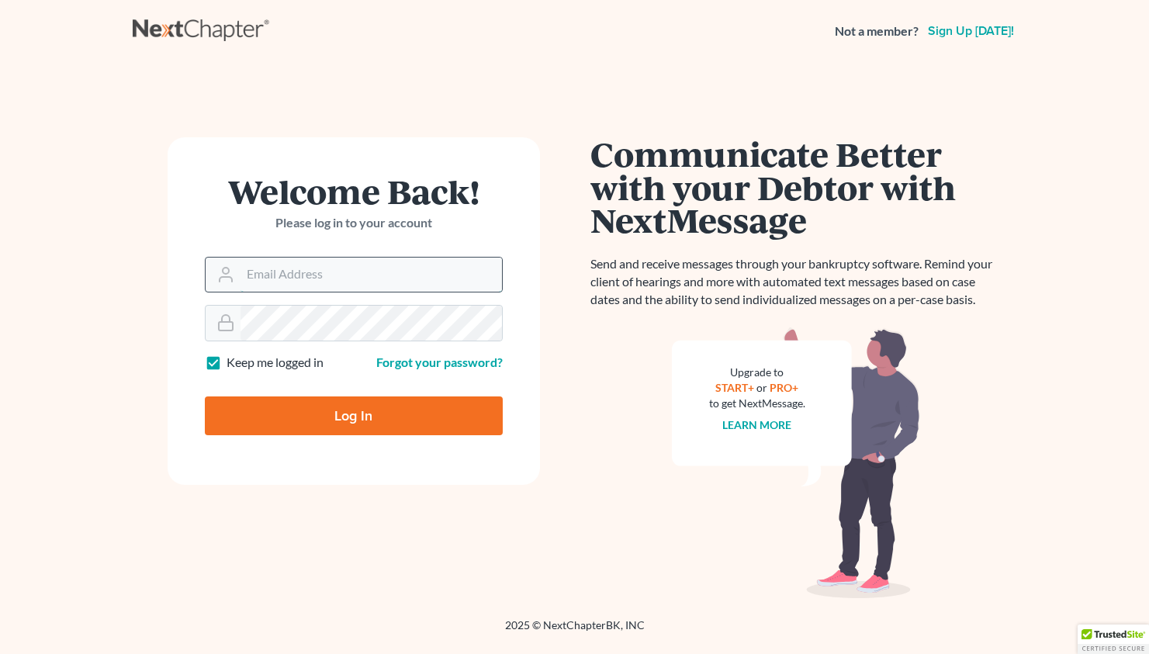
click at [266, 268] on input "Email Address" at bounding box center [370, 275] width 261 height 34
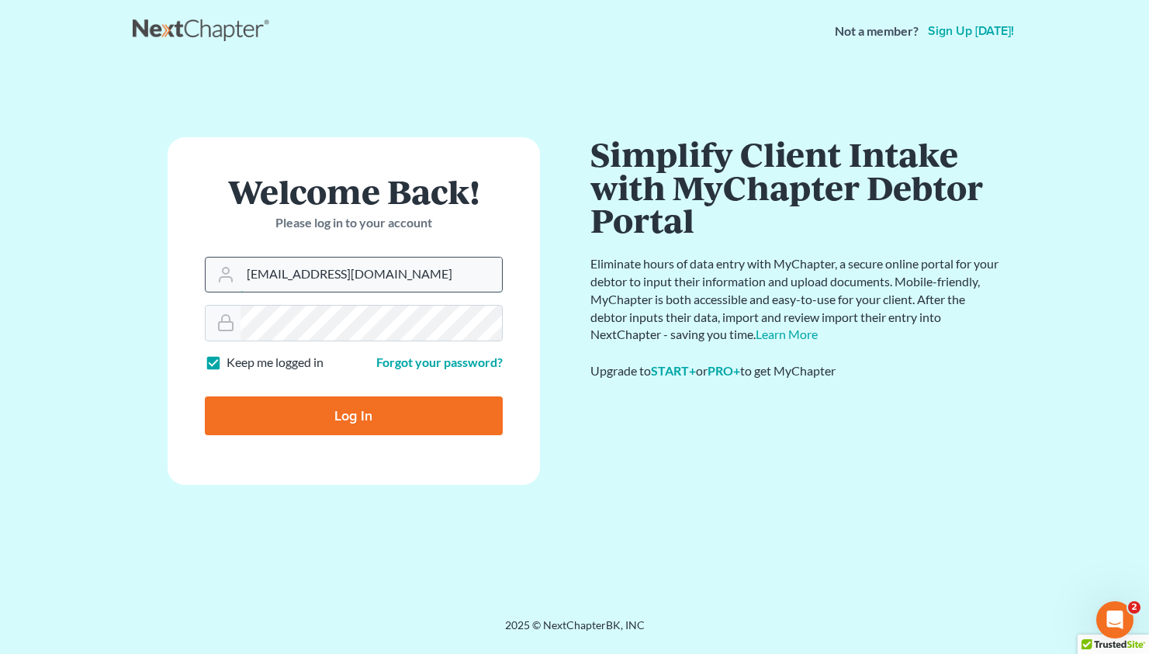
type input "[EMAIL_ADDRESS][DOMAIN_NAME]"
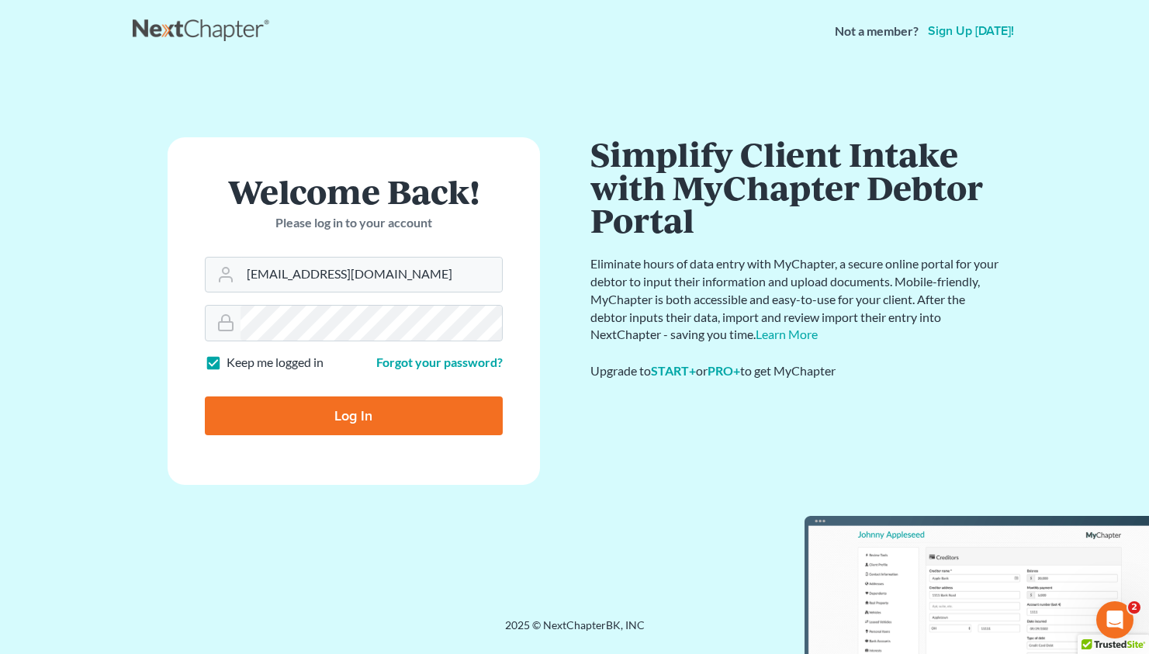
click at [358, 418] on input "Log In" at bounding box center [354, 415] width 298 height 39
type input "Thinking..."
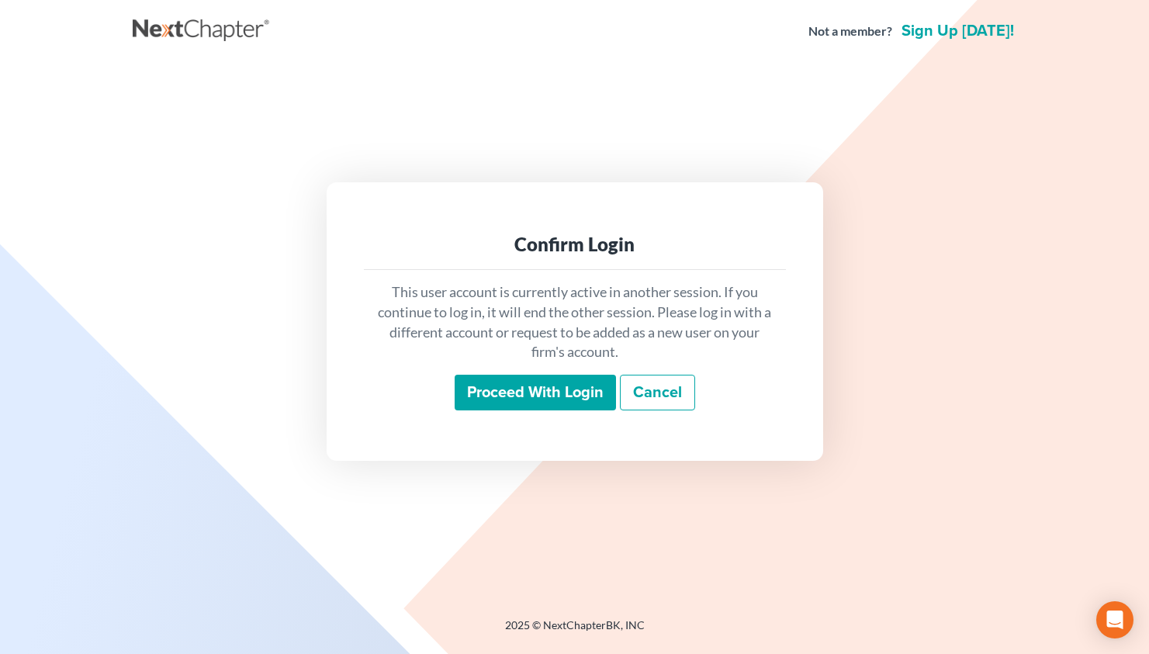
click at [504, 392] on input "Proceed with login" at bounding box center [535, 393] width 161 height 36
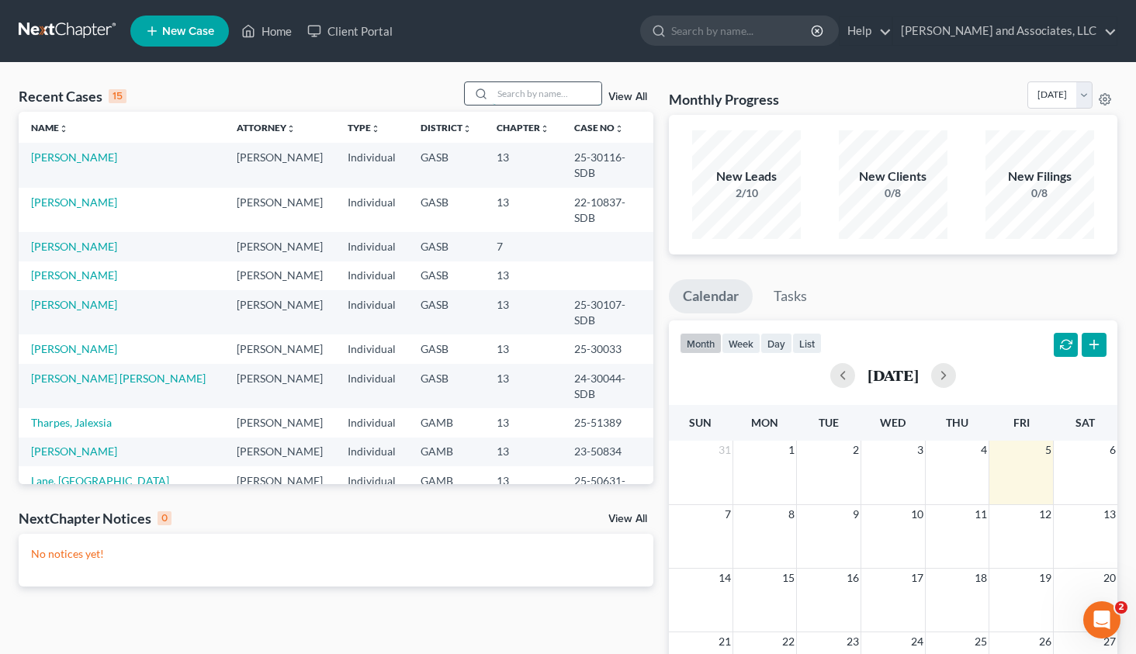
click at [504, 92] on input "search" at bounding box center [547, 93] width 109 height 22
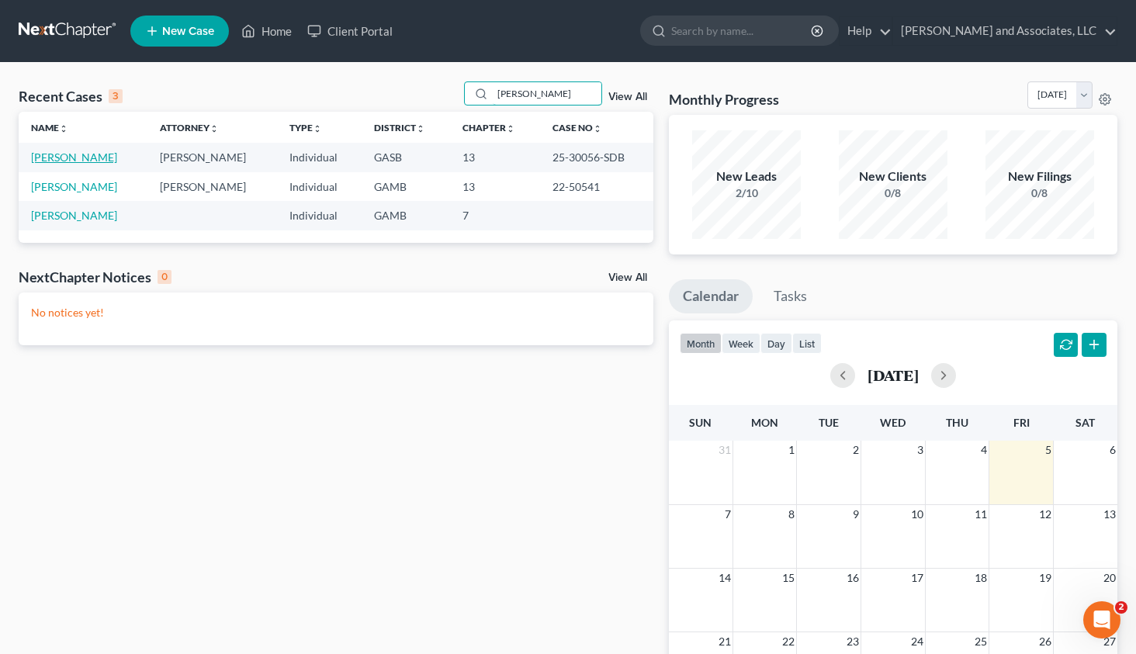
type input "[PERSON_NAME]"
click at [77, 155] on link "[PERSON_NAME]" at bounding box center [74, 156] width 86 height 13
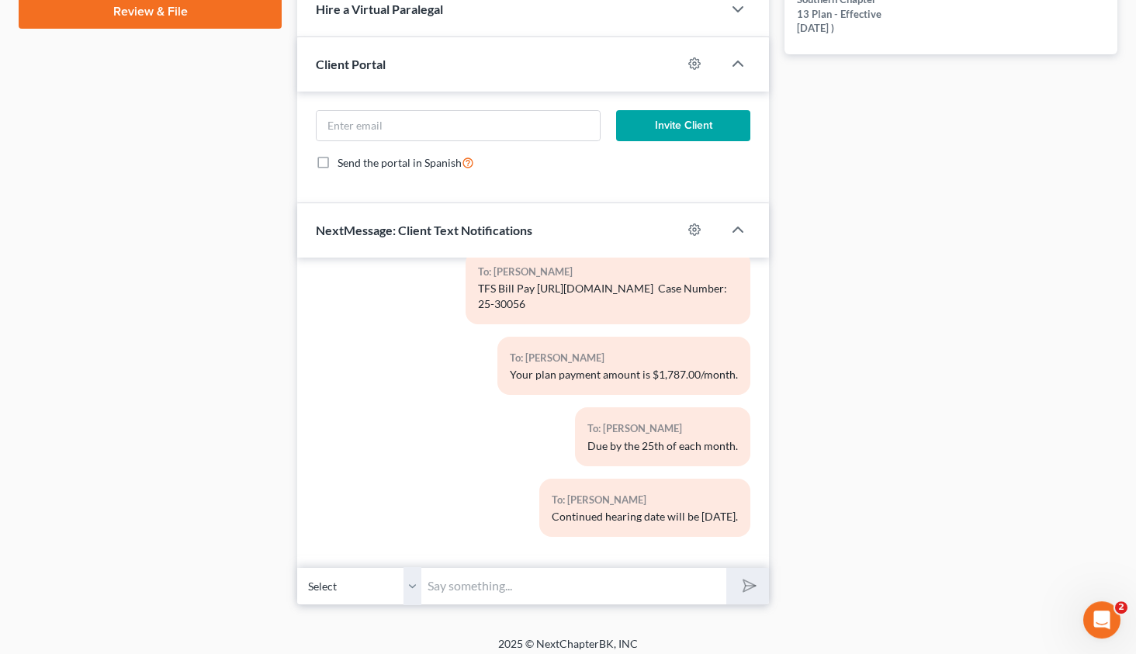
scroll to position [774, 0]
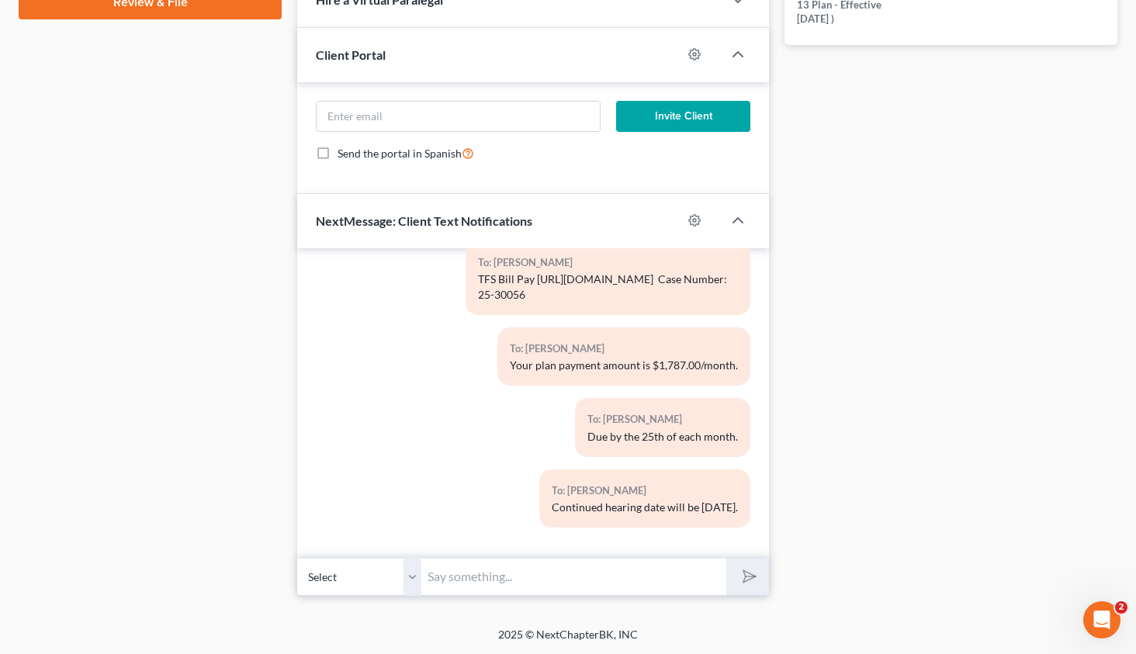
click at [477, 576] on input "text" at bounding box center [573, 577] width 305 height 38
type input "Good Morning, [PERSON_NAME]. This is Attorney [PERSON_NAME]. You have a confirm…"
click at [744, 575] on icon "submit" at bounding box center [746, 576] width 22 height 22
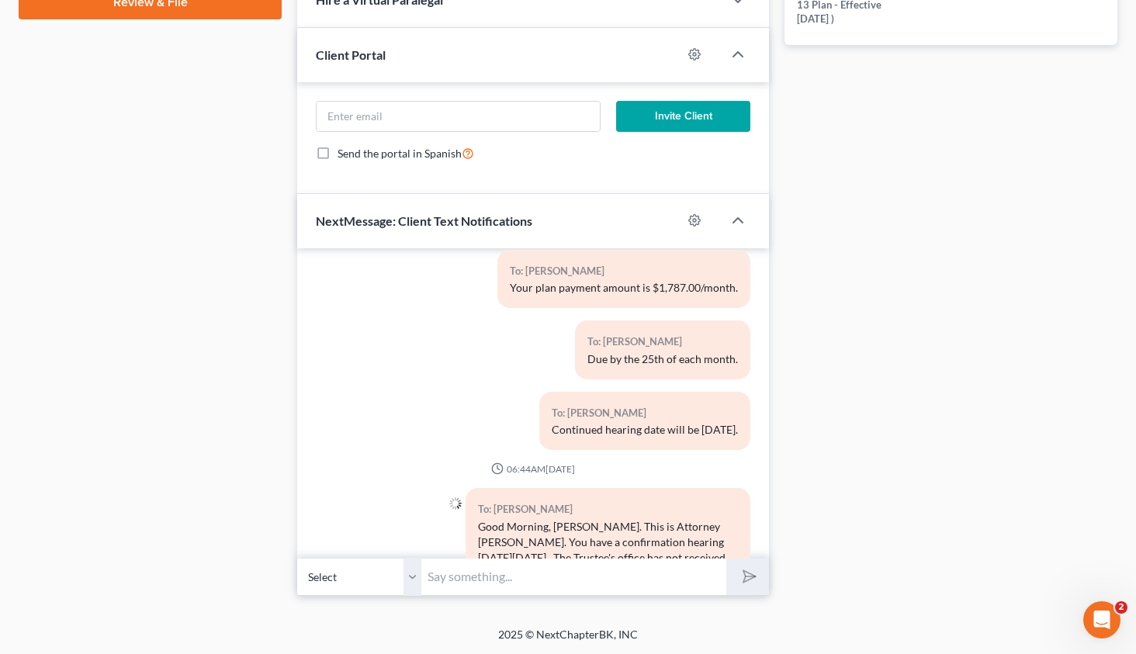
click at [444, 579] on input "text" at bounding box center [573, 577] width 305 height 38
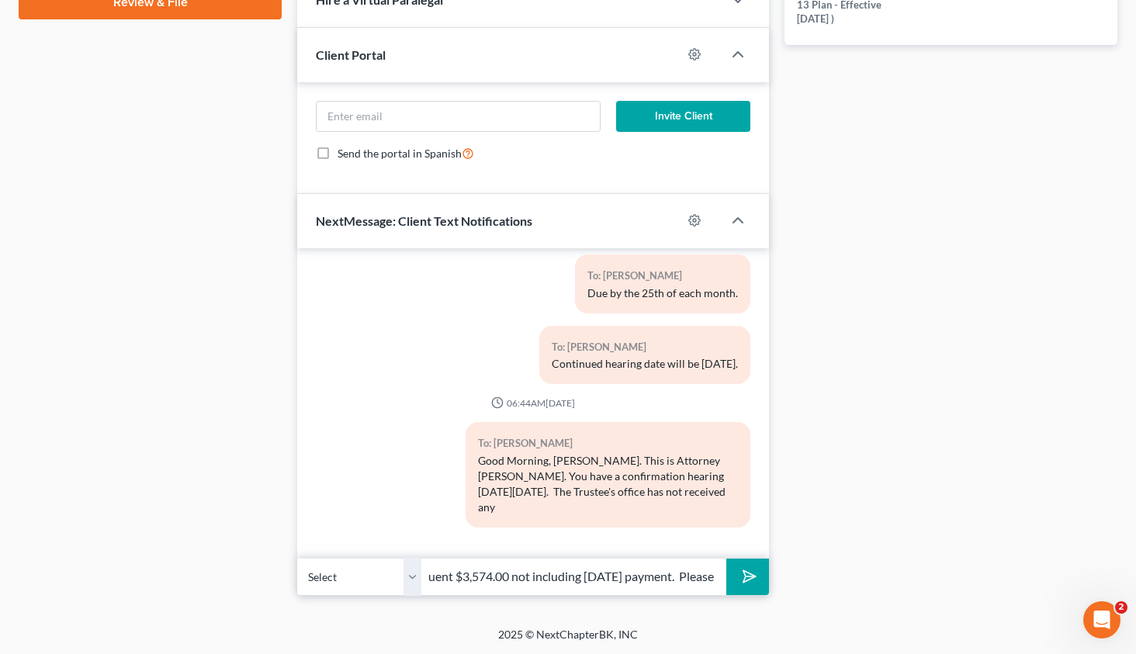
scroll to position [0, 593]
type input "plan payments from you. 3 payments have come due in the amount of $1,787.00 eac…"
click at [745, 572] on polygon "submit" at bounding box center [746, 577] width 19 height 19
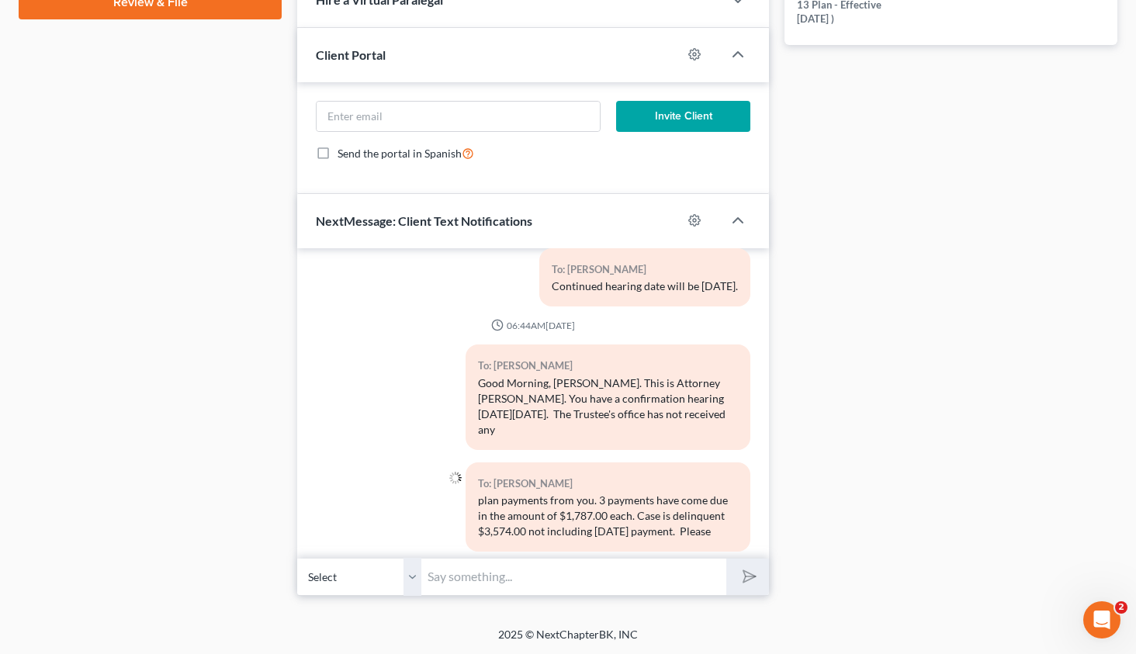
scroll to position [2367, 0]
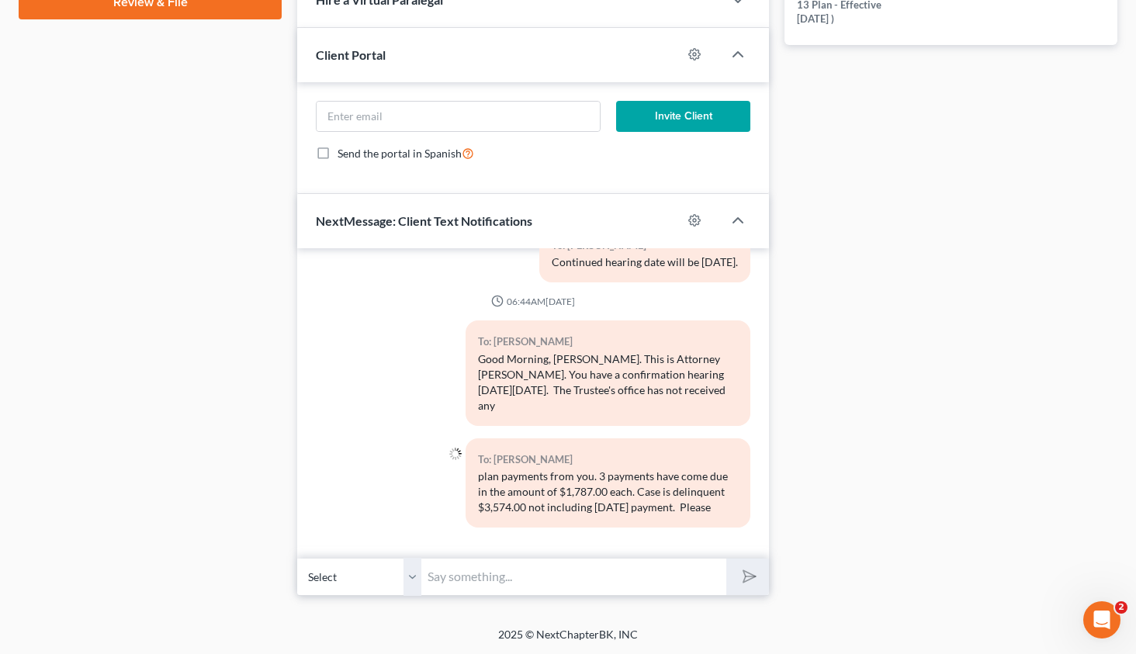
click at [542, 578] on input "text" at bounding box center [573, 577] width 305 height 38
paste input "100 N Franklin St, Dublin, GA 31021"
type input "reply with proof of payments. Failure to appear in court will result in dismiss…"
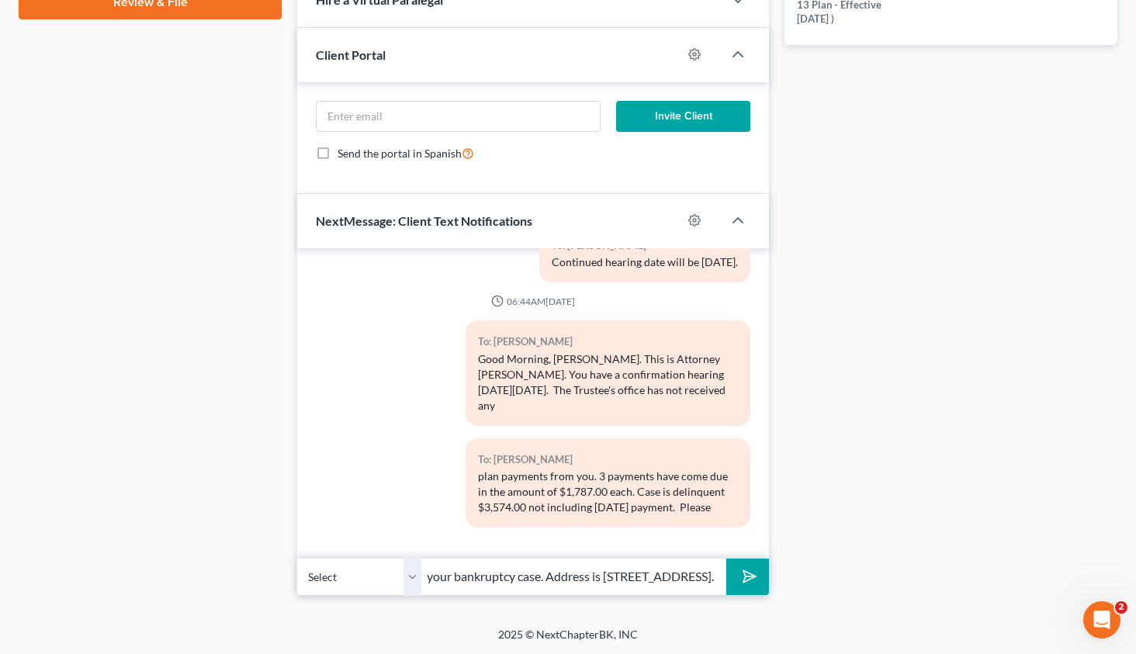
click at [752, 579] on polygon "submit" at bounding box center [746, 577] width 19 height 19
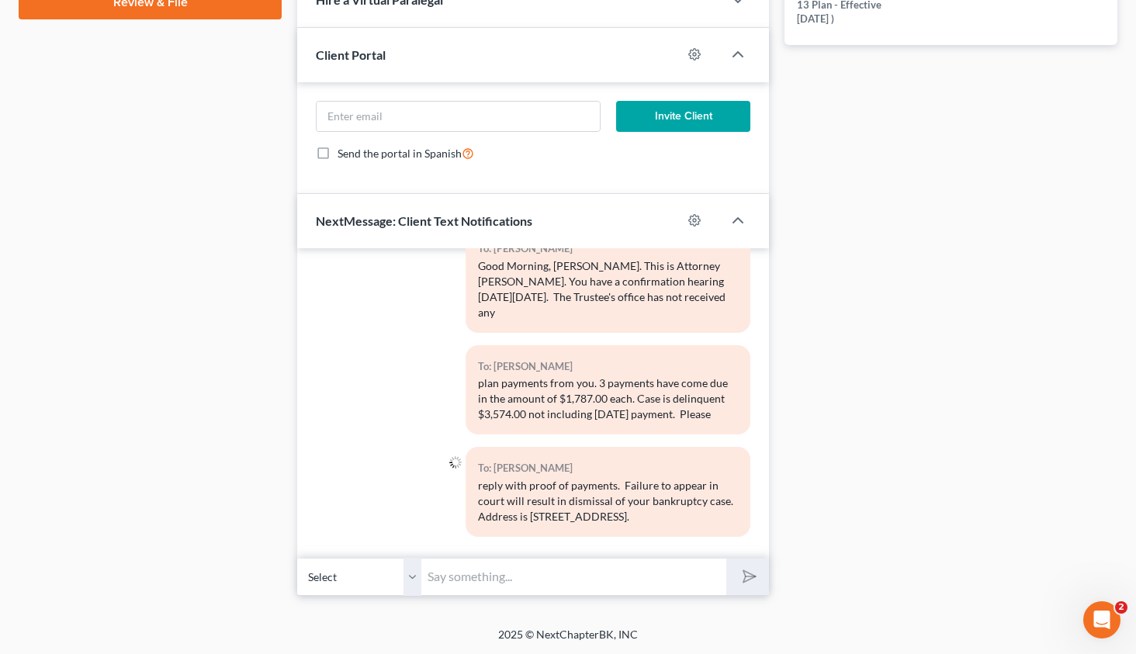
click at [569, 587] on input "text" at bounding box center [573, 577] width 305 height 38
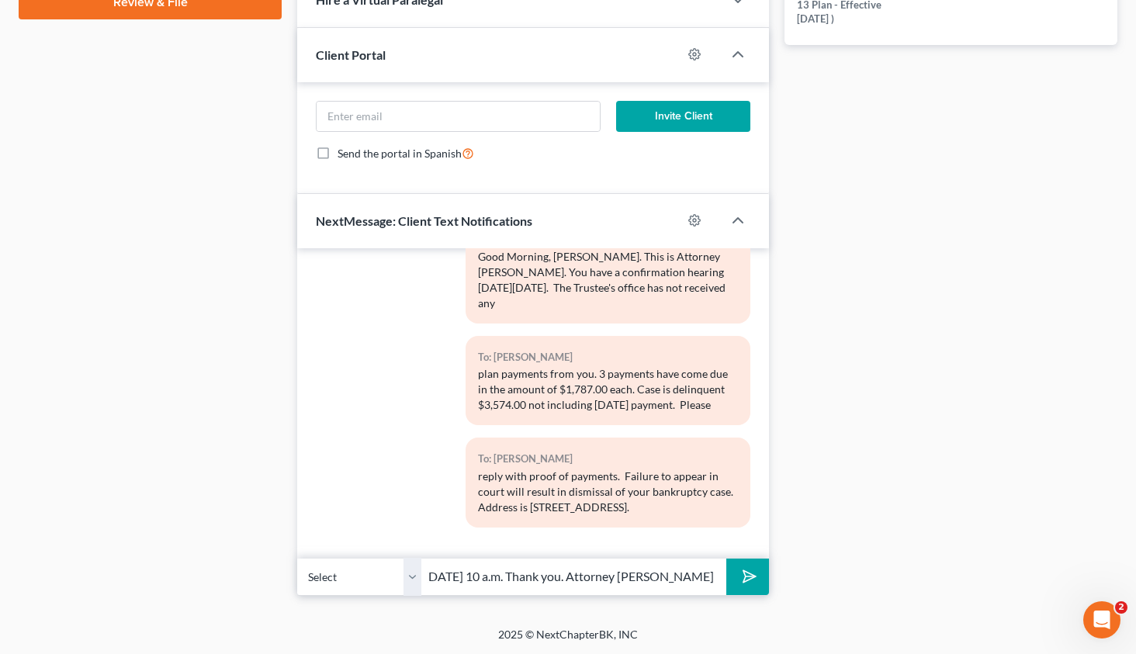
scroll to position [0, 151]
type input "Hearing is scheduled for 9/9/2025 at 10 a.m. Thank you. Attorney Michon Walker"
click at [741, 582] on icon "submit" at bounding box center [746, 577] width 16 height 16
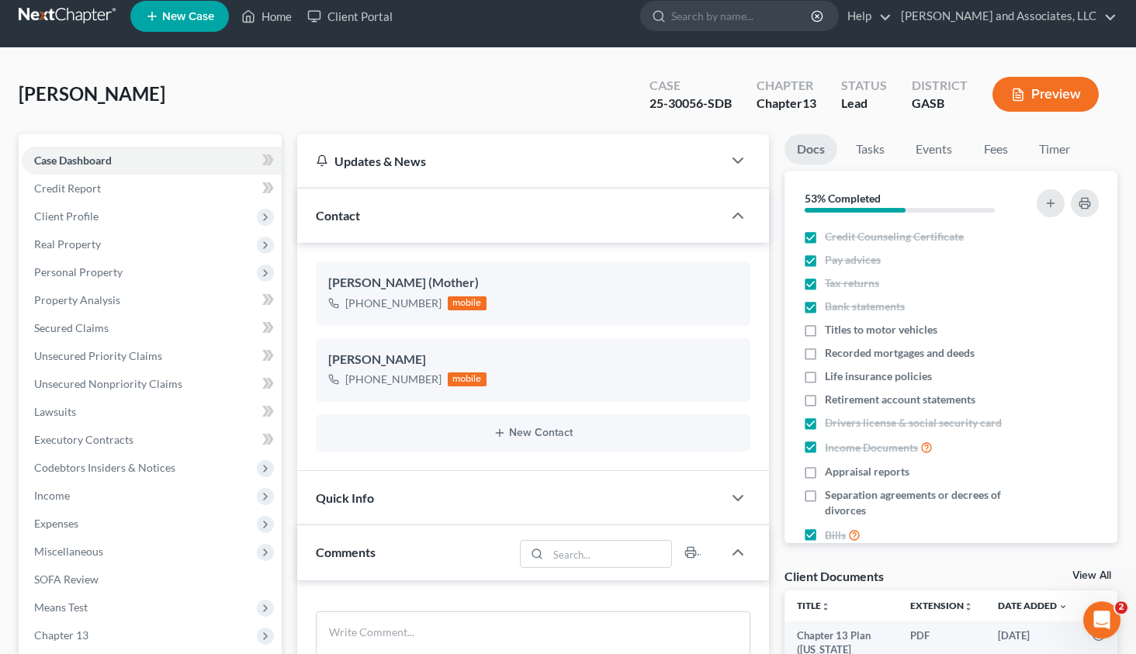
scroll to position [13, 0]
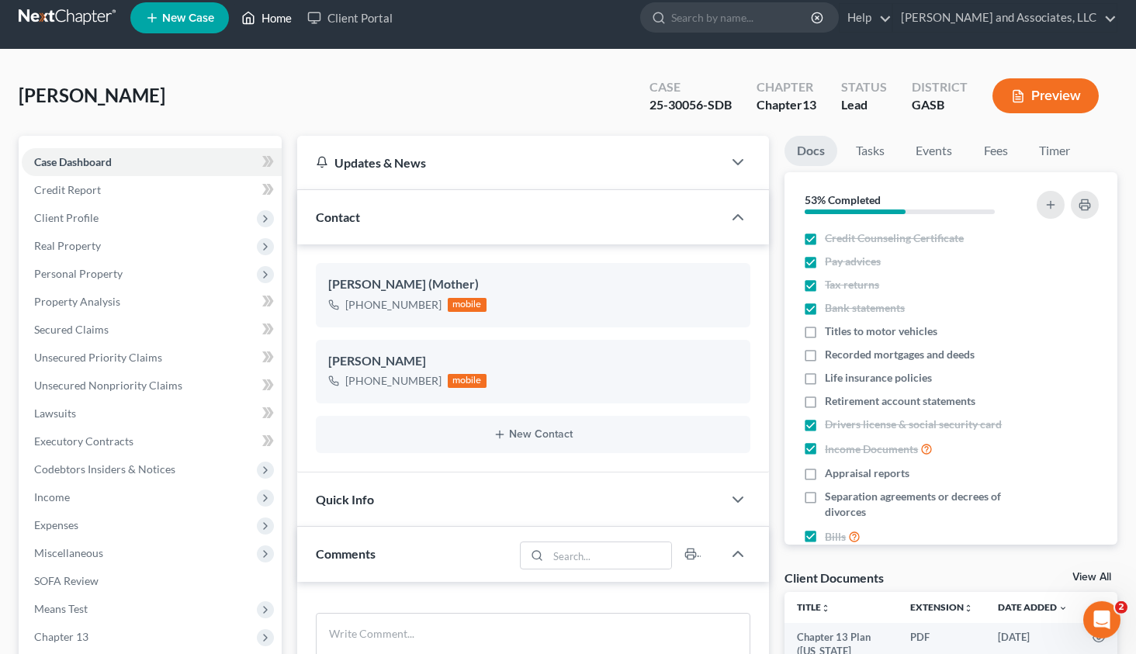
click at [274, 22] on link "Home" at bounding box center [266, 18] width 66 height 28
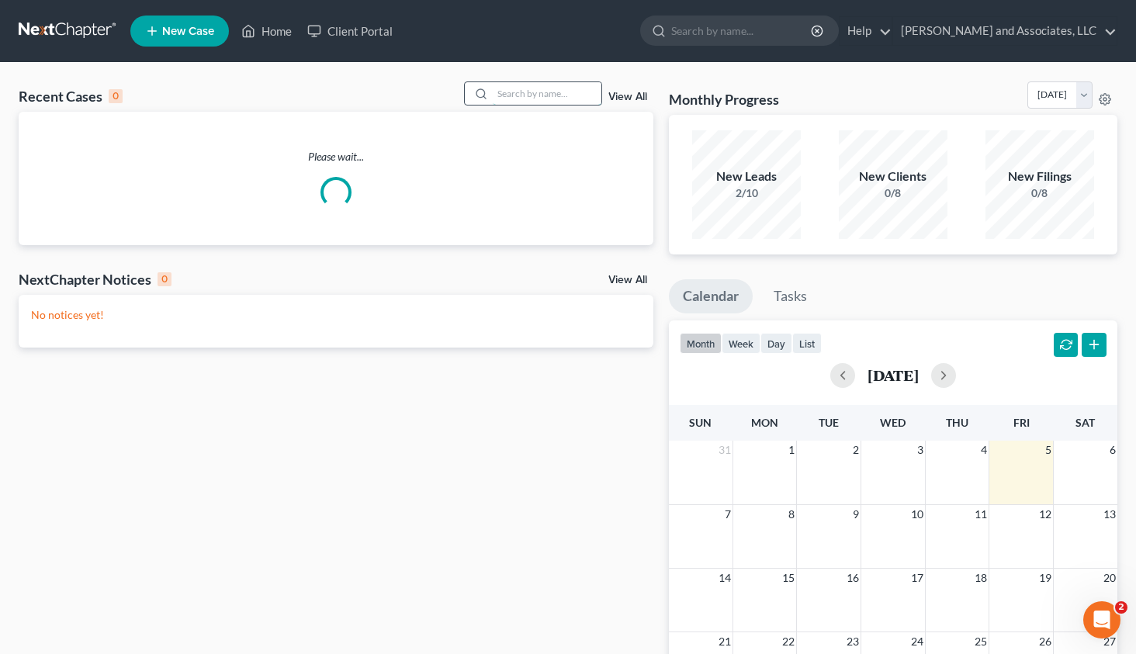
click at [517, 95] on input "search" at bounding box center [547, 93] width 109 height 22
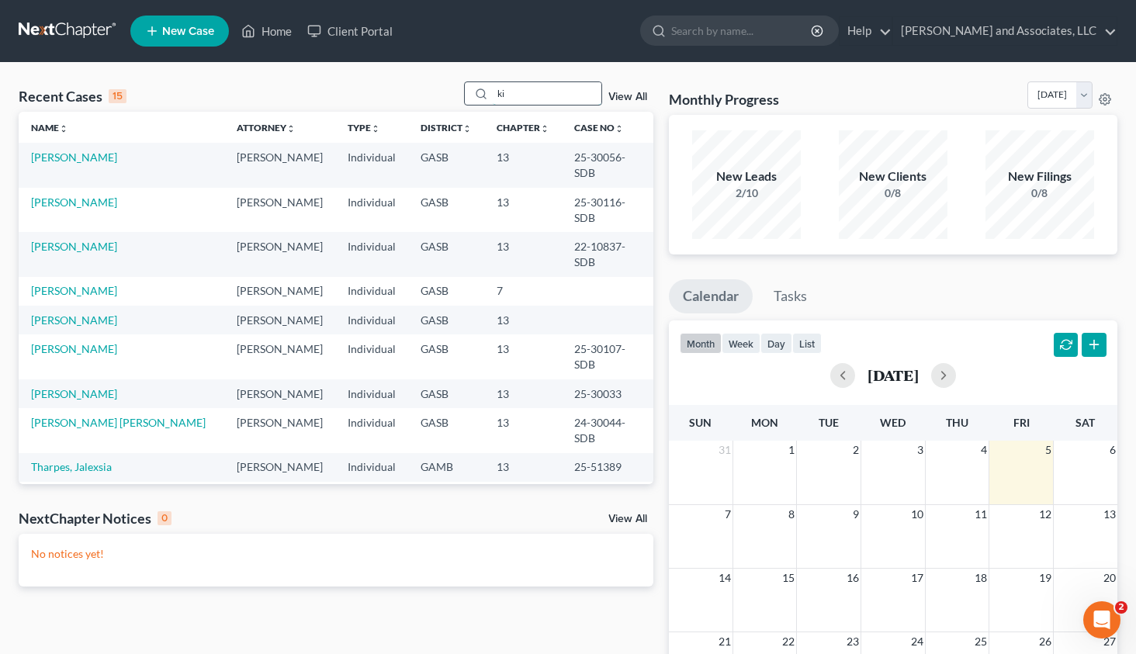
type input "k"
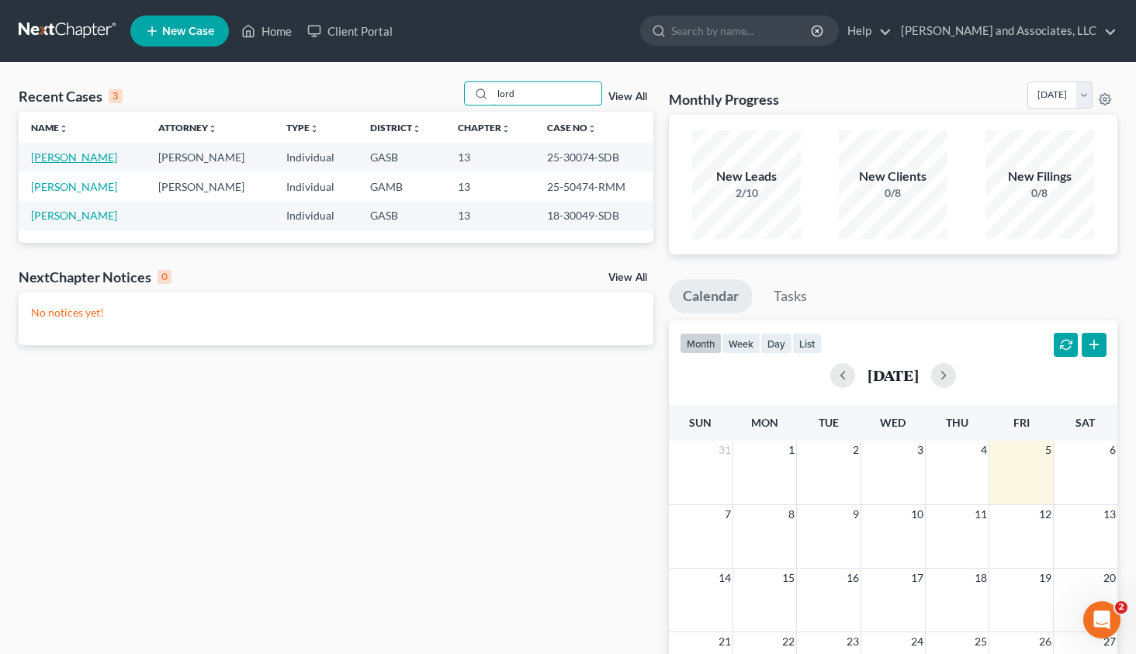
type input "lord"
click at [64, 158] on link "[PERSON_NAME]" at bounding box center [74, 156] width 86 height 13
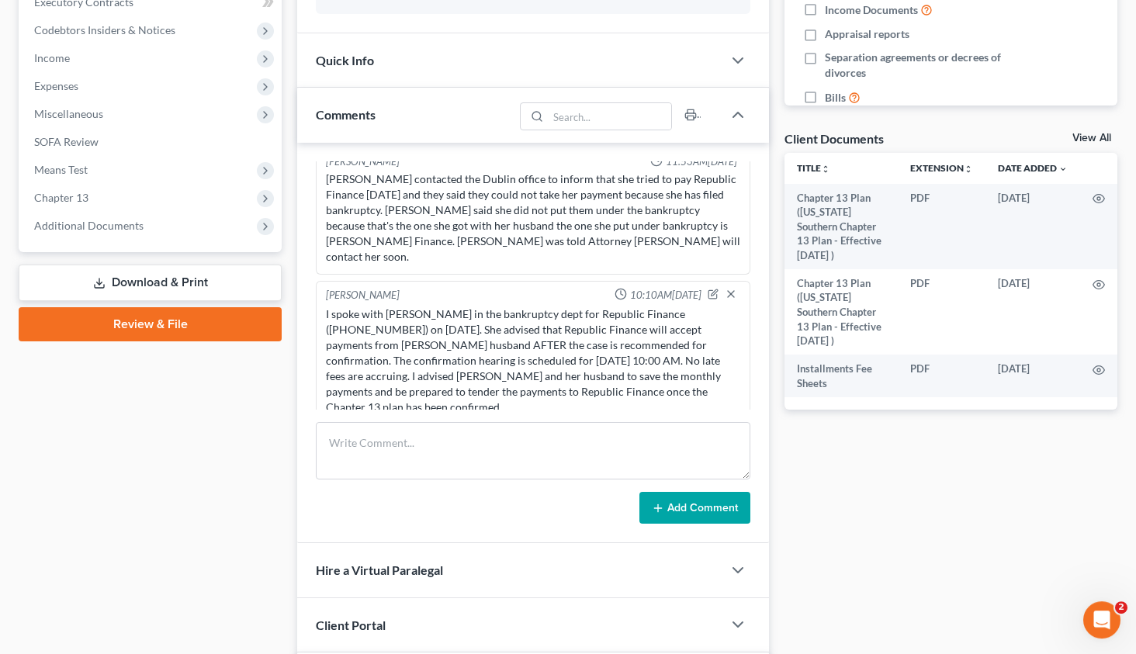
scroll to position [455, 0]
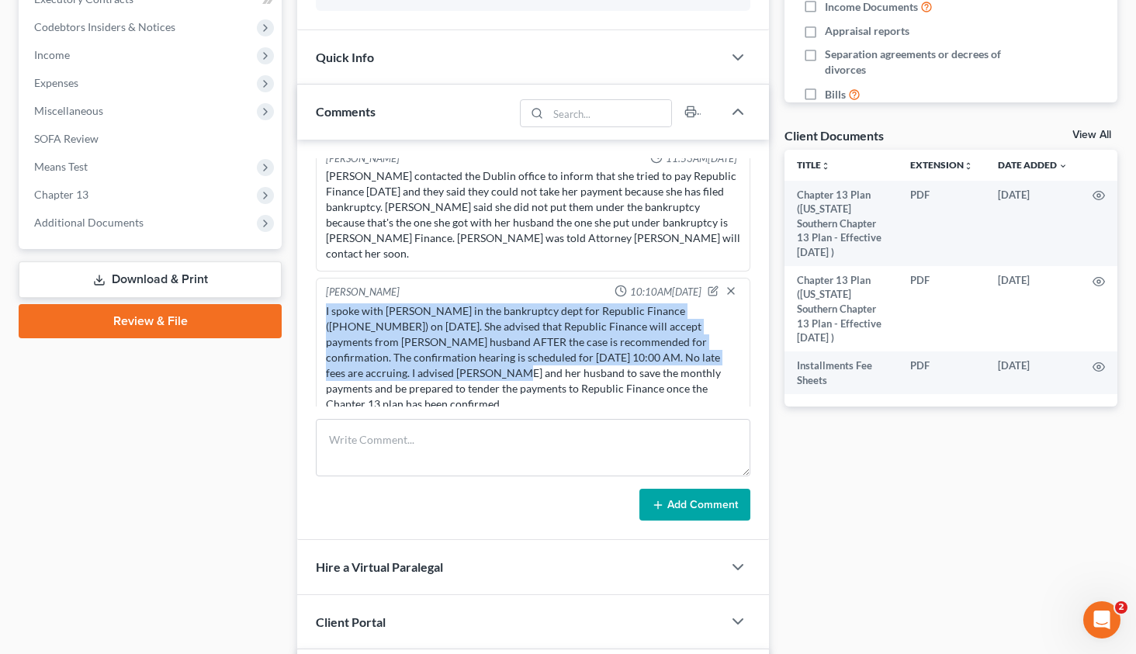
drag, startPoint x: 327, startPoint y: 293, endPoint x: 372, endPoint y: 351, distance: 73.4
click at [372, 351] on div "I spoke with Jennifer in the bankruptcy dept for Republic Finance (1-833-245-24…" at bounding box center [533, 357] width 414 height 109
copy div "I spoke with Jennifer in the bankruptcy dept for Republic Finance (1-833-245-24…"
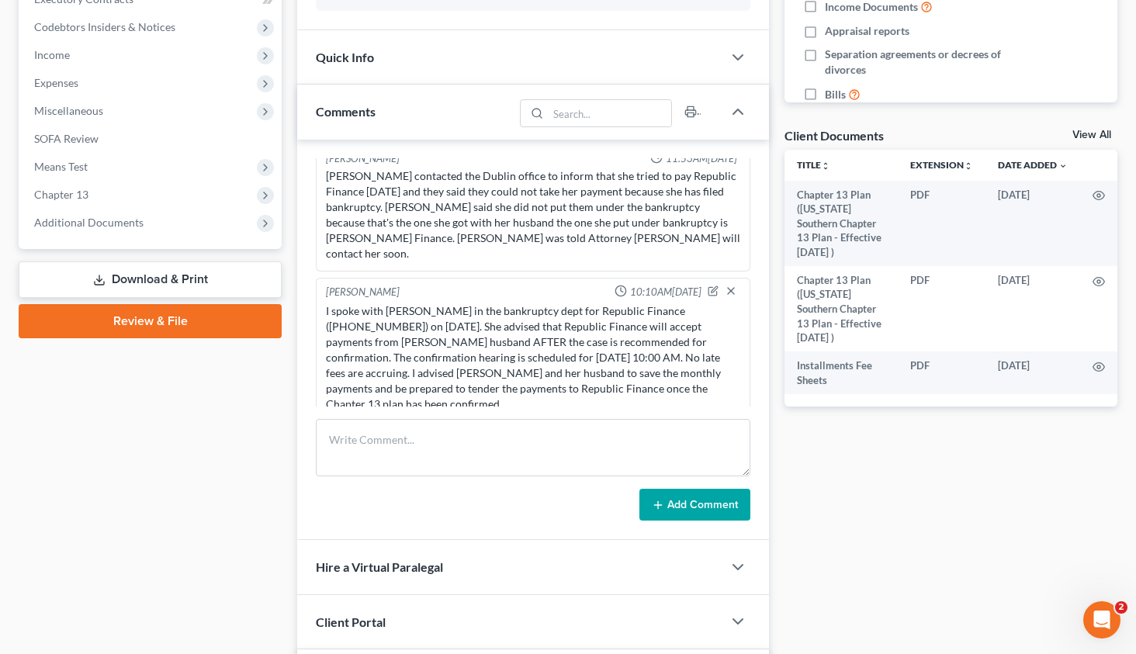
click at [502, 403] on div "Michon Walker 10:10AM, 08/05/2025 I spoke with Jennifer in the bankruptcy dept …" at bounding box center [533, 350] width 434 height 144
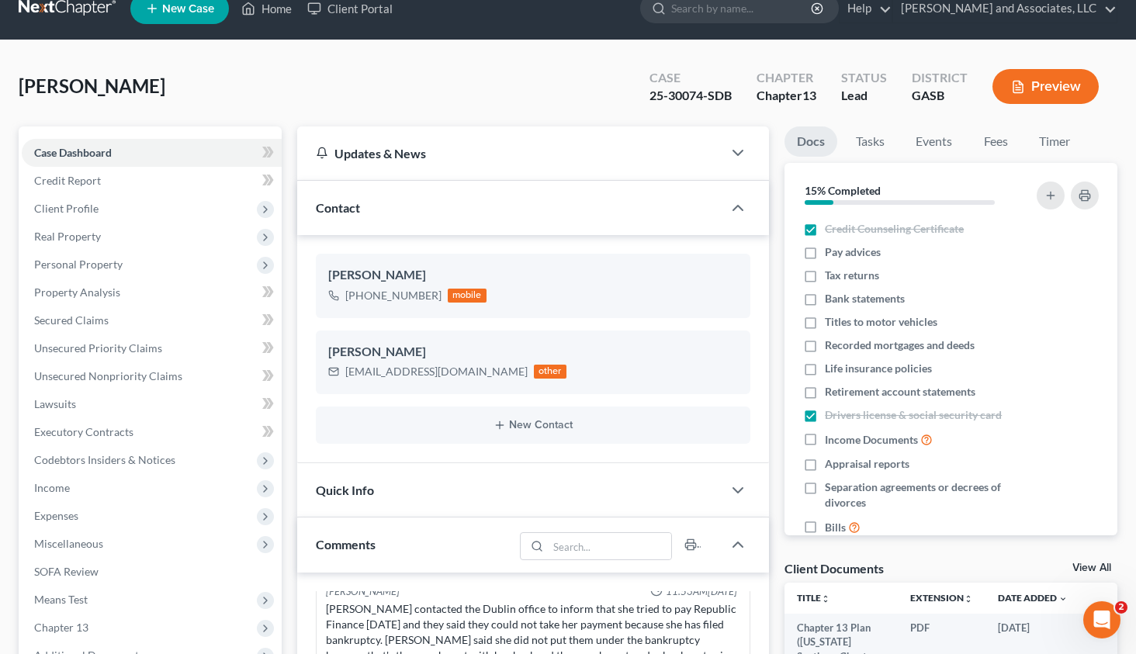
scroll to position [0, 0]
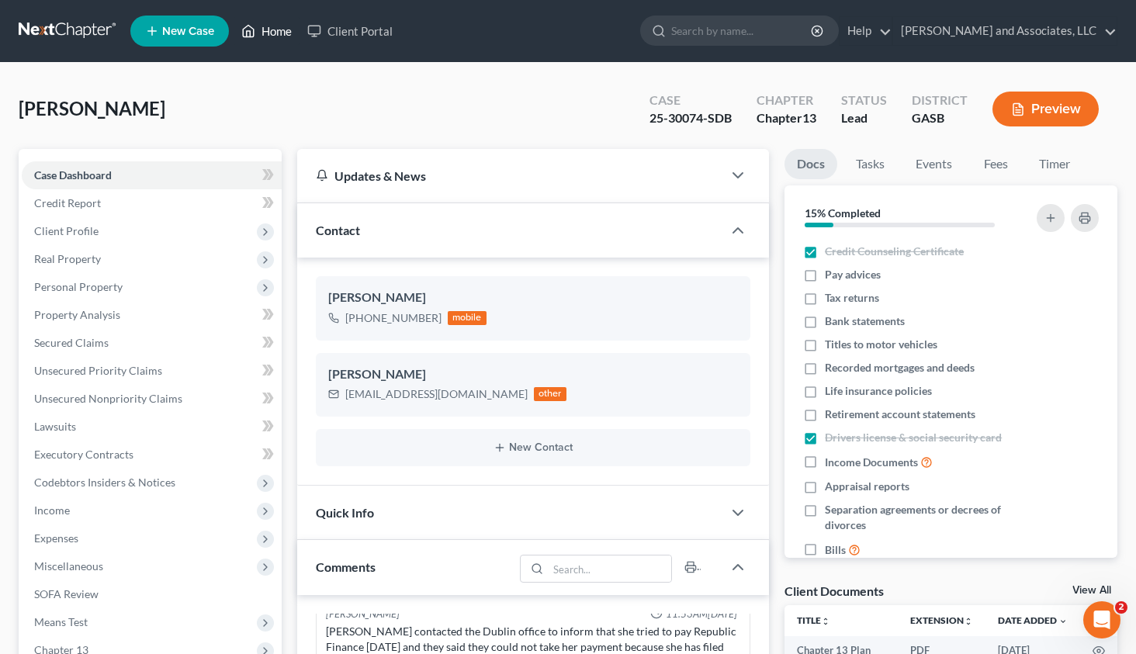
click at [280, 29] on link "Home" at bounding box center [266, 31] width 66 height 28
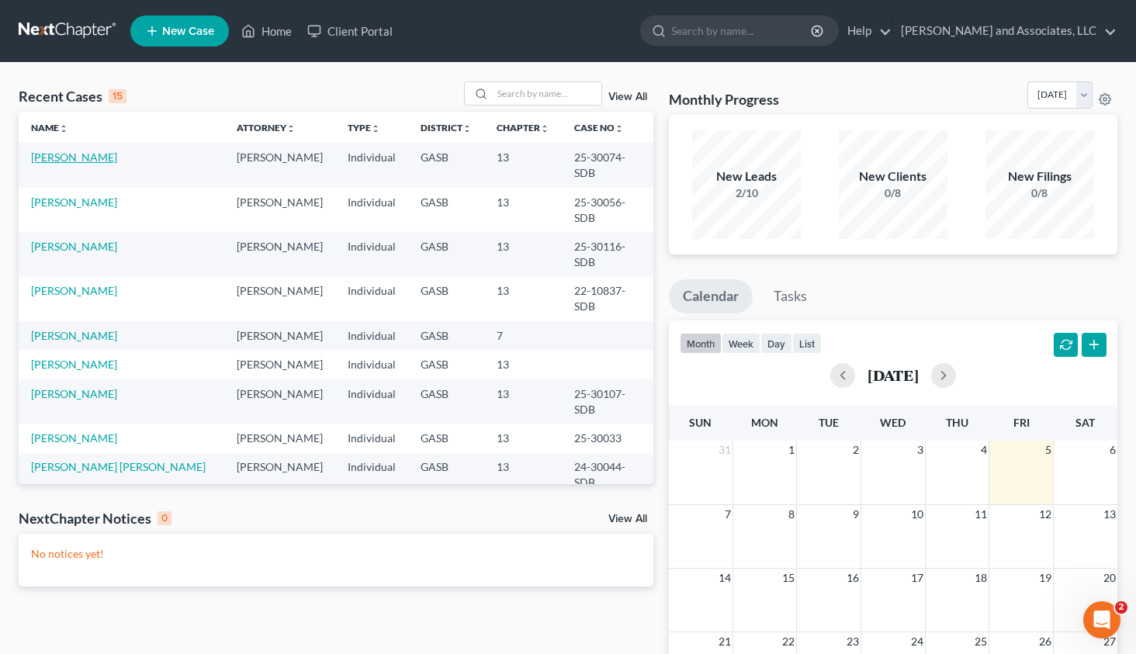
click at [54, 154] on link "[PERSON_NAME]" at bounding box center [74, 156] width 86 height 13
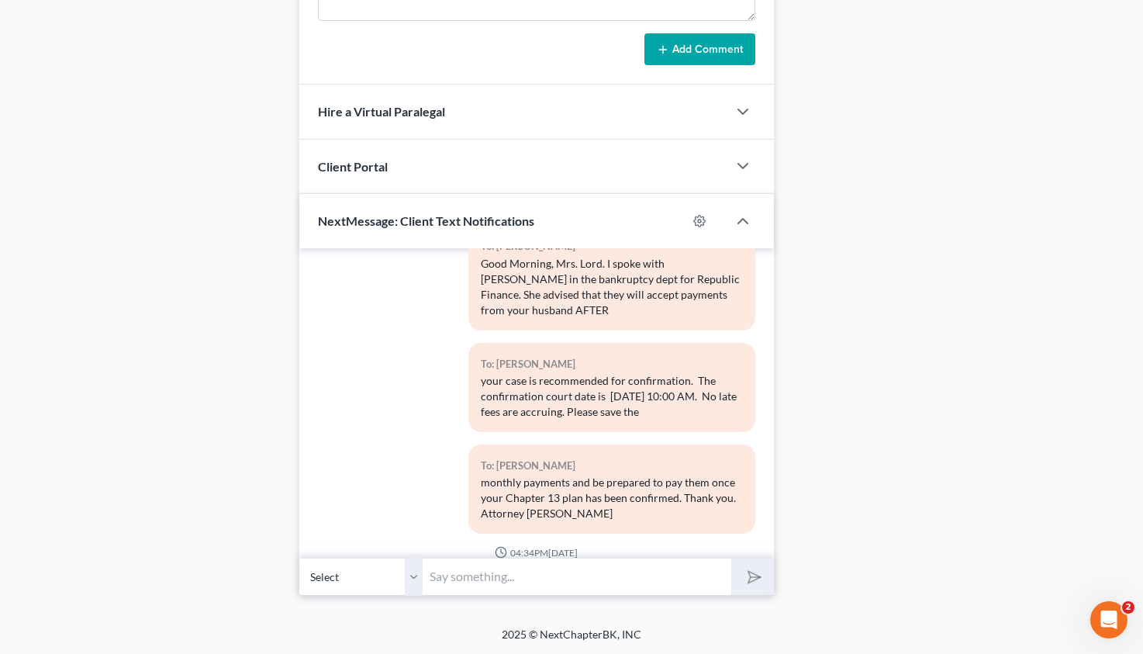
scroll to position [2250, 0]
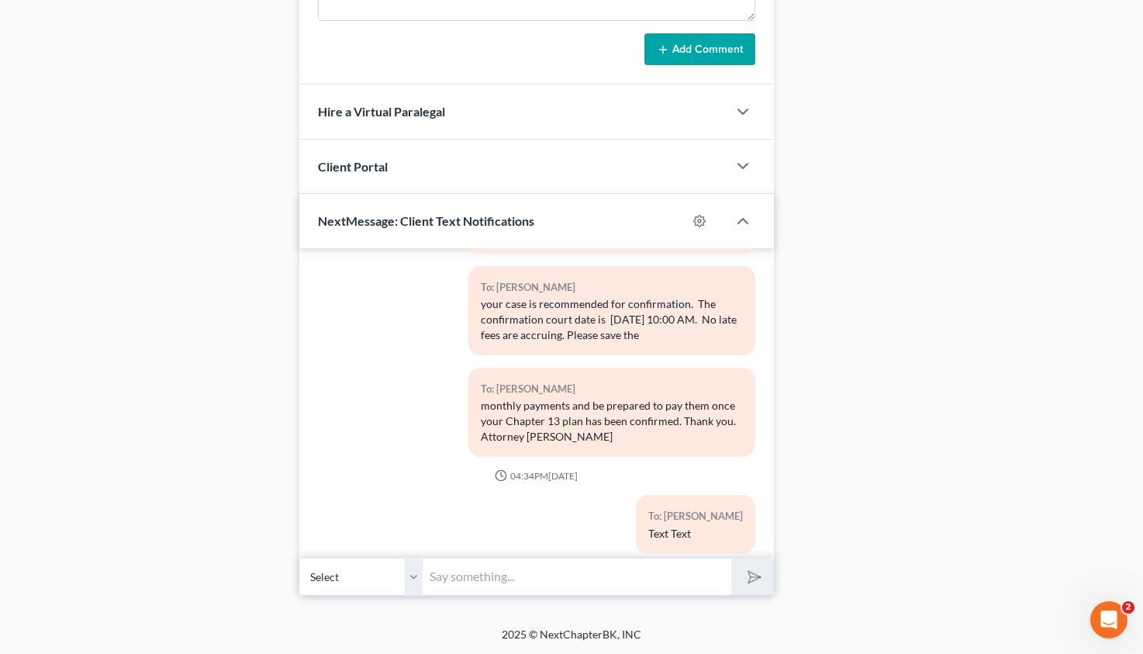
click at [490, 581] on input "text" at bounding box center [577, 577] width 308 height 38
type input "Good Morning, Mrs. Lord. This is Attorney Michon Walker. Your confirmation hear…"
click at [755, 574] on icon "submit" at bounding box center [752, 577] width 22 height 22
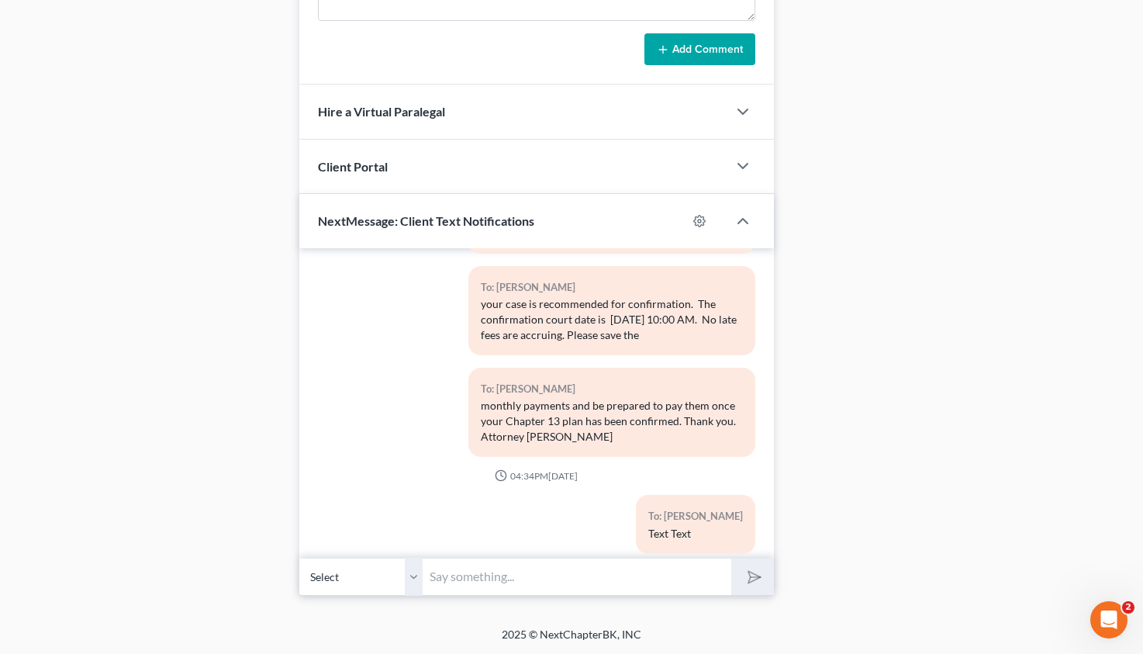
click at [523, 578] on input "text" at bounding box center [577, 577] width 308 height 38
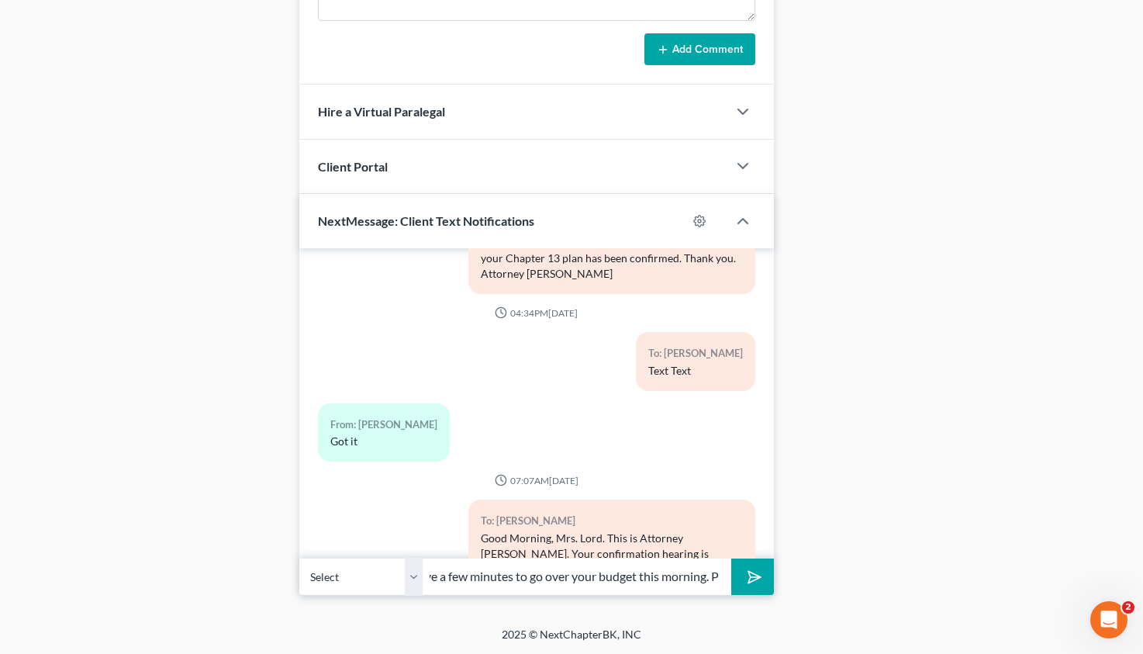
scroll to position [0, 565]
type input "objection on the basis that you are spending $150.00 on lawn care and you have …"
click at [760, 573] on button "submit" at bounding box center [752, 576] width 43 height 36
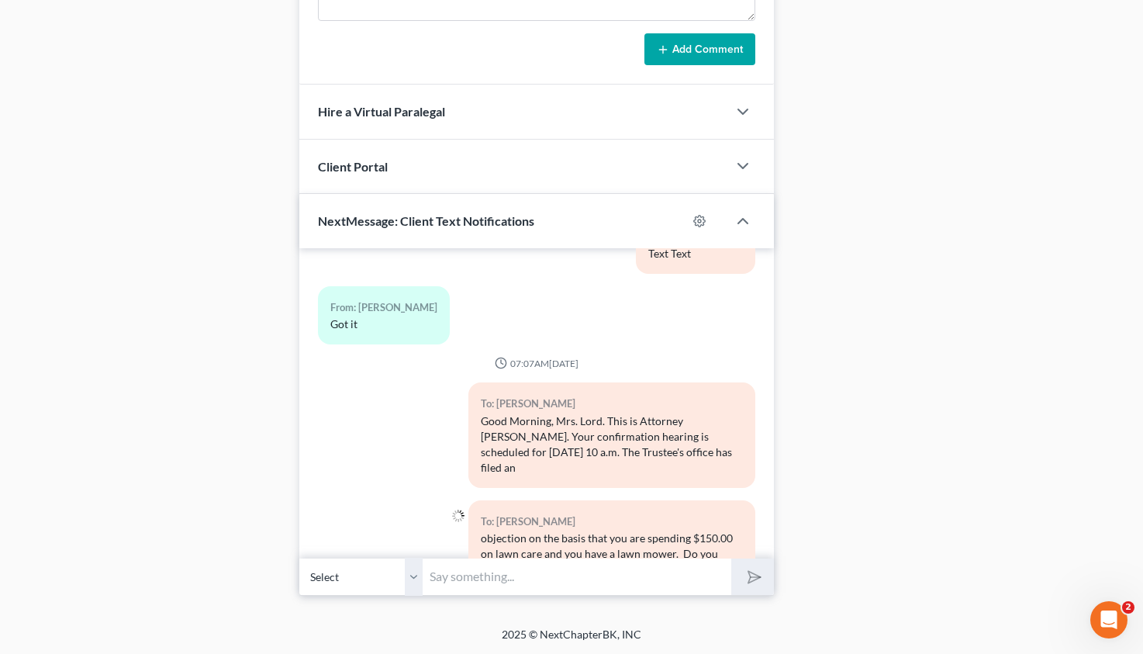
click at [596, 579] on input "text" at bounding box center [577, 577] width 308 height 38
drag, startPoint x: 538, startPoint y: 579, endPoint x: 517, endPoint y: 576, distance: 21.9
click at [517, 576] on input "If so, please call 706" at bounding box center [577, 577] width 308 height 38
paste input "(706) 204-9386‬"
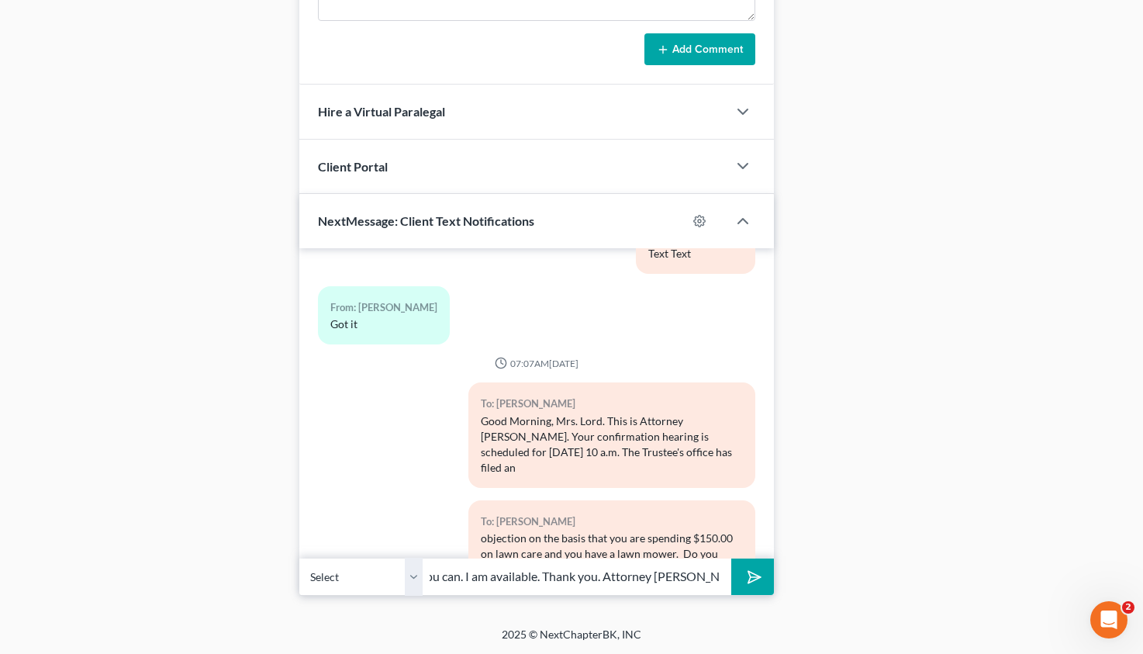
type input "If so, please call (706) 204-9386‬ this morning as soon as you can. I am availa…"
click at [741, 572] on button "submit" at bounding box center [752, 576] width 43 height 36
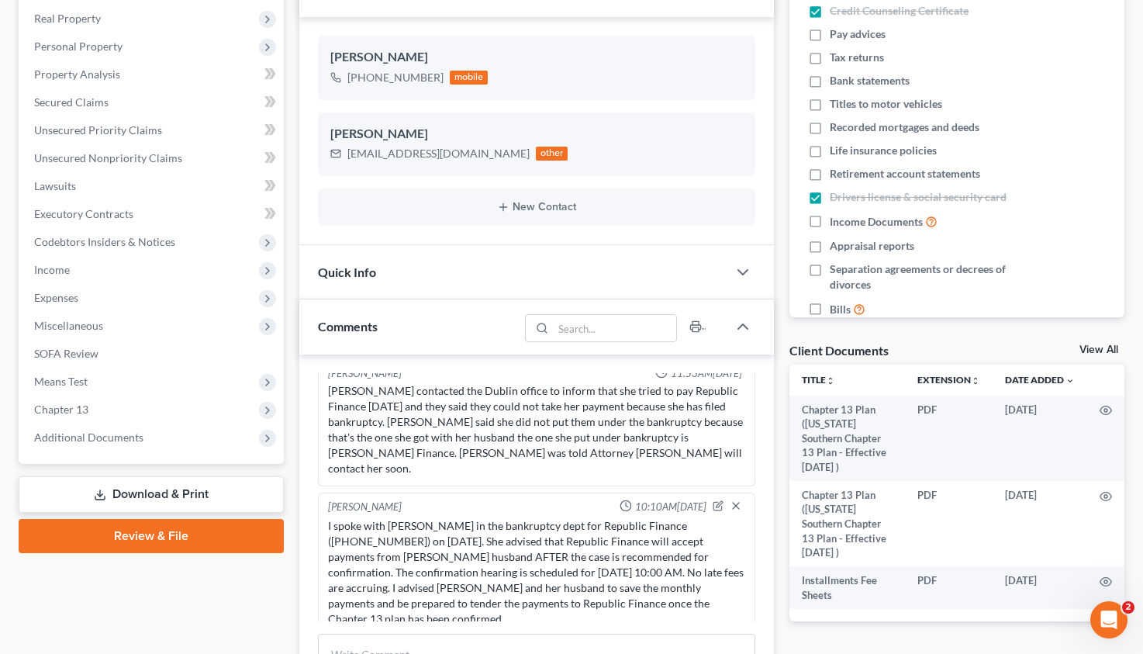
scroll to position [0, 0]
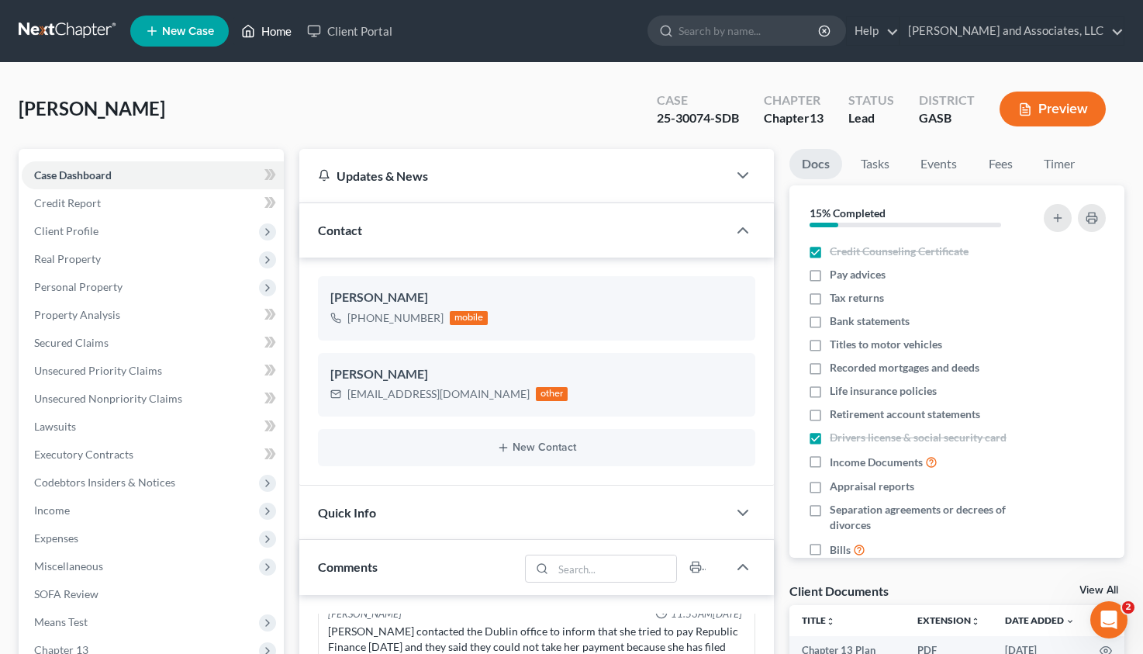
click at [280, 21] on link "Home" at bounding box center [266, 31] width 66 height 28
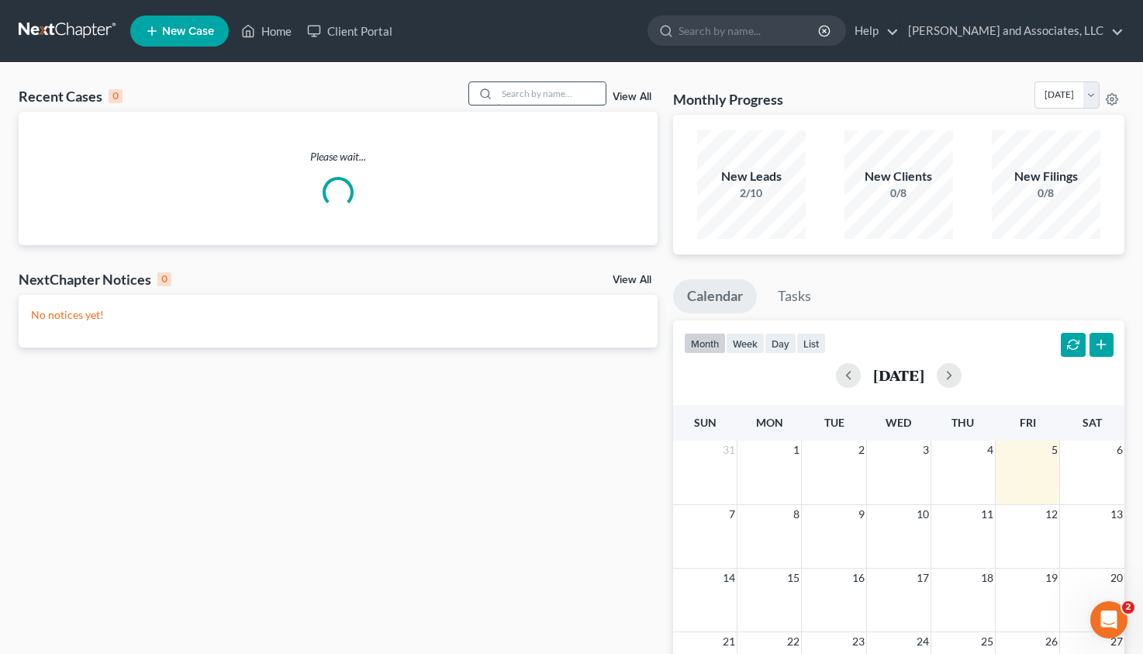
click at [519, 88] on input "search" at bounding box center [551, 93] width 109 height 22
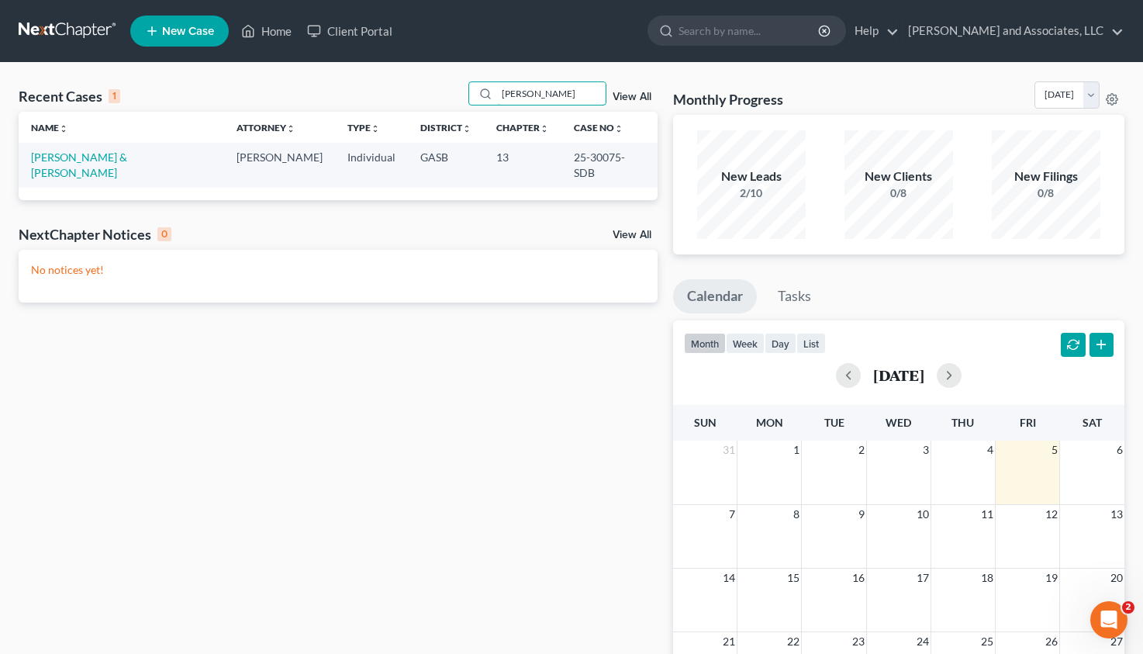
type input "hockaday"
click at [99, 164] on td "[PERSON_NAME] & [PERSON_NAME]" at bounding box center [122, 165] width 206 height 44
click at [97, 160] on link "[PERSON_NAME] & [PERSON_NAME]" at bounding box center [79, 164] width 96 height 29
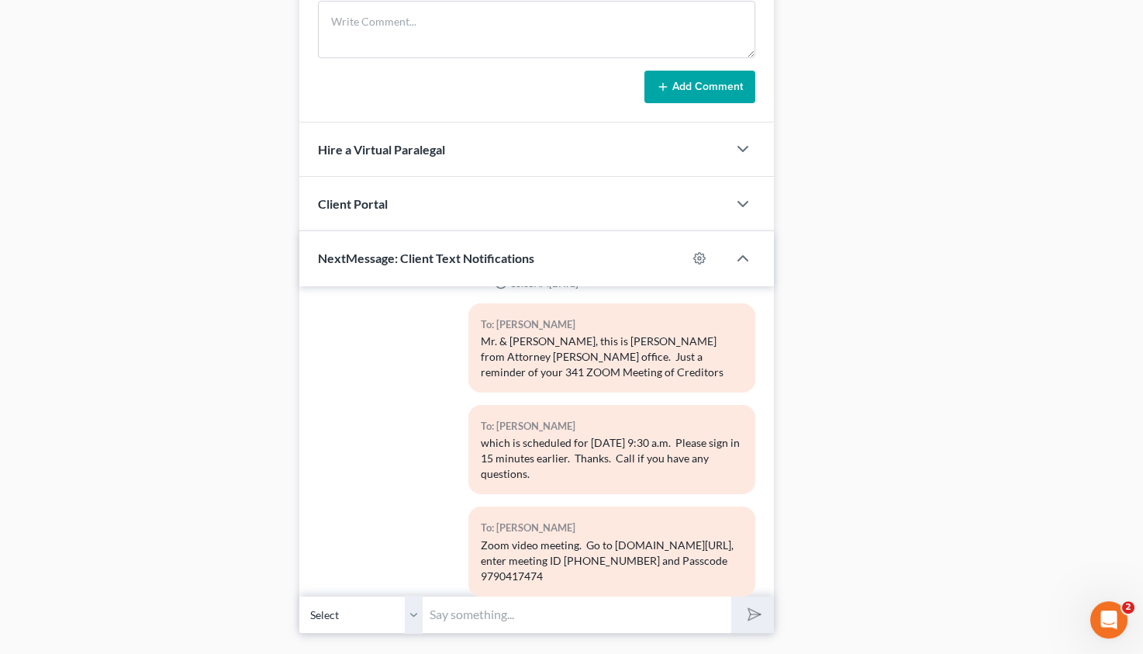
scroll to position [878, 0]
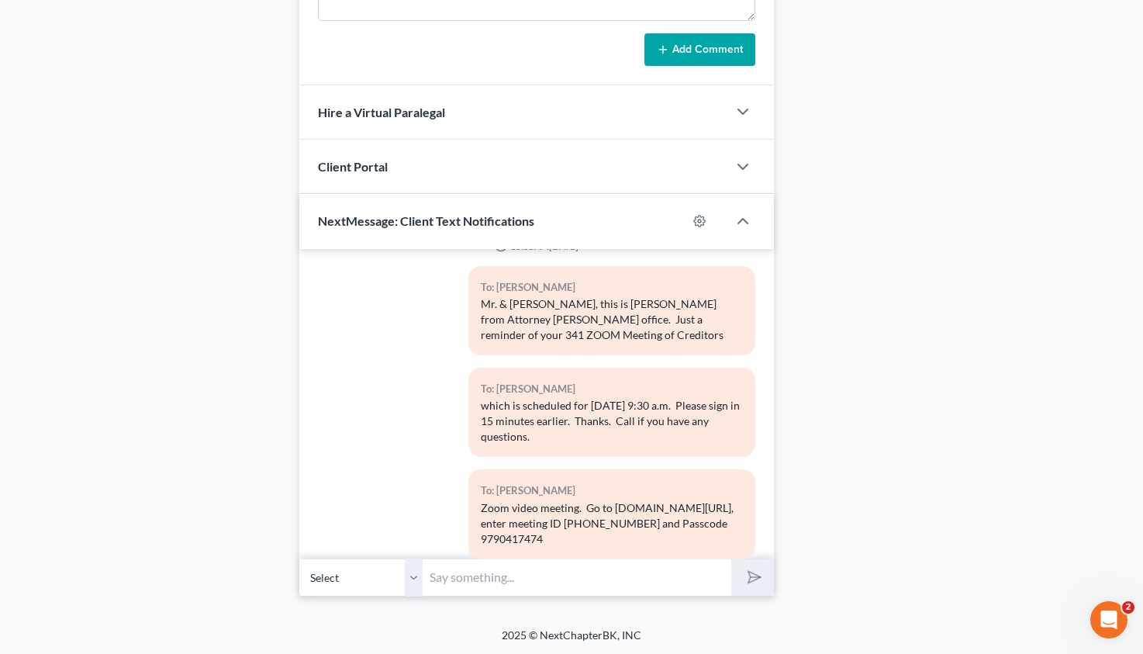
click at [299, 558] on select "Select +1 (706) 773-2770 - Richard Hockaday" at bounding box center [361, 577] width 124 height 38
click option "+1 (706) 773-2770 - Richard Hockaday" at bounding box center [0, 0] width 0 height 0
click at [458, 574] on input "text" at bounding box center [577, 577] width 308 height 38
type input "Good Morning, Mr. Hockaday. This is Attorney Michon Walker. Please review your …"
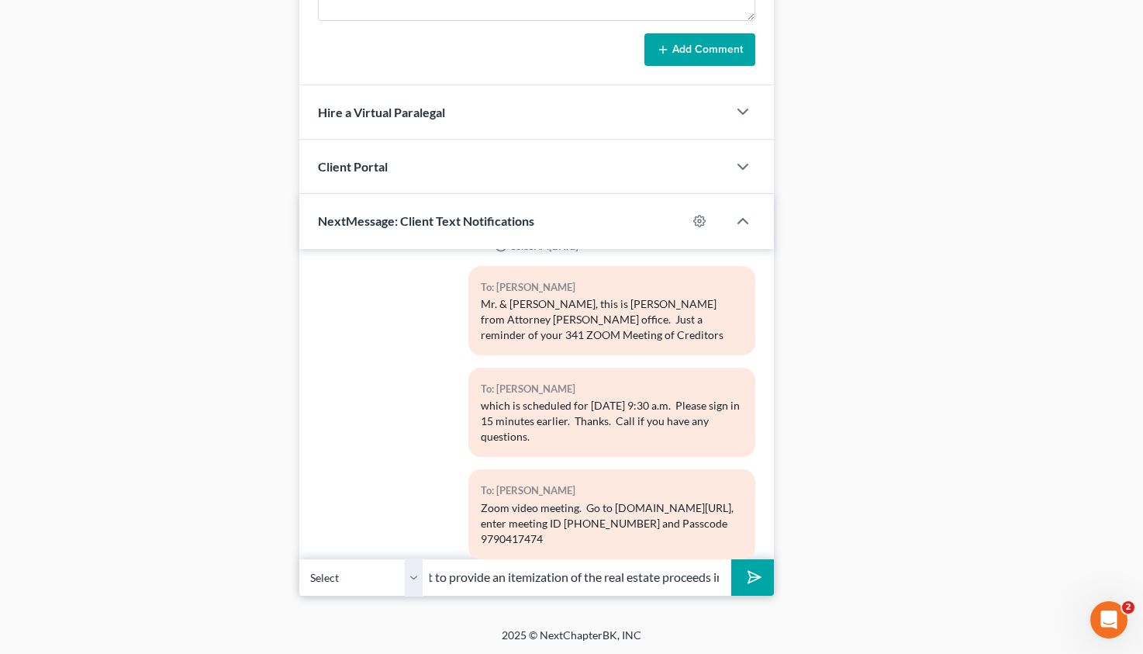
click at [752, 571] on icon "submit" at bounding box center [752, 577] width 22 height 22
click at [464, 574] on input "text" at bounding box center [577, 577] width 308 height 38
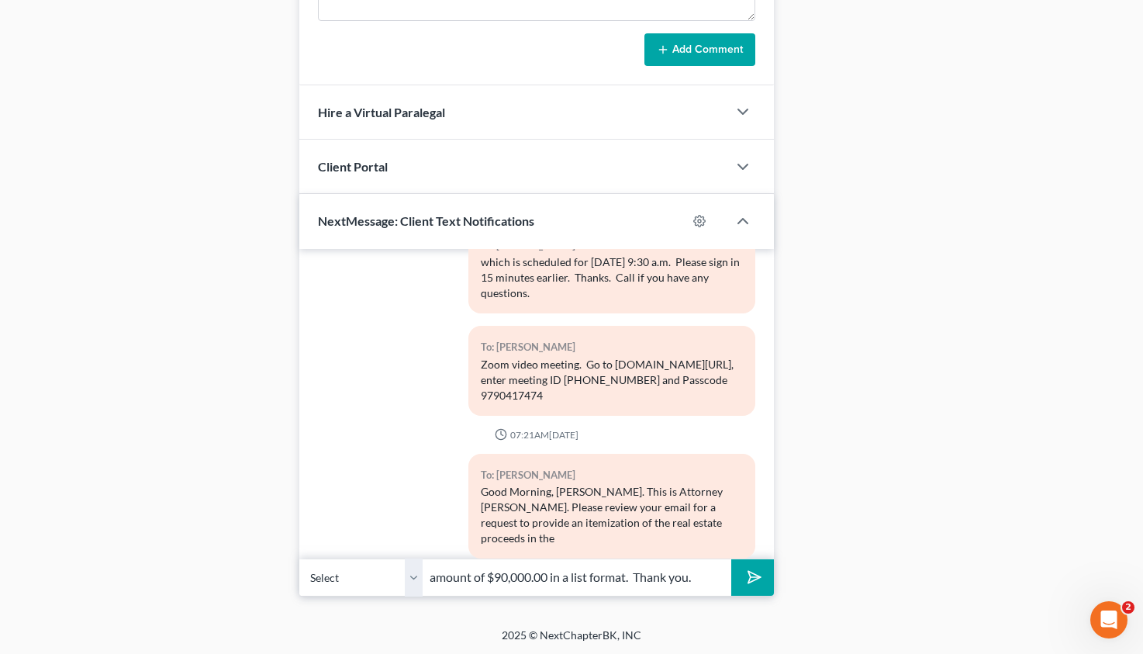
click at [569, 579] on input "amount of $90,000.00 in a list format. Thank you." at bounding box center [577, 577] width 308 height 38
click at [695, 575] on input "amount of $90,000.00 in list format. Thank you." at bounding box center [577, 577] width 308 height 38
type input "amount of $90,000.00 in list format. Thank you. Attorney Walker"
click at [757, 575] on polygon "submit" at bounding box center [751, 577] width 19 height 19
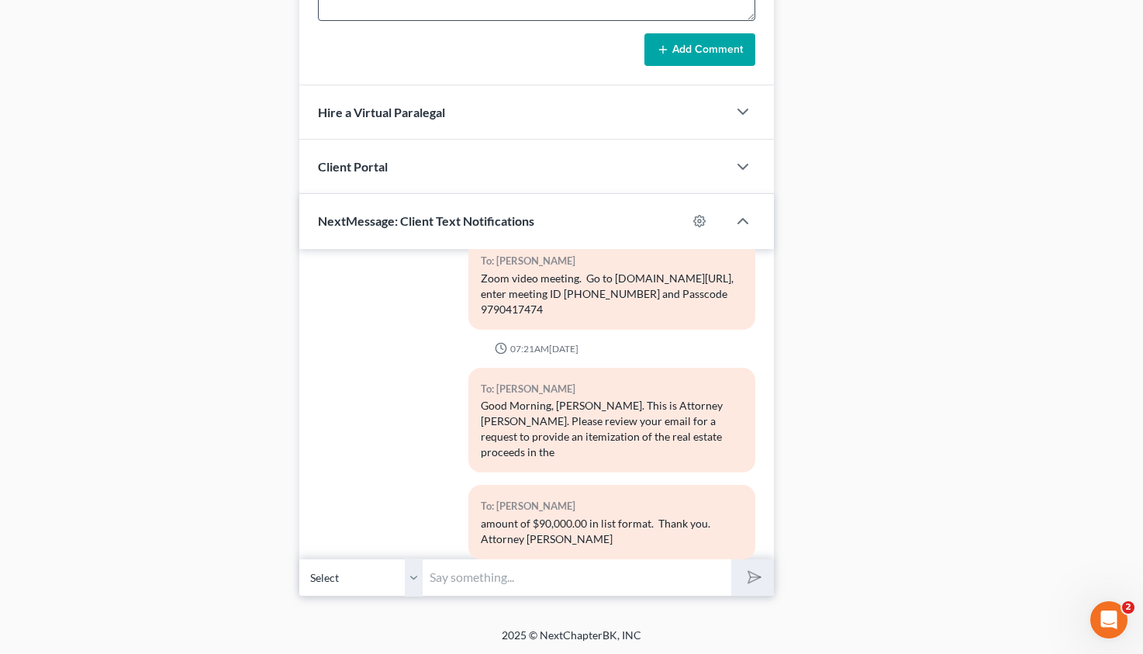
scroll to position [2621, 0]
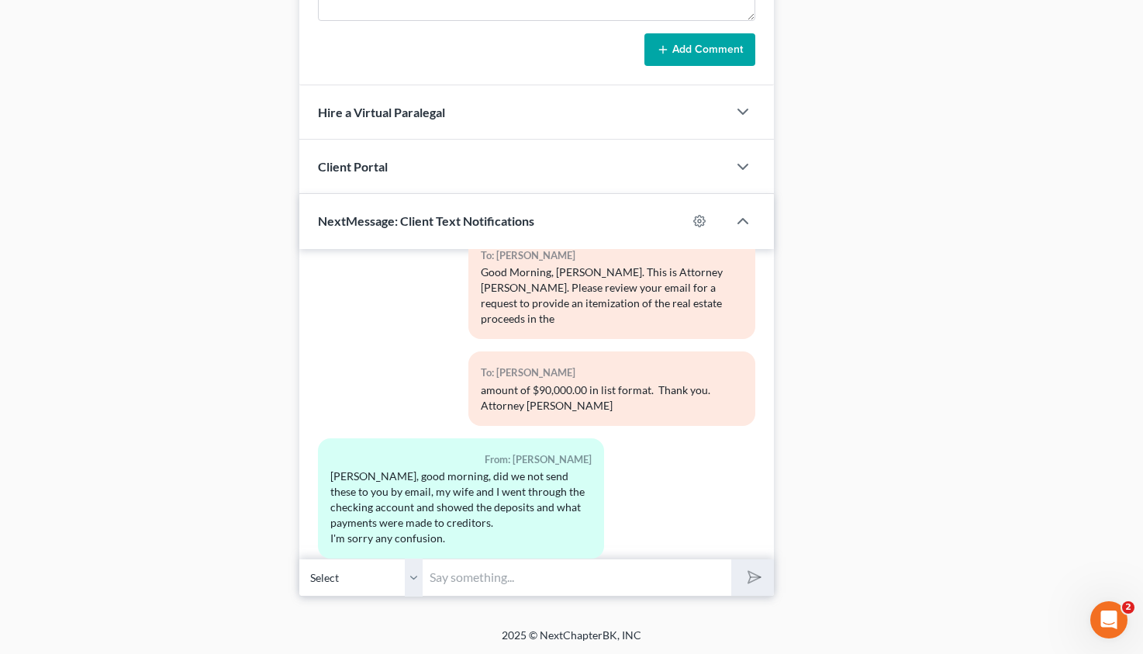
click at [461, 572] on input "text" at bounding box center [577, 577] width 308 height 38
click at [444, 563] on input "text" at bounding box center [577, 577] width 308 height 38
drag, startPoint x: 724, startPoint y: 579, endPoint x: 538, endPoint y: 570, distance: 185.6
click at [538, 570] on input "You highlighted the documents; however, it would be better to have a list that …" at bounding box center [577, 577] width 308 height 38
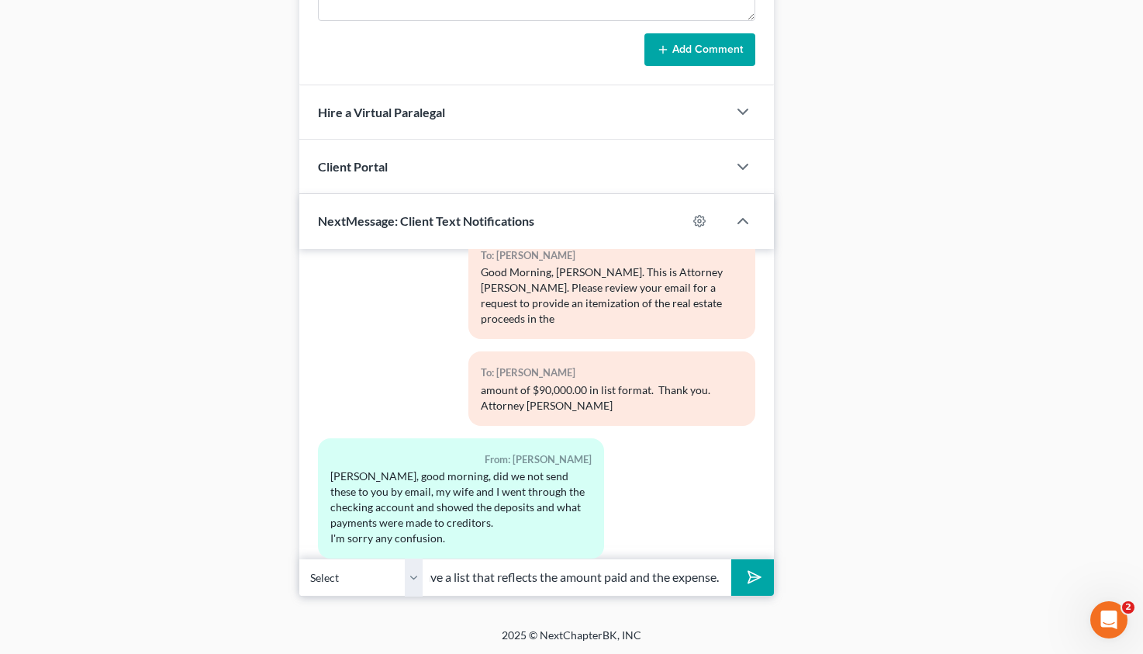
scroll to position [0, 356]
click at [555, 576] on input "You highlighted the documents; however, it would be better to have a list that …" at bounding box center [577, 577] width 308 height 38
click at [652, 580] on input "You highlighted the documents; however, it would be better to have a list that …" at bounding box center [577, 577] width 308 height 38
click at [723, 576] on input "You highlighted the documents; however, it would be better to have a list that …" at bounding box center [577, 577] width 308 height 38
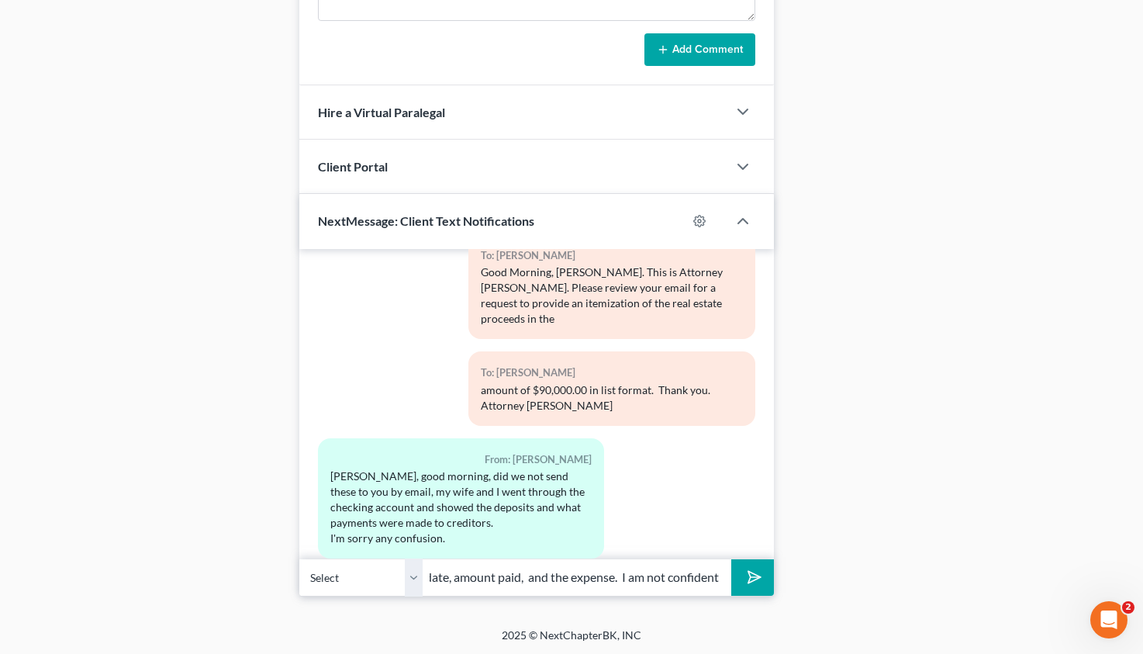
type input "You highlighted the documents; however, it would be better to have a list that …"
click at [752, 575] on icon "submit" at bounding box center [752, 577] width 22 height 22
click at [482, 574] on input "text" at bounding box center [577, 577] width 308 height 38
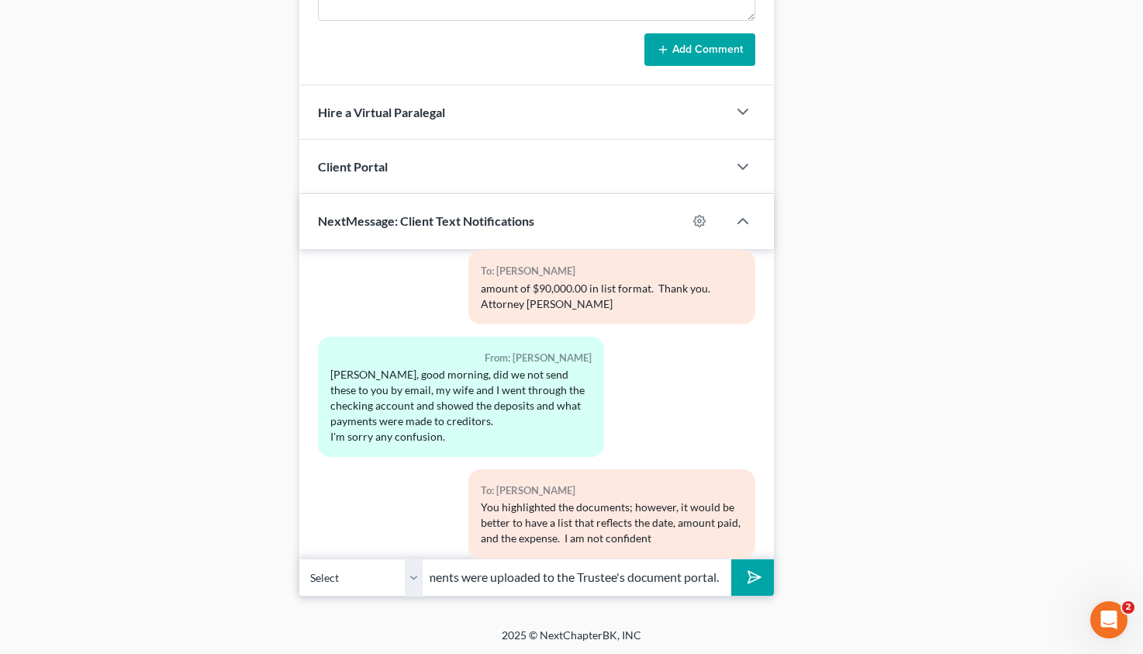
scroll to position [0, 246]
type input "that the highlights translated when the statements were uploaded to the Trustee…"
click at [731, 559] on button "submit" at bounding box center [752, 577] width 43 height 36
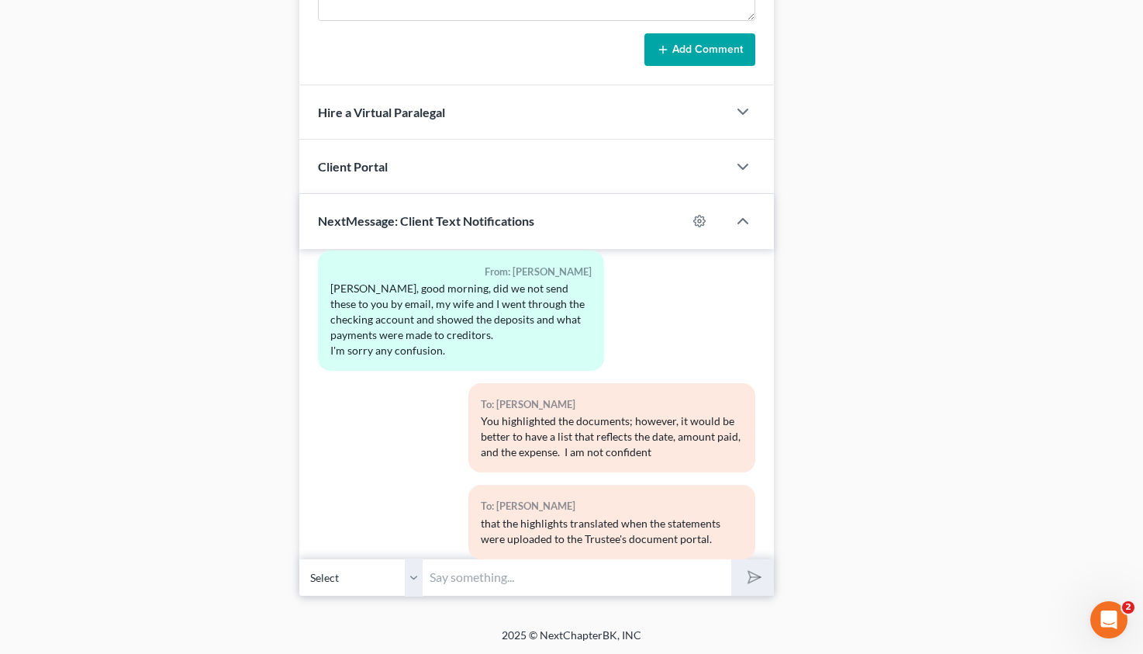
scroll to position [2895, 0]
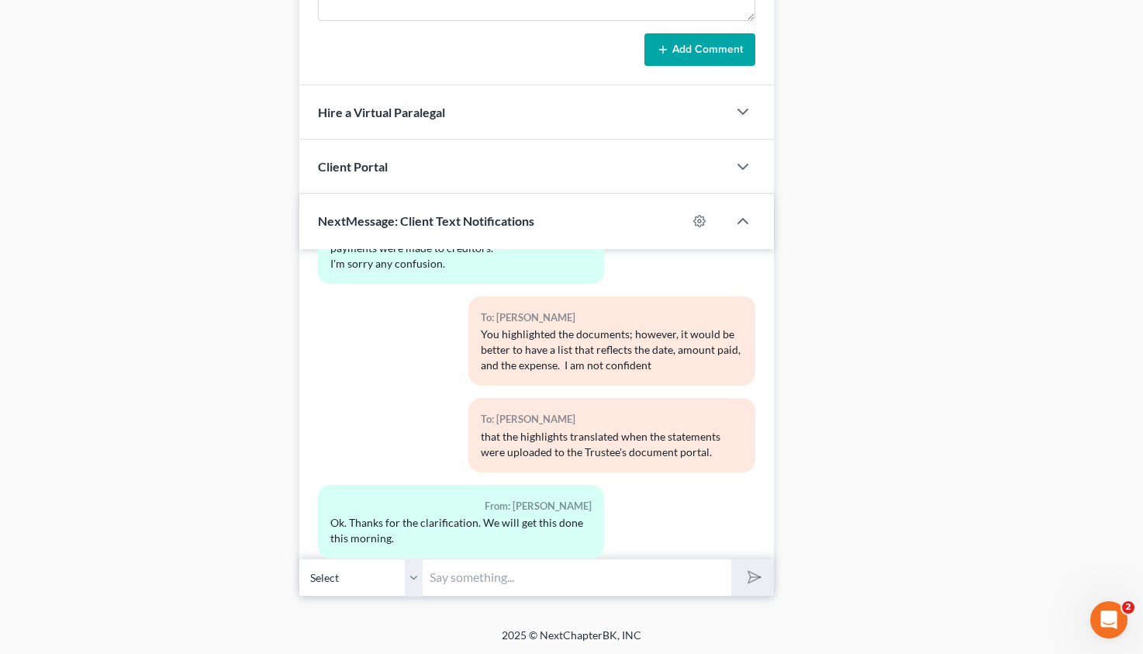
click at [454, 576] on input "text" at bounding box center [577, 577] width 308 height 38
type input "Thank you."
click at [731, 559] on button "submit" at bounding box center [752, 577] width 43 height 36
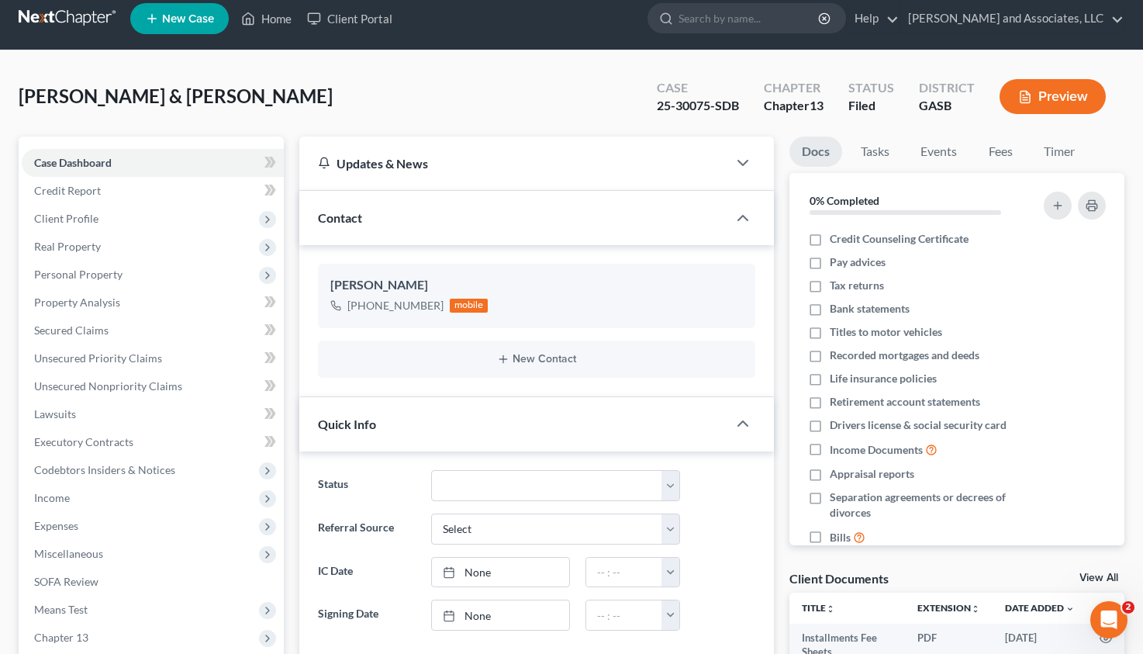
scroll to position [0, 0]
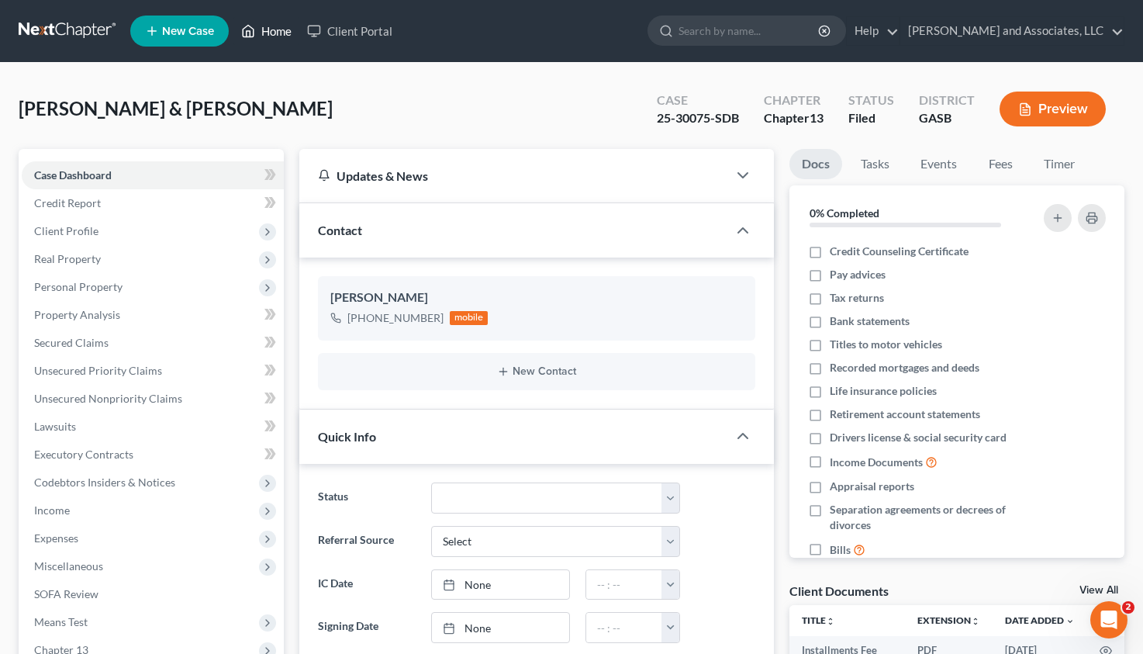
click at [274, 37] on link "Home" at bounding box center [266, 31] width 66 height 28
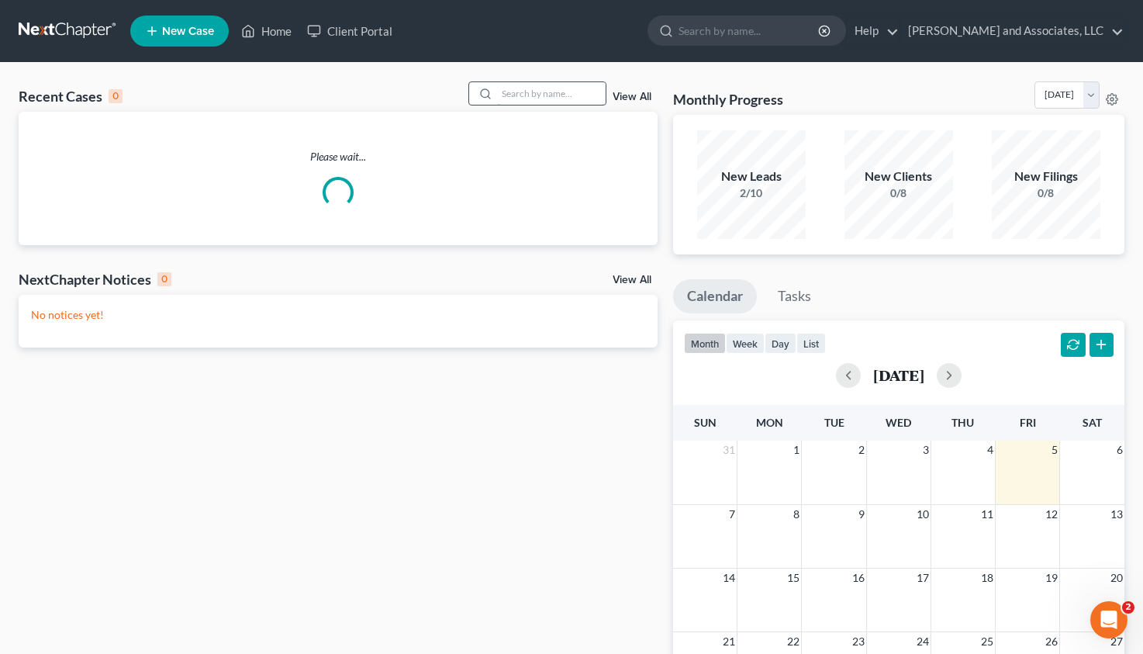
click at [516, 93] on input "search" at bounding box center [551, 93] width 109 height 22
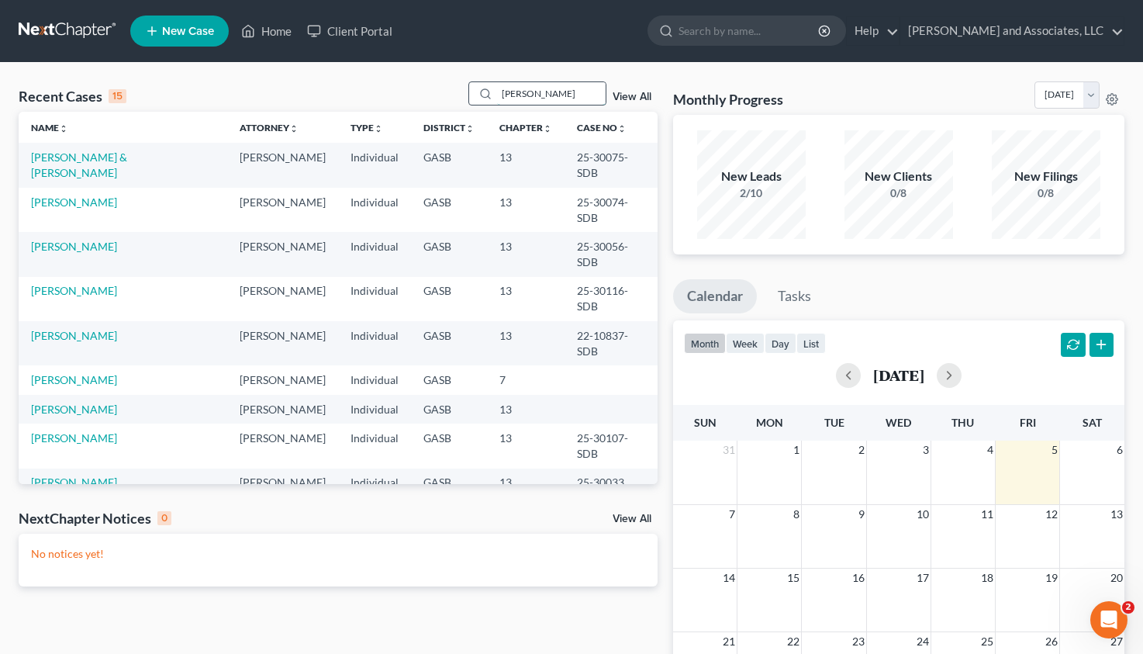
type input "hudson"
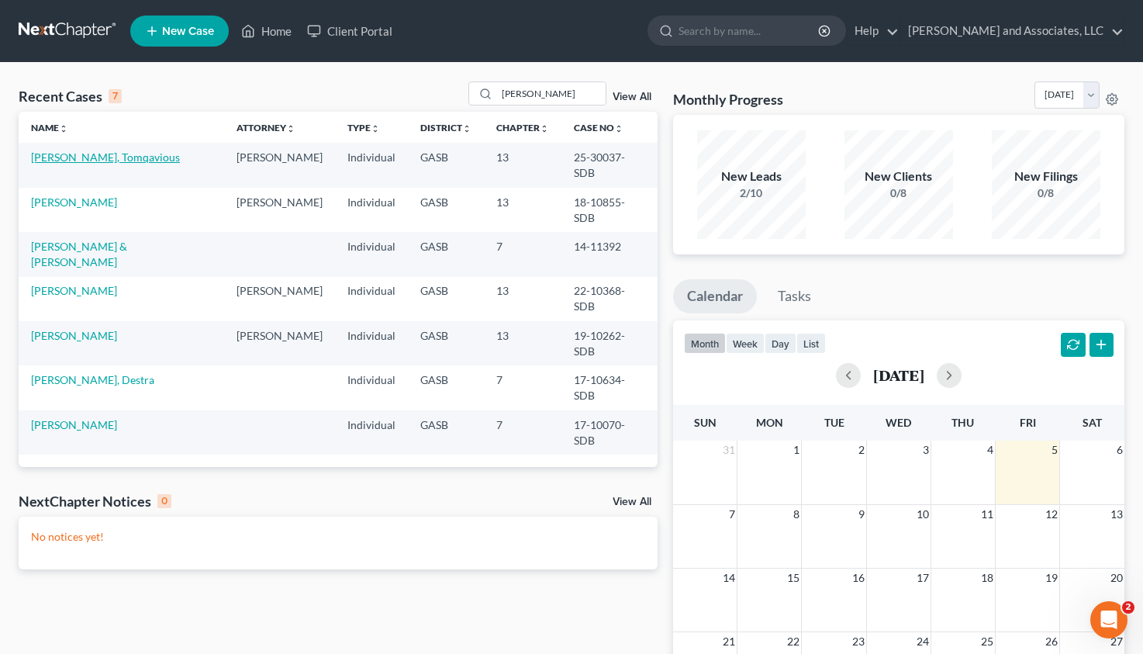
click at [75, 154] on link "[PERSON_NAME], Tomqavious" at bounding box center [105, 156] width 149 height 13
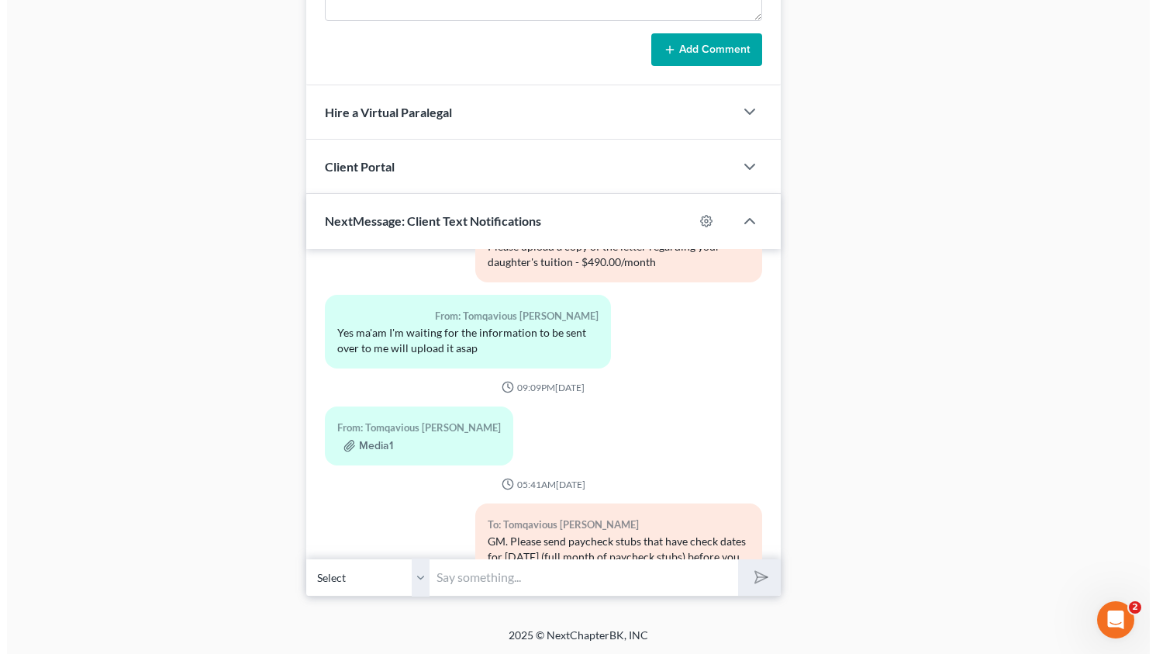
scroll to position [6929, 0]
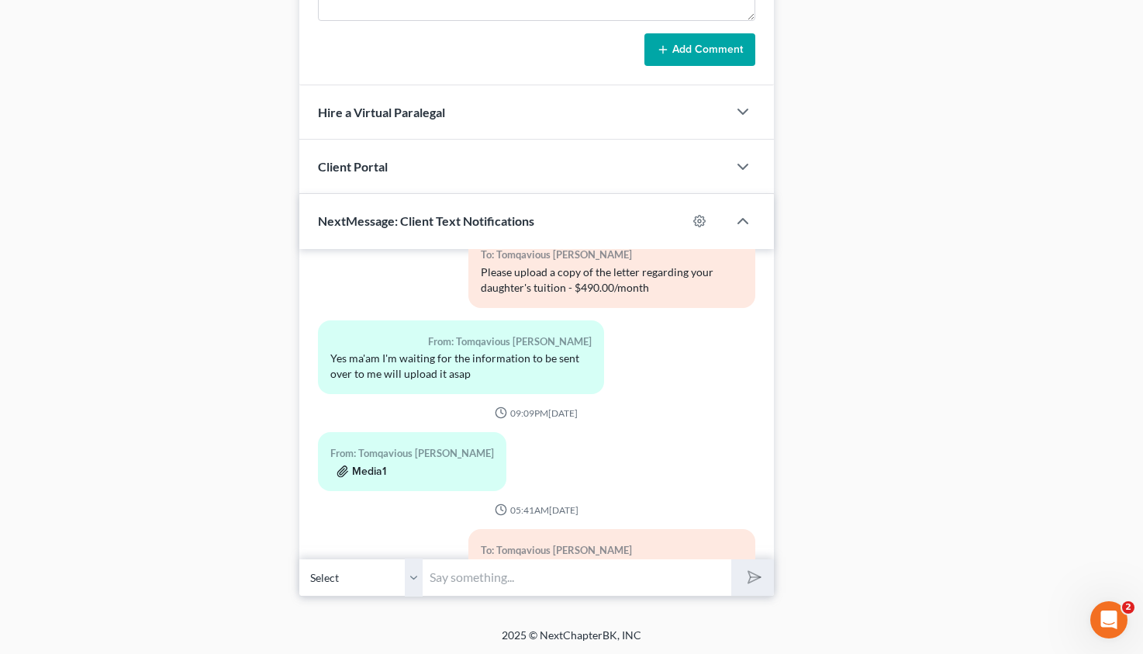
click at [377, 465] on button "Media1" at bounding box center [362, 471] width 50 height 12
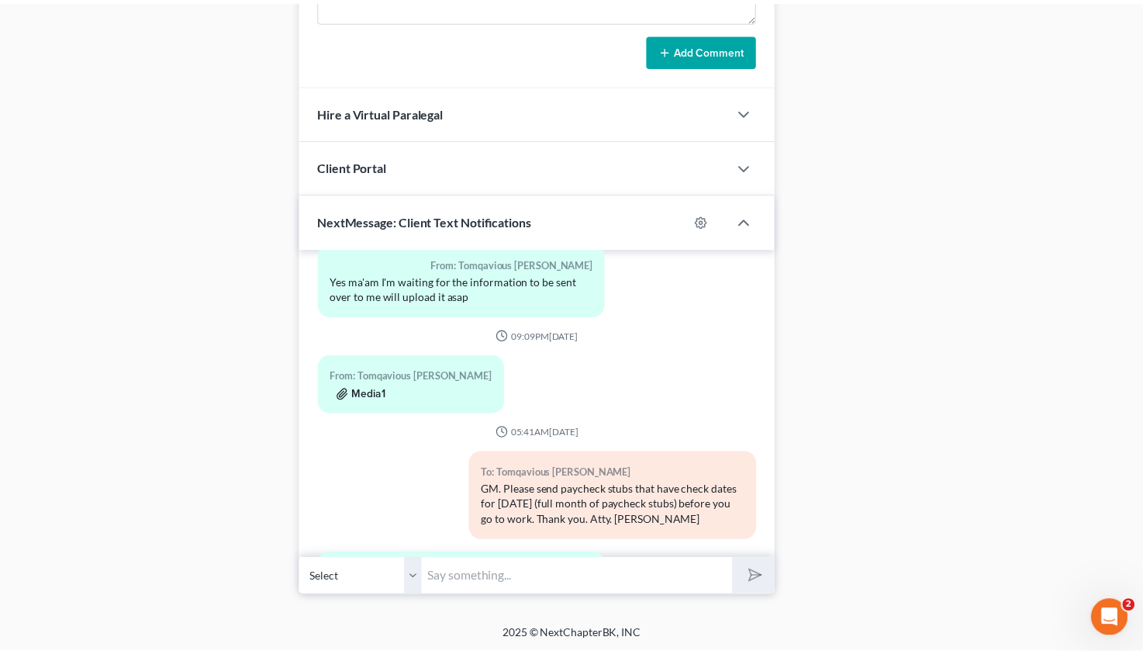
scroll to position [6898, 0]
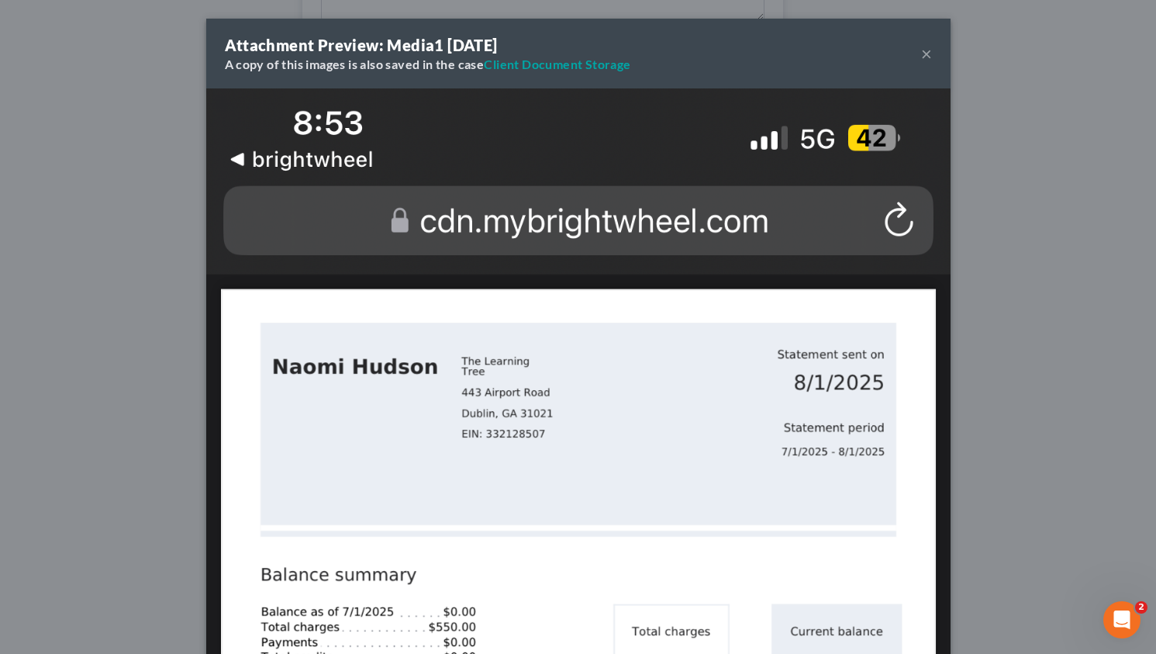
click at [925, 47] on div "Attachment Preview: Media1 08/07/2025 A copy of this images is also saved in th…" at bounding box center [578, 54] width 745 height 70
click at [922, 52] on button "×" at bounding box center [926, 53] width 11 height 19
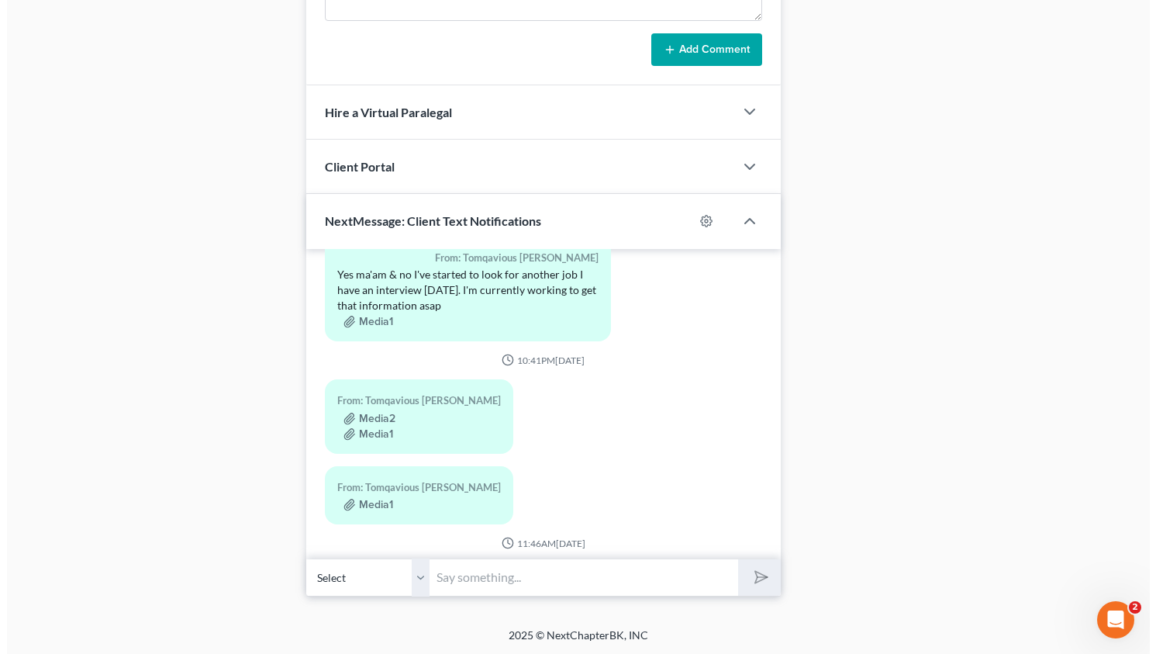
scroll to position [3600, 0]
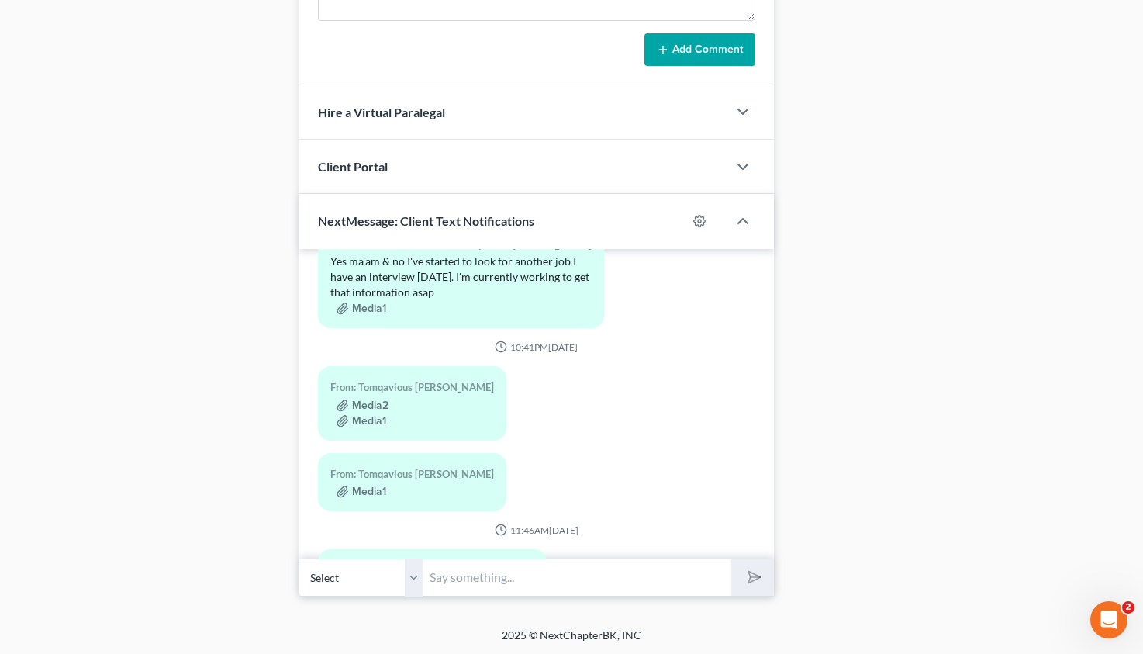
click at [366, 397] on div "Media2" at bounding box center [412, 405] width 164 height 16
click at [368, 399] on button "Media2" at bounding box center [363, 405] width 52 height 12
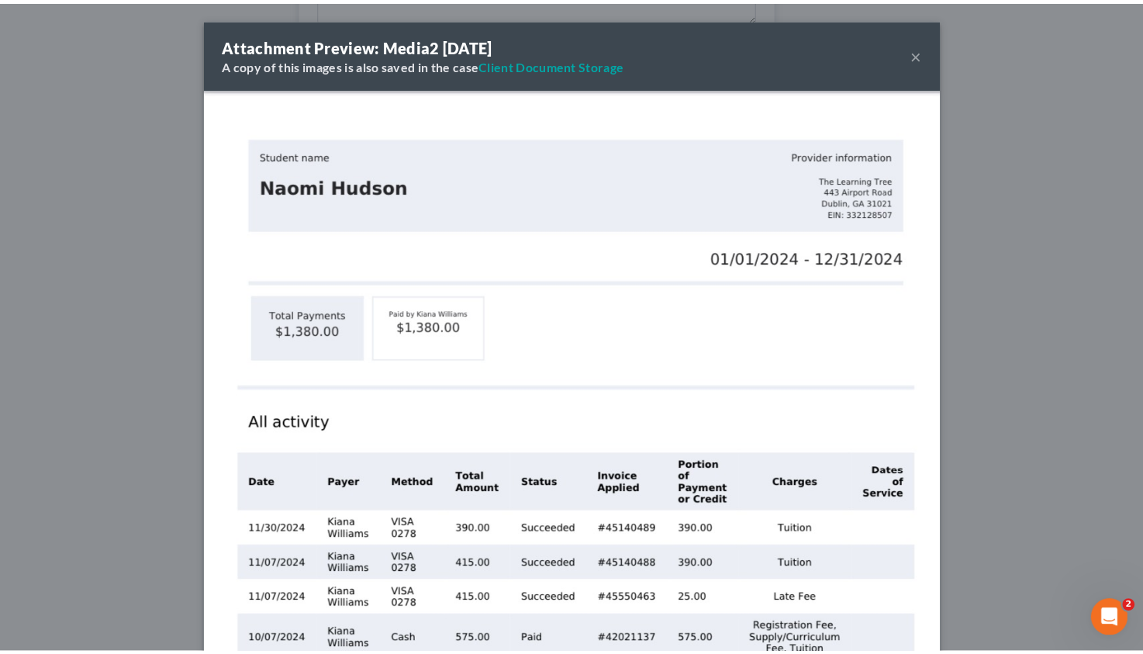
scroll to position [3585, 0]
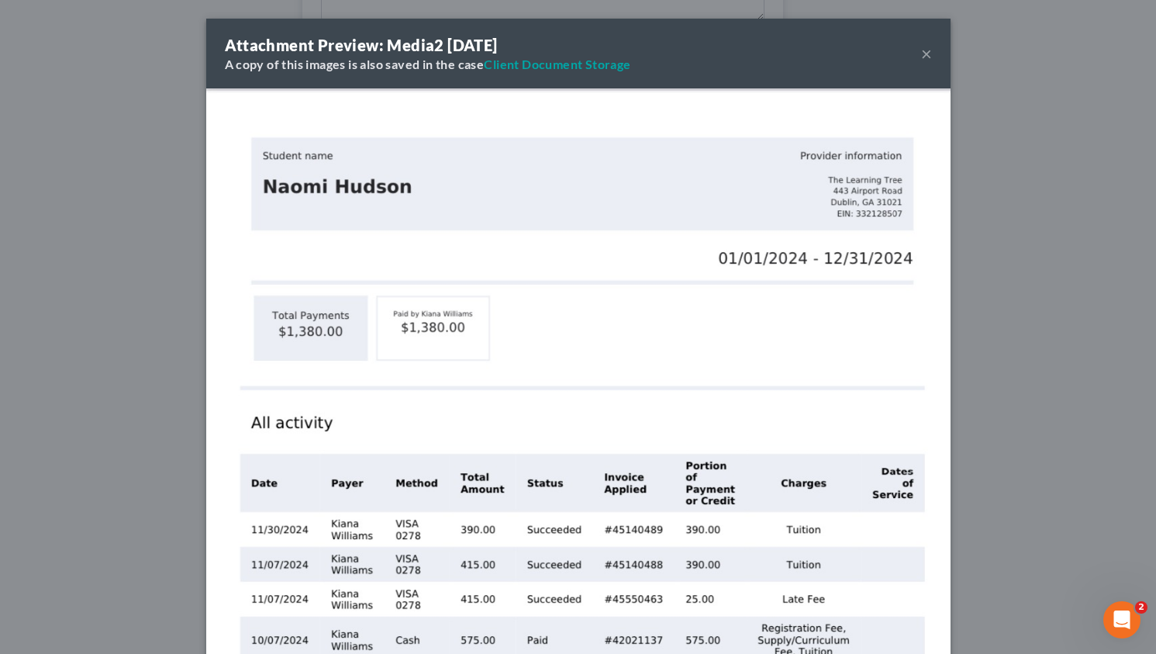
click at [921, 50] on button "×" at bounding box center [926, 53] width 11 height 19
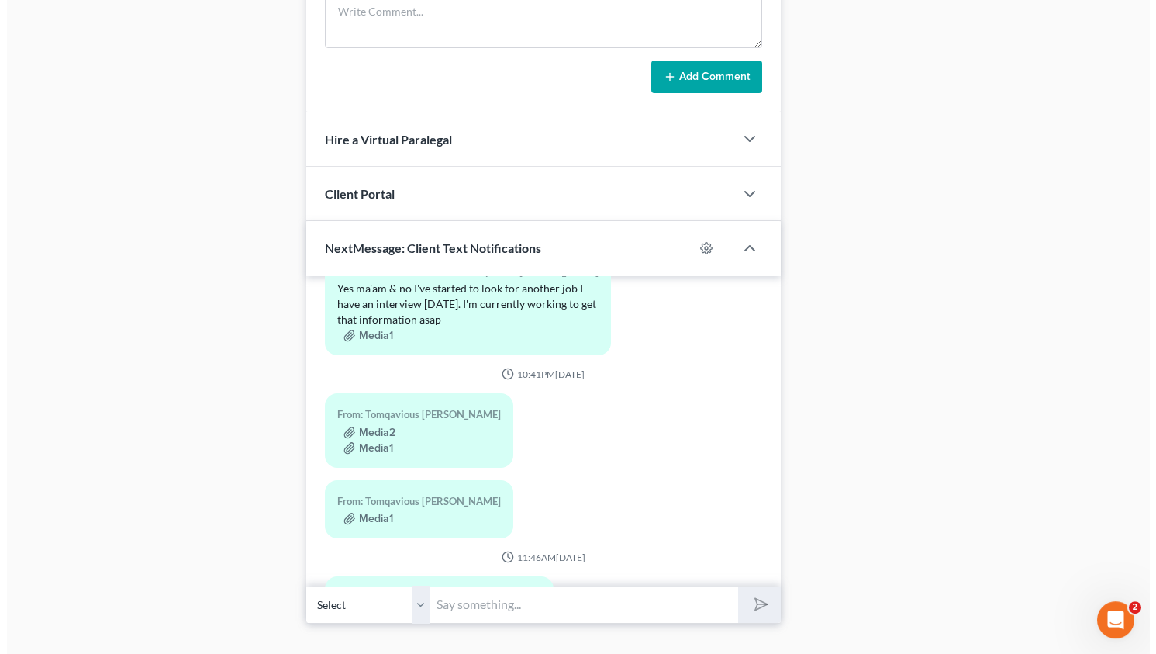
scroll to position [987, 0]
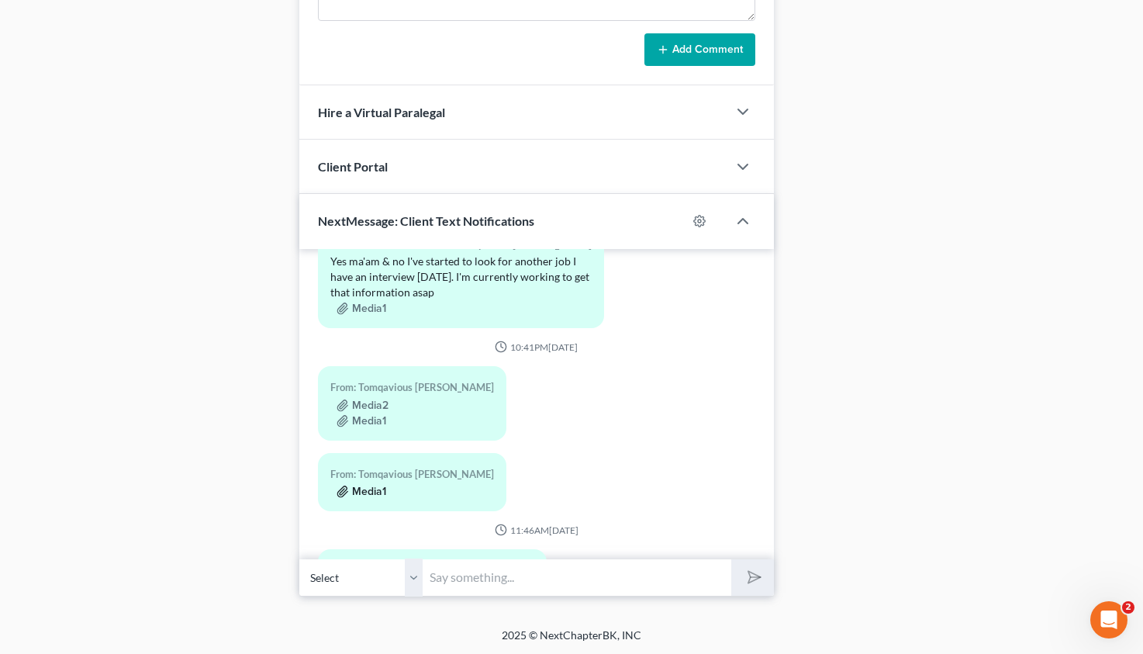
click at [361, 486] on button "Media1" at bounding box center [362, 492] width 50 height 12
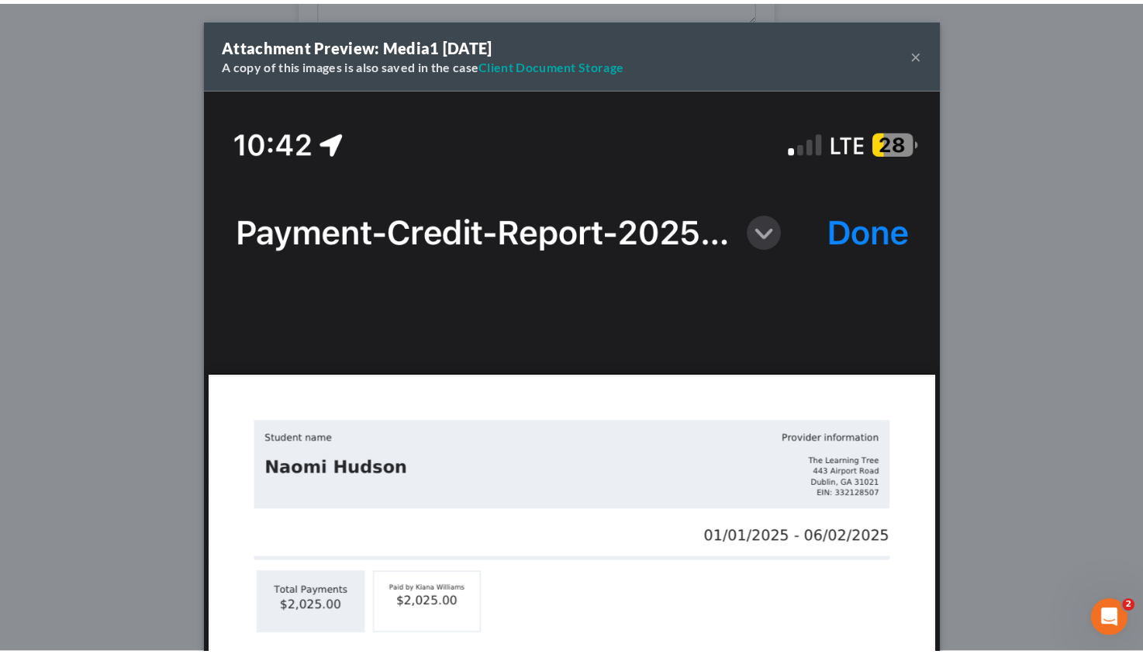
scroll to position [3585, 0]
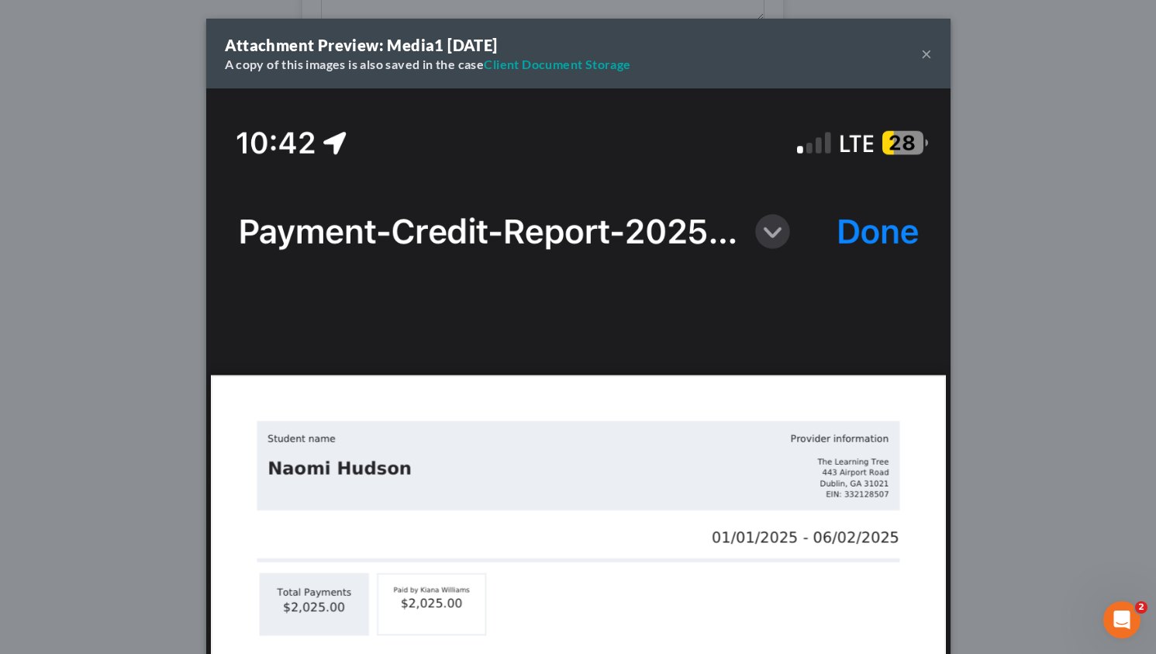
click at [925, 56] on button "×" at bounding box center [926, 53] width 11 height 19
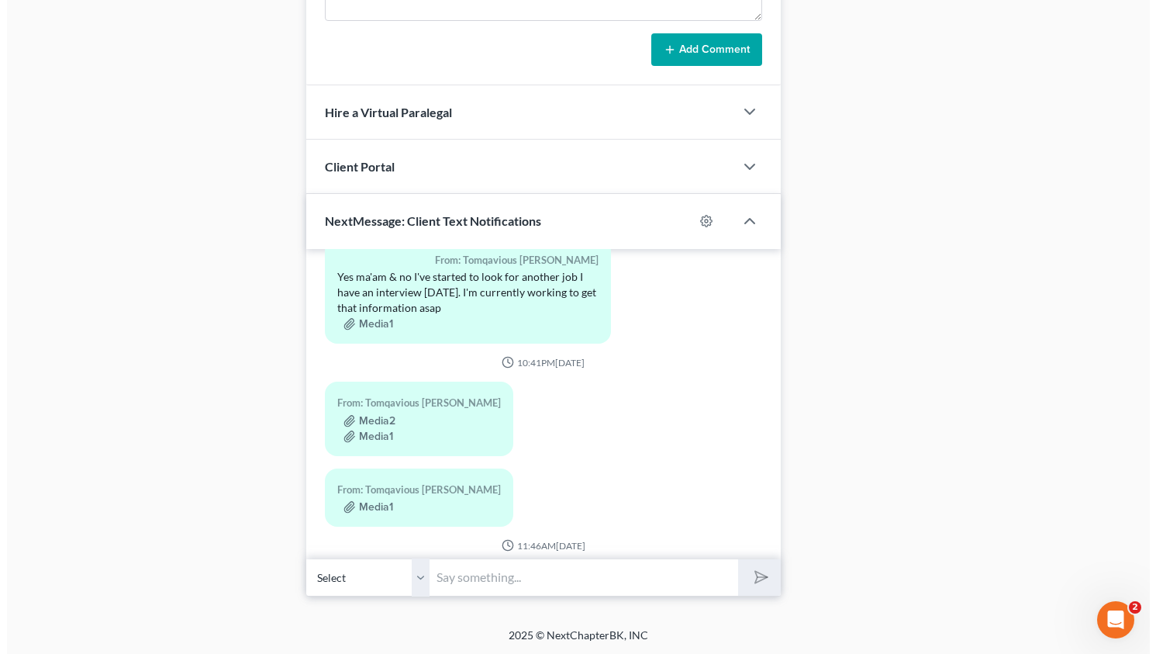
scroll to position [3600, 0]
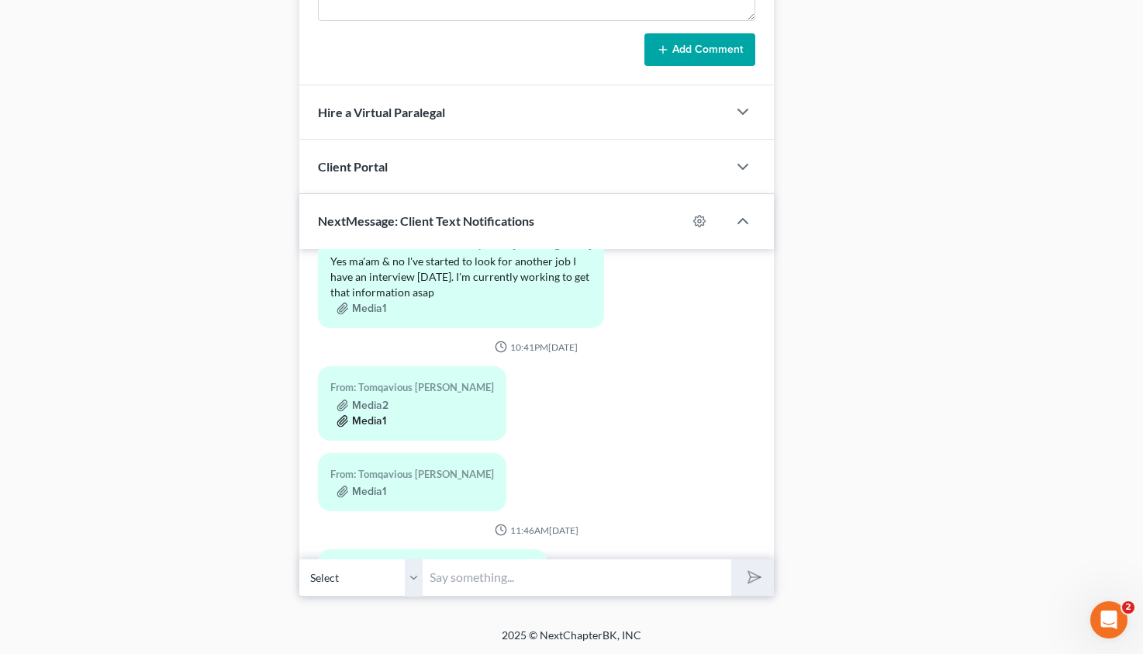
click at [372, 415] on button "Media1" at bounding box center [362, 421] width 50 height 12
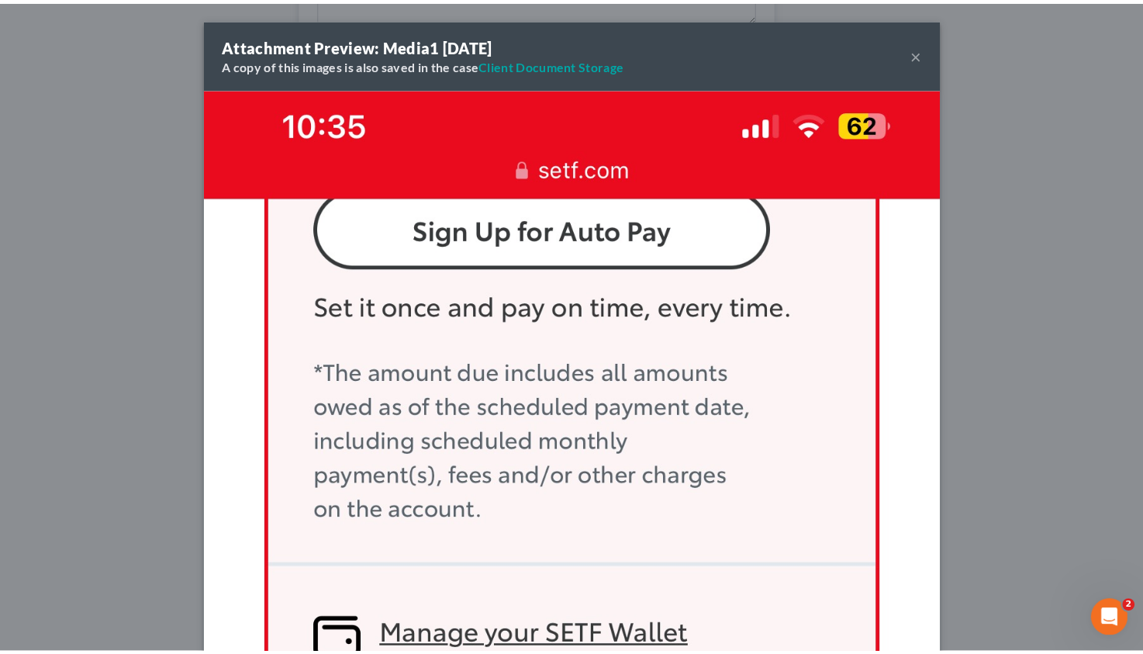
scroll to position [3585, 0]
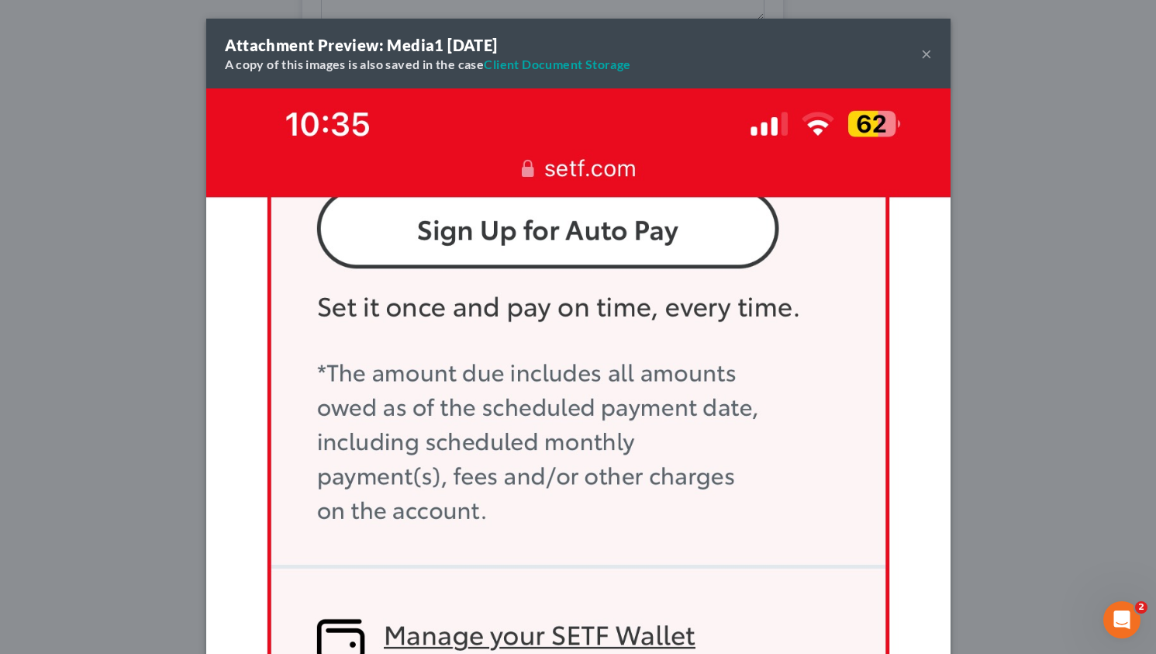
click at [921, 50] on button "×" at bounding box center [926, 53] width 11 height 19
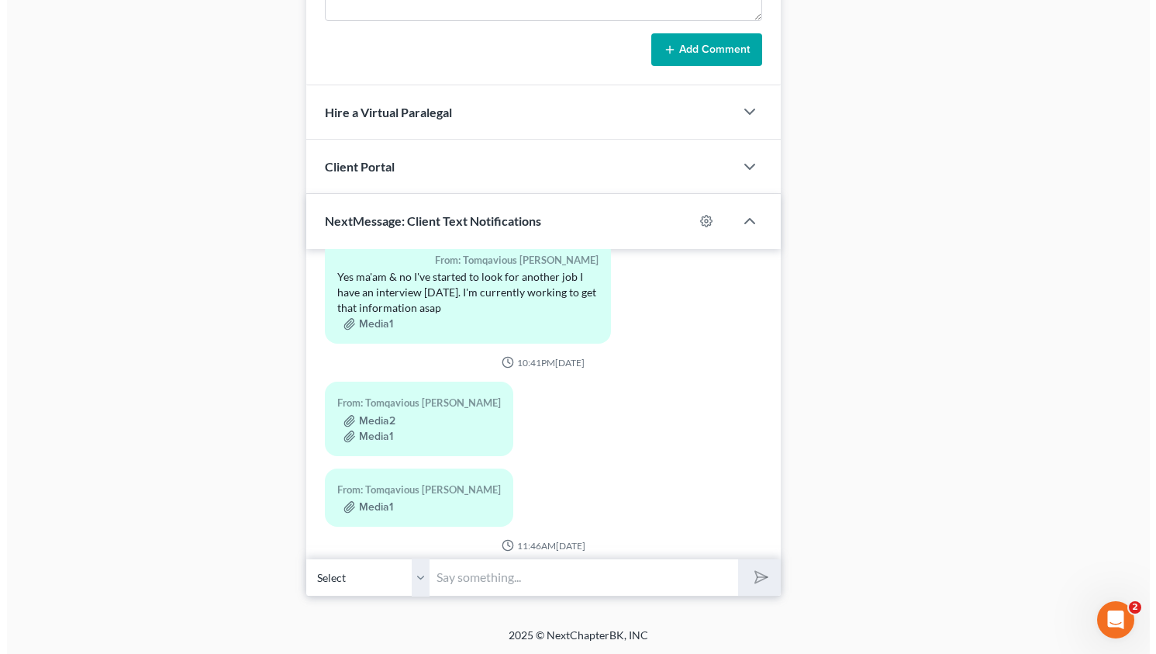
scroll to position [3600, 0]
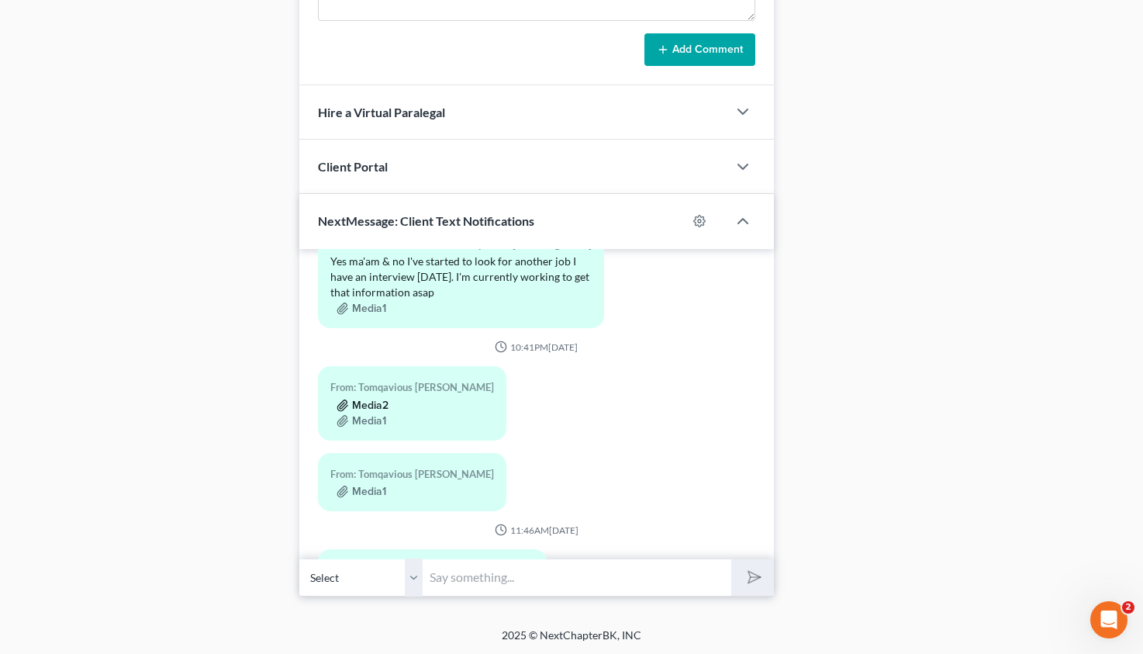
click at [368, 399] on button "Media2" at bounding box center [363, 405] width 52 height 12
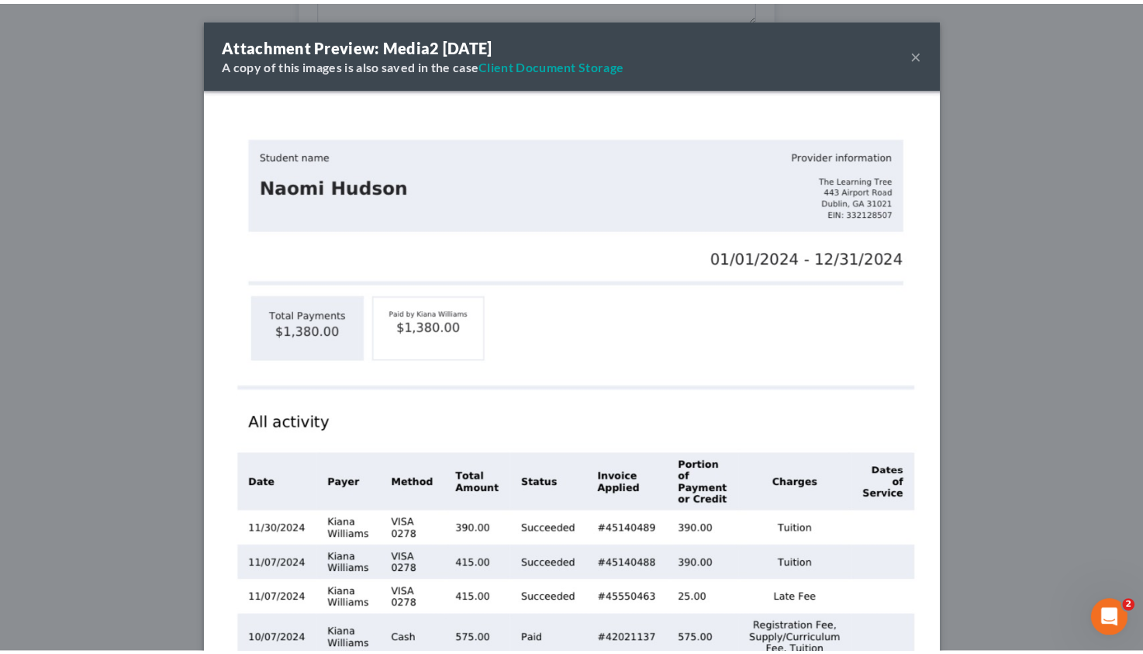
scroll to position [3585, 0]
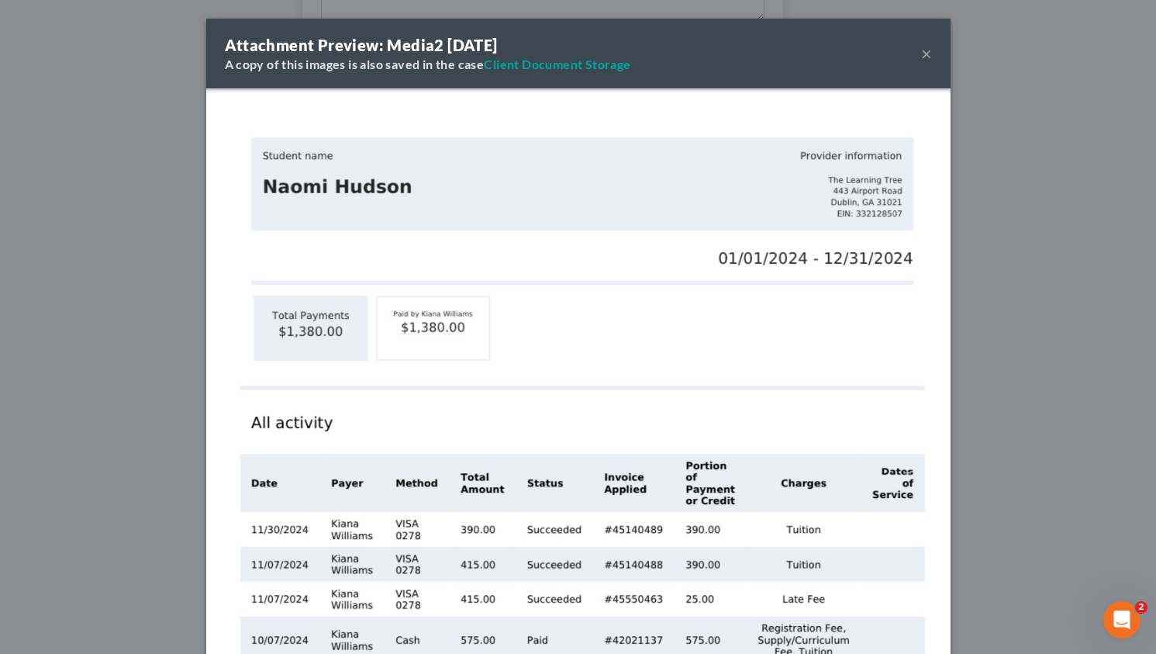
click at [922, 56] on button "×" at bounding box center [926, 53] width 11 height 19
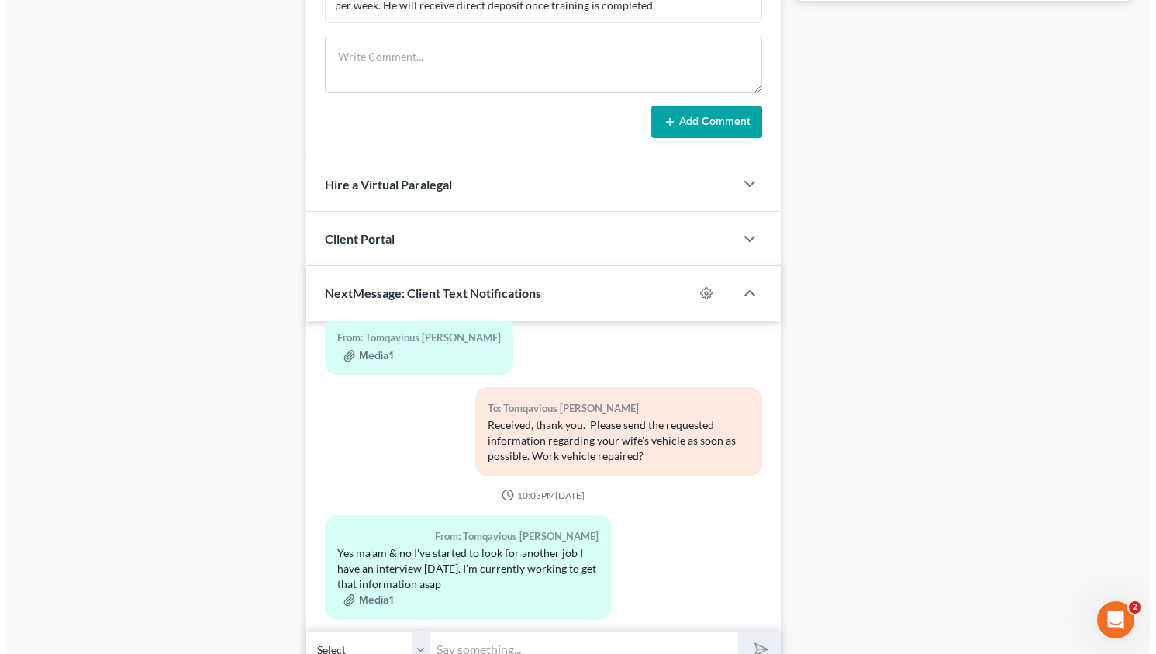
scroll to position [3393, 0]
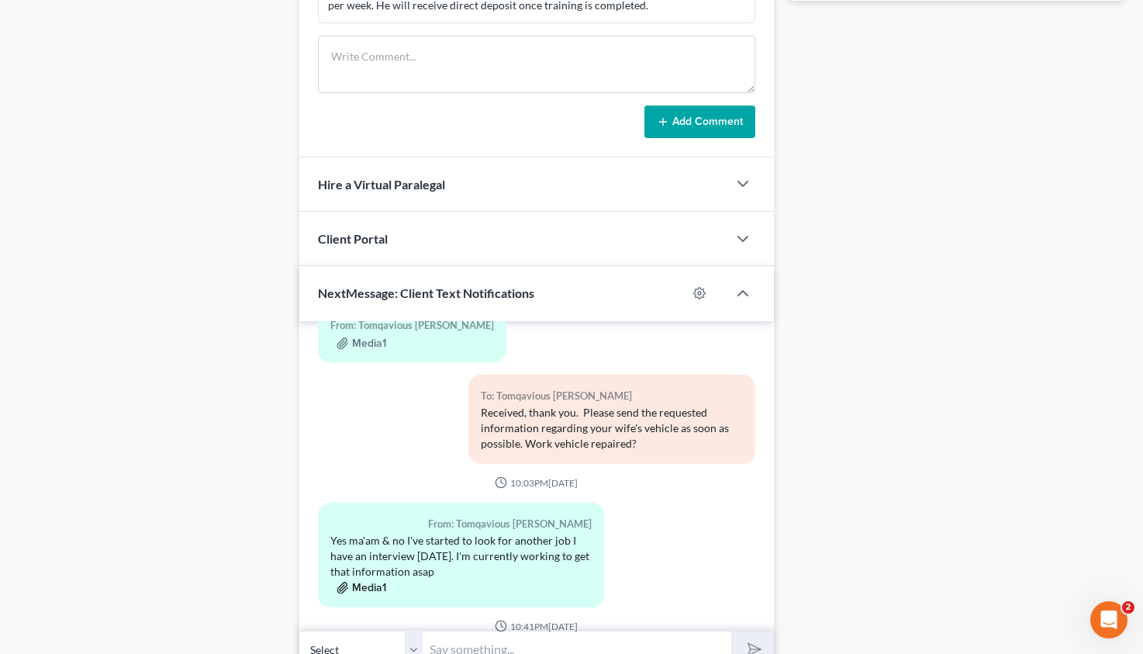
click at [372, 582] on button "Media1" at bounding box center [362, 588] width 50 height 12
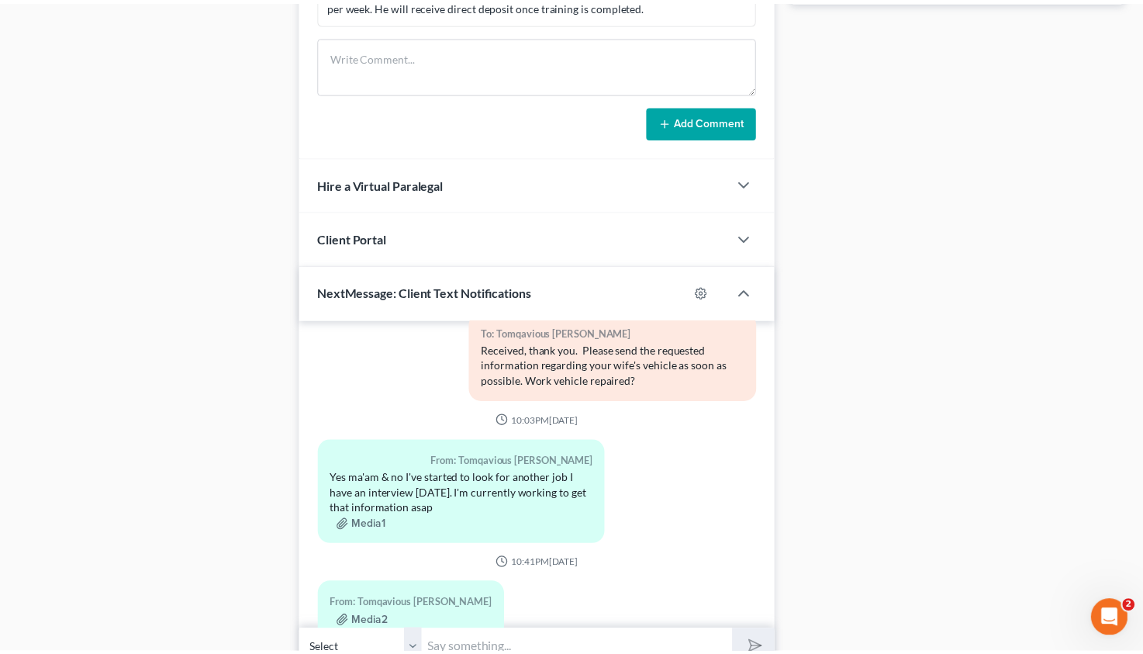
scroll to position [3378, 0]
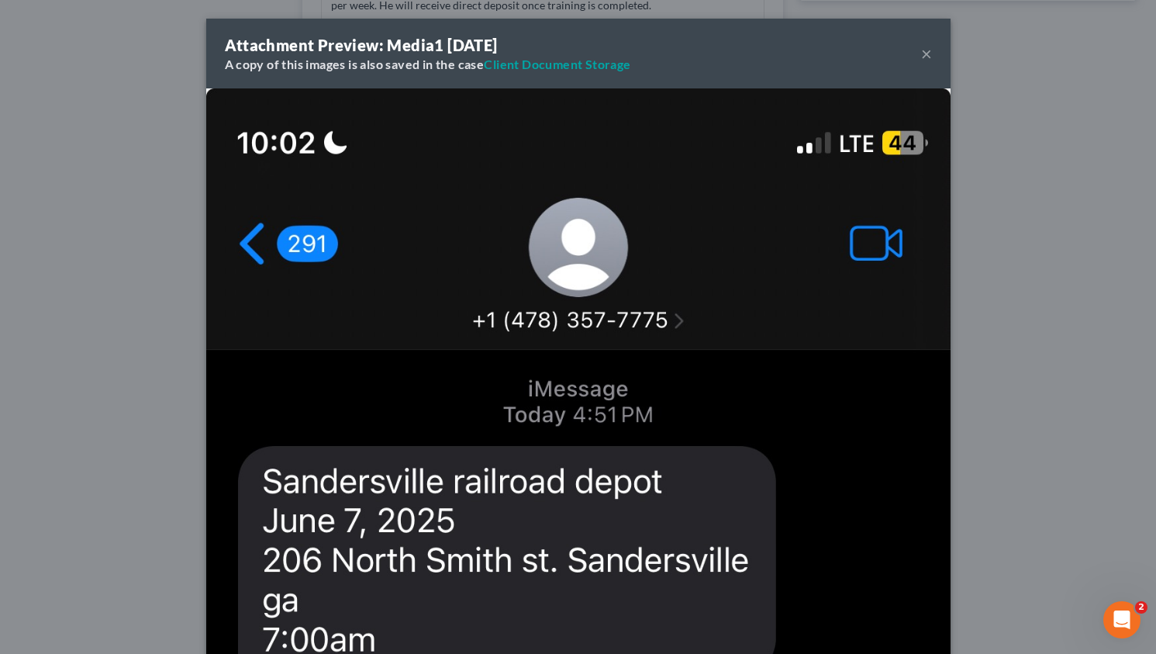
click at [921, 53] on button "×" at bounding box center [926, 53] width 11 height 19
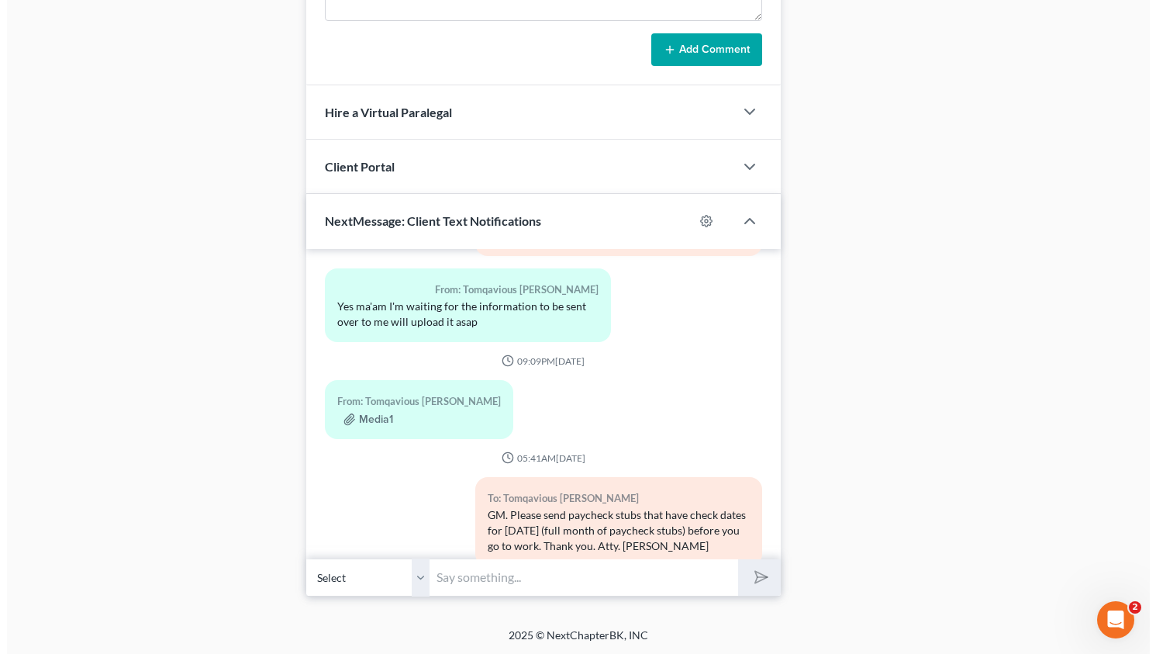
scroll to position [6916, 0]
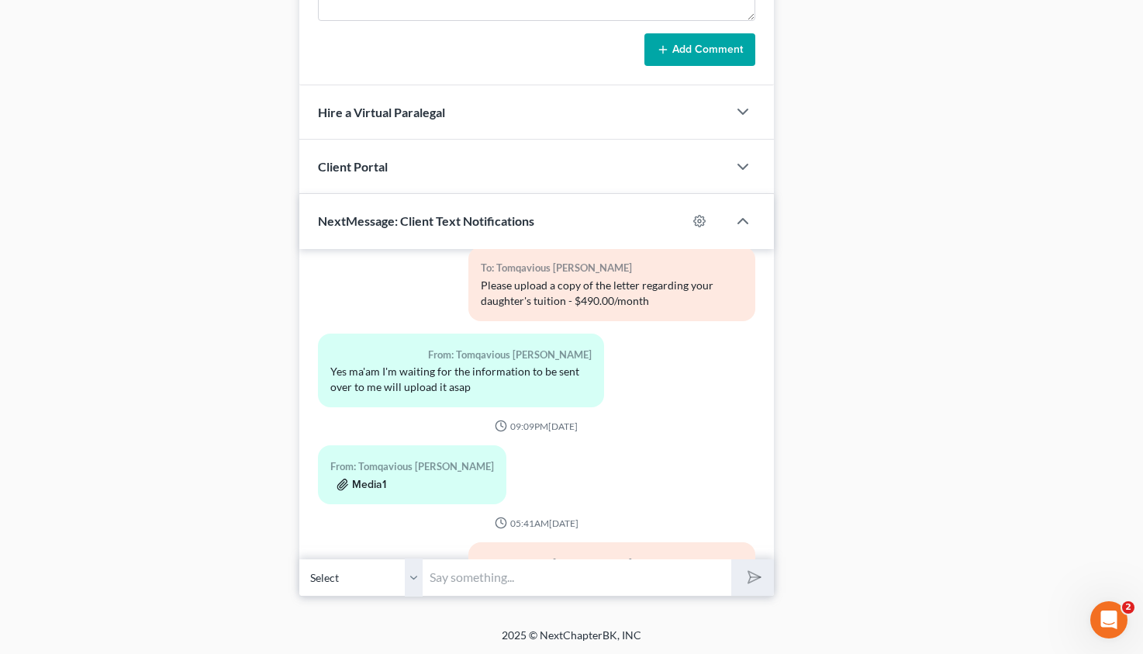
click at [371, 479] on button "Media1" at bounding box center [362, 485] width 50 height 12
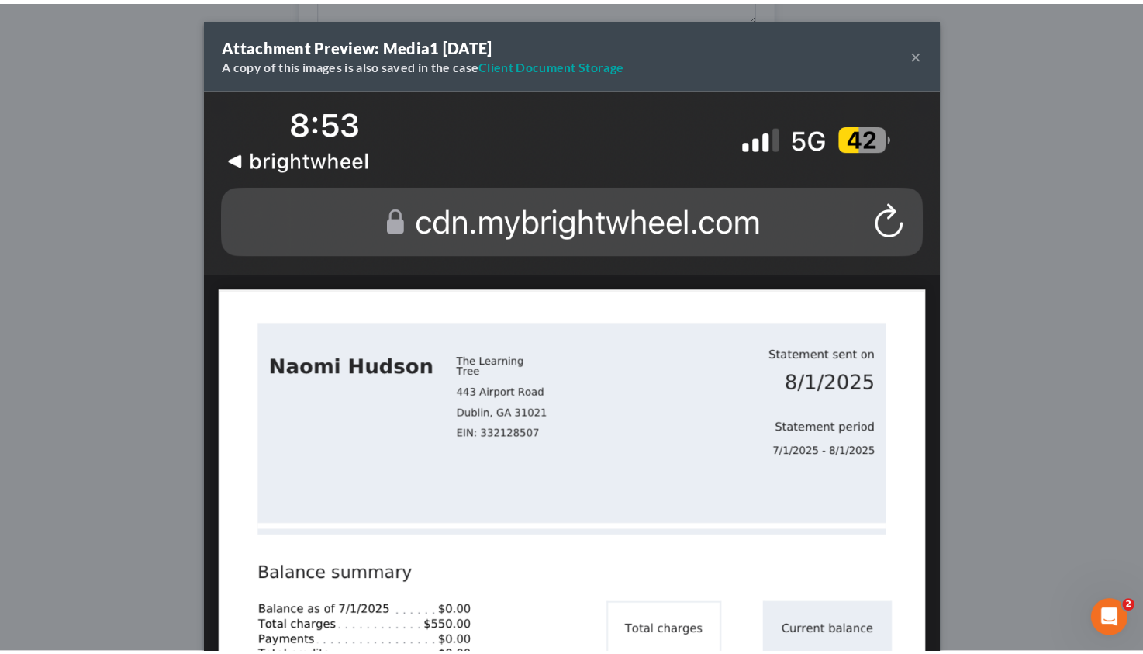
scroll to position [6885, 0]
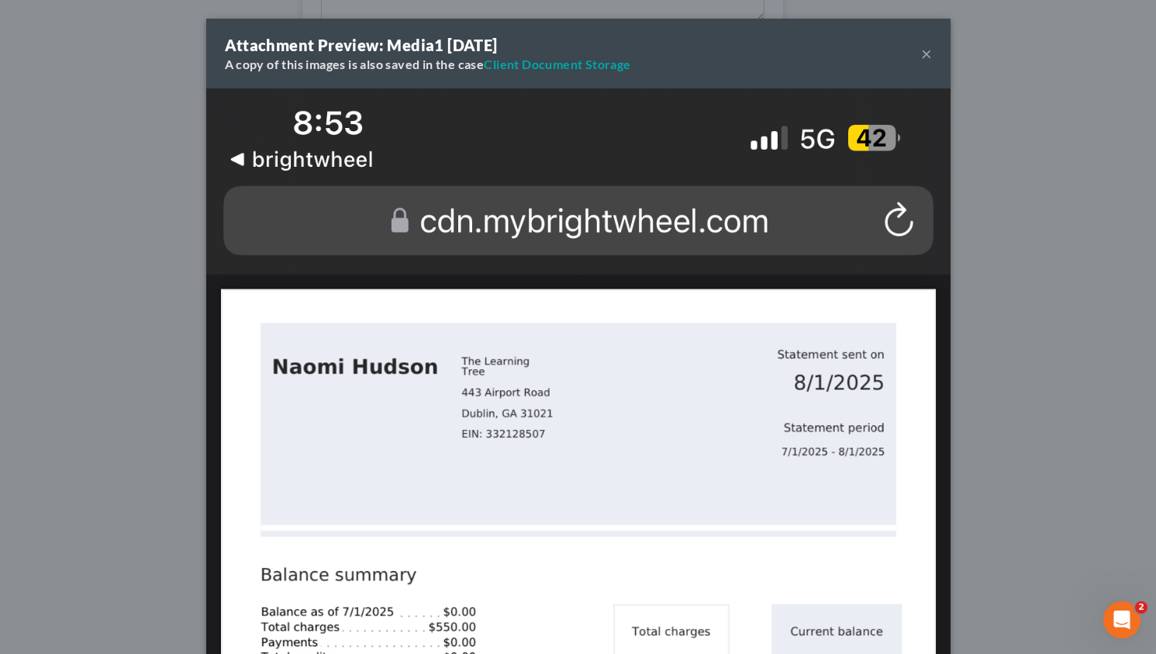
click at [923, 54] on button "×" at bounding box center [926, 53] width 11 height 19
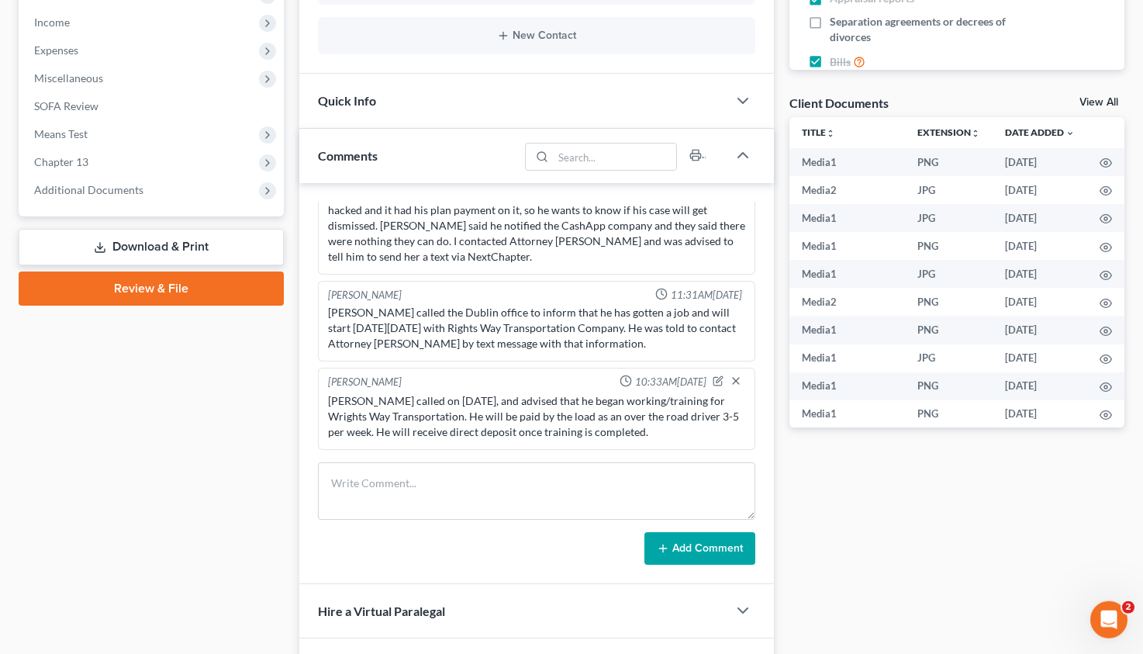
scroll to position [484, 0]
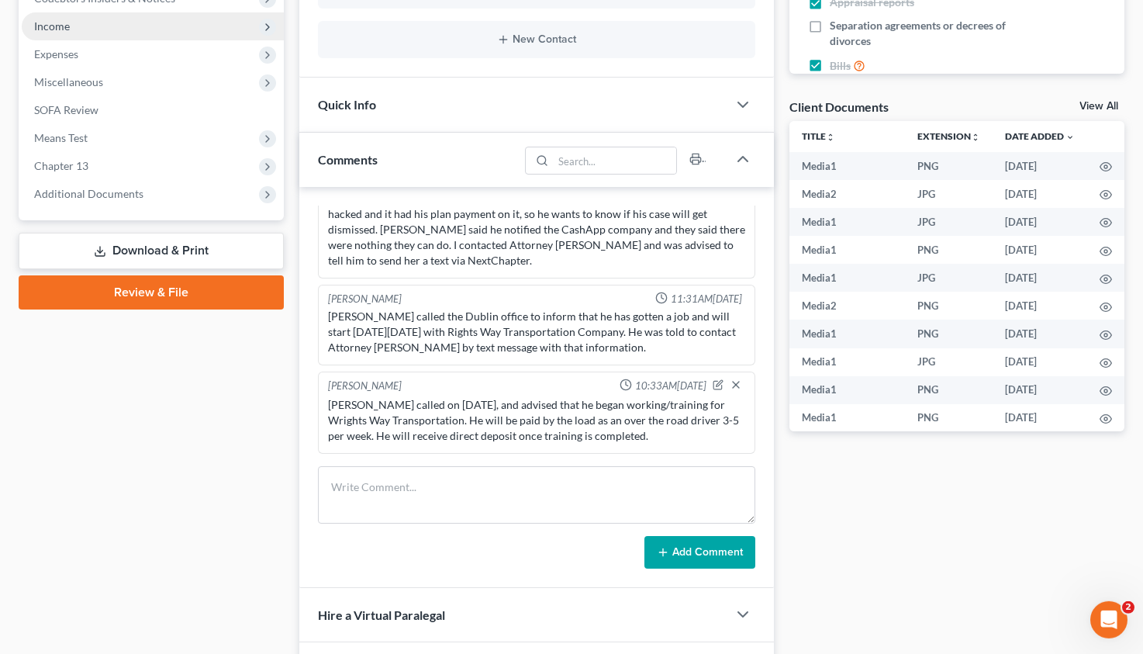
click at [70, 31] on span "Income" at bounding box center [153, 26] width 262 height 28
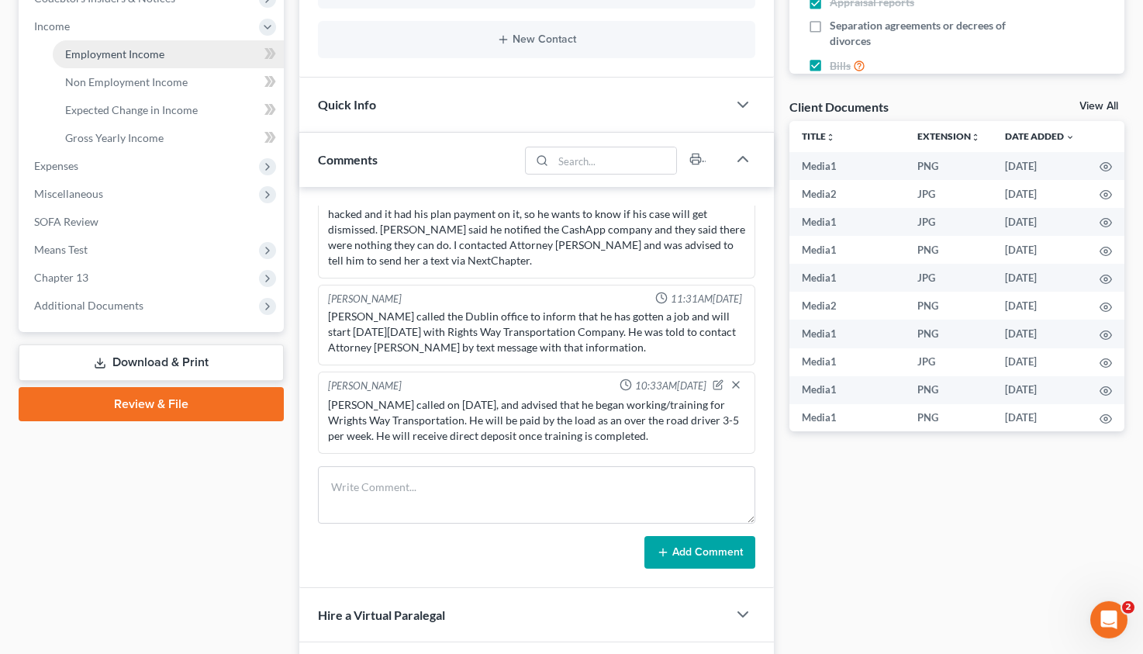
click at [112, 47] on span "Employment Income" at bounding box center [114, 53] width 99 height 13
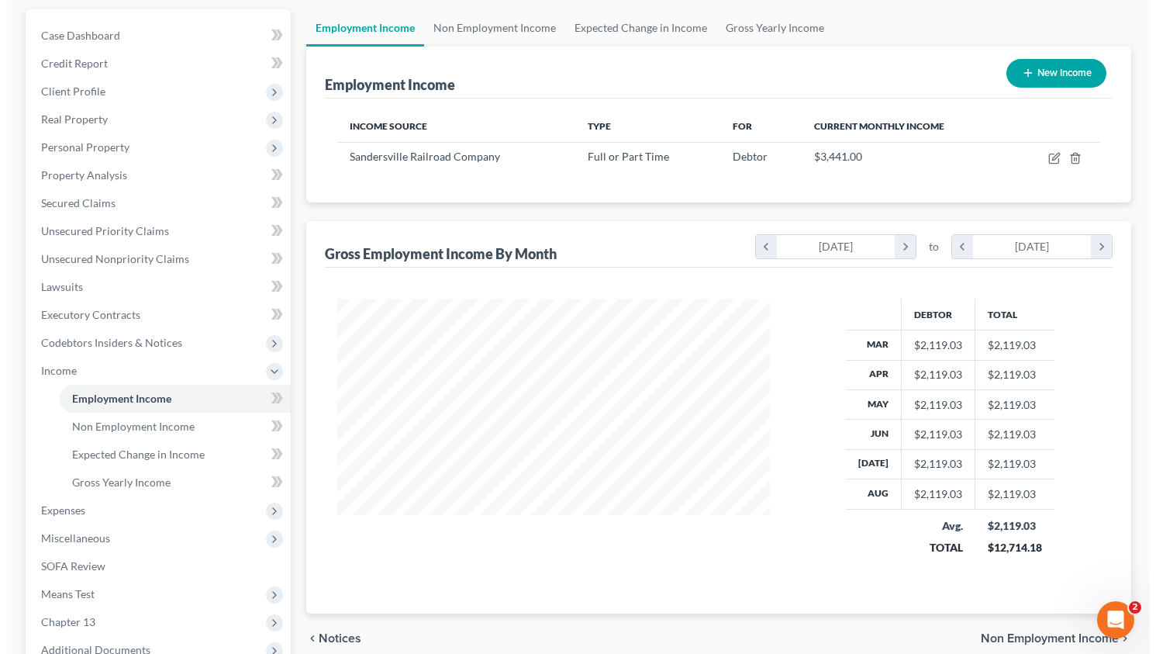
scroll to position [137, 0]
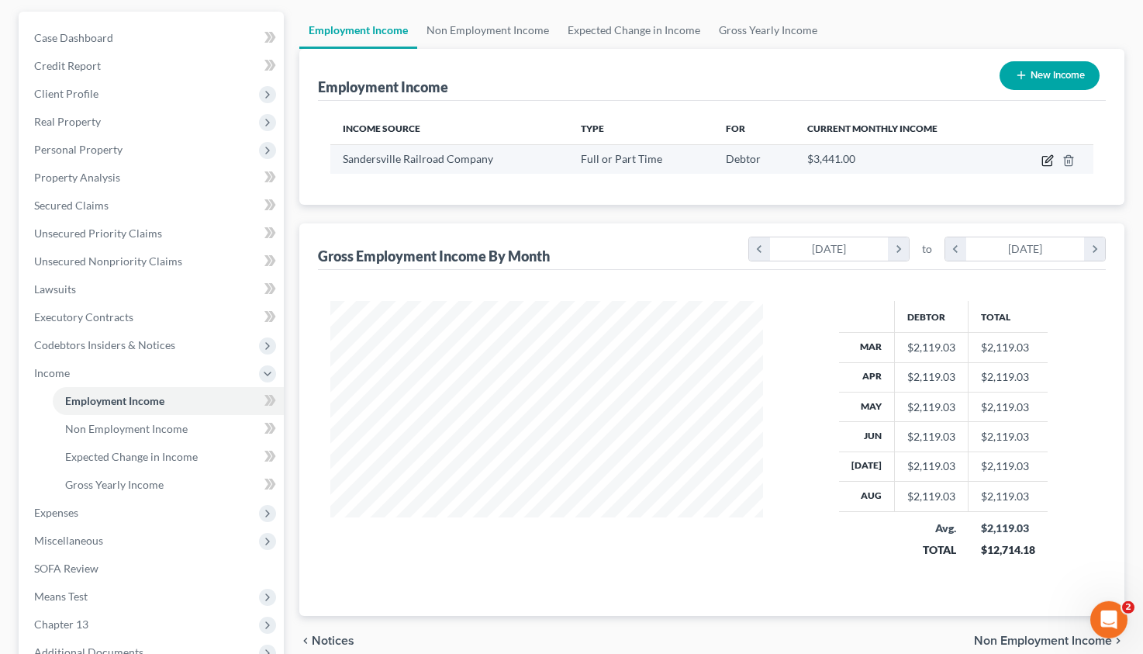
click at [1044, 162] on icon "button" at bounding box center [1048, 160] width 12 height 12
select select "0"
select select "10"
select select "0"
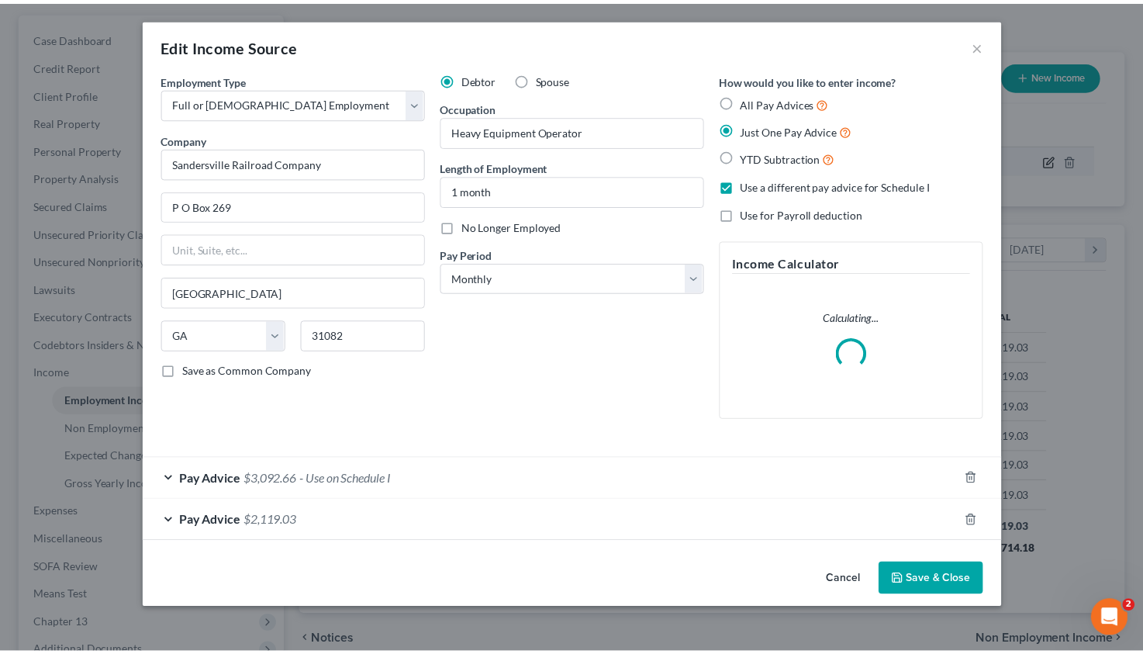
scroll to position [278, 469]
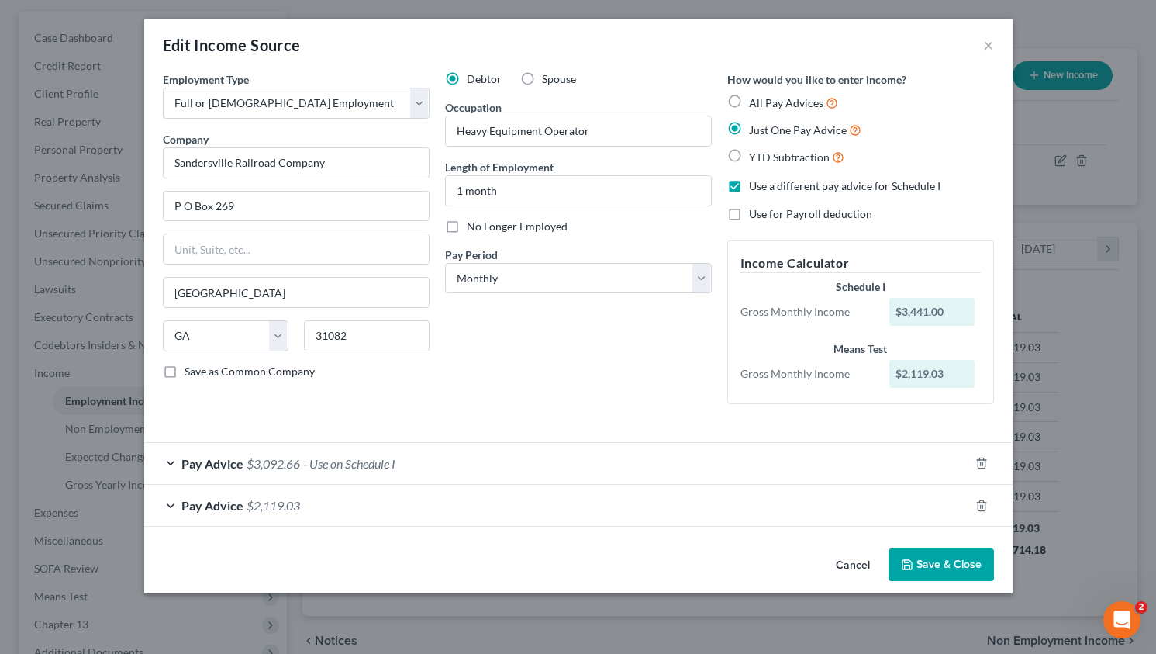
click at [967, 571] on button "Save & Close" at bounding box center [941, 564] width 105 height 33
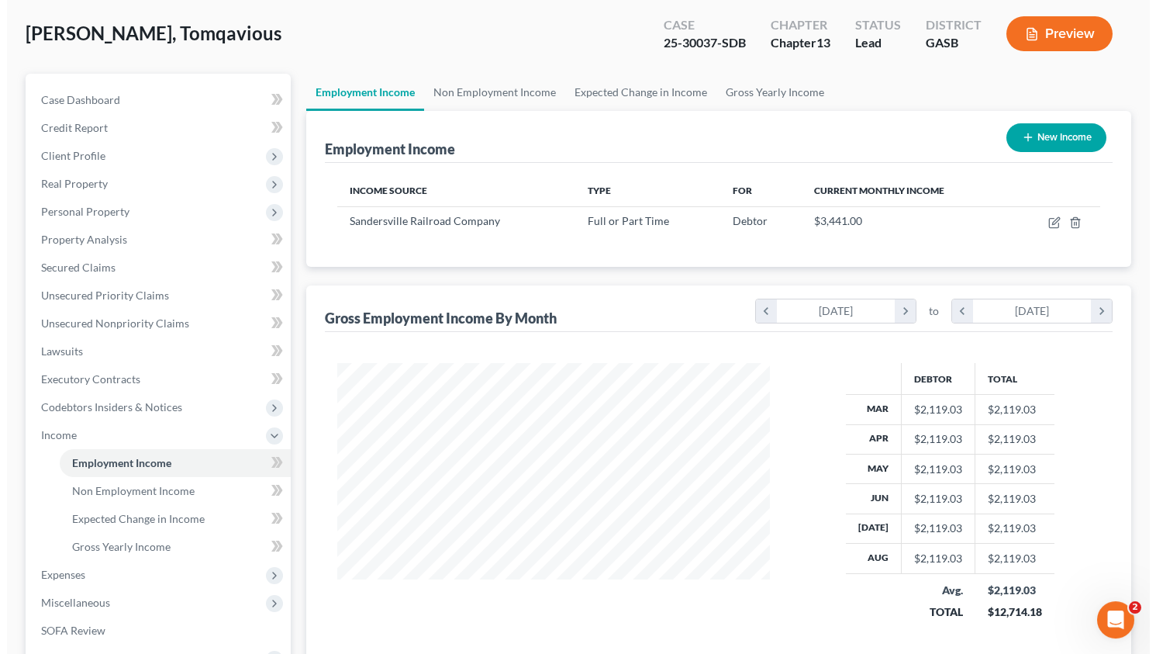
scroll to position [63, 0]
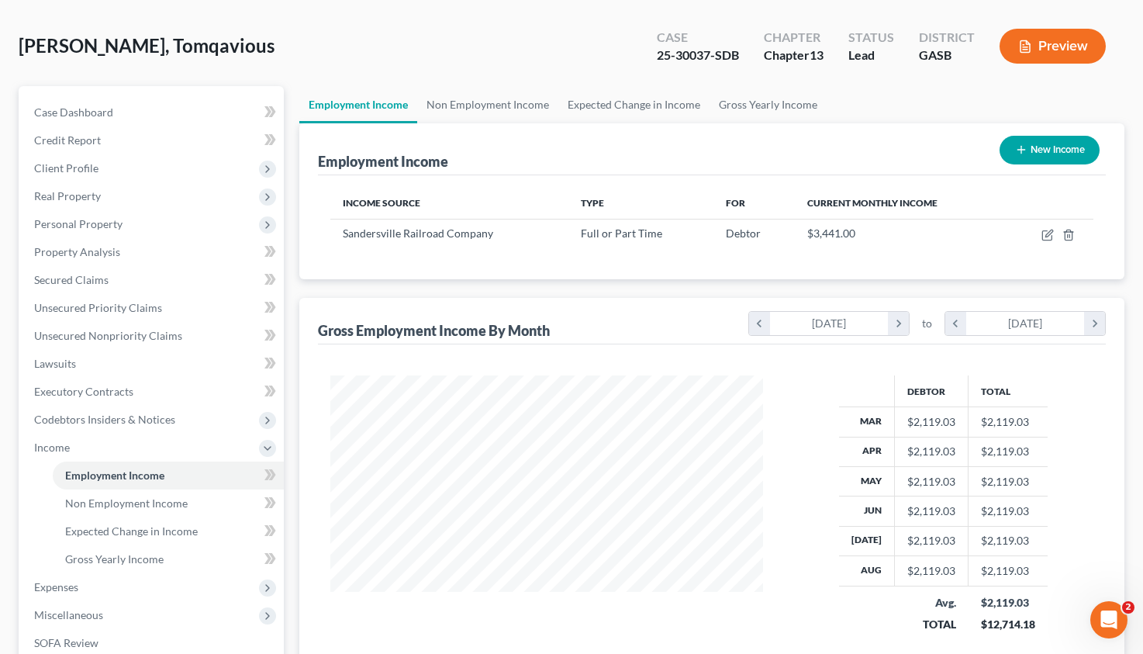
click at [1043, 47] on button "Preview" at bounding box center [1053, 46] width 106 height 35
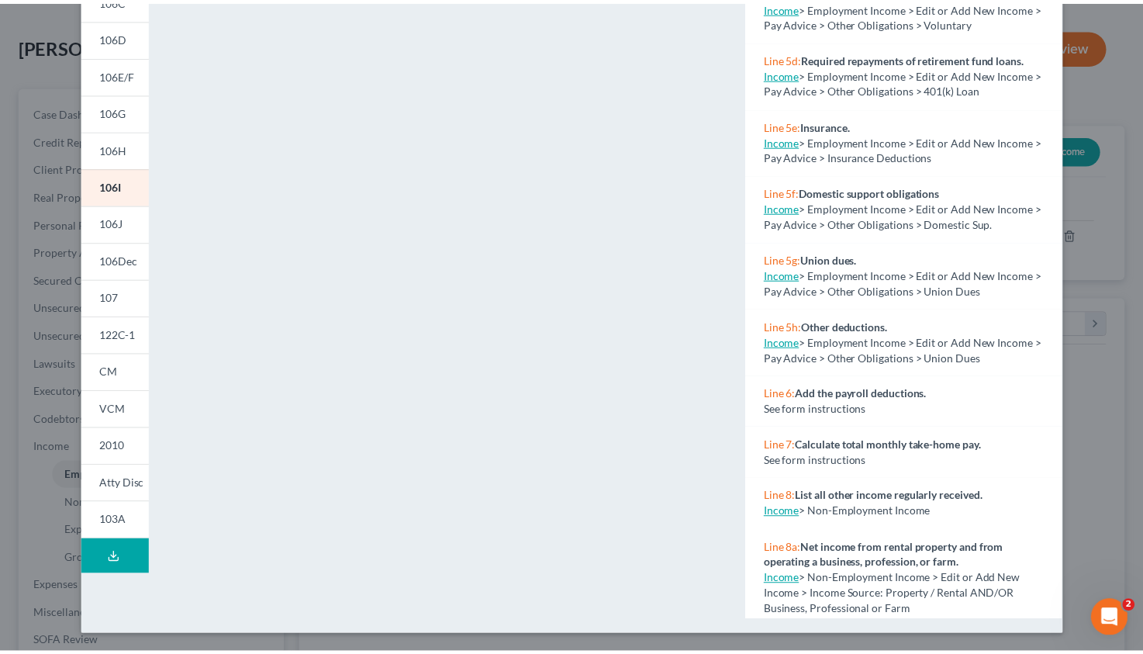
scroll to position [0, 0]
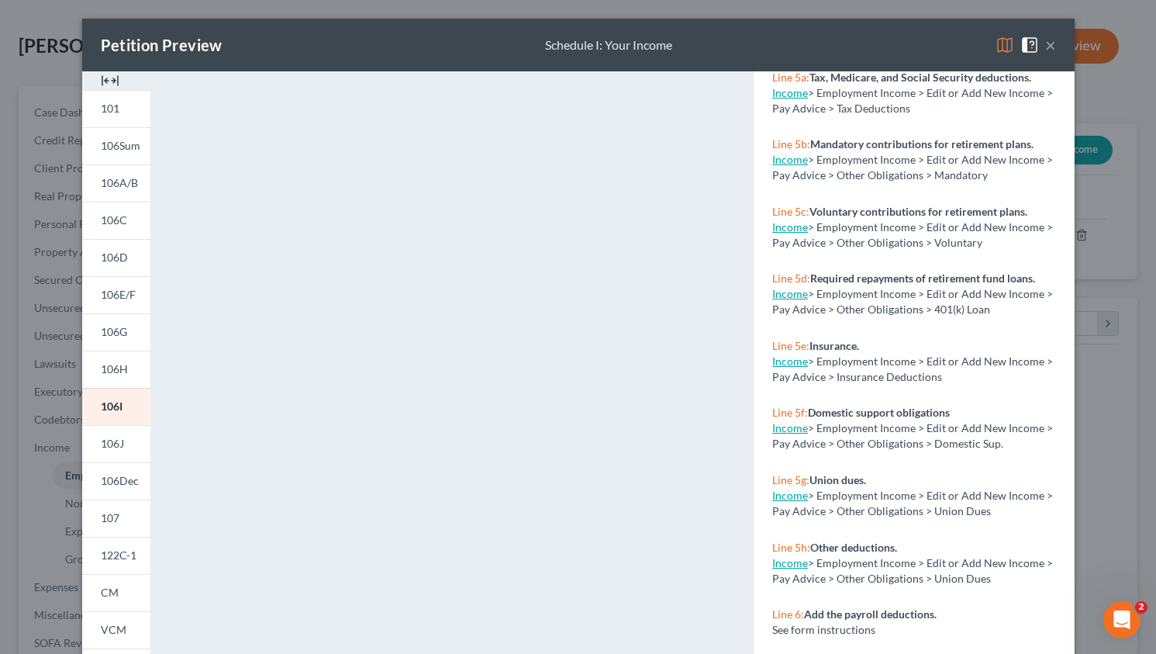
click at [1049, 46] on div "Petition Preview Schedule I: Your Income ×" at bounding box center [578, 45] width 993 height 53
click at [1046, 45] on button "×" at bounding box center [1051, 45] width 11 height 19
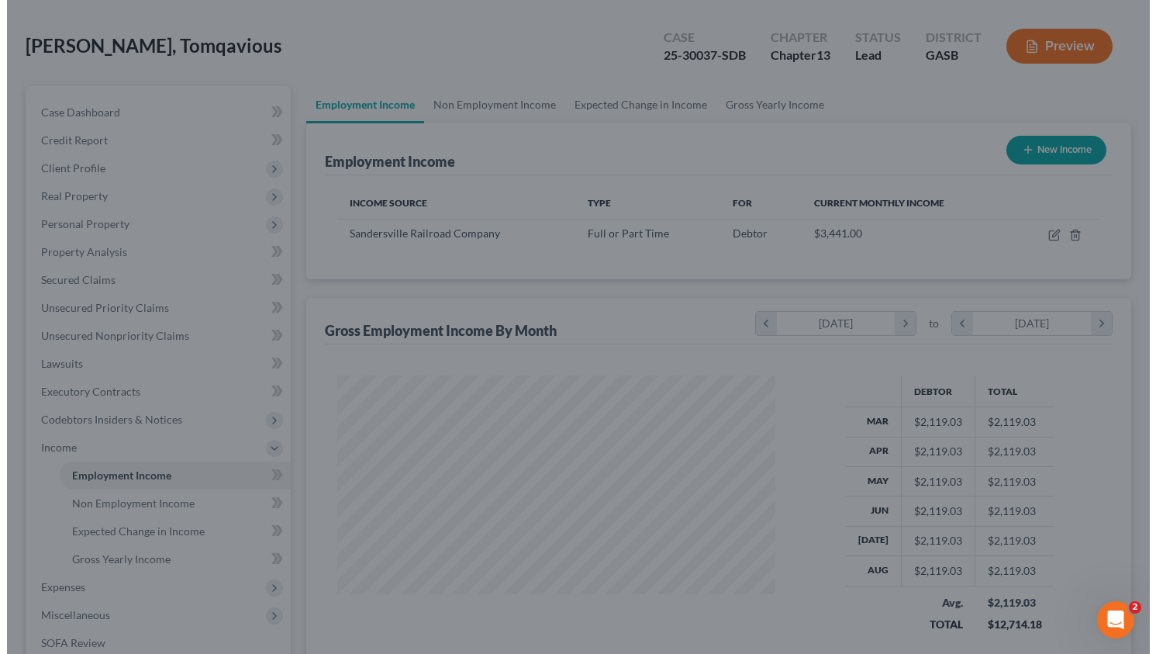
scroll to position [775351, 775166]
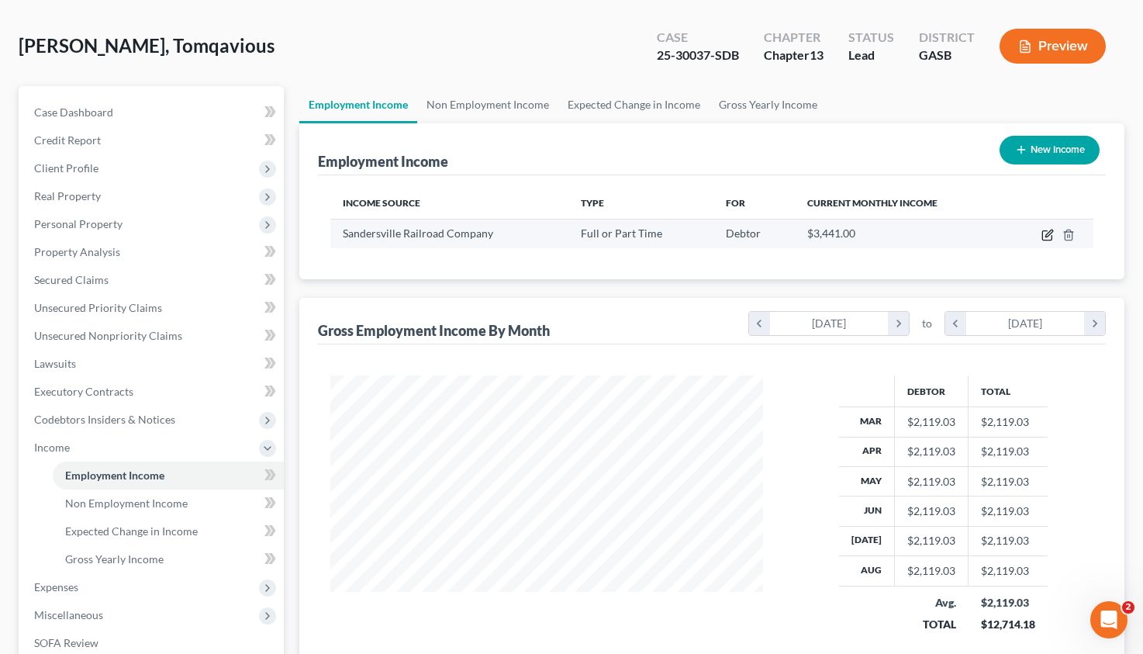
click at [1049, 240] on icon "button" at bounding box center [1046, 235] width 9 height 9
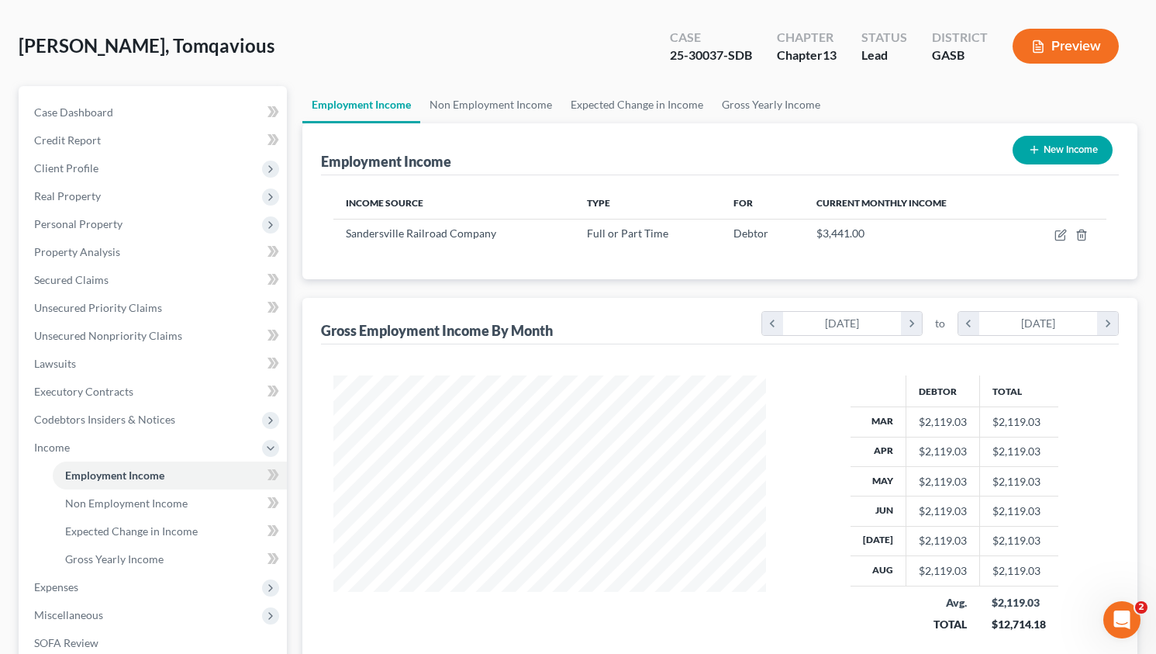
select select "0"
select select "10"
select select "0"
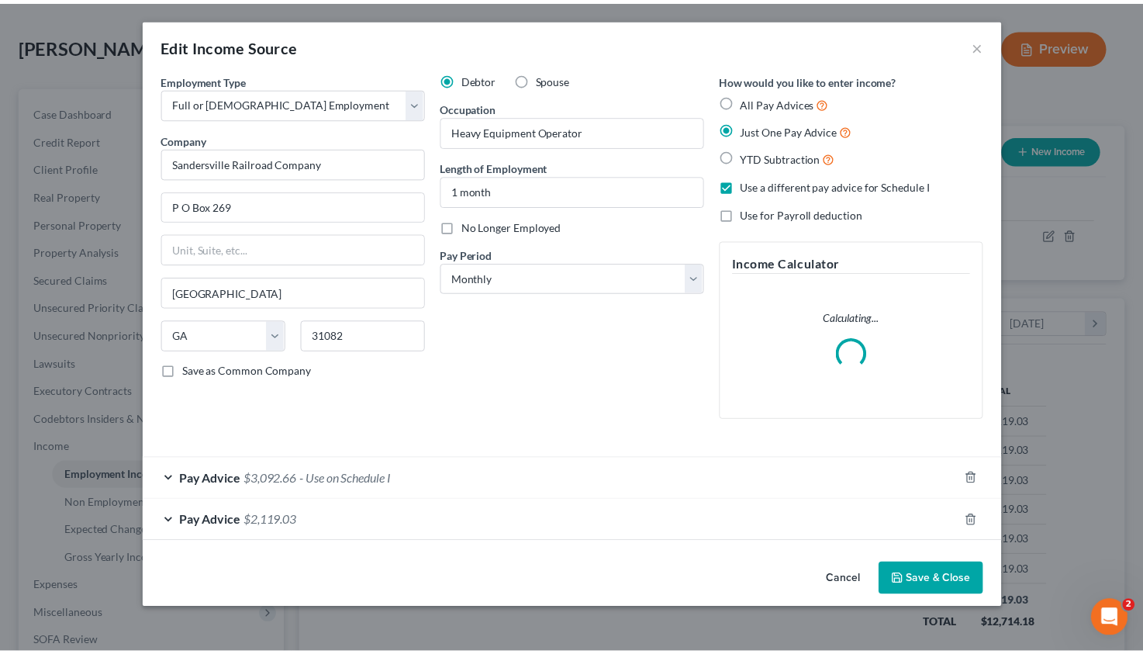
scroll to position [278, 469]
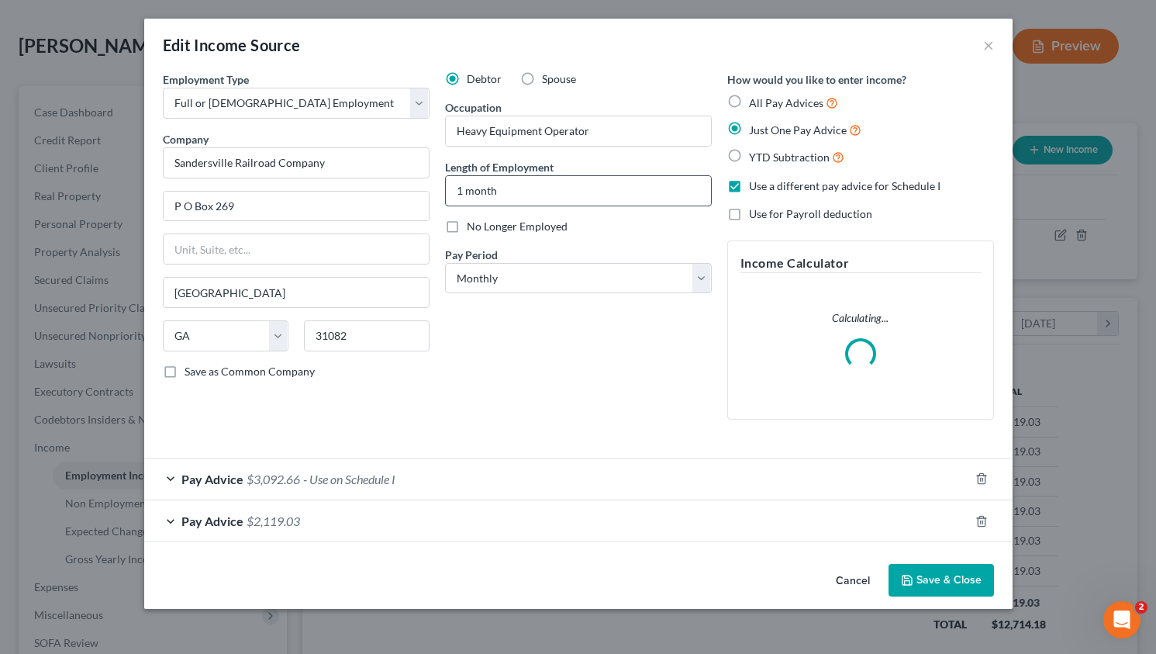
click at [466, 189] on input "1 month" at bounding box center [578, 190] width 265 height 29
click at [496, 188] on input "2 month" at bounding box center [578, 190] width 265 height 29
type input "2 months"
click at [955, 576] on button "Save & Close" at bounding box center [941, 580] width 105 height 33
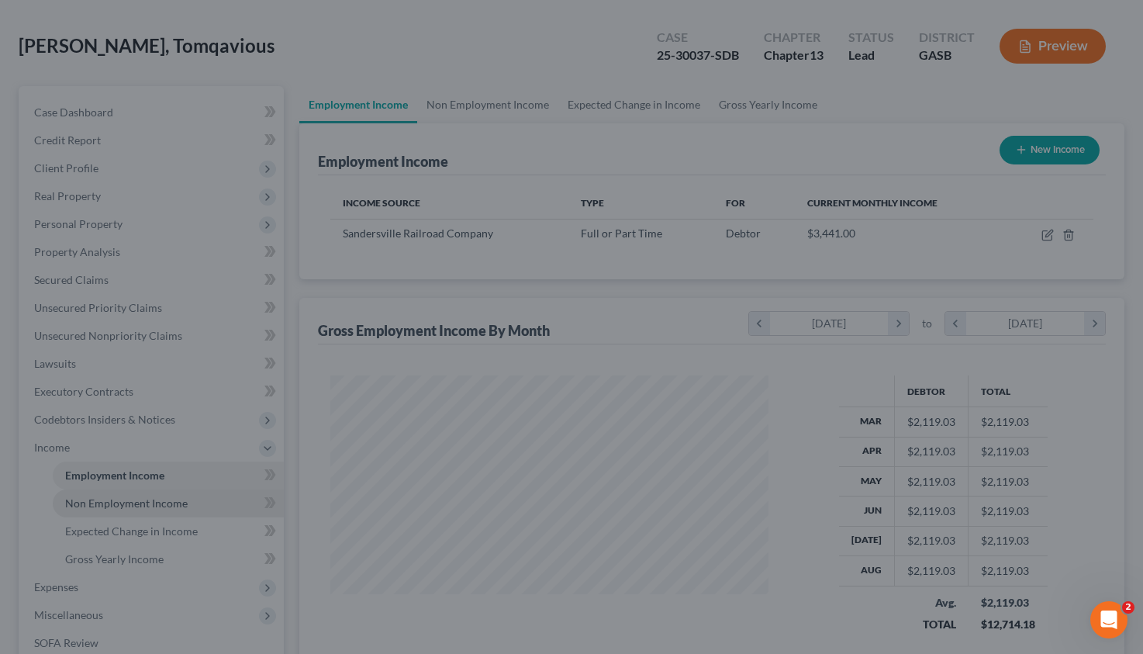
scroll to position [775351, 775166]
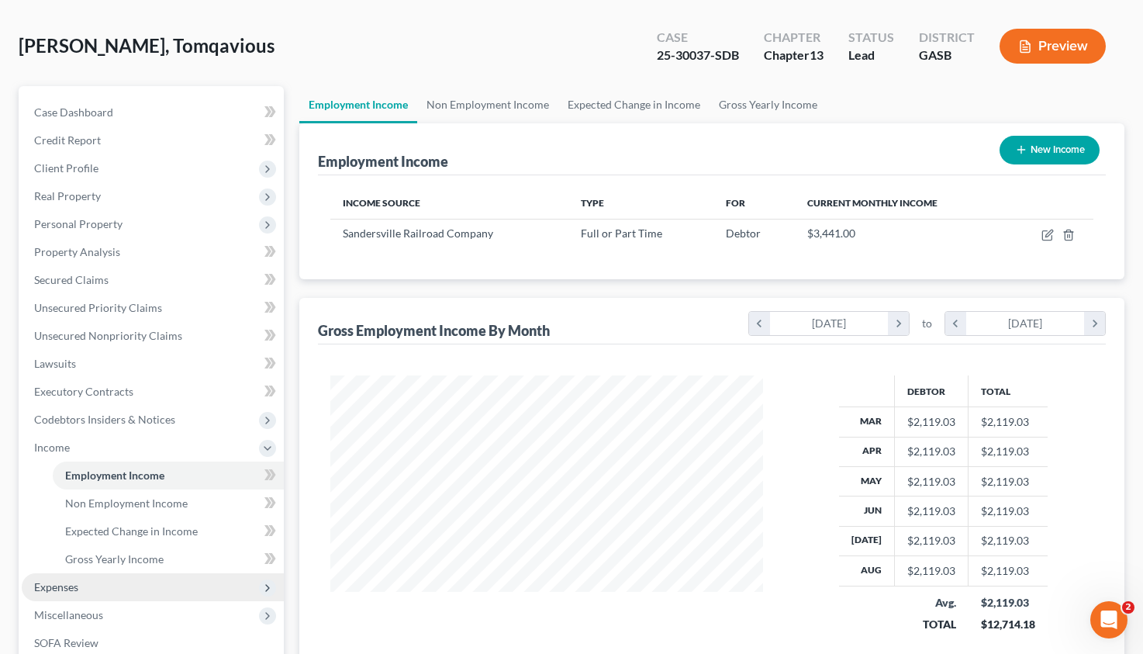
click at [56, 590] on span "Expenses" at bounding box center [56, 586] width 44 height 13
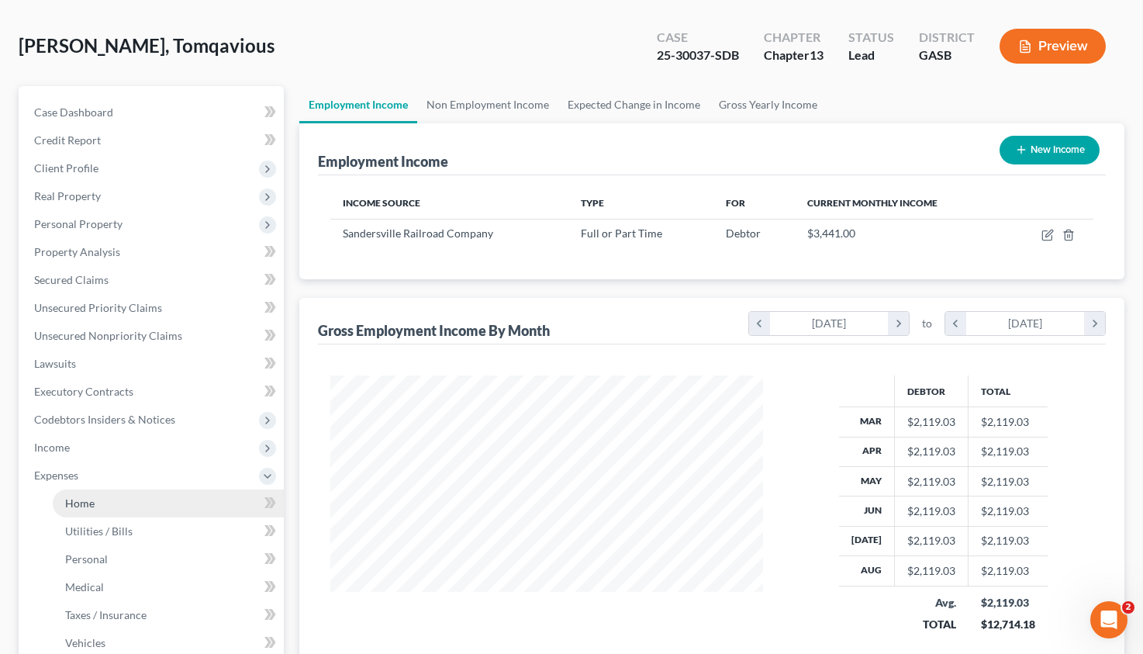
click at [82, 506] on span "Home" at bounding box center [79, 502] width 29 height 13
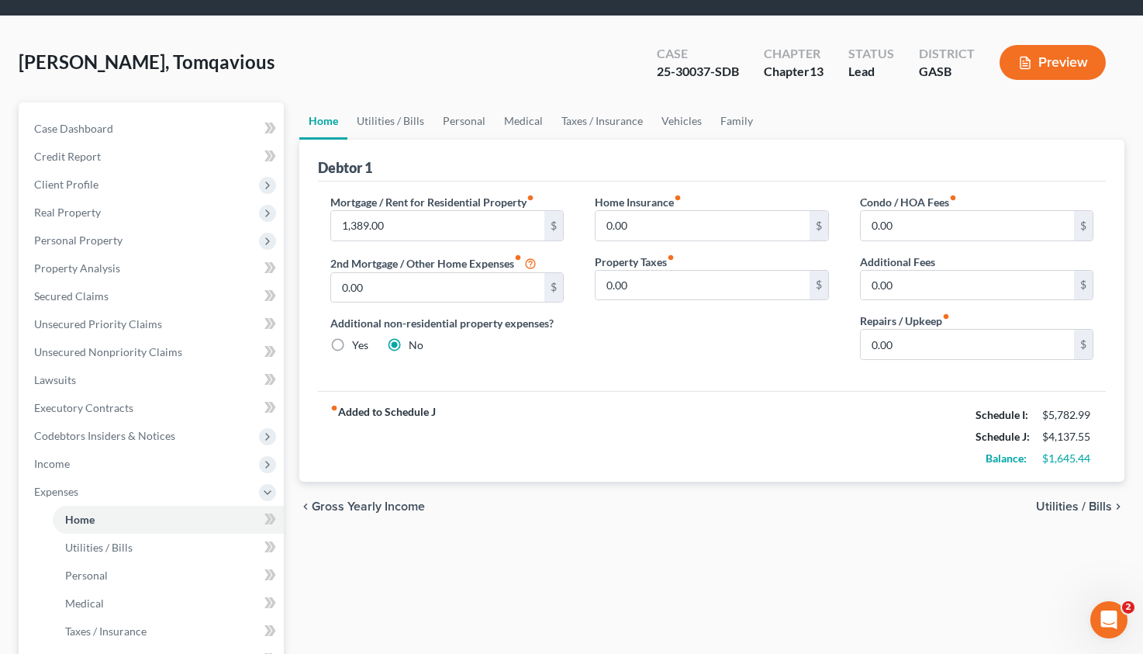
scroll to position [48, 0]
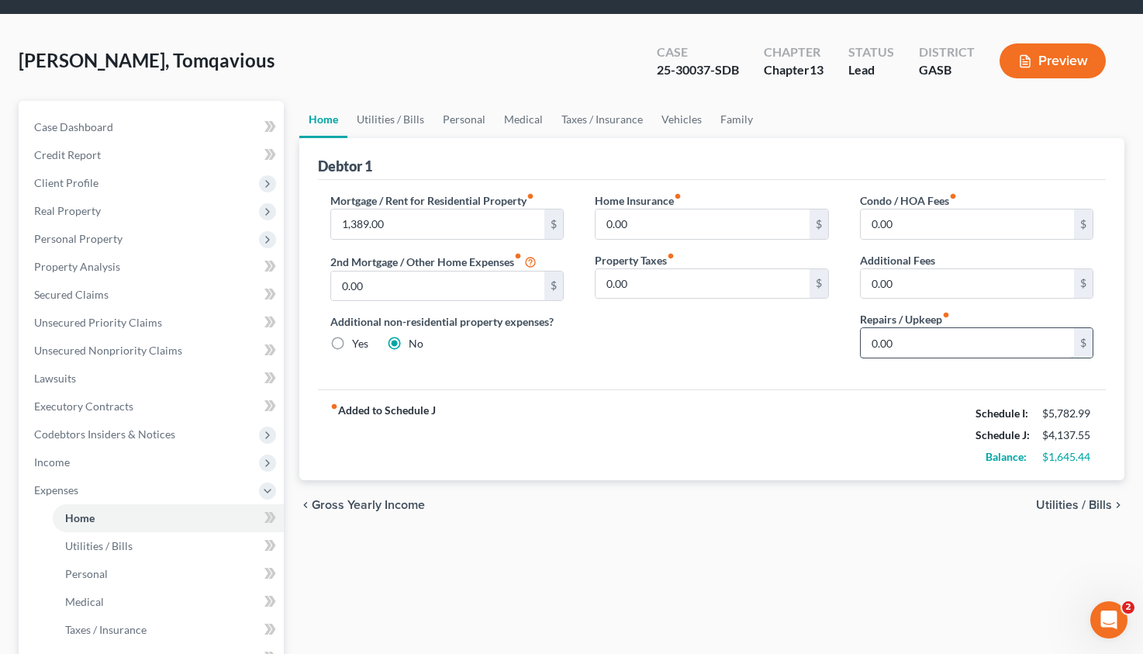
drag, startPoint x: 900, startPoint y: 345, endPoint x: 911, endPoint y: 358, distance: 16.5
click at [911, 358] on input "0.00" at bounding box center [968, 342] width 214 height 29
type input "40.00"
click at [1080, 503] on span "Utilities / Bills" at bounding box center [1074, 505] width 76 height 12
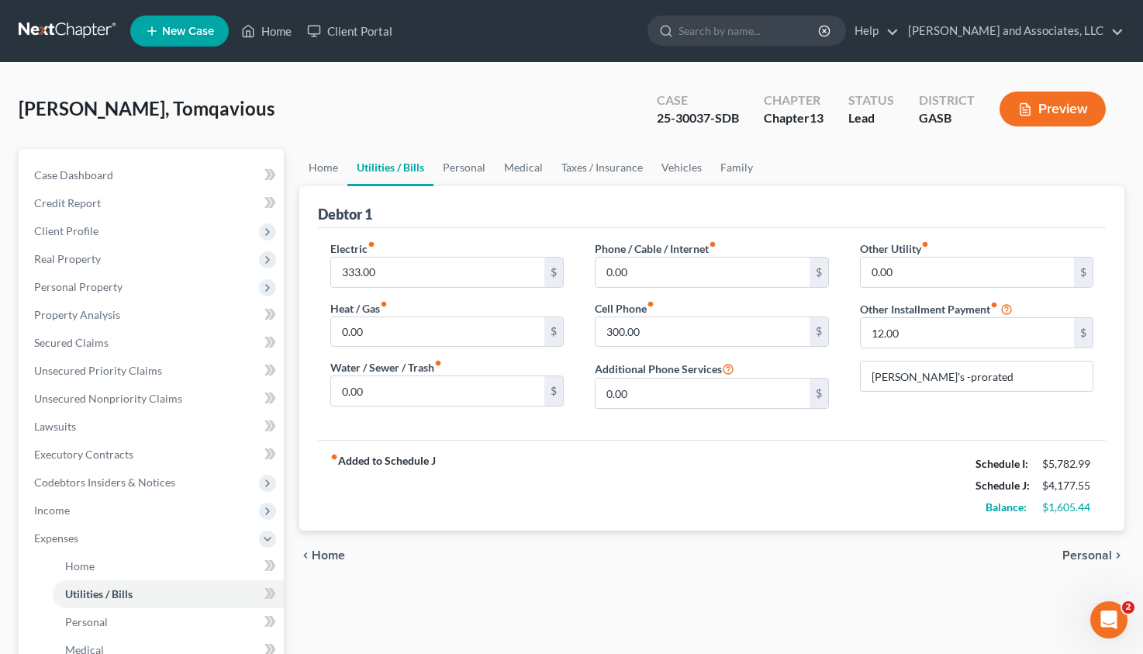
click at [1096, 555] on span "Personal" at bounding box center [1088, 555] width 50 height 12
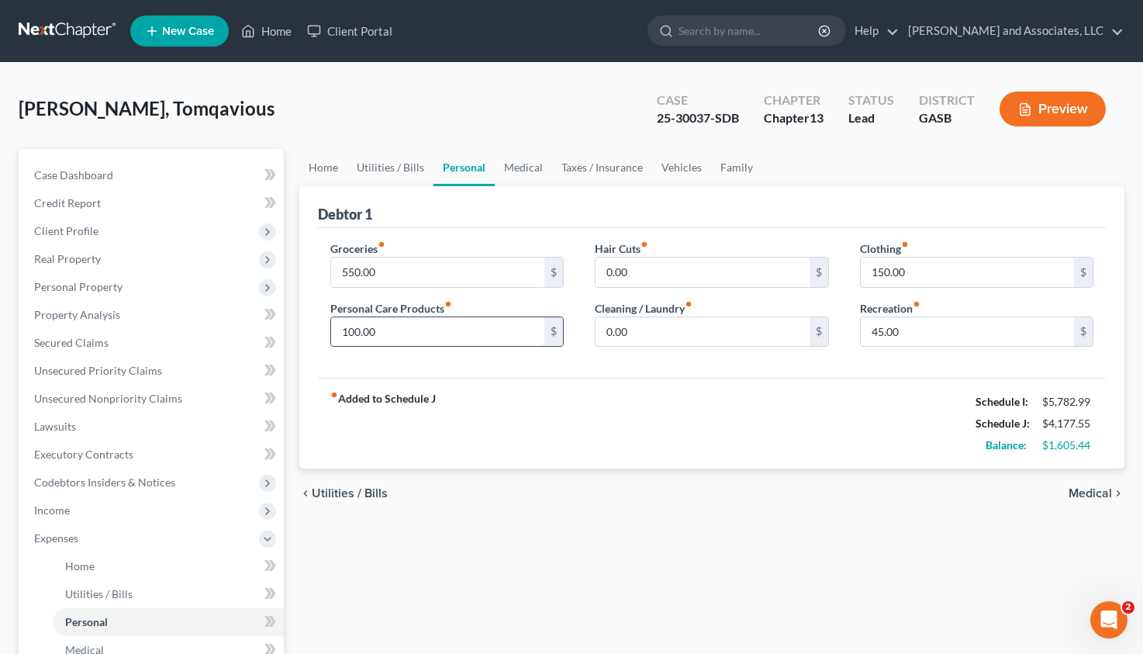
click at [356, 334] on input "100.00" at bounding box center [438, 331] width 214 height 29
type input "150.00"
click at [1087, 490] on span "Medical" at bounding box center [1090, 493] width 43 height 12
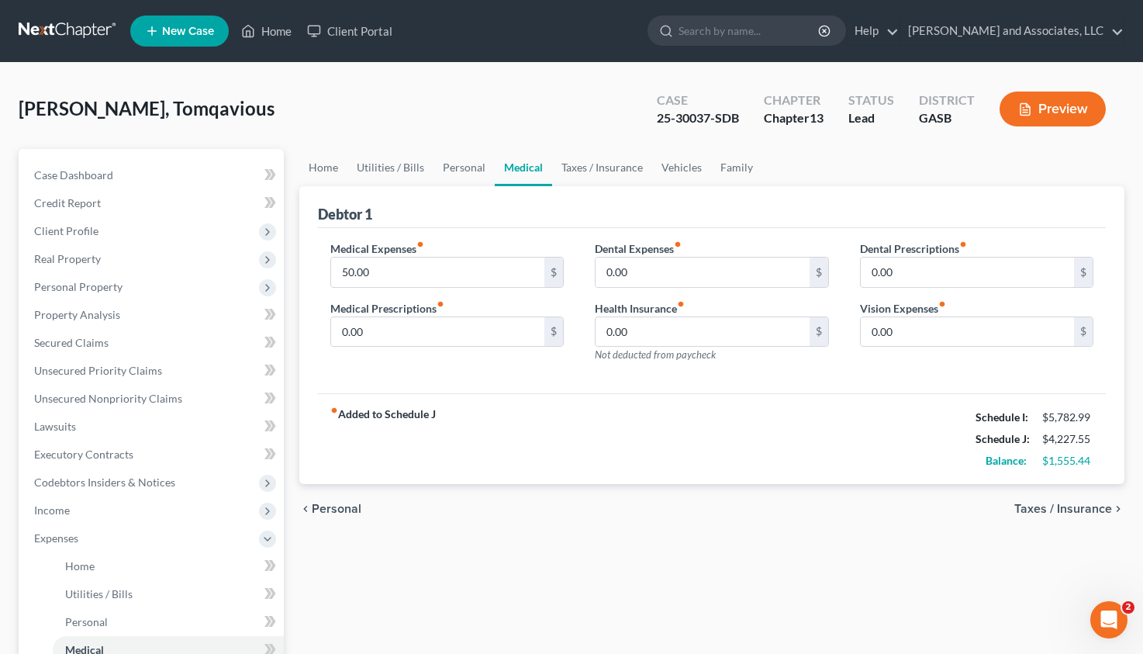
click at [1066, 503] on span "Taxes / Insurance" at bounding box center [1064, 509] width 98 height 12
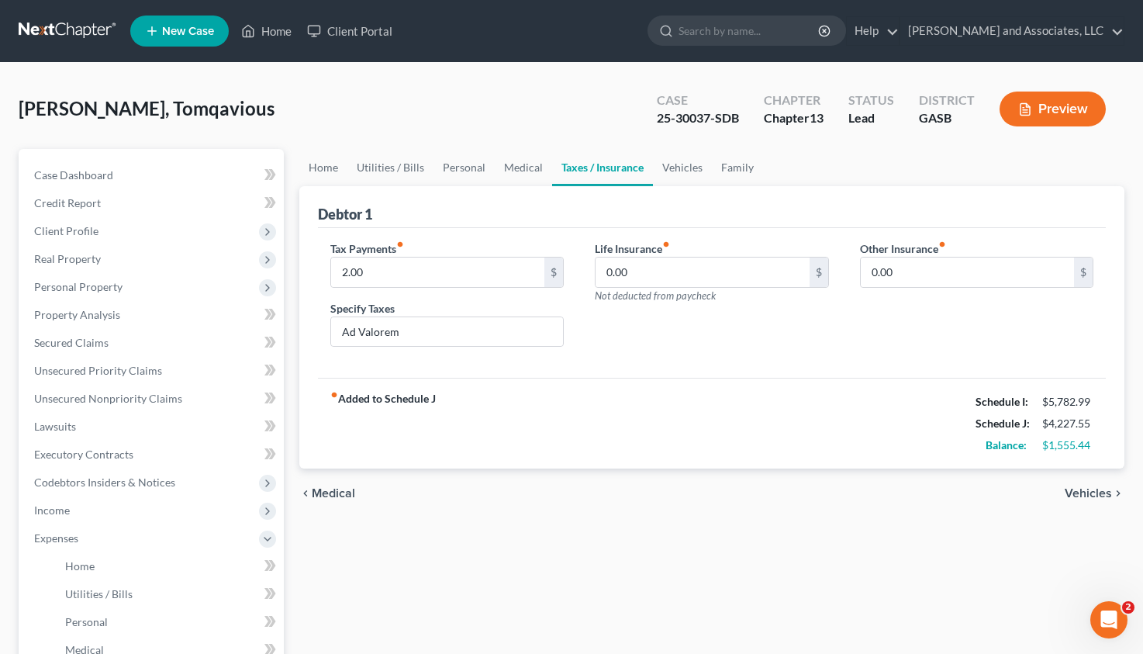
click at [1095, 487] on span "Vehicles" at bounding box center [1088, 493] width 47 height 12
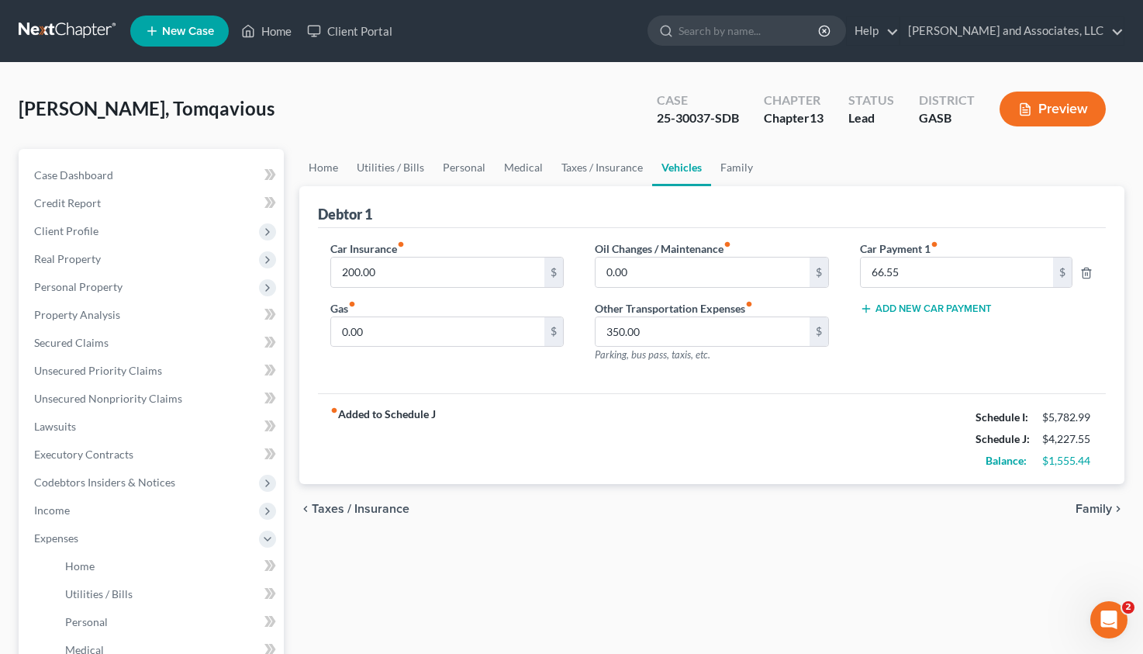
click at [1082, 506] on span "Family" at bounding box center [1094, 509] width 36 height 12
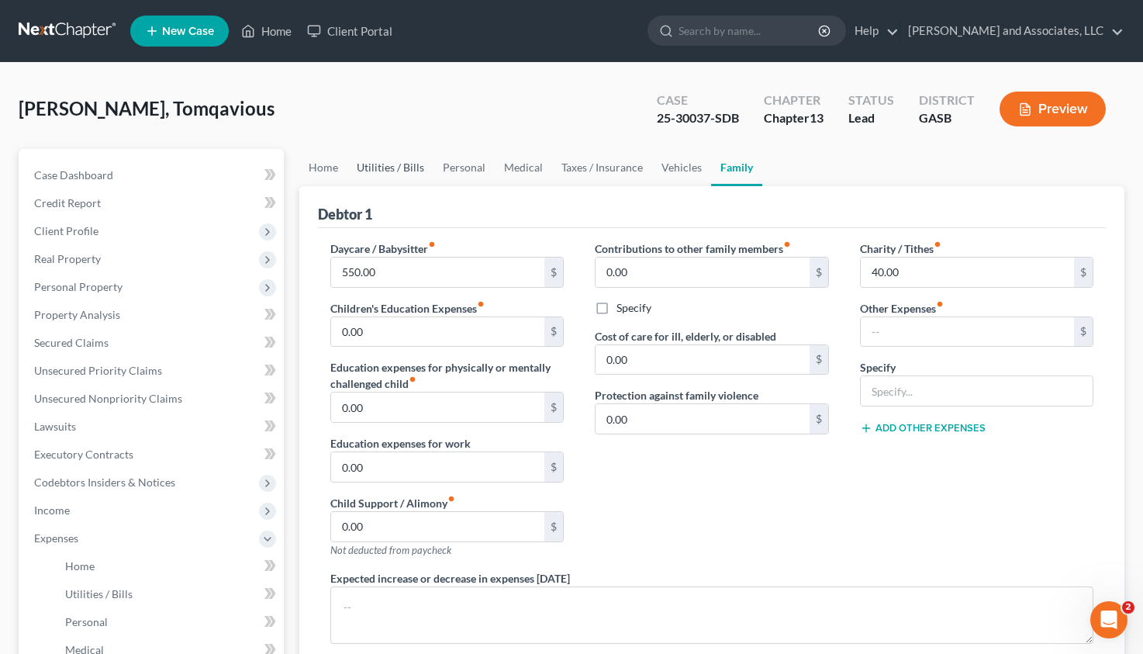
click at [377, 168] on link "Utilities / Bills" at bounding box center [390, 167] width 86 height 37
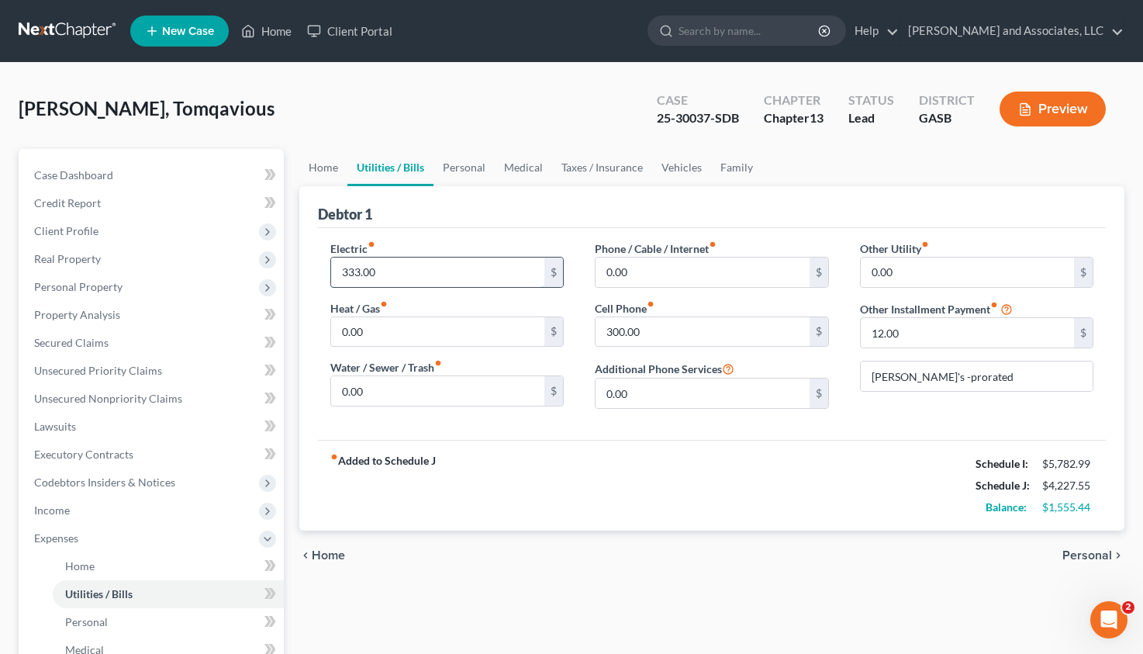
click at [361, 268] on input "333.00" at bounding box center [438, 272] width 214 height 29
click at [361, 272] on input "333.00" at bounding box center [438, 272] width 214 height 29
type input "343.00"
click at [621, 330] on input "300.00" at bounding box center [703, 331] width 214 height 29
click at [618, 330] on input "300.00" at bounding box center [703, 331] width 214 height 29
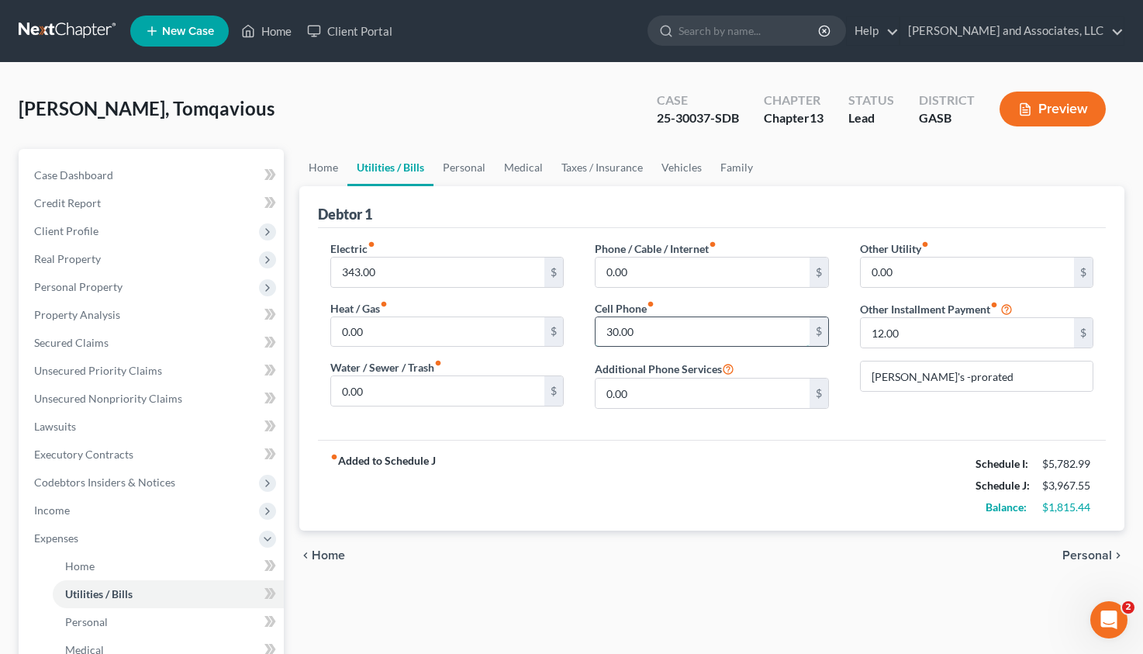
type input "300.00"
click at [1089, 553] on span "Personal" at bounding box center [1088, 555] width 50 height 12
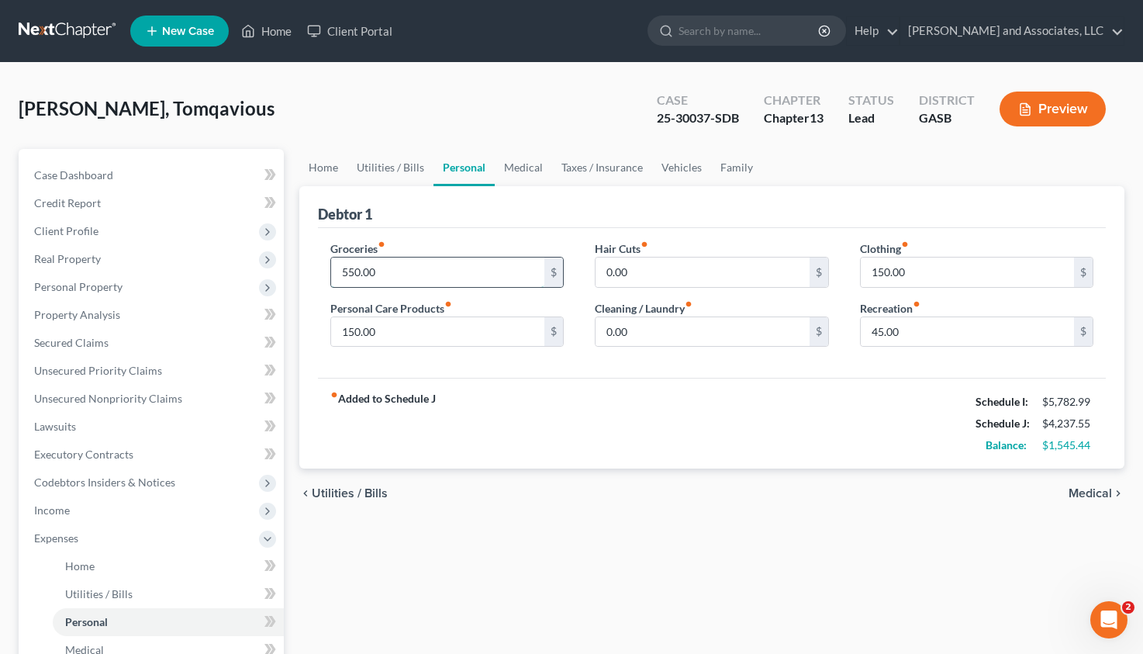
click at [353, 268] on input "550.00" at bounding box center [438, 272] width 214 height 29
click at [356, 277] on input "550.00" at bounding box center [438, 272] width 214 height 29
type input "575.00"
click at [1080, 494] on span "Medical" at bounding box center [1090, 493] width 43 height 12
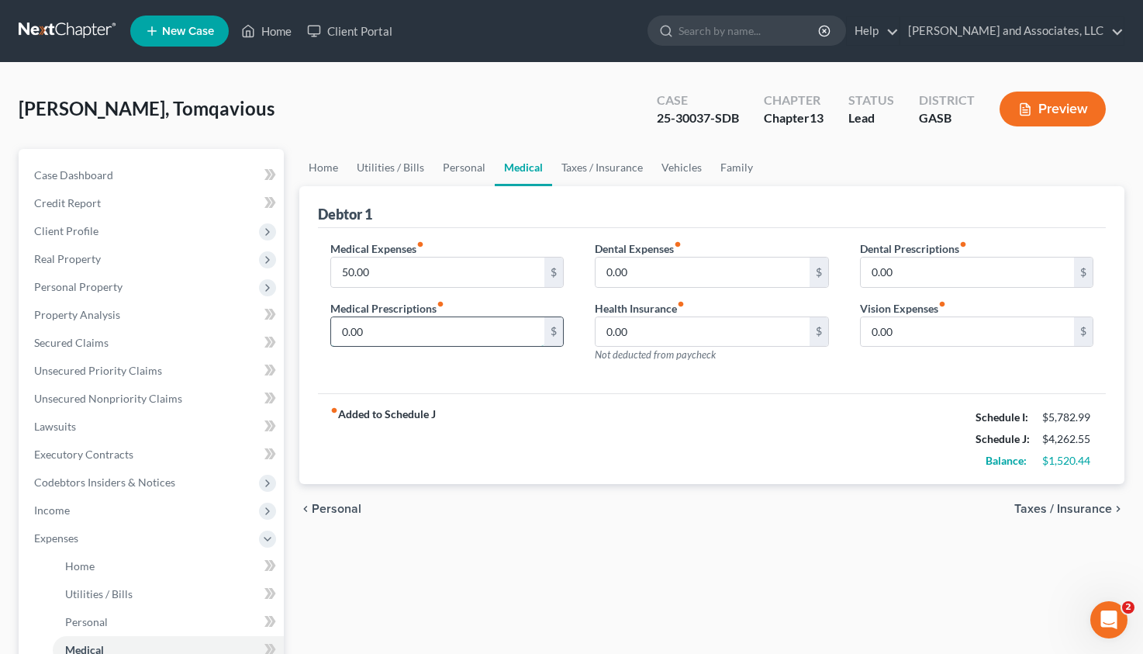
click at [346, 326] on input "0.00" at bounding box center [438, 331] width 214 height 29
click at [341, 327] on input "0.00" at bounding box center [438, 331] width 214 height 29
type input "20.00"
click at [1076, 505] on span "Taxes / Insurance" at bounding box center [1064, 509] width 98 height 12
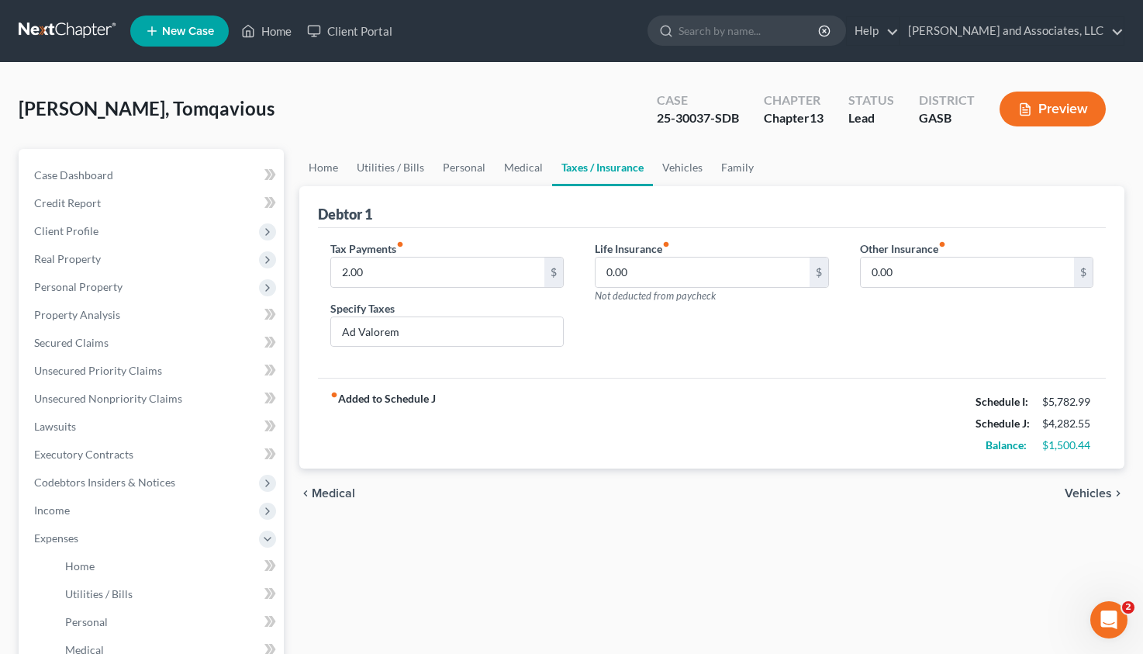
click at [1077, 496] on span "Vehicles" at bounding box center [1088, 493] width 47 height 12
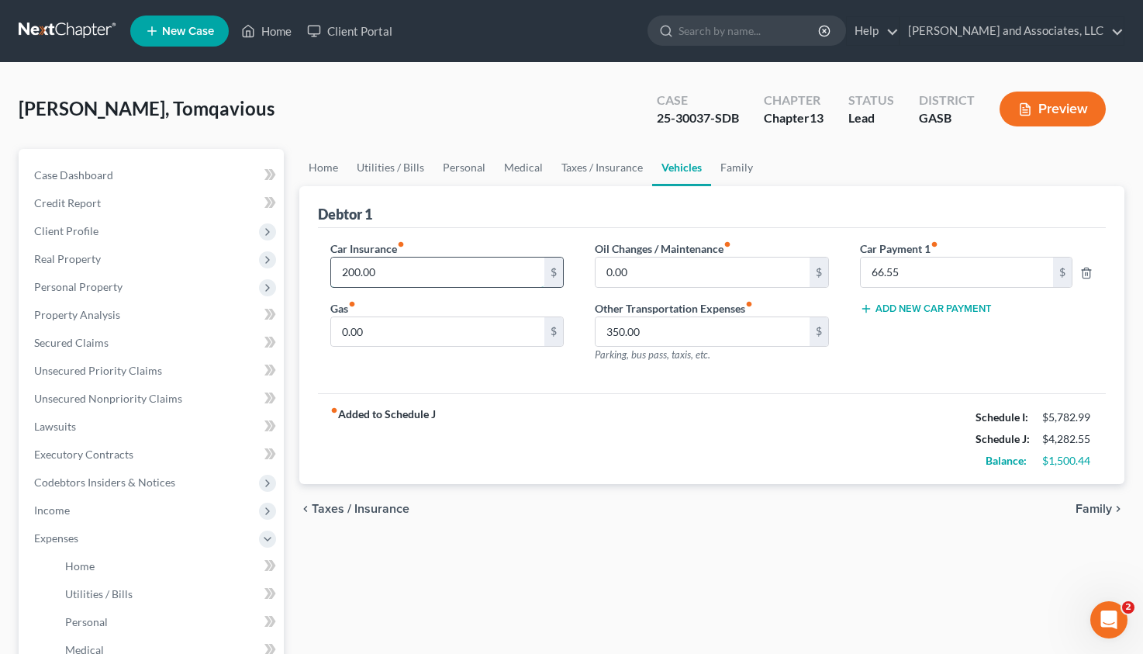
click at [354, 272] on input "200.00" at bounding box center [438, 272] width 214 height 29
click at [354, 270] on input "200.00" at bounding box center [438, 272] width 214 height 29
type input "210.00"
drag, startPoint x: 376, startPoint y: 335, endPoint x: 396, endPoint y: 334, distance: 19.5
click at [396, 334] on input "0.00" at bounding box center [438, 331] width 214 height 29
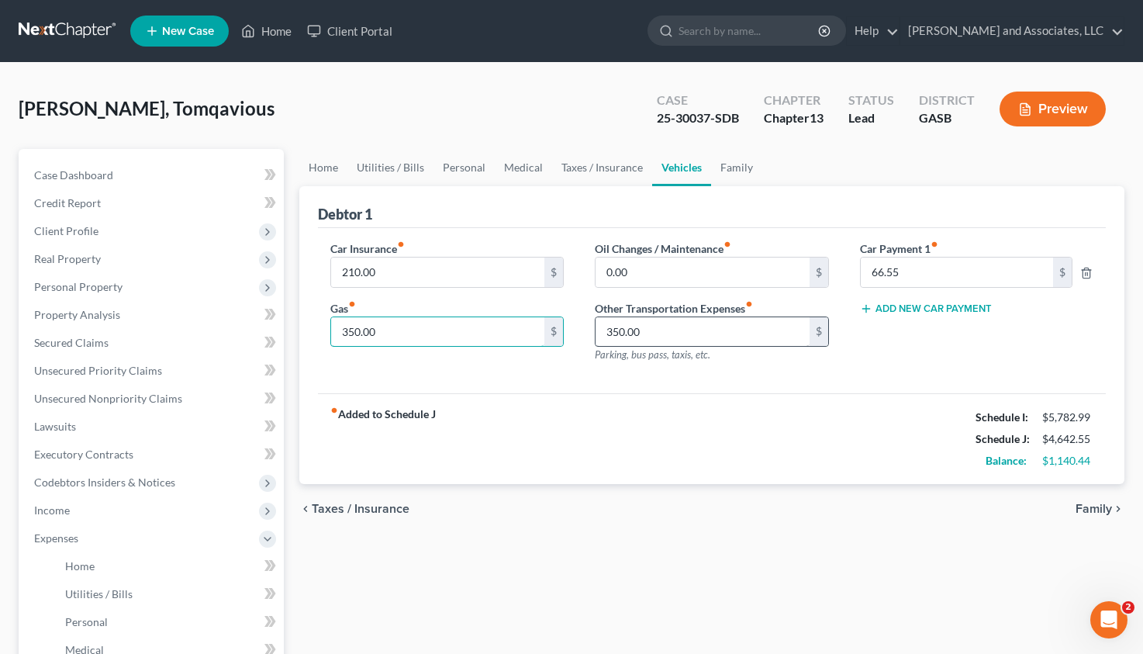
type input "350.00"
drag, startPoint x: 640, startPoint y: 329, endPoint x: 701, endPoint y: 352, distance: 65.5
click at [701, 347] on input "350.00" at bounding box center [703, 331] width 214 height 29
drag, startPoint x: 632, startPoint y: 269, endPoint x: 642, endPoint y: 285, distance: 18.5
click at [642, 285] on input "0.00" at bounding box center [703, 272] width 214 height 29
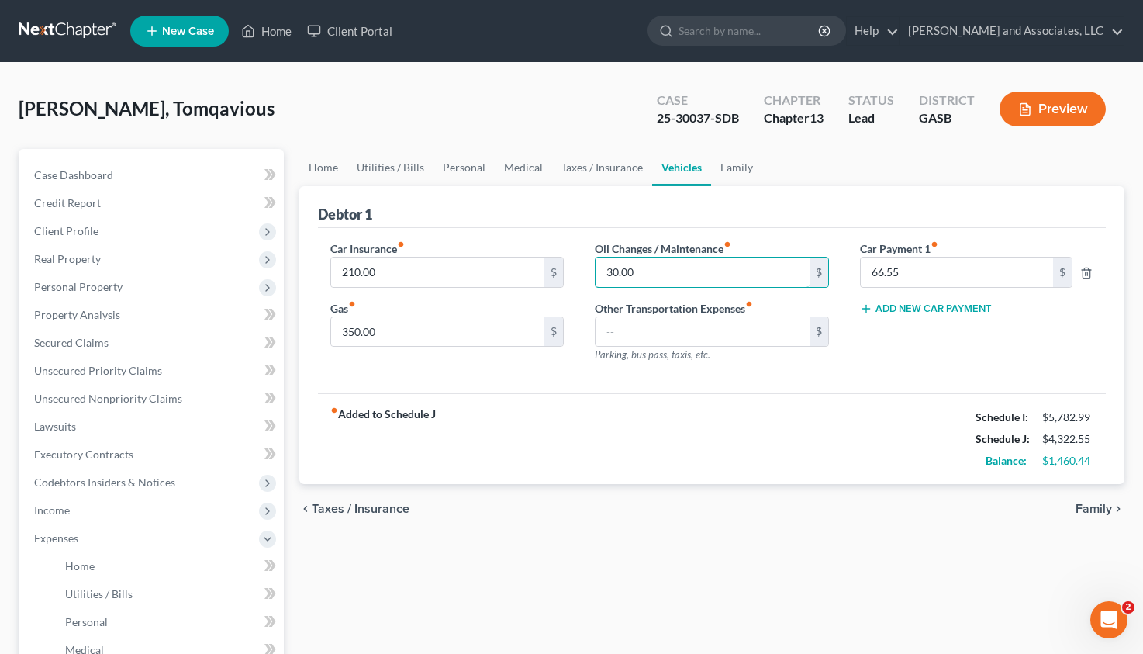
type input "30.00"
click at [1101, 510] on span "Family" at bounding box center [1094, 509] width 36 height 12
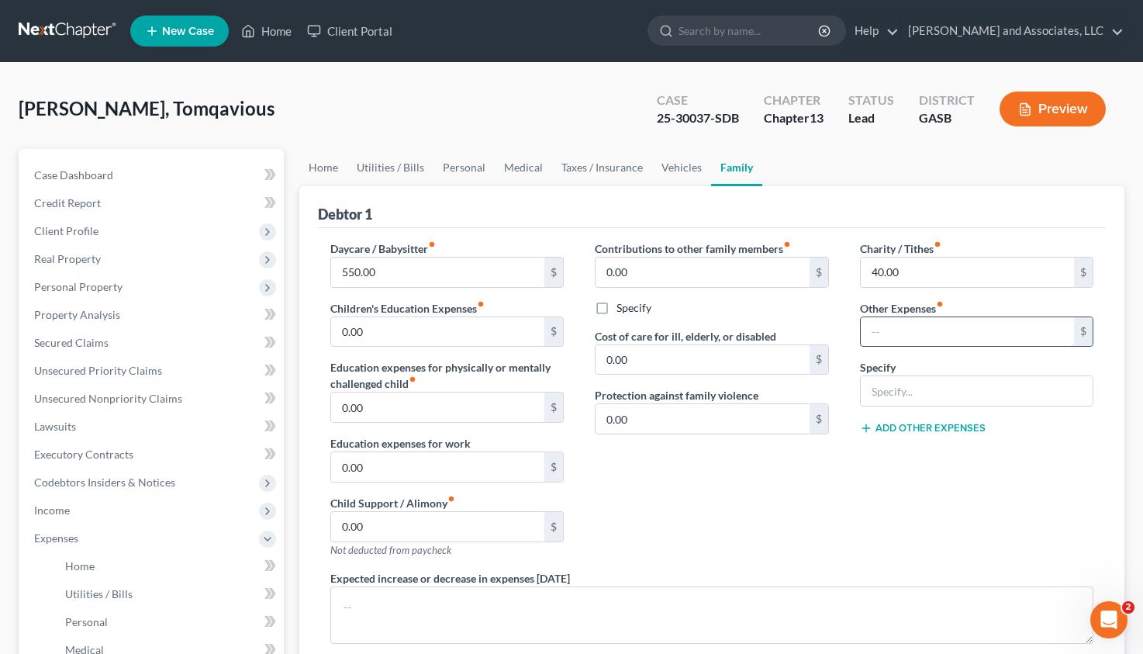
click at [888, 334] on input "text" at bounding box center [968, 331] width 214 height 29
type input "66.55"
click at [881, 399] on input "text" at bounding box center [977, 390] width 233 height 29
click at [891, 389] on input "Prorated car payment" at bounding box center [977, 390] width 233 height 29
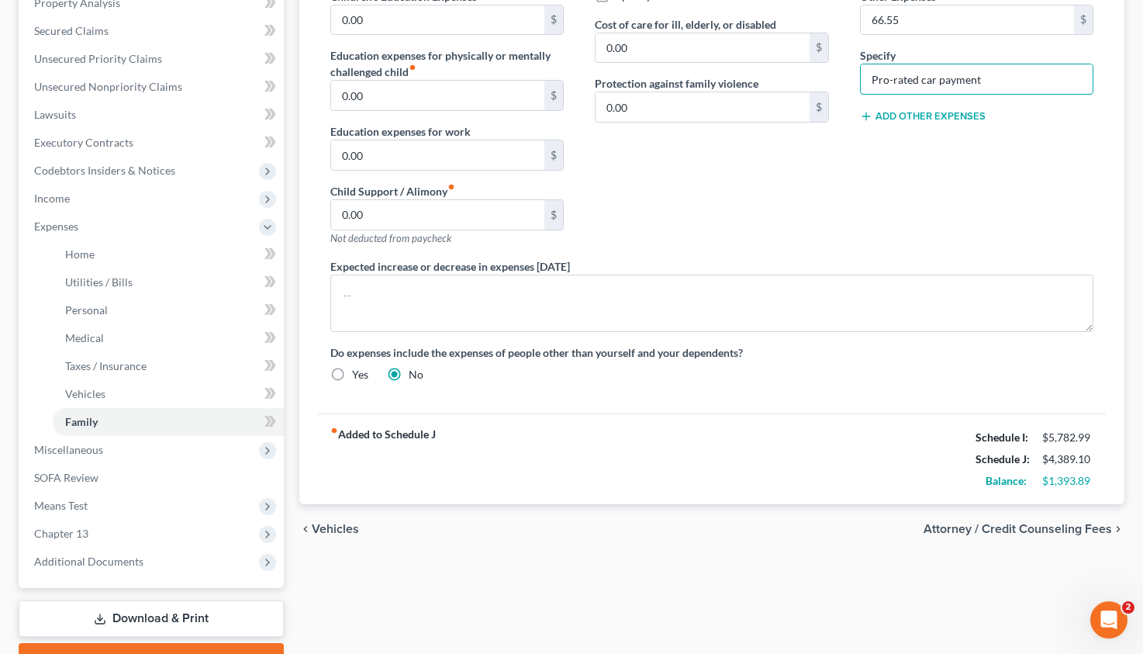
scroll to position [349, 0]
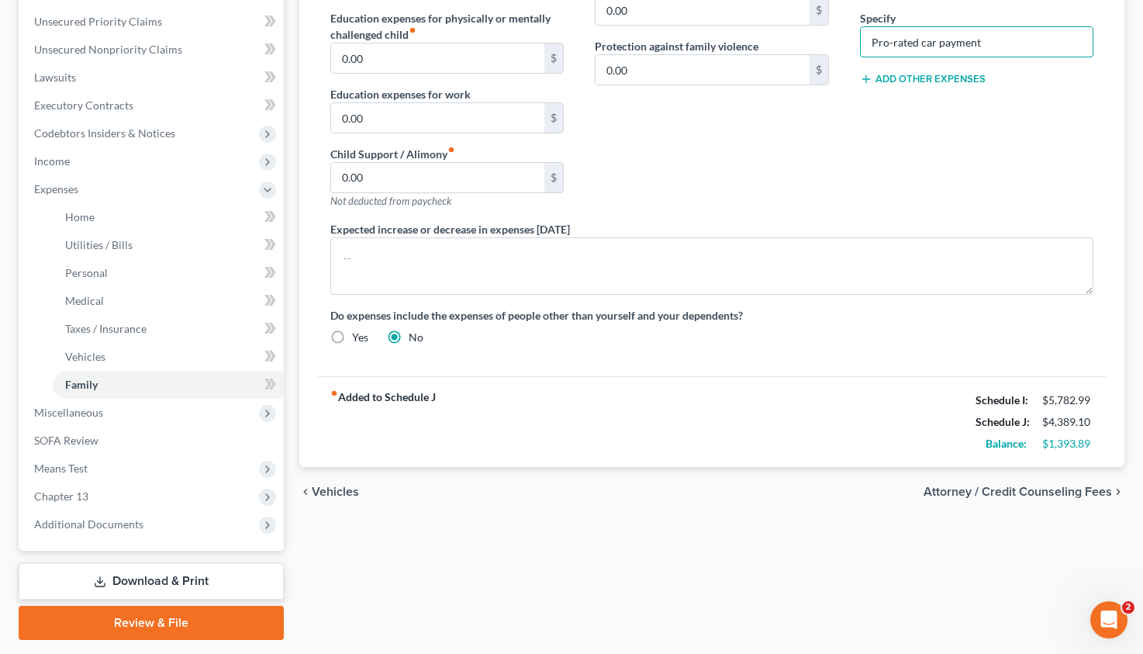
type input "Pro-rated car payment"
click at [341, 491] on span "Vehicles" at bounding box center [335, 492] width 47 height 12
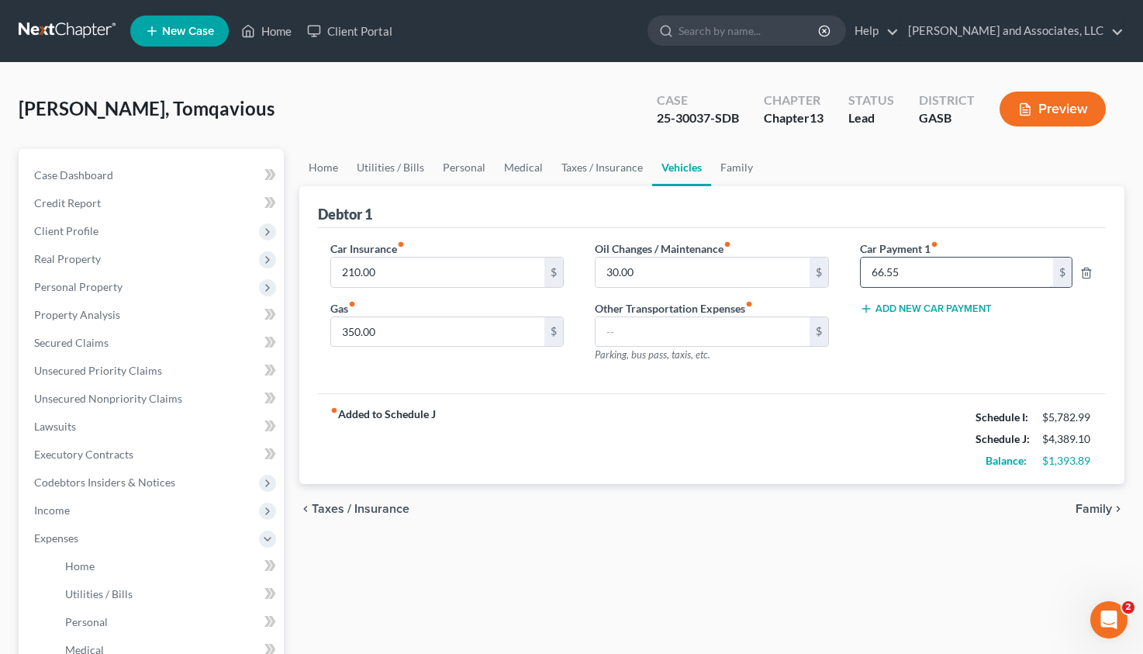
drag, startPoint x: 927, startPoint y: 273, endPoint x: 820, endPoint y: 273, distance: 107.0
click at [861, 273] on input "66.55" at bounding box center [957, 272] width 193 height 29
click at [820, 273] on div "$" at bounding box center [819, 272] width 19 height 29
drag, startPoint x: 936, startPoint y: 268, endPoint x: 955, endPoint y: 272, distance: 19.2
click at [955, 272] on input "66.55" at bounding box center [957, 272] width 193 height 29
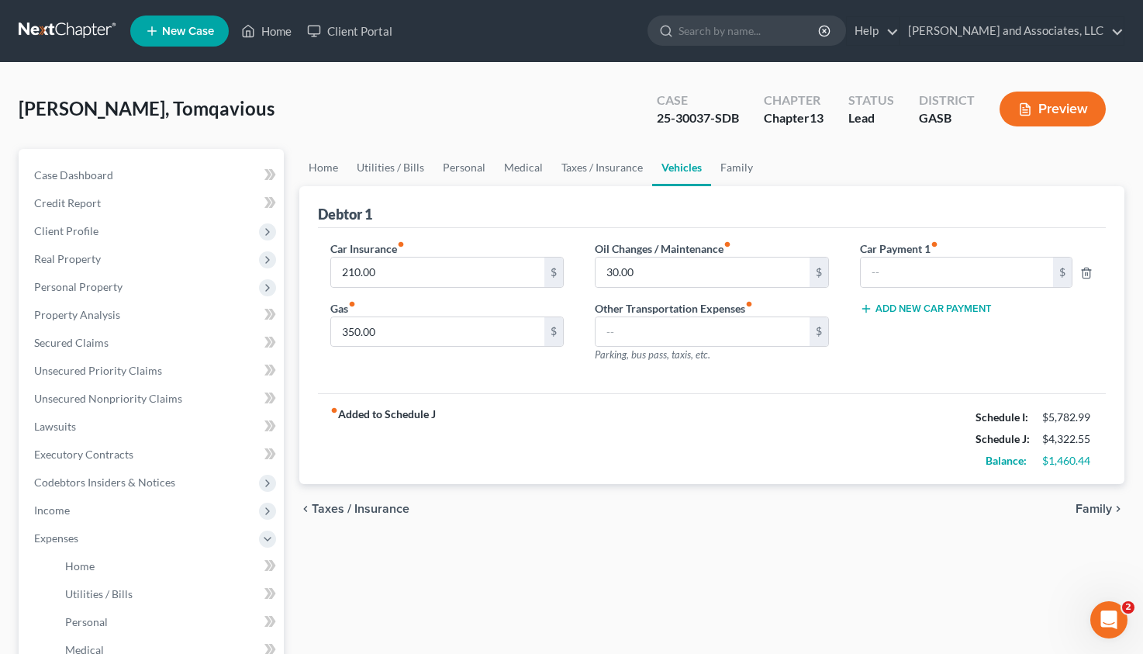
click at [1092, 504] on span "Family" at bounding box center [1094, 509] width 36 height 12
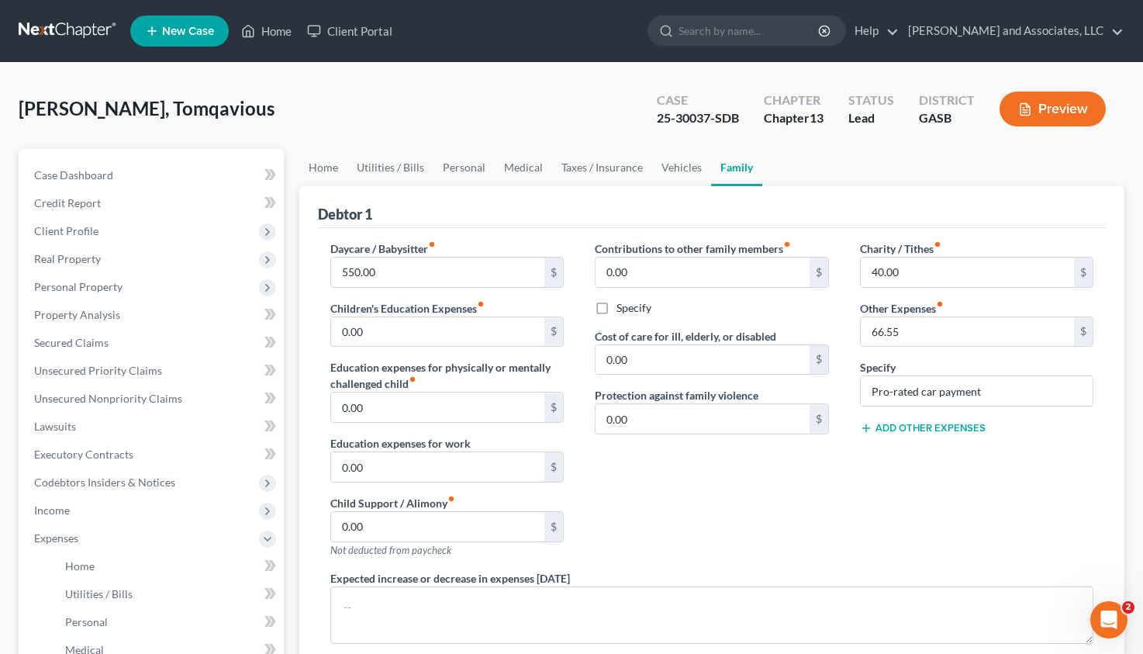
click at [913, 427] on button "Add Other Expenses" at bounding box center [923, 428] width 126 height 12
drag, startPoint x: 901, startPoint y: 451, endPoint x: 916, endPoint y: 453, distance: 15.6
click at [916, 453] on input "0.00" at bounding box center [968, 450] width 214 height 29
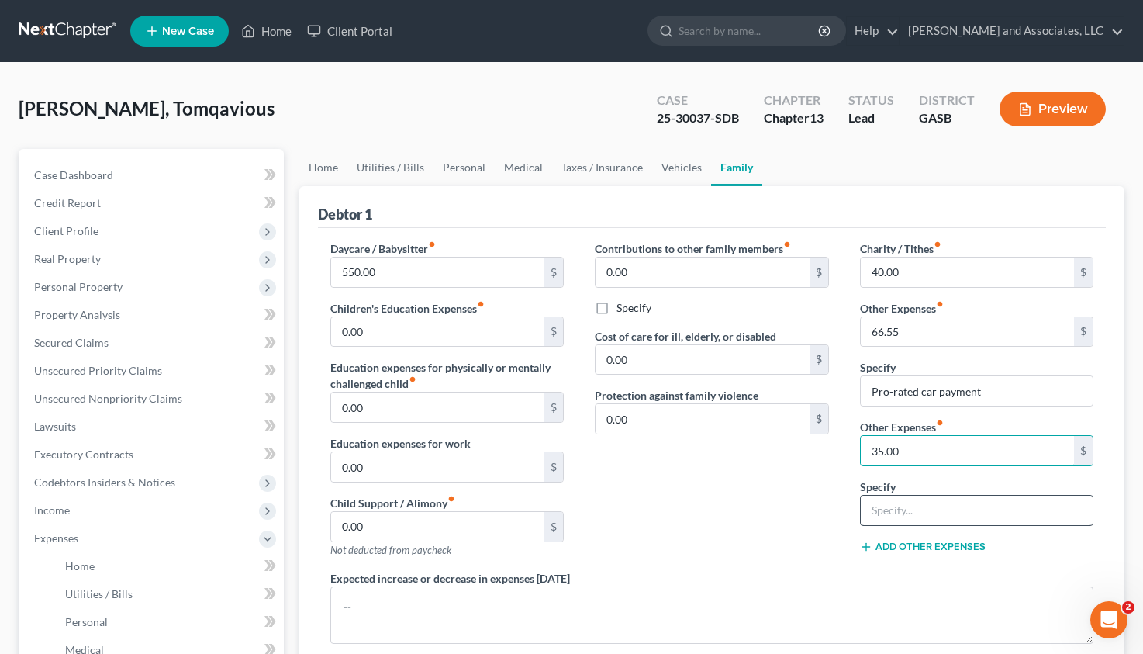
type input "35.00"
click at [893, 507] on input "text" at bounding box center [977, 510] width 233 height 29
type input "Spee"
click at [876, 448] on input "35.00" at bounding box center [968, 450] width 214 height 29
type input "65.00"
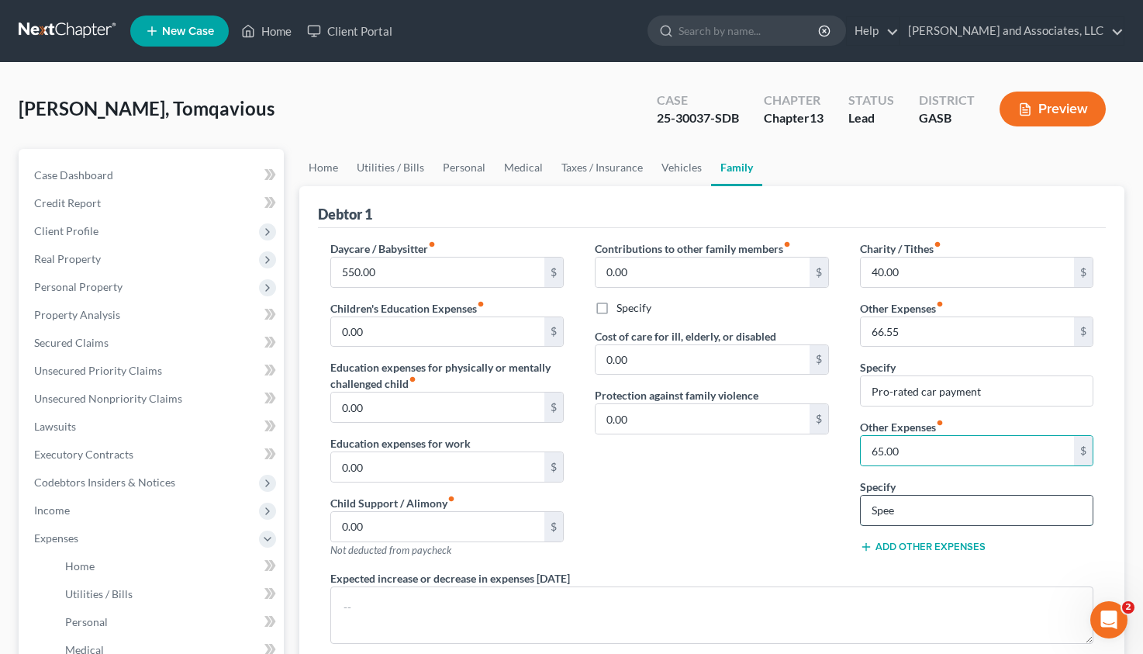
click at [897, 504] on input "Spee" at bounding box center [977, 510] width 233 height 29
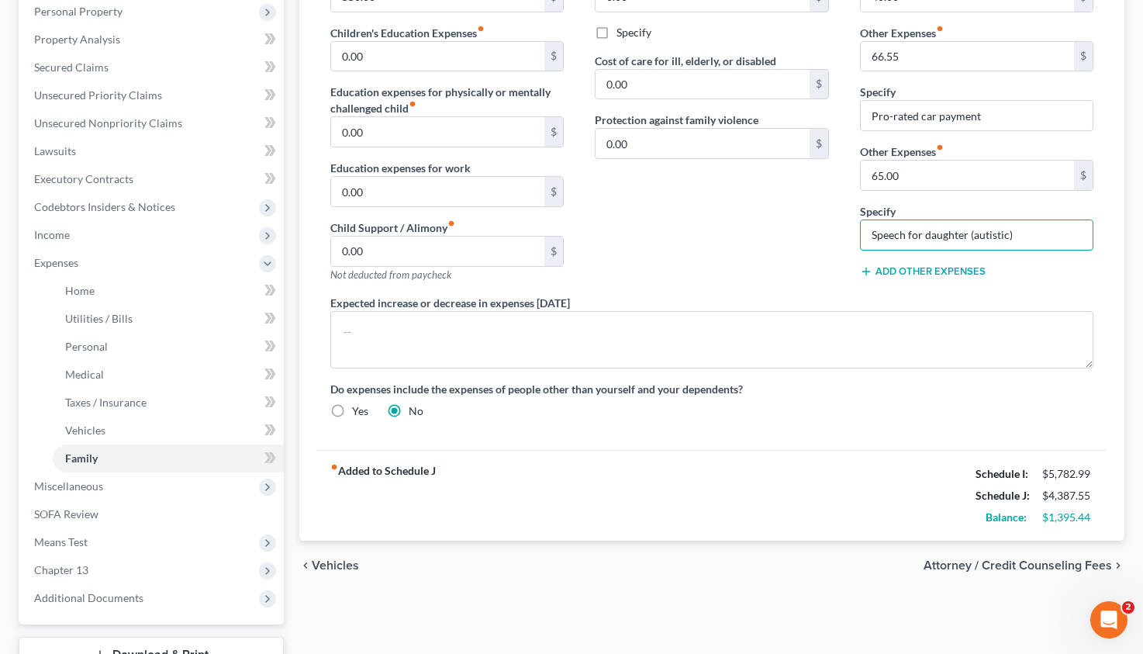
scroll to position [277, 0]
click at [906, 229] on input "Speech for daughter (autistic)" at bounding box center [977, 233] width 233 height 29
click at [1050, 228] on input "Speech/supplies for daughter (autistic)" at bounding box center [977, 233] width 233 height 29
type input "Speech/supplies for daughter (special needs)"
click at [1030, 565] on span "Attorney / Credit Counseling Fees" at bounding box center [1018, 564] width 188 height 12
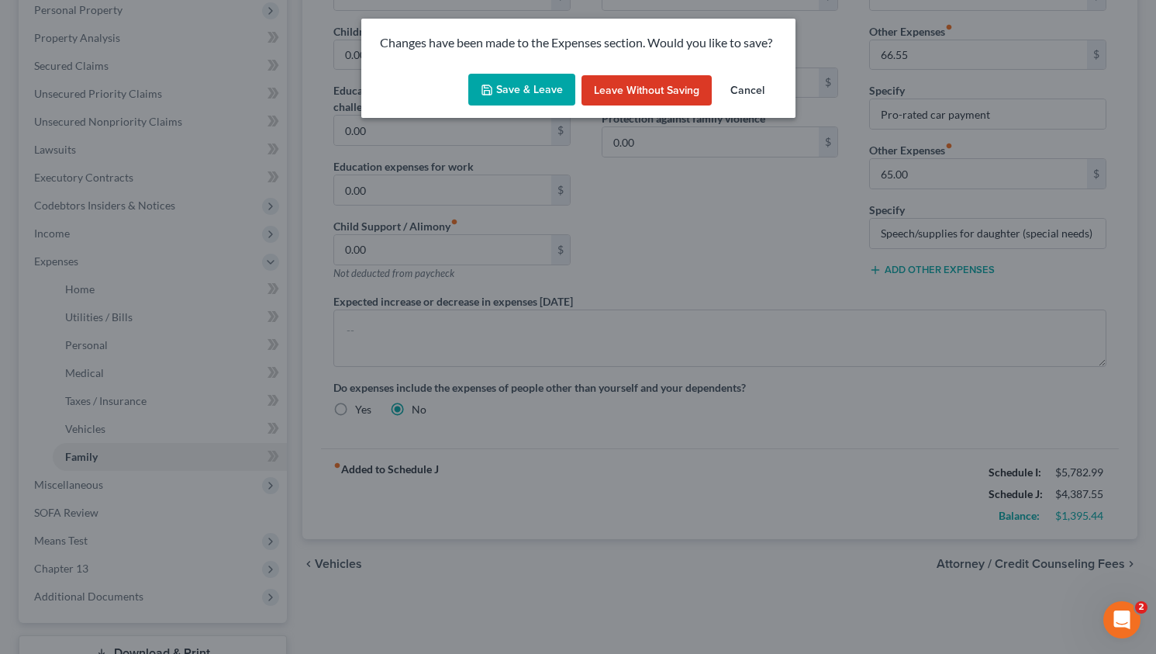
click at [834, 306] on div "Changes have been made to the Expenses section. Would you like to save? Save & …" at bounding box center [578, 327] width 1156 height 654
click at [529, 91] on button "Save & Leave" at bounding box center [521, 90] width 107 height 33
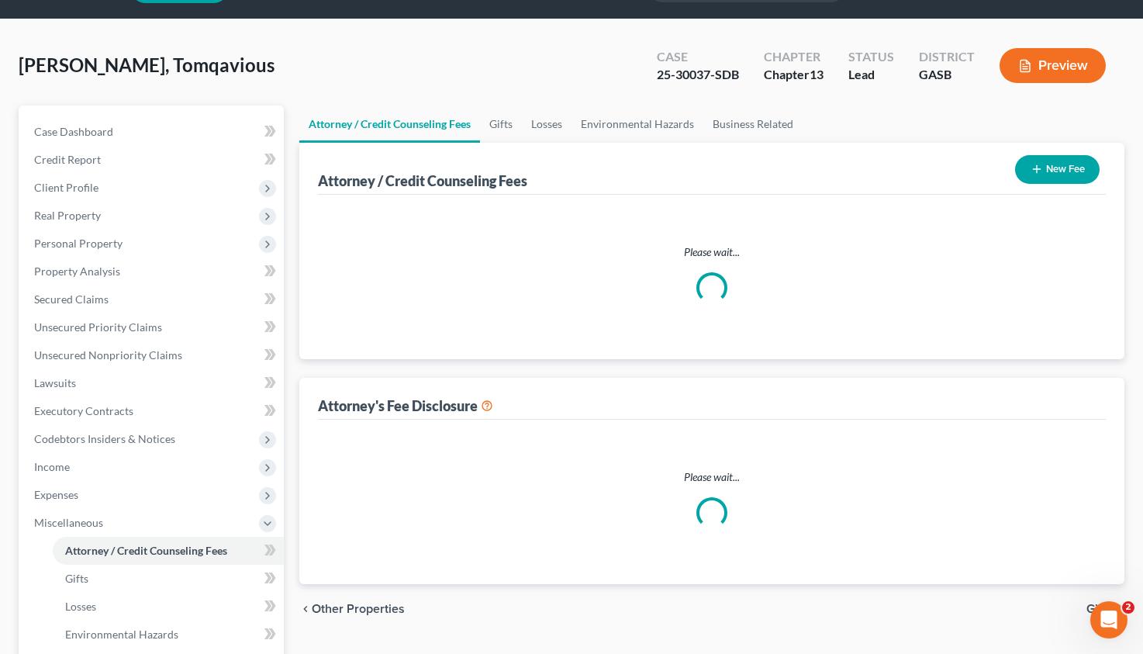
select select "0"
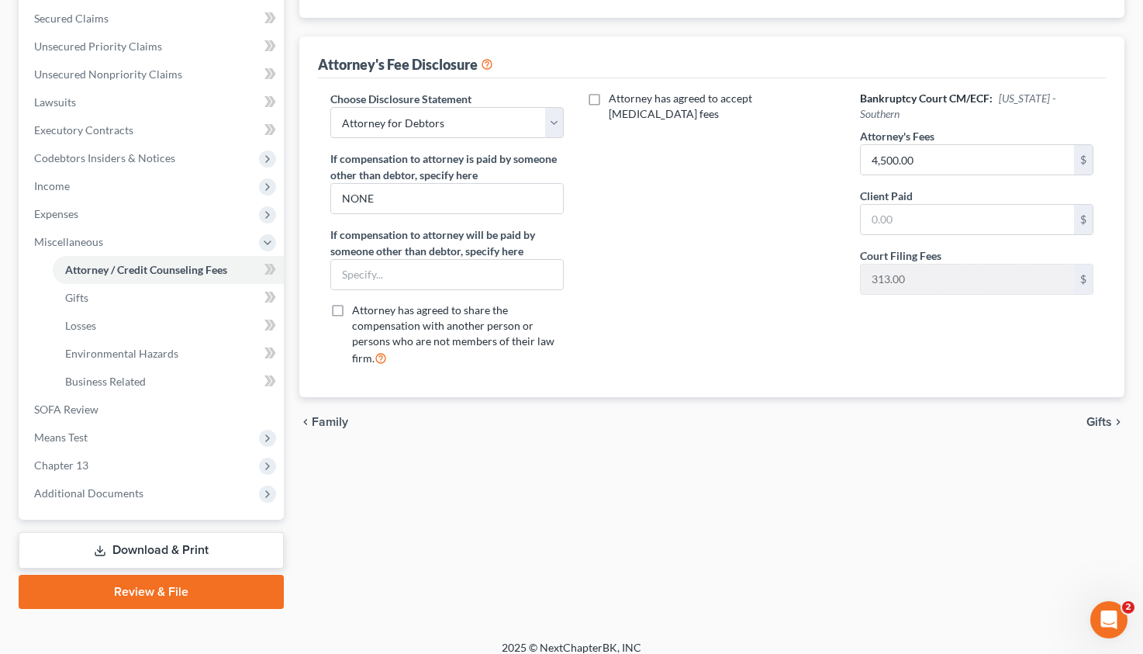
scroll to position [337, 0]
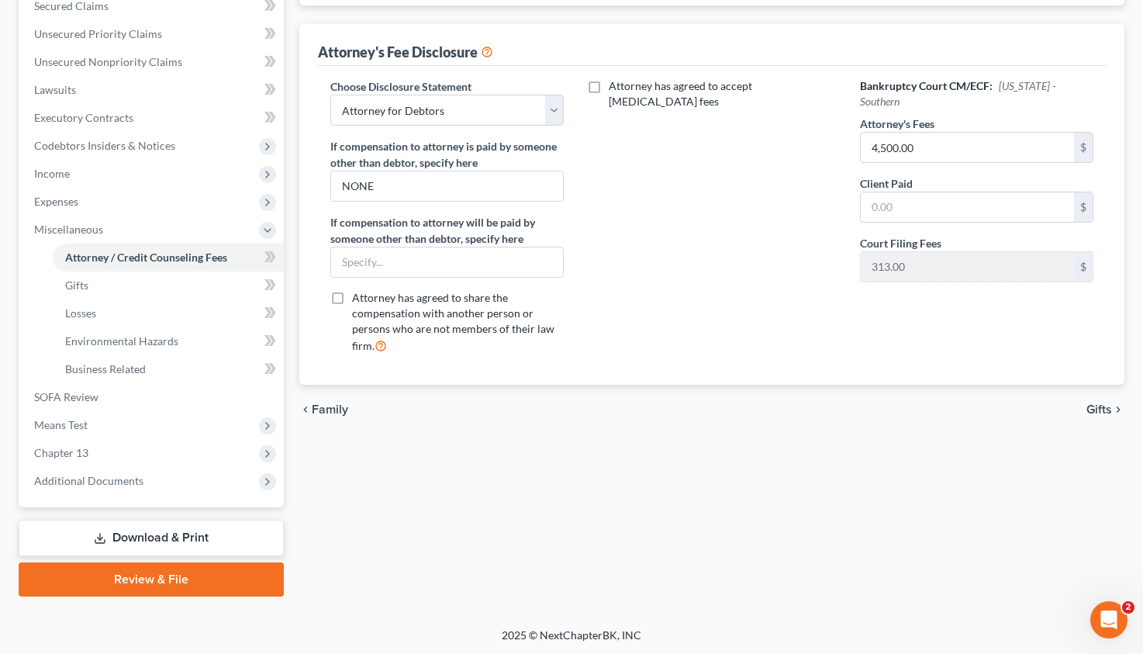
click at [209, 534] on link "Download & Print" at bounding box center [151, 538] width 265 height 36
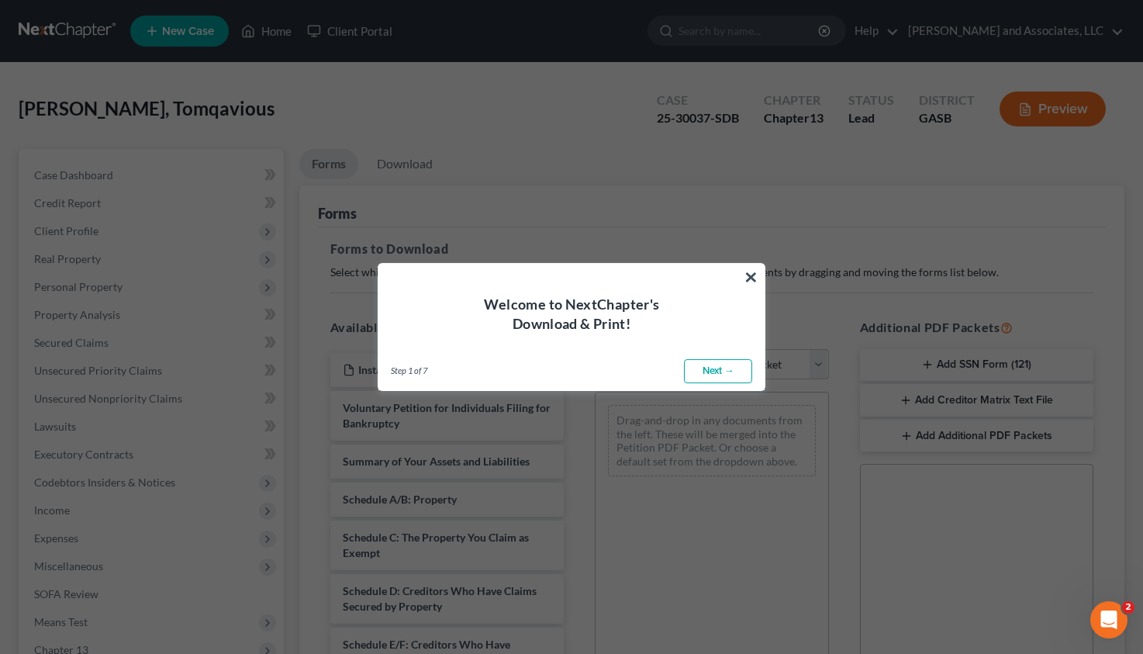
click at [710, 368] on link "Next →" at bounding box center [718, 371] width 68 height 25
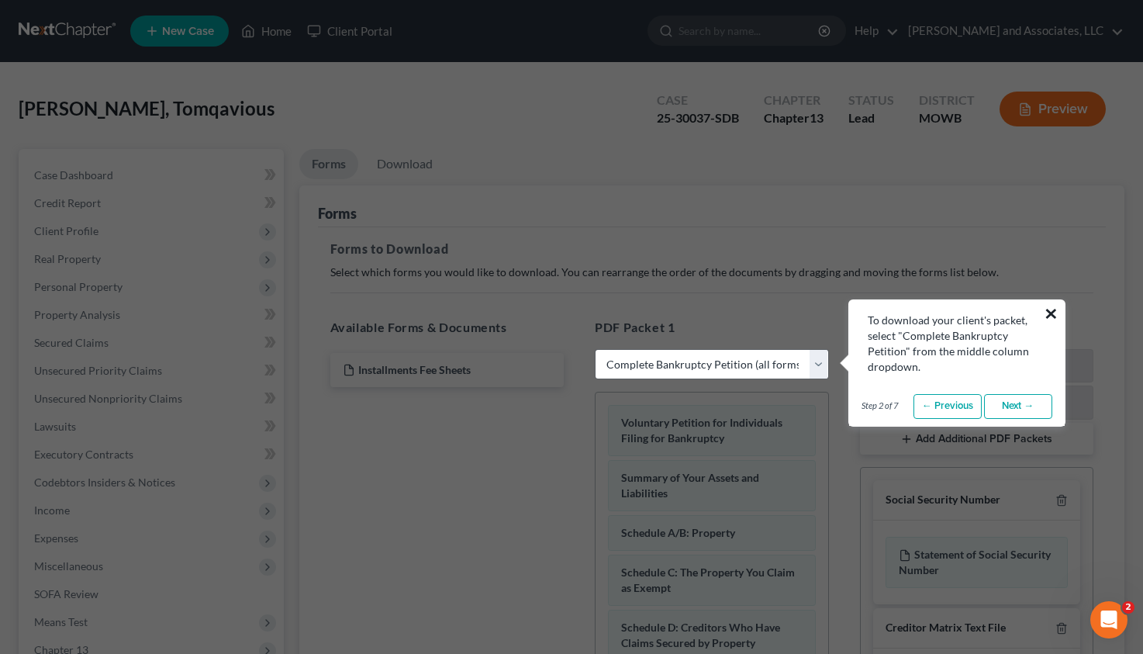
click at [1048, 314] on button "×" at bounding box center [1051, 313] width 15 height 25
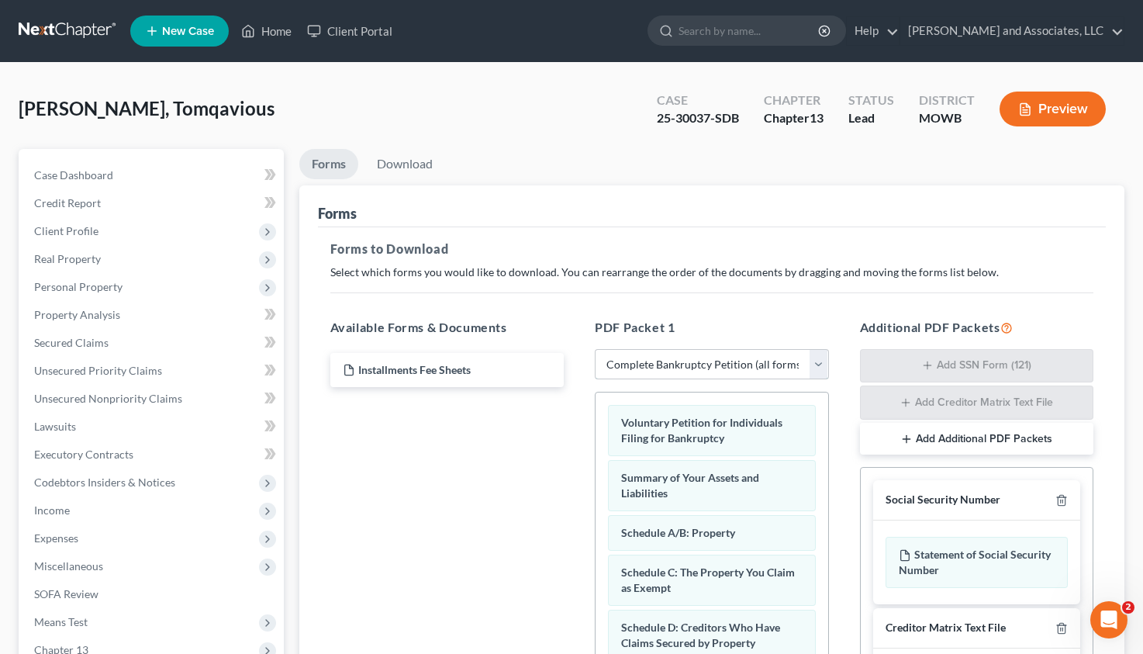
click at [595, 349] on select "Choose Default Petition PDF Packet Complete Bankruptcy Petition (all forms and …" at bounding box center [712, 364] width 234 height 31
select select "2"
click option "Amended Forms" at bounding box center [0, 0] width 0 height 0
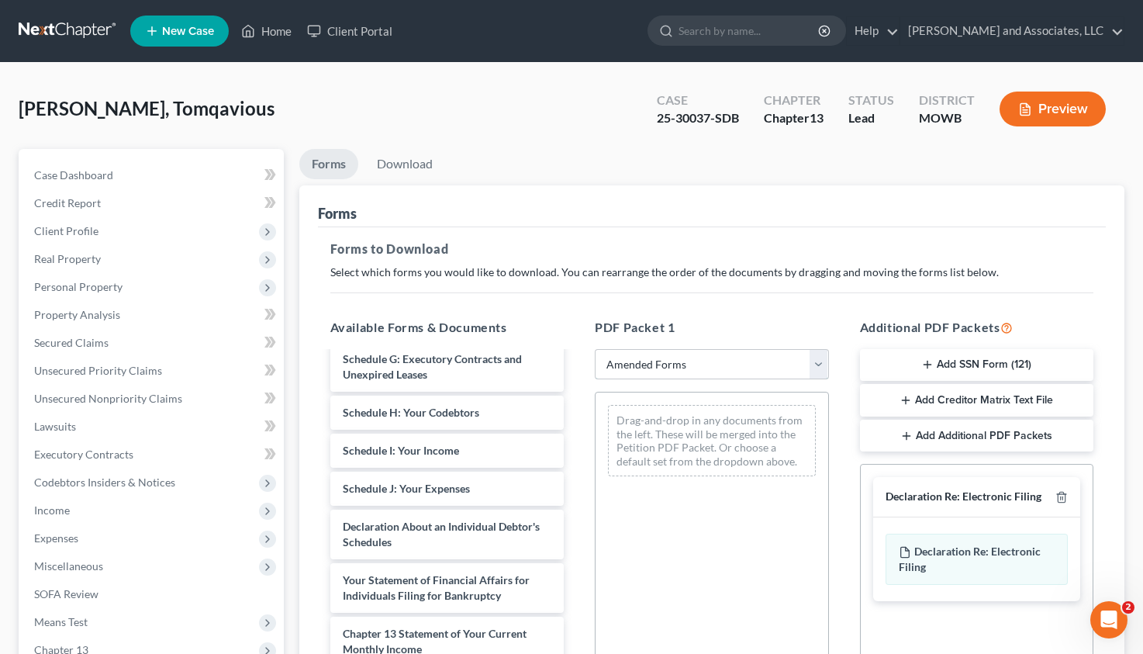
scroll to position [316, 0]
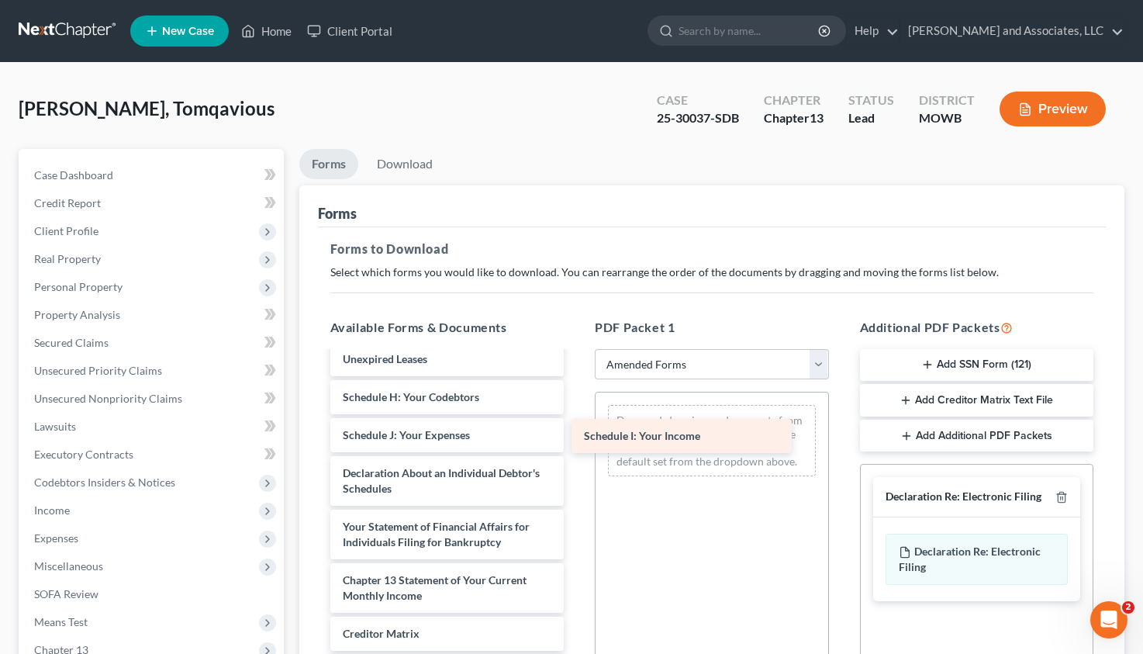
drag, startPoint x: 416, startPoint y: 436, endPoint x: 663, endPoint y: 436, distance: 247.4
click at [577, 436] on div "Schedule I: Your Income Voluntary Petition for Individuals Filing for Bankruptc…" at bounding box center [447, 408] width 259 height 744
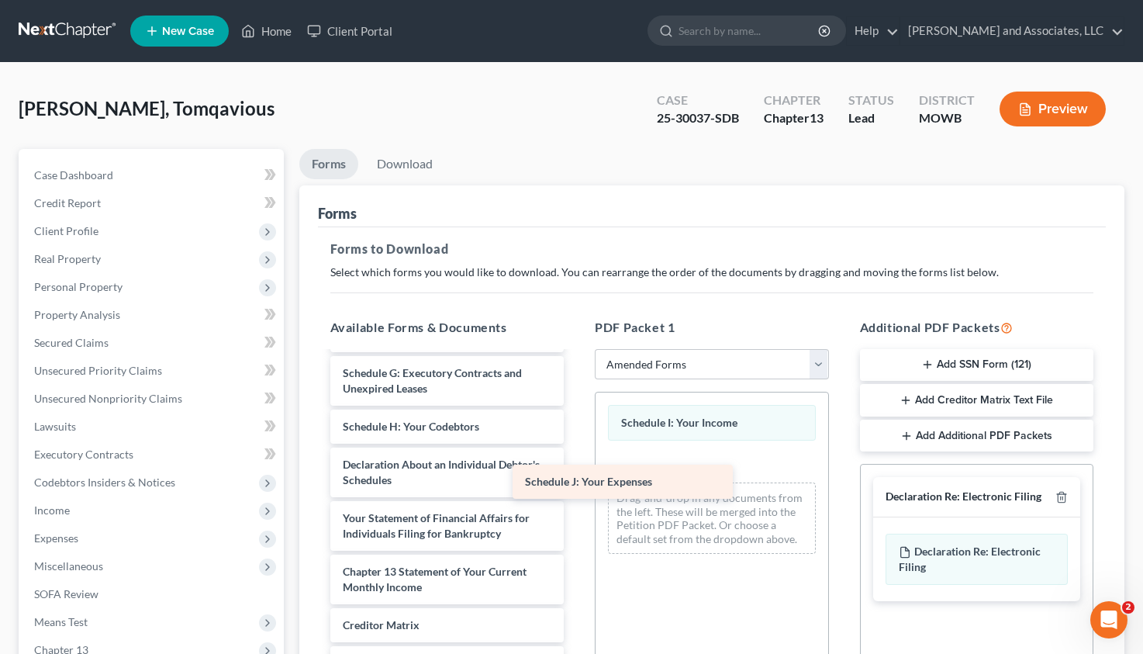
scroll to position [287, 0]
drag, startPoint x: 412, startPoint y: 437, endPoint x: 669, endPoint y: 477, distance: 259.8
click at [577, 477] on div "Schedule J: Your Expenses Voluntary Petition for Individuals Filing for Bankrup…" at bounding box center [447, 419] width 259 height 706
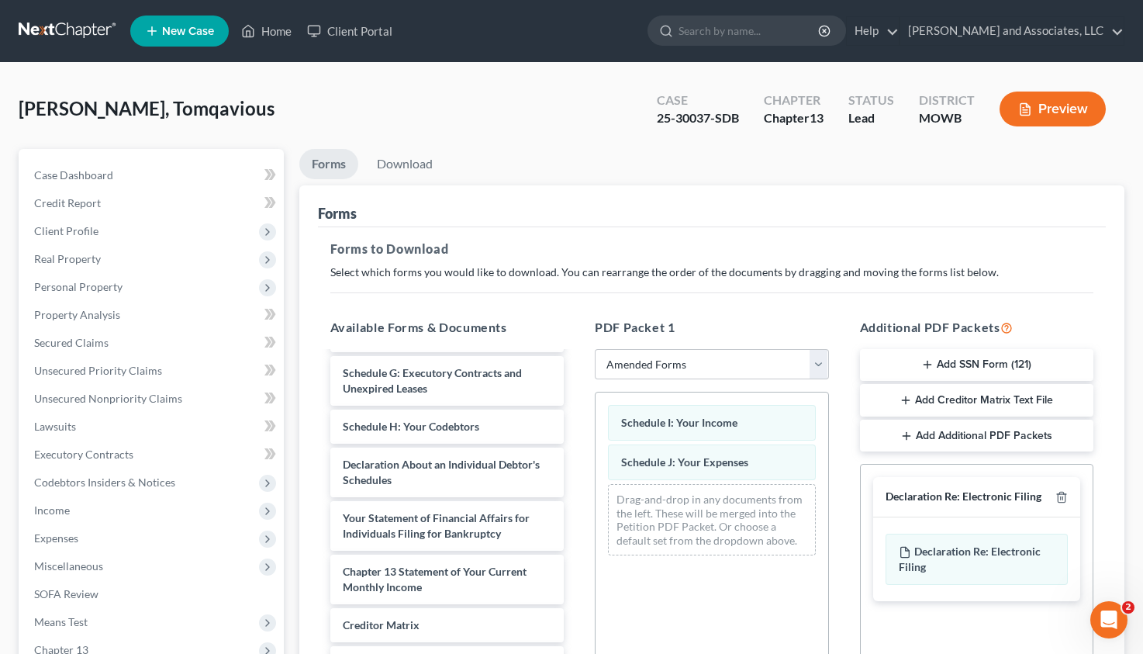
scroll to position [303, 0]
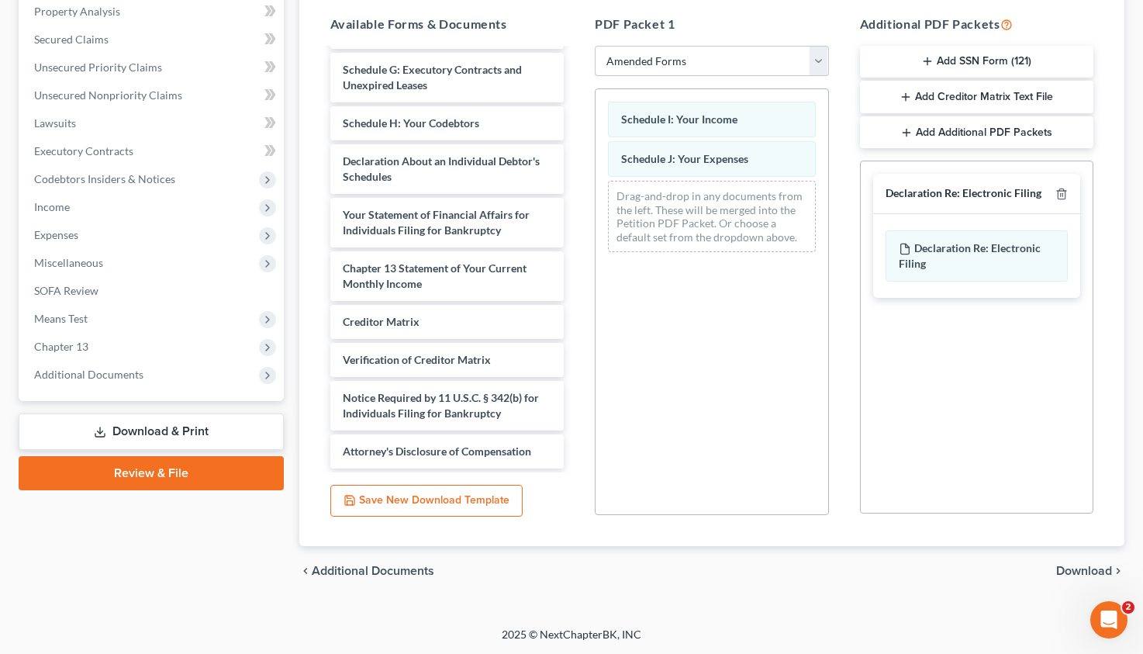
click at [1087, 565] on span "Download" at bounding box center [1084, 571] width 56 height 12
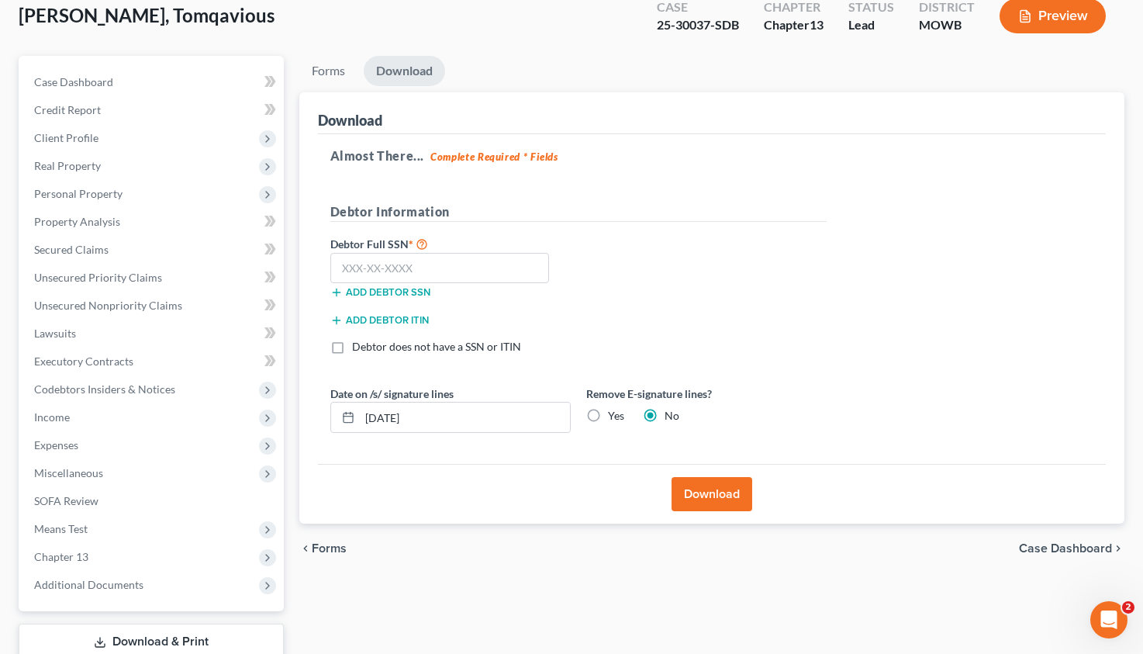
scroll to position [93, 0]
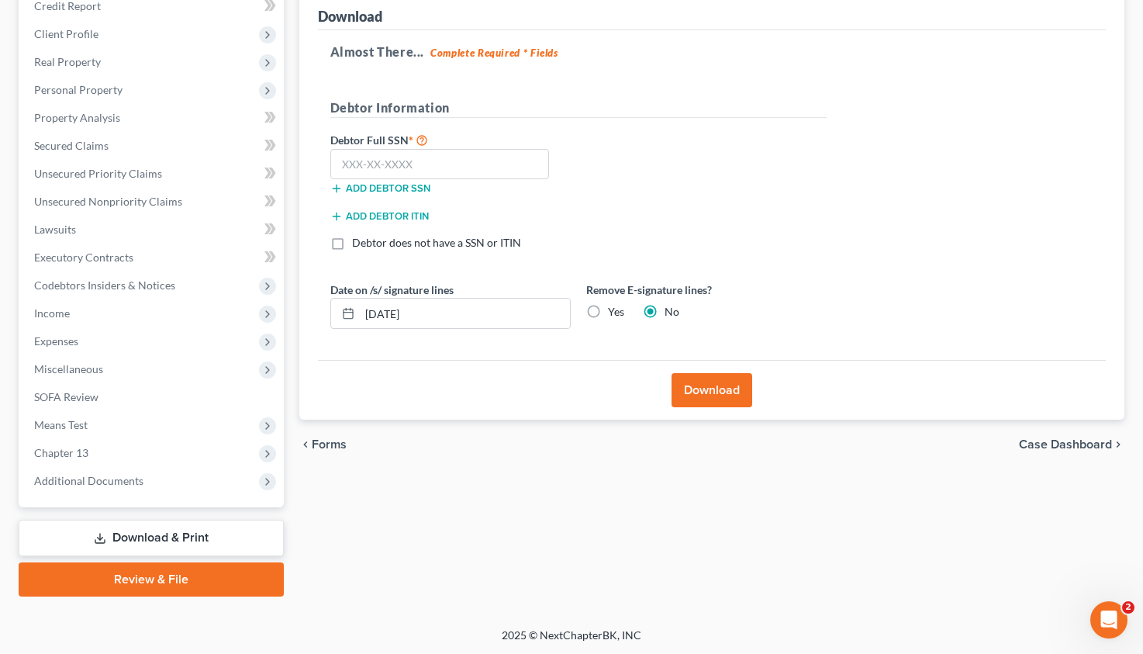
select select "0"
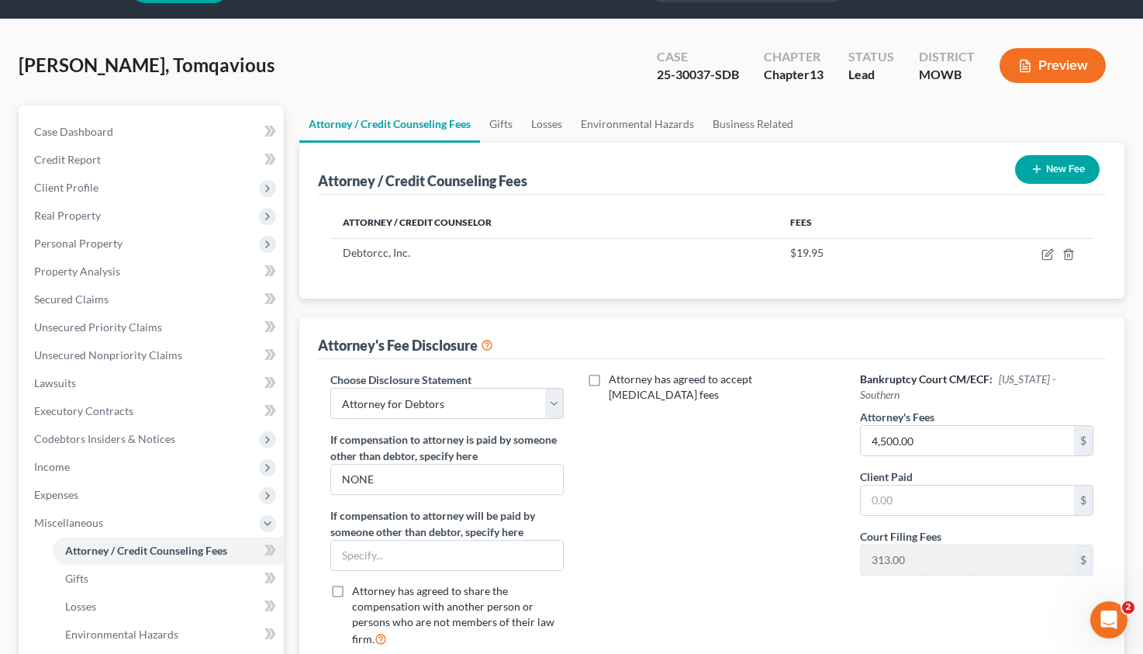
scroll to position [337, 0]
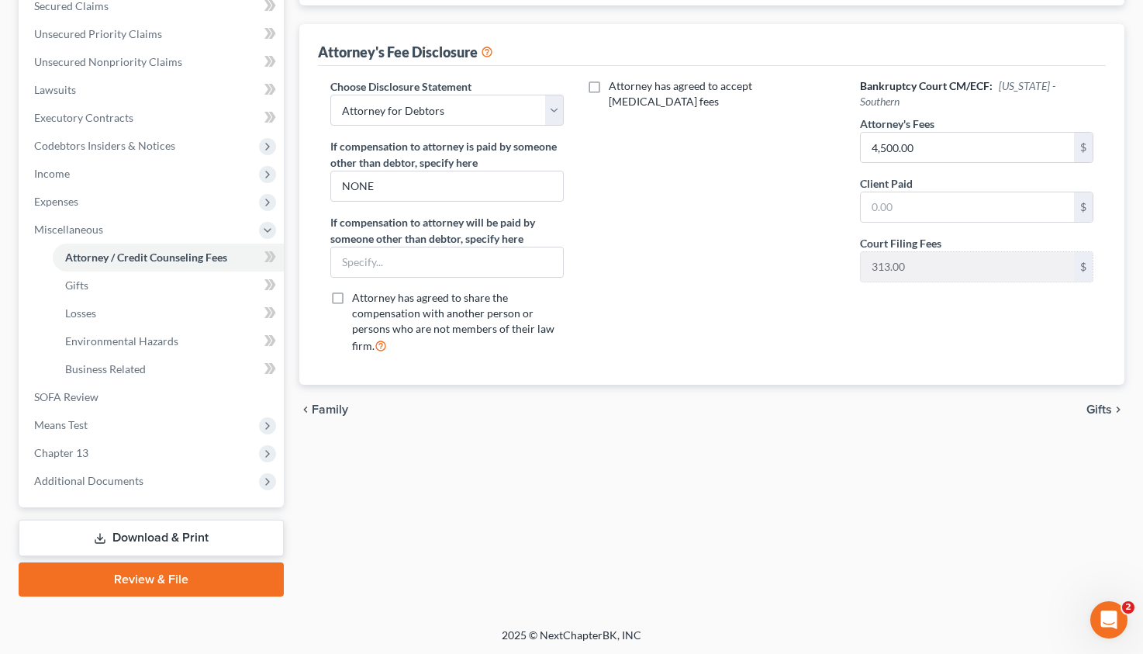
click at [179, 529] on link "Download & Print" at bounding box center [151, 538] width 265 height 36
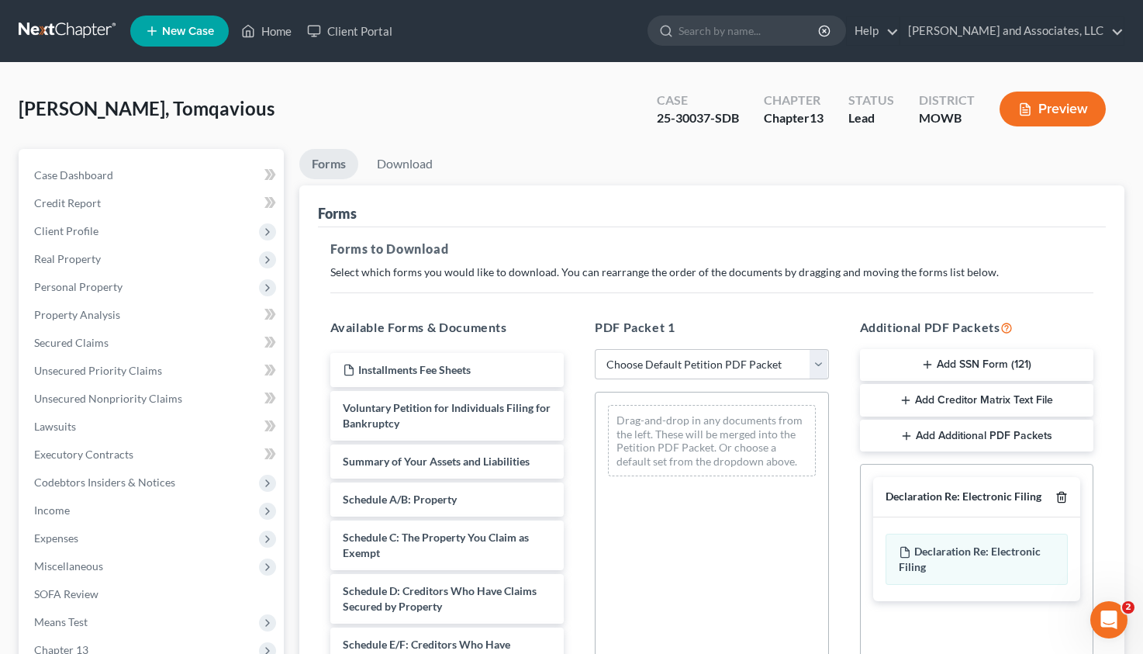
click at [1060, 491] on icon "button" at bounding box center [1062, 497] width 12 height 12
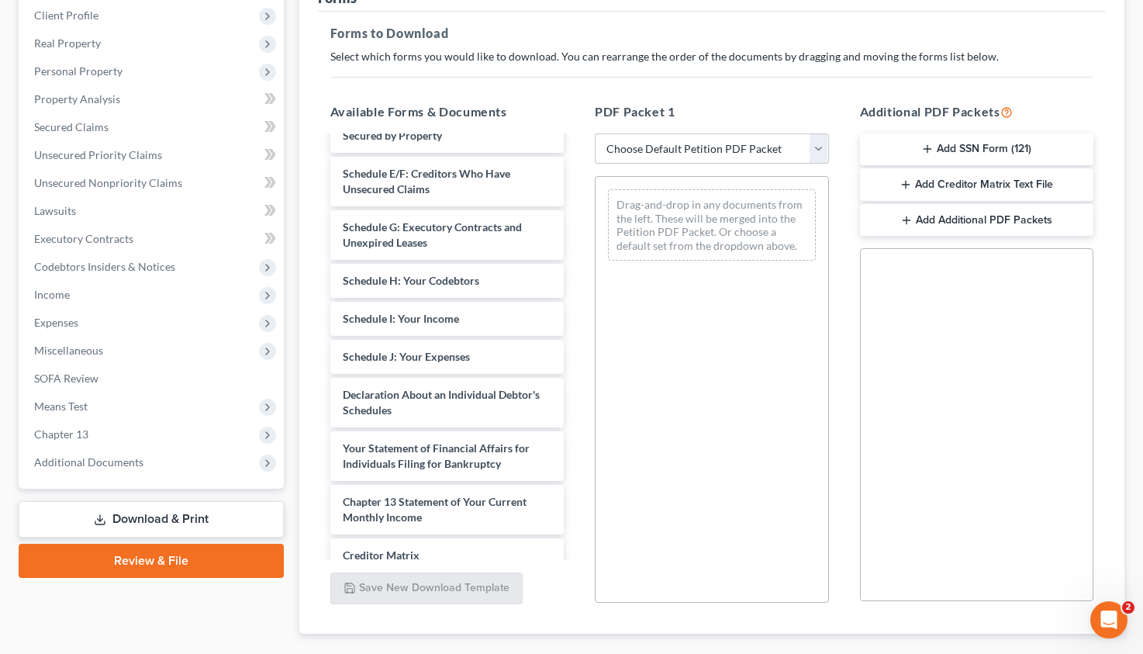
scroll to position [266, 0]
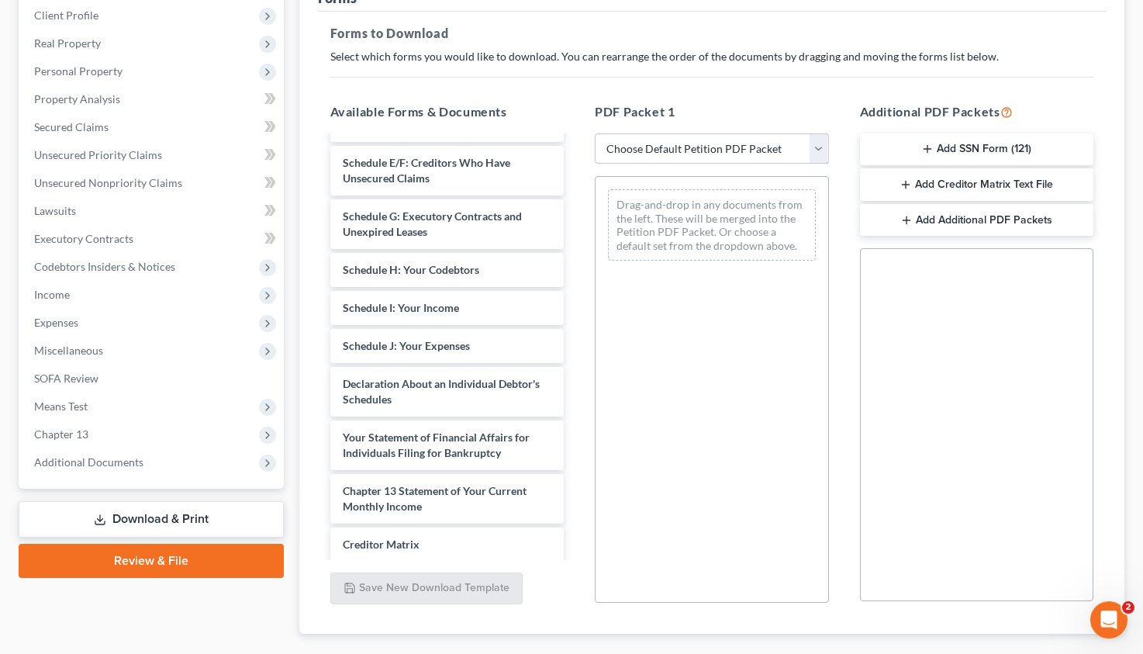
click at [595, 133] on select "Choose Default Petition PDF Packet Complete Bankruptcy Petition (all forms and …" at bounding box center [712, 148] width 234 height 31
select select "2"
click option "Amended Forms" at bounding box center [0, 0] width 0 height 0
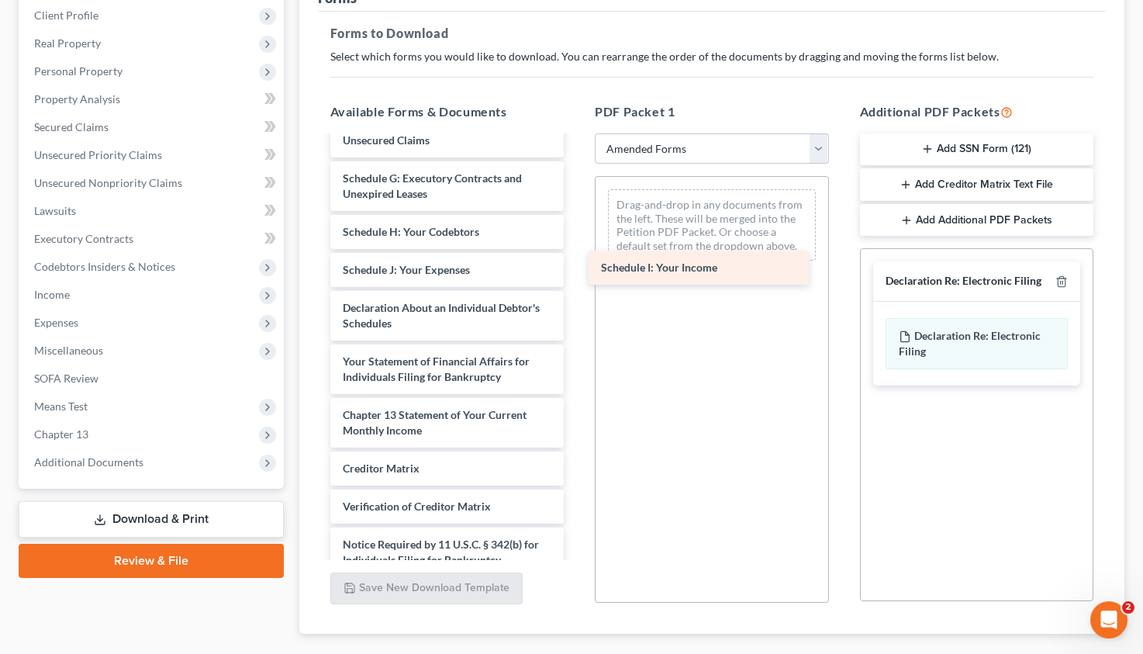
drag, startPoint x: 385, startPoint y: 266, endPoint x: 708, endPoint y: 244, distance: 323.4
click at [577, 244] on div "Schedule I: Your Income Voluntary Petition for Individuals Filing for Bankruptc…" at bounding box center [447, 243] width 259 height 744
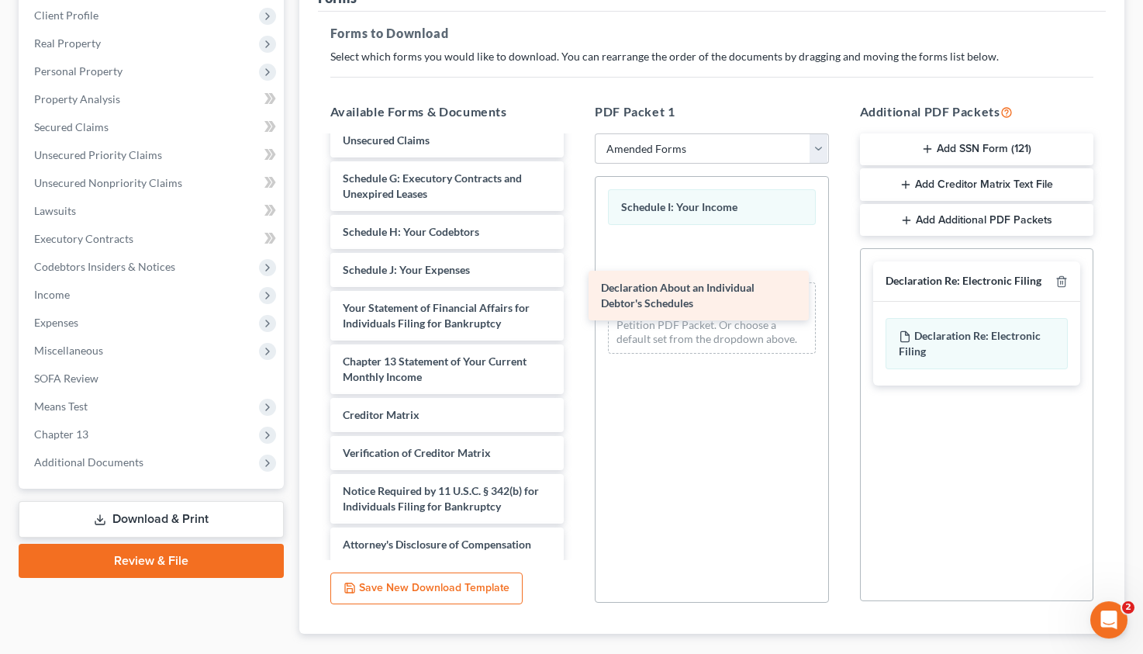
drag, startPoint x: 399, startPoint y: 303, endPoint x: 662, endPoint y: 280, distance: 264.7
click at [577, 280] on div "Declaration About an Individual Debtor's Schedules Voluntary Petition for Indiv…" at bounding box center [447, 216] width 259 height 690
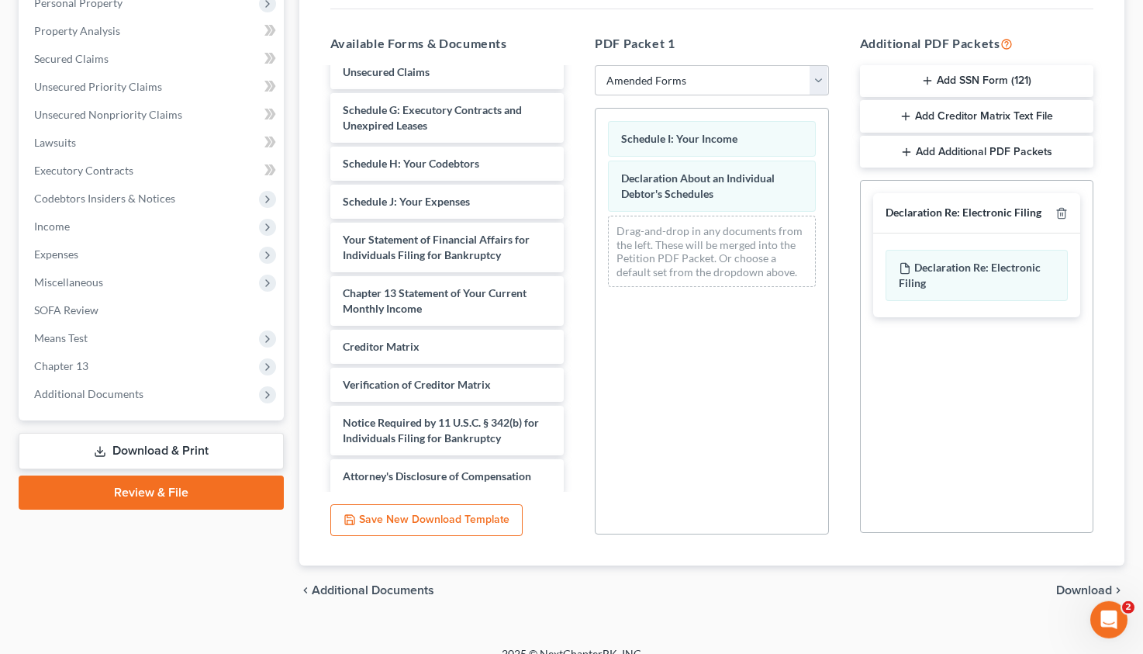
scroll to position [303, 0]
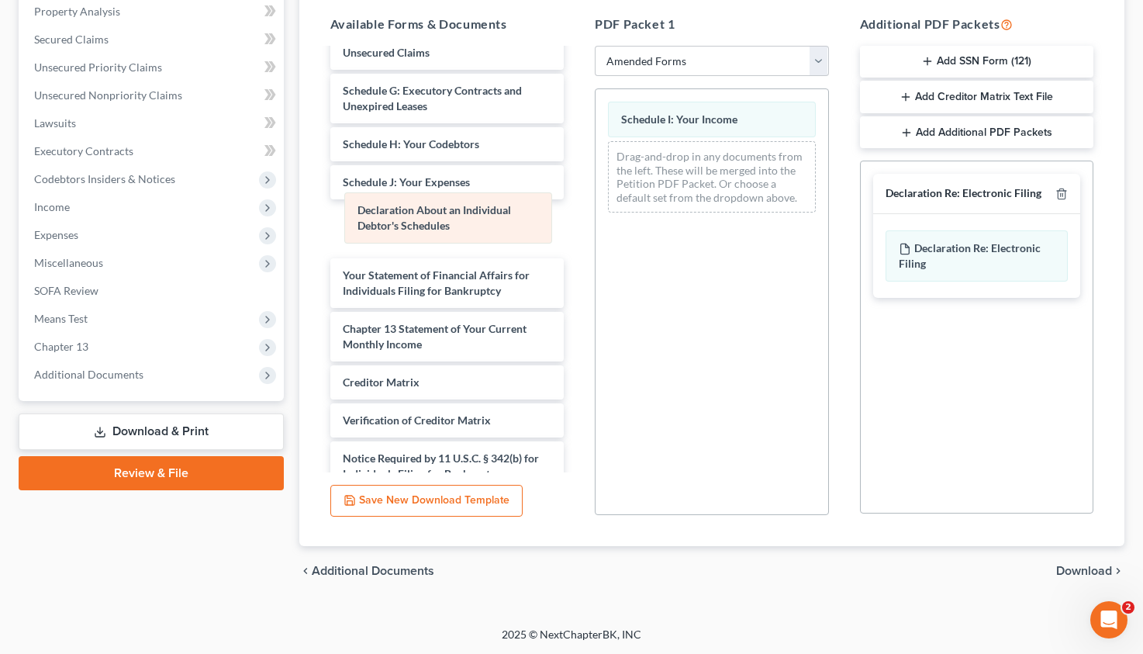
drag, startPoint x: 686, startPoint y: 165, endPoint x: 419, endPoint y: 220, distance: 273.0
click at [596, 220] on div "Declaration About an Individual Debtor's Schedules Schedule I: Your Income Decl…" at bounding box center [712, 157] width 233 height 136
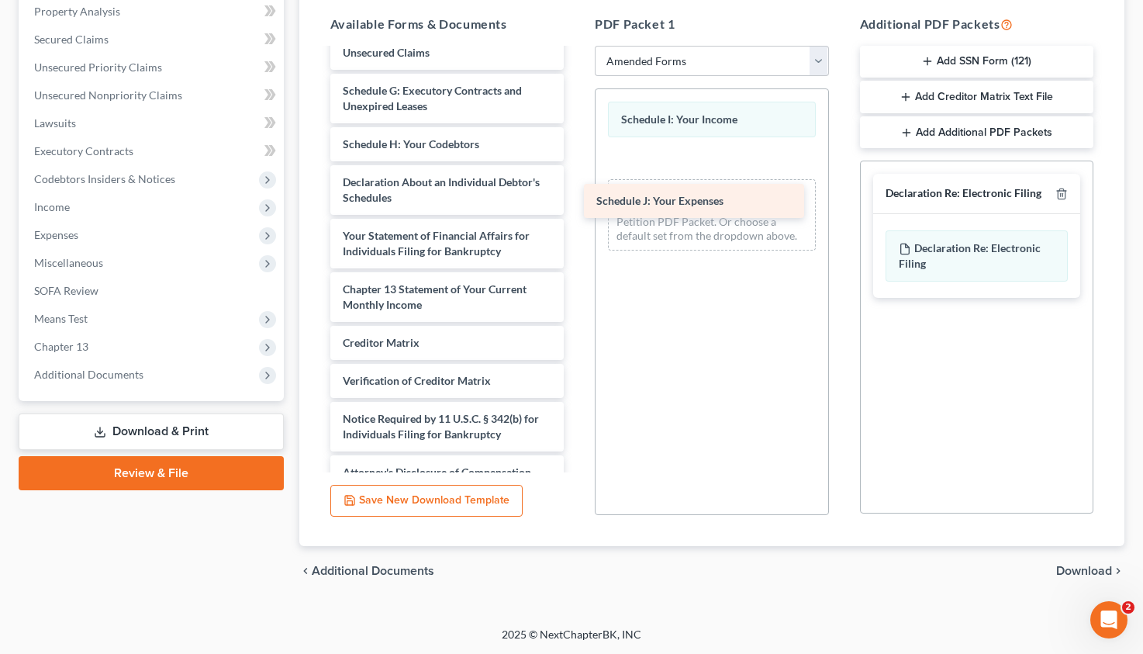
drag, startPoint x: 399, startPoint y: 189, endPoint x: 654, endPoint y: 208, distance: 255.1
click at [577, 208] on div "Schedule J: Your Expenses Voluntary Petition for Individuals Filing for Bankrup…" at bounding box center [447, 137] width 259 height 706
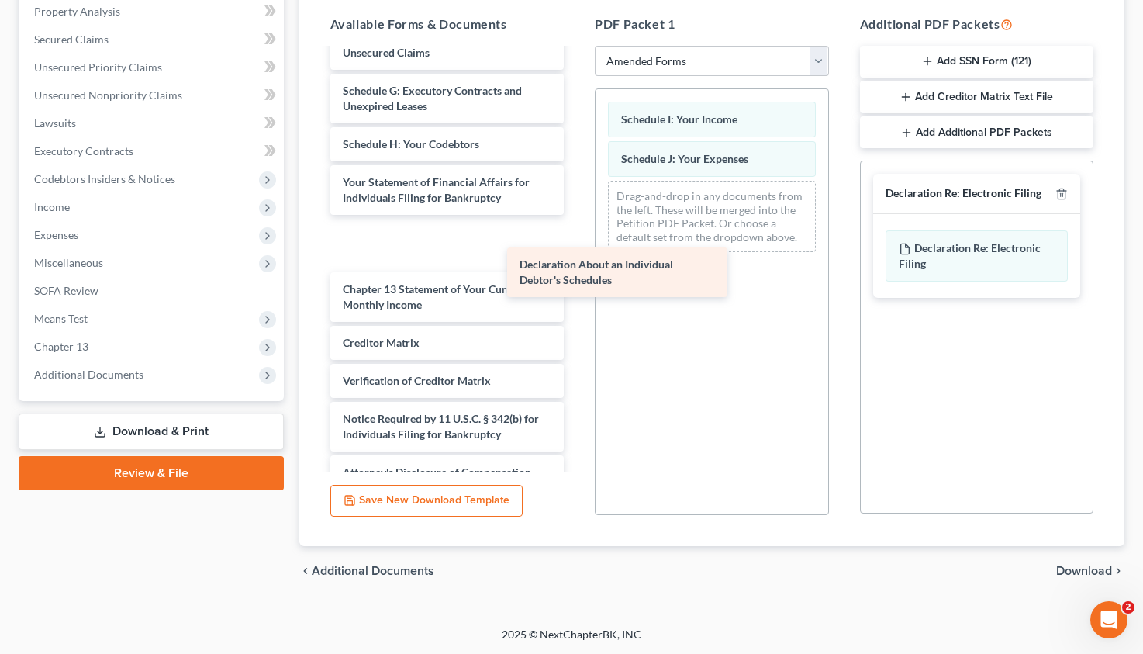
scroll to position [233, 0]
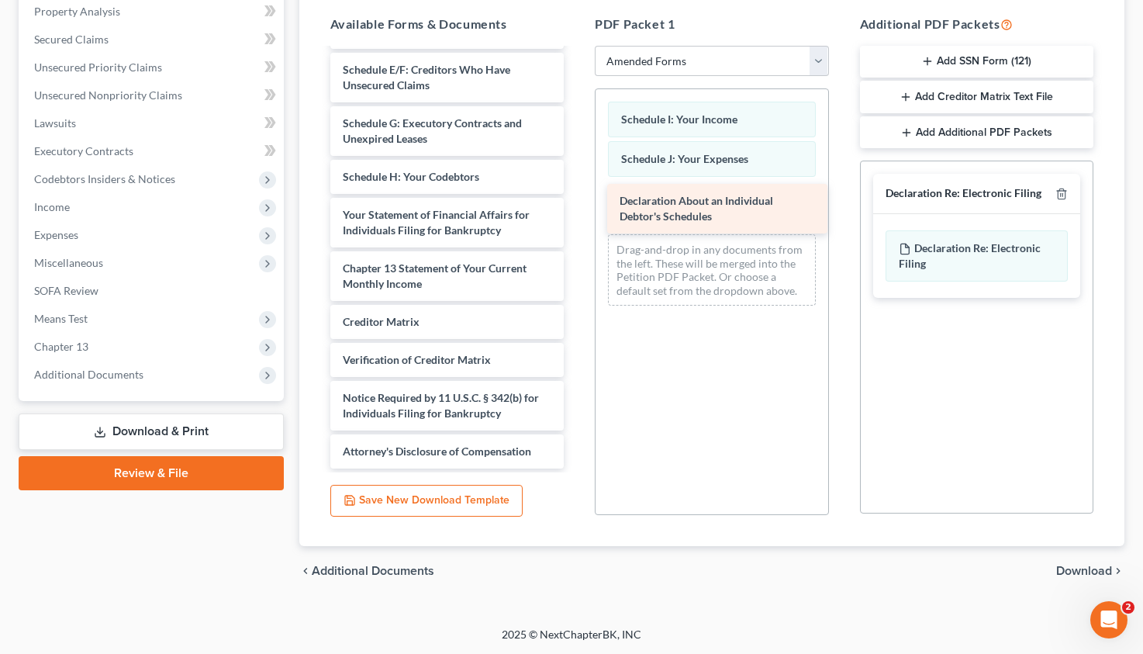
drag, startPoint x: 410, startPoint y: 187, endPoint x: 686, endPoint y: 207, distance: 277.6
click at [577, 207] on div "Declaration About an Individual Debtor's Schedules Voluntary Petition for Indiv…" at bounding box center [447, 142] width 259 height 652
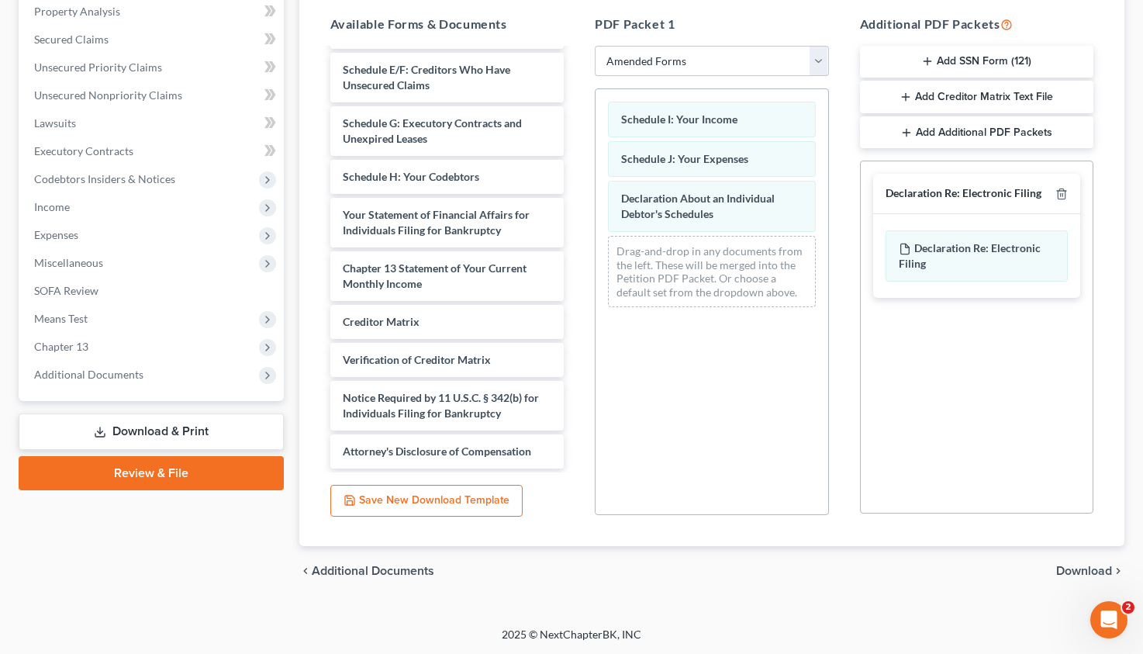
click at [1081, 570] on span "Download" at bounding box center [1084, 571] width 56 height 12
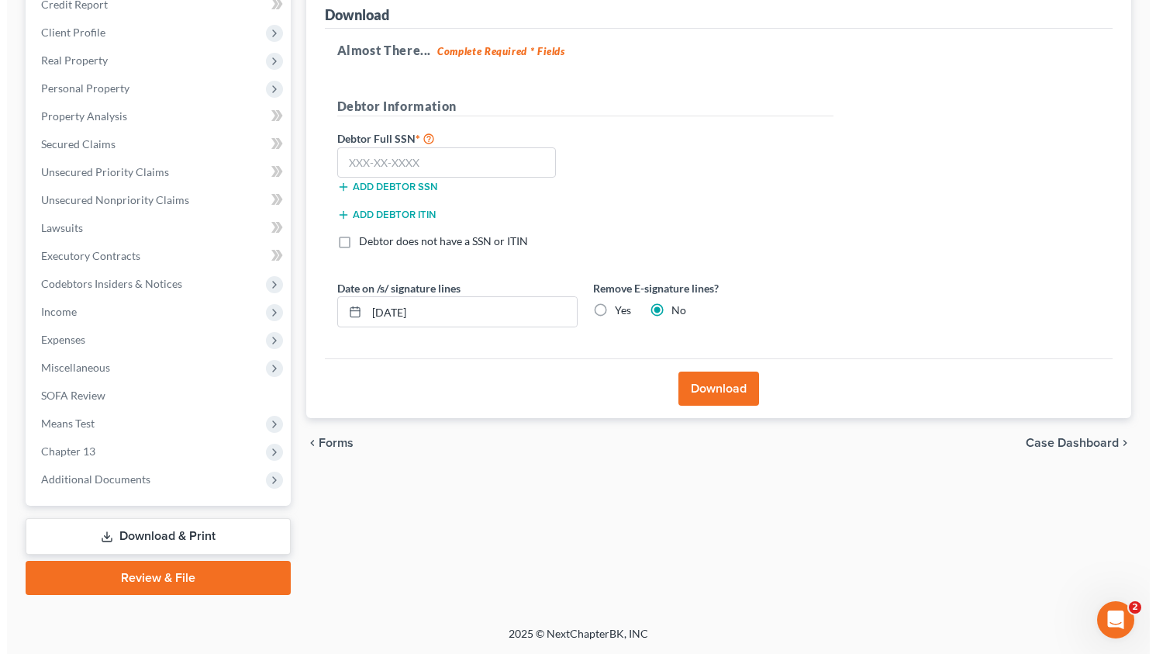
scroll to position [197, 0]
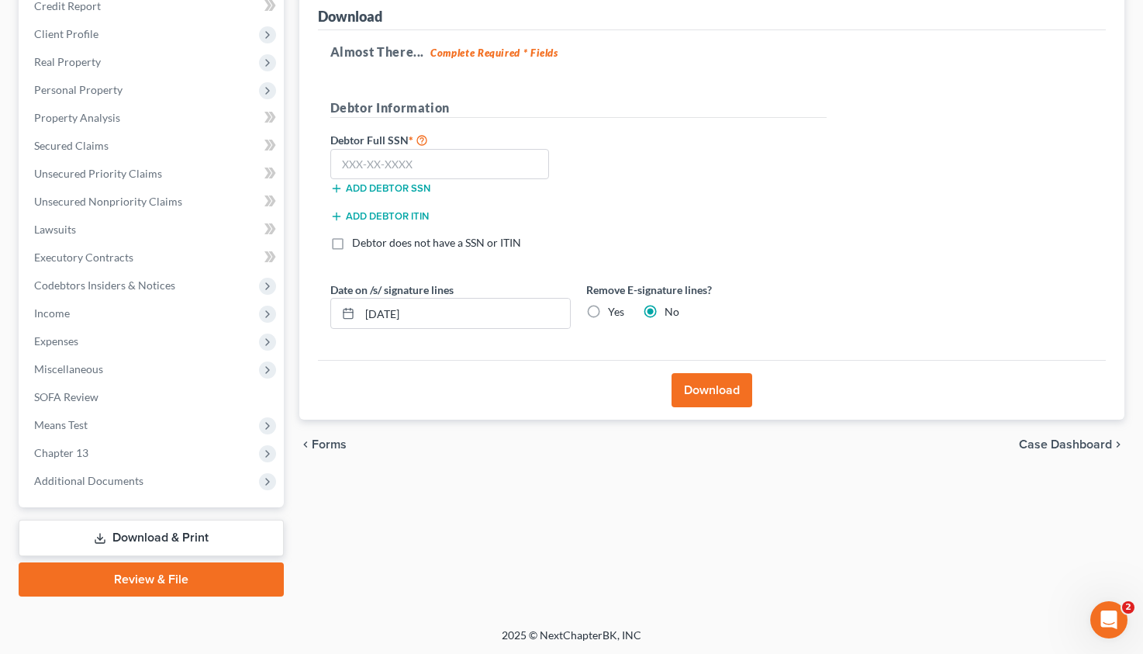
click at [714, 386] on button "Download" at bounding box center [712, 390] width 81 height 34
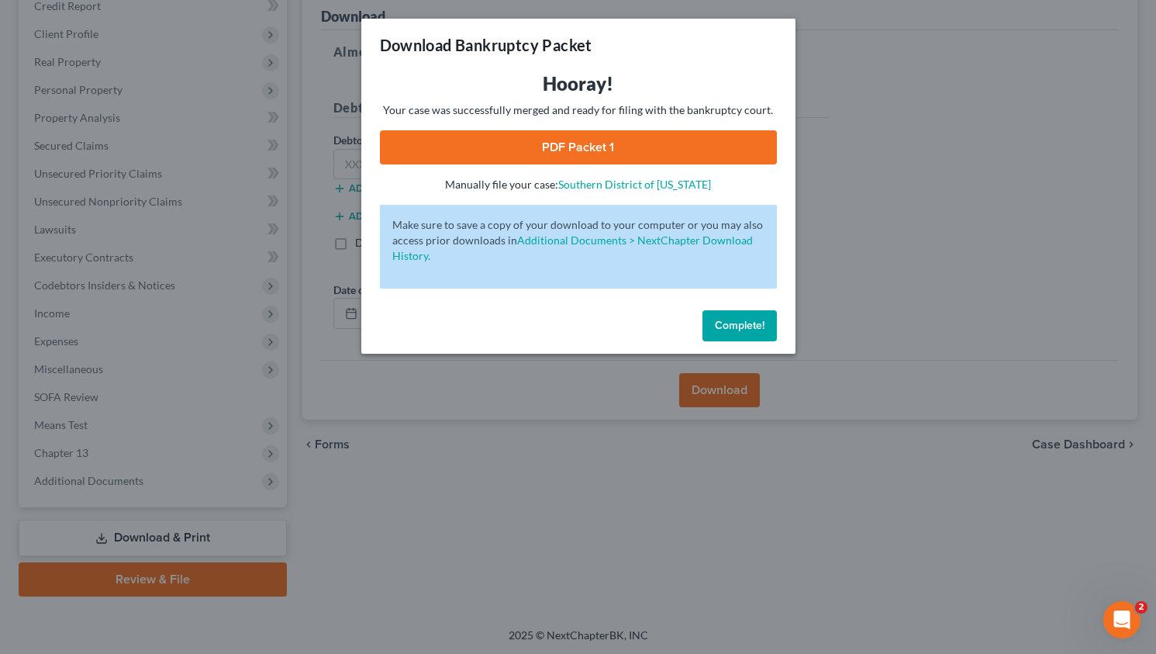
click at [614, 152] on link "PDF Packet 1" at bounding box center [578, 147] width 397 height 34
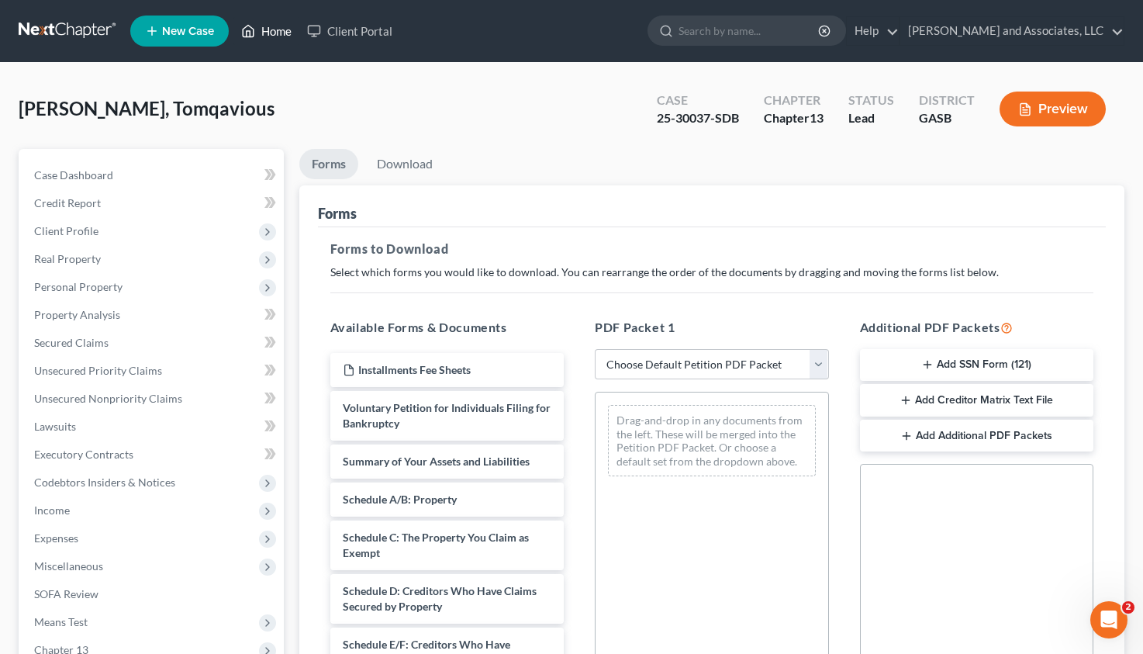
click at [272, 27] on link "Home" at bounding box center [266, 31] width 66 height 28
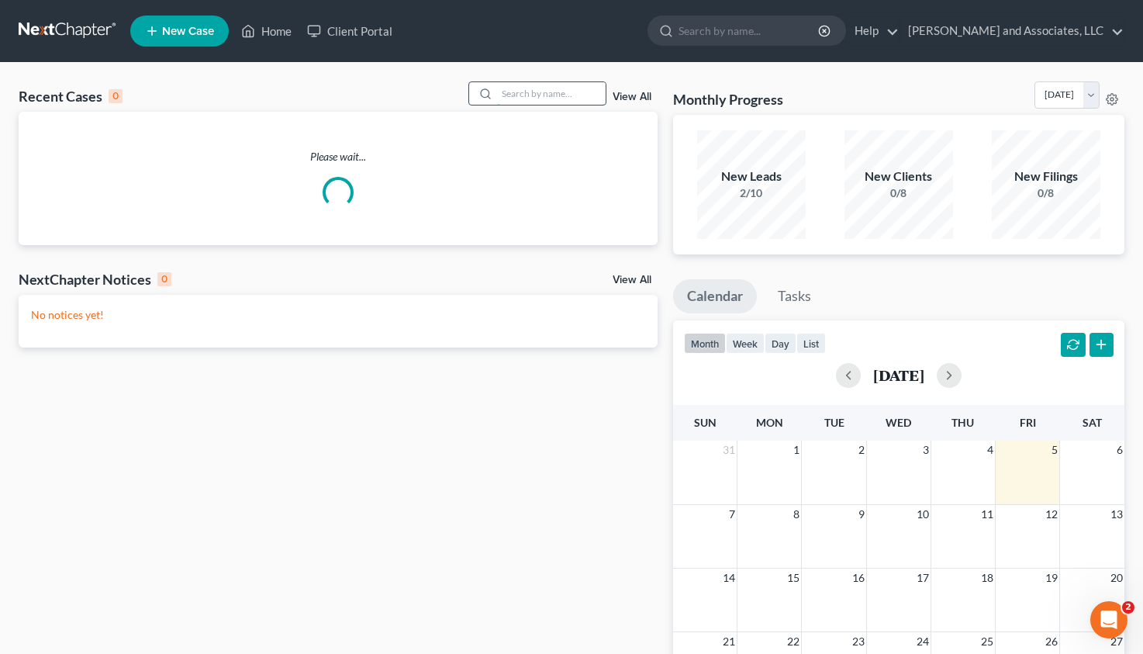
click at [497, 96] on input "search" at bounding box center [551, 93] width 109 height 22
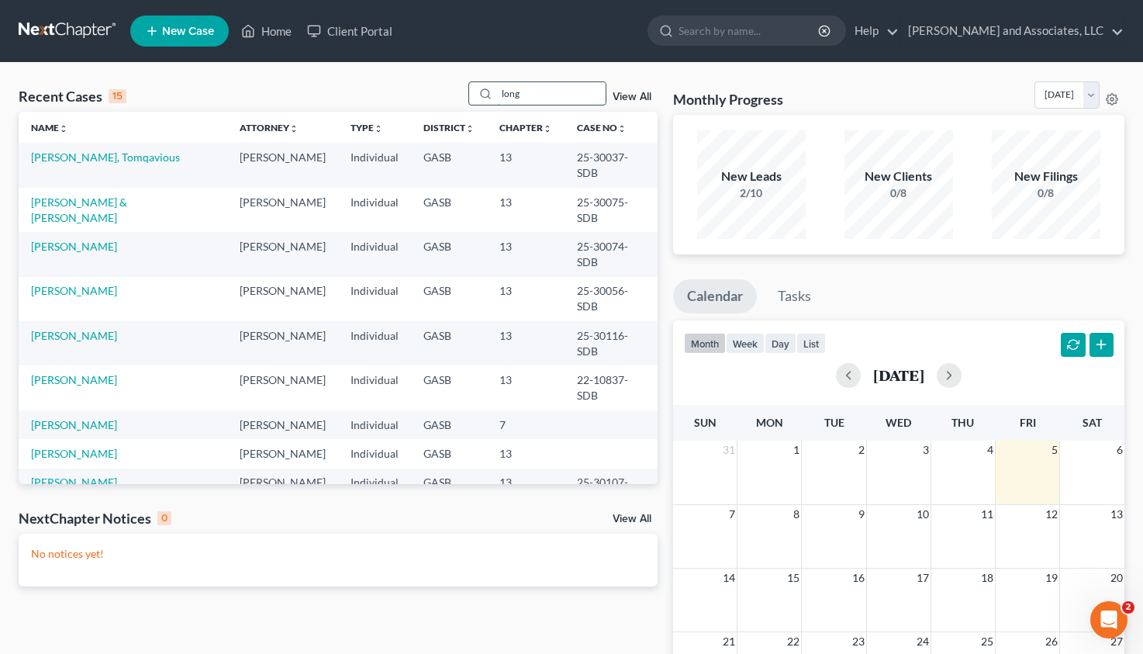
type input "long"
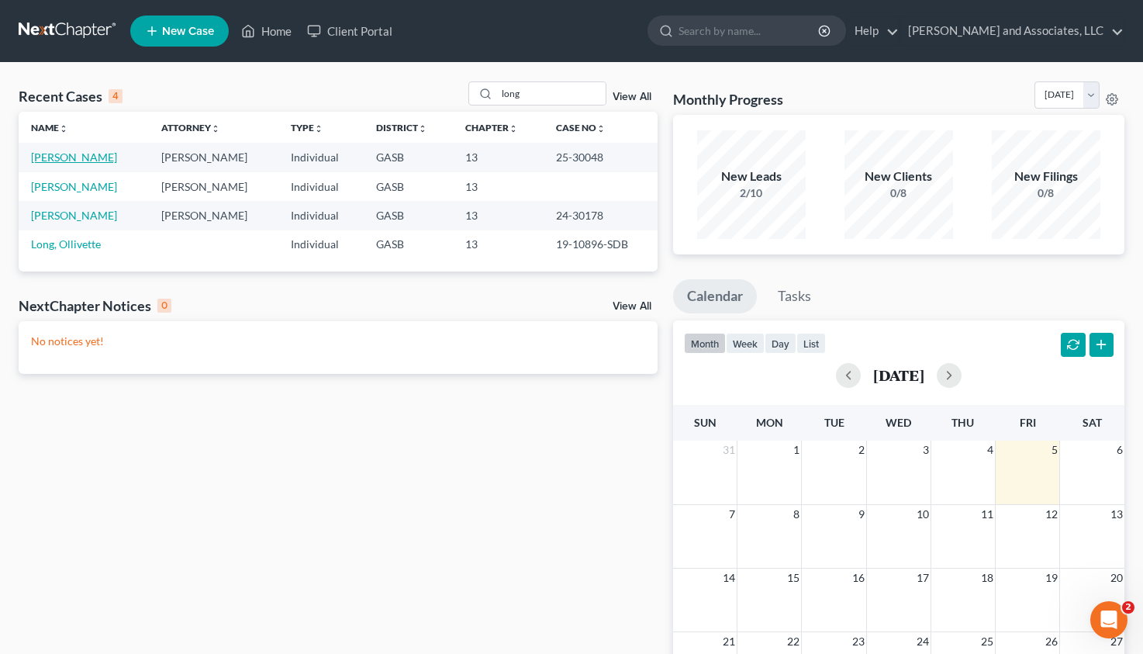
click at [80, 157] on link "[PERSON_NAME]" at bounding box center [74, 156] width 86 height 13
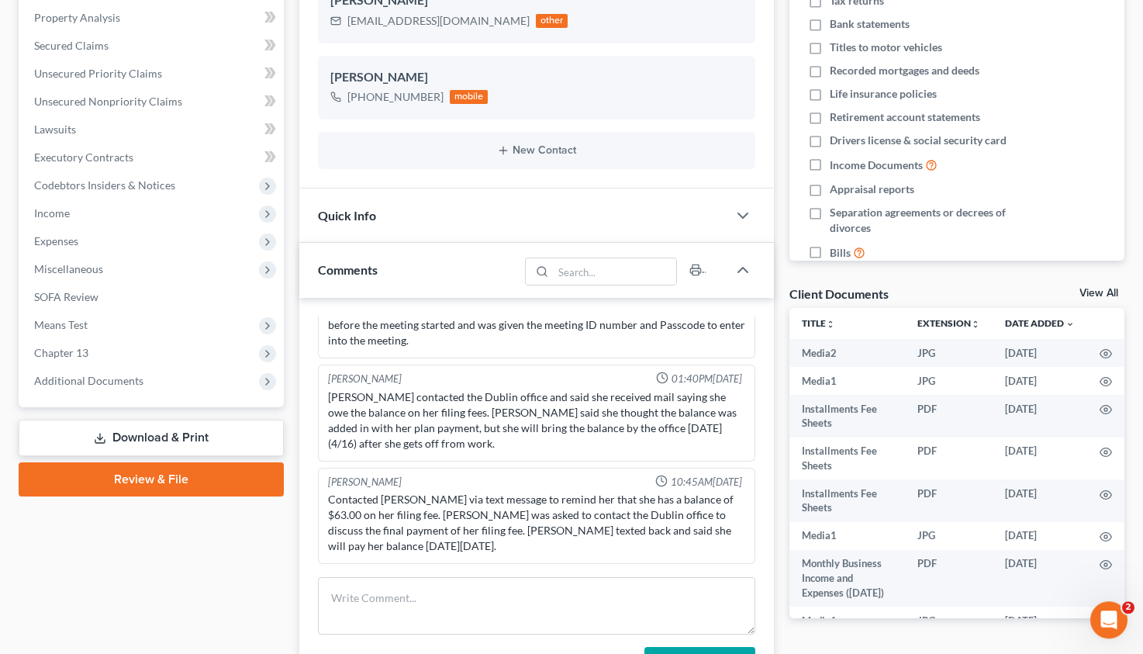
scroll to position [309, 0]
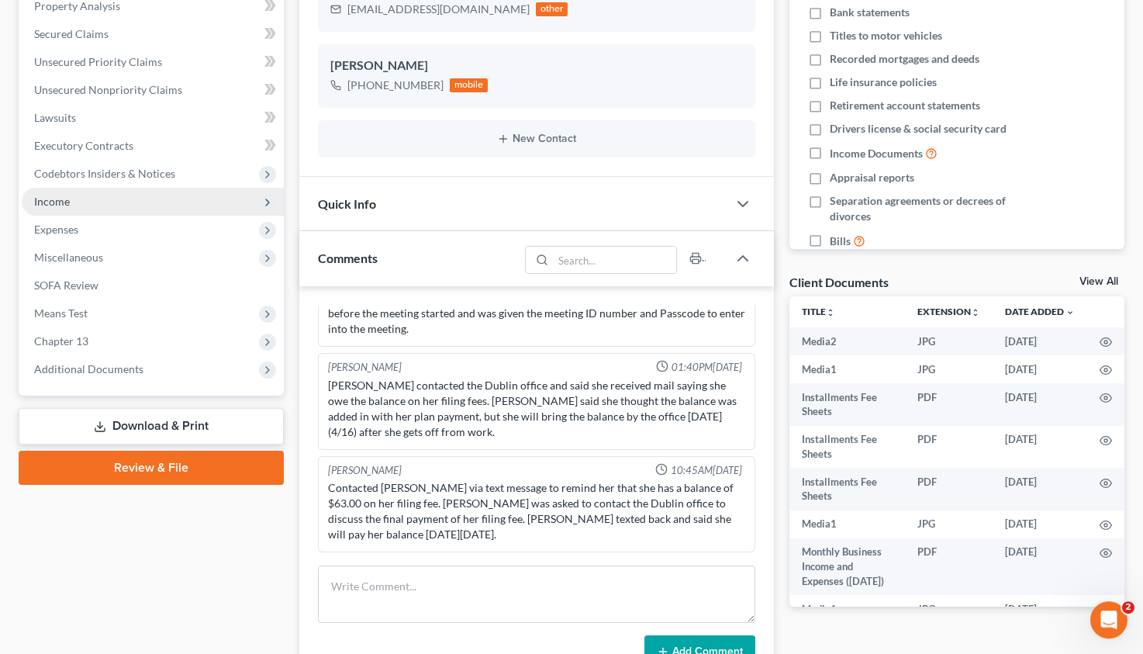
click at [57, 192] on span "Income" at bounding box center [153, 202] width 262 height 28
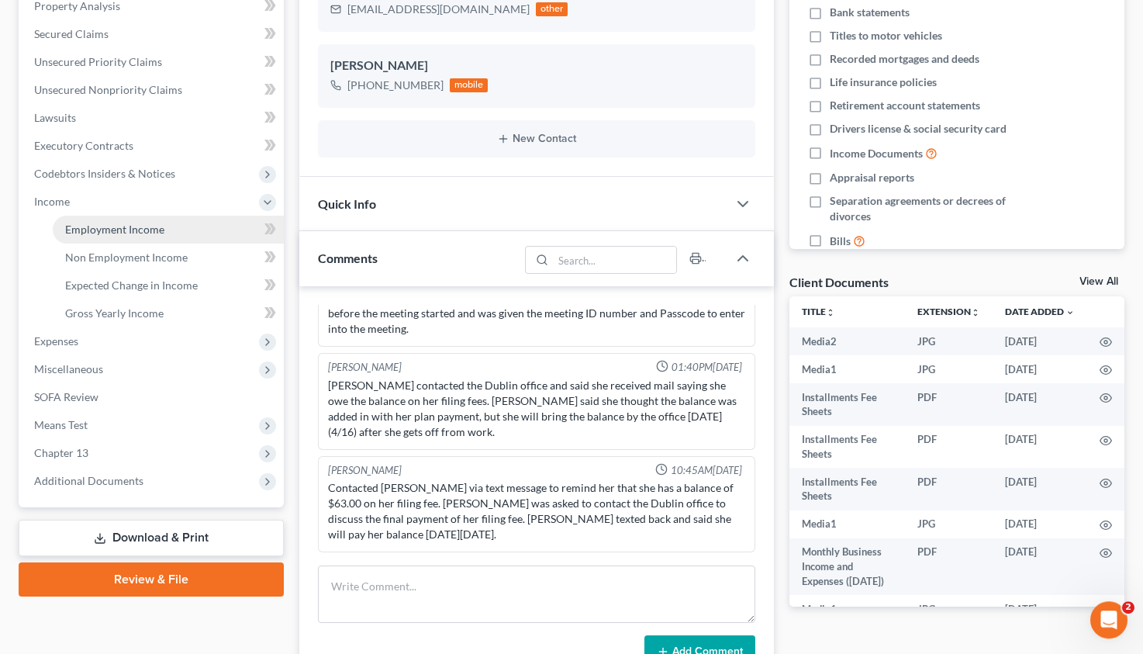
click at [121, 222] on link "Employment Income" at bounding box center [168, 230] width 231 height 28
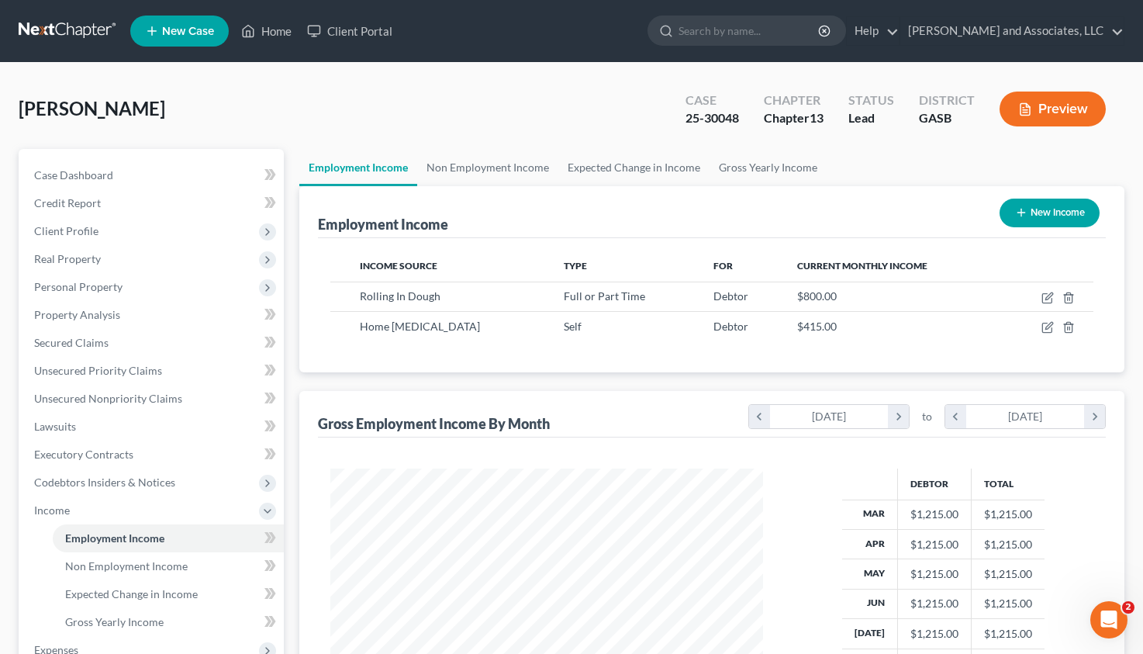
scroll to position [278, 463]
click at [97, 562] on span "Non Employment Income" at bounding box center [126, 565] width 123 height 13
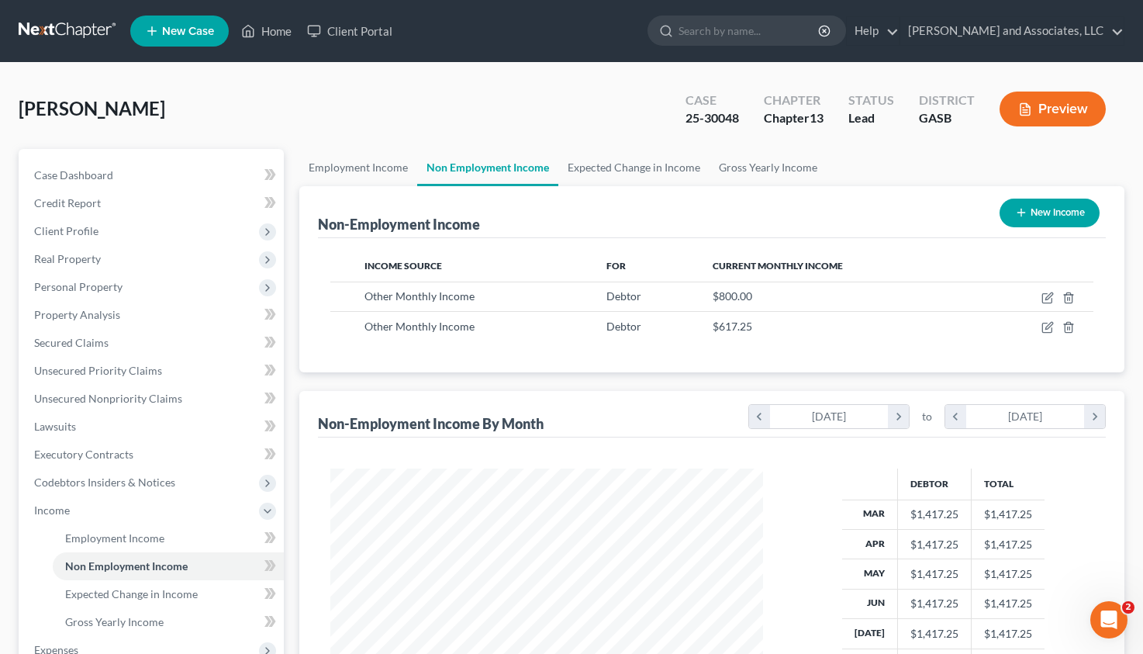
click at [1048, 109] on button "Preview" at bounding box center [1053, 109] width 106 height 35
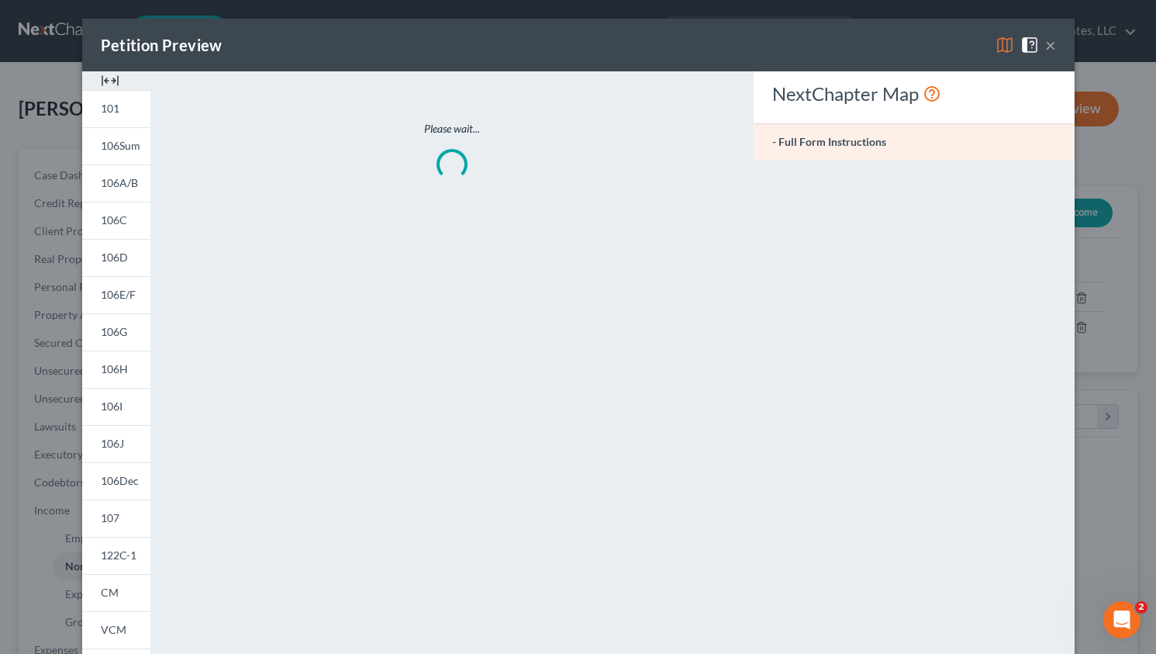
scroll to position [278, 469]
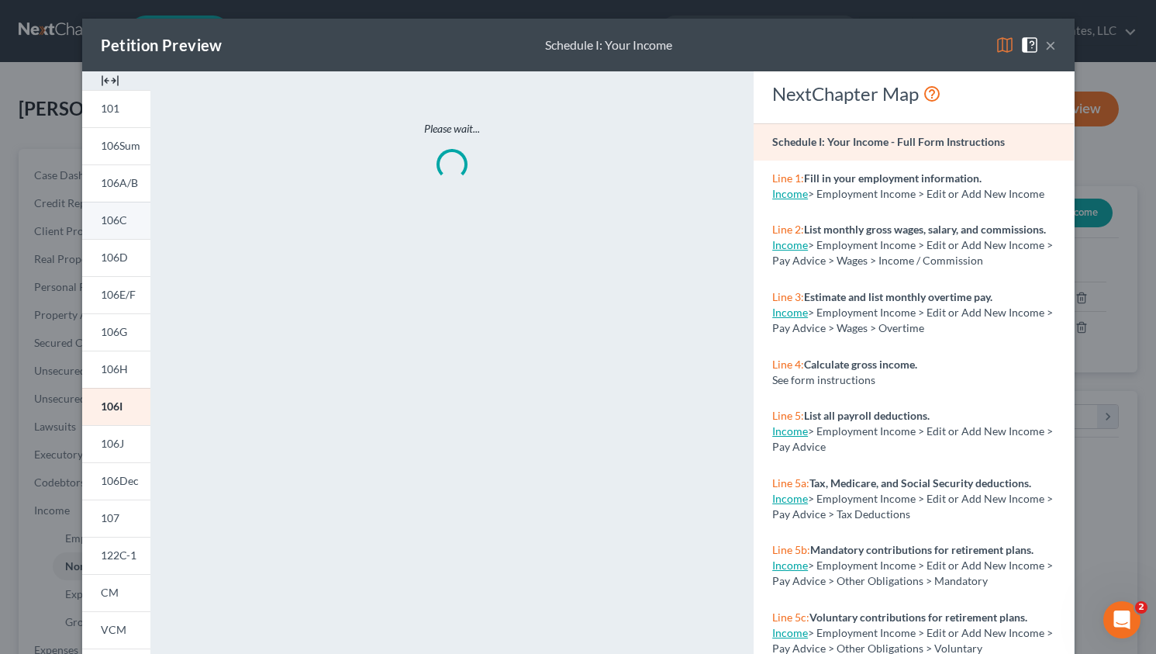
click at [113, 221] on span "106C" at bounding box center [114, 219] width 26 height 13
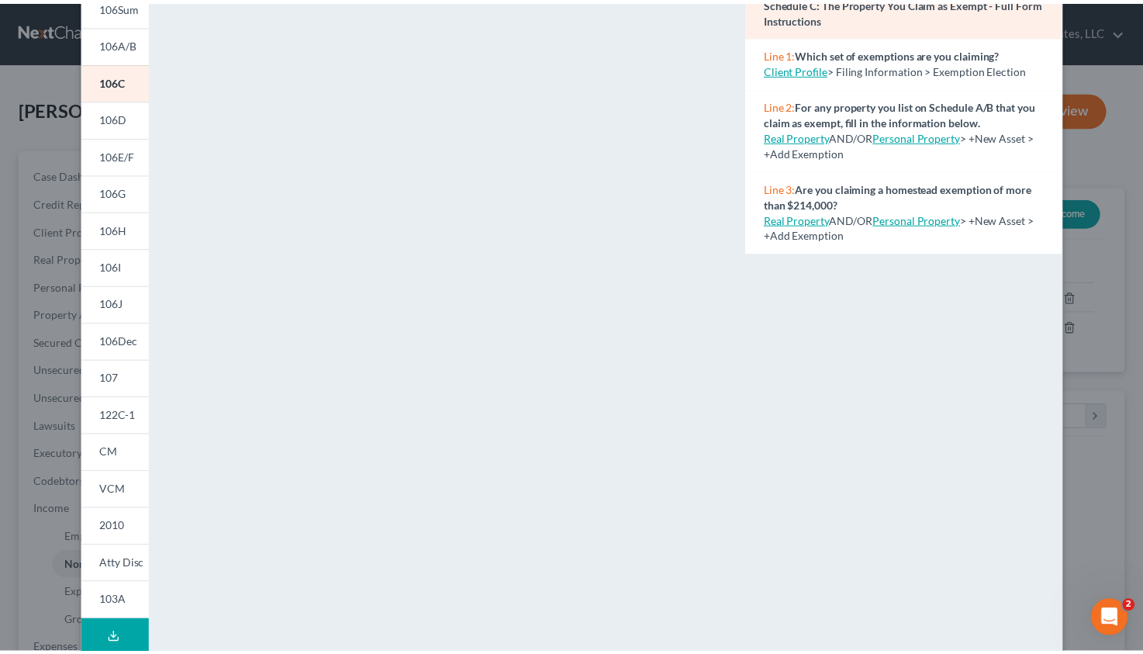
scroll to position [0, 0]
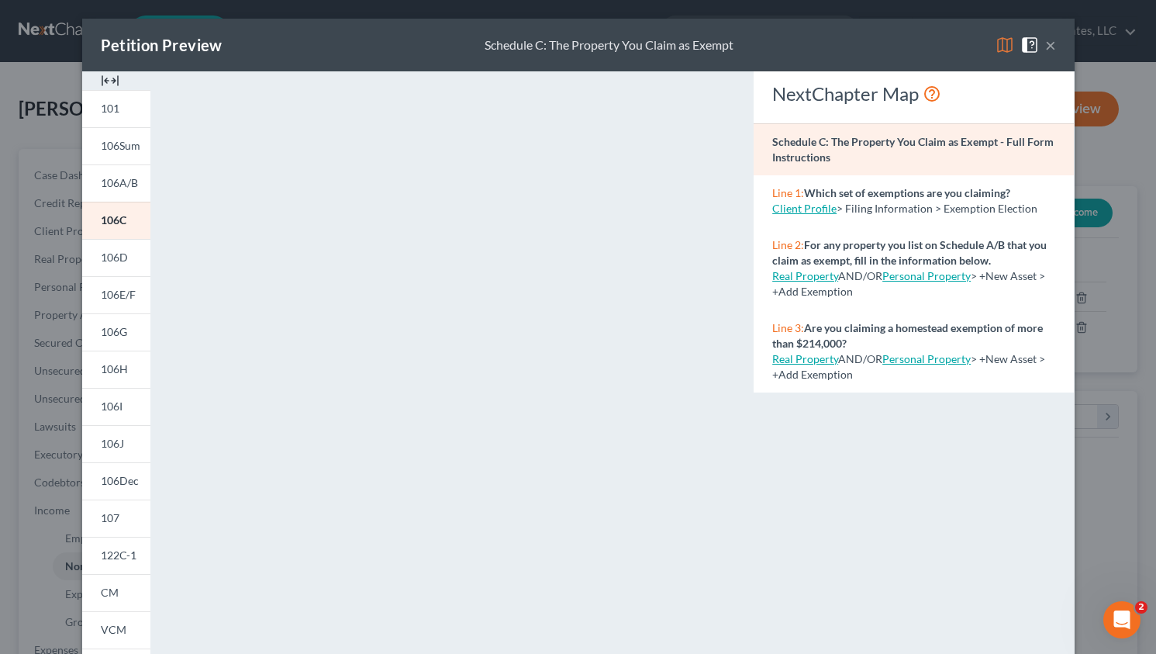
click at [1046, 44] on button "×" at bounding box center [1051, 45] width 11 height 19
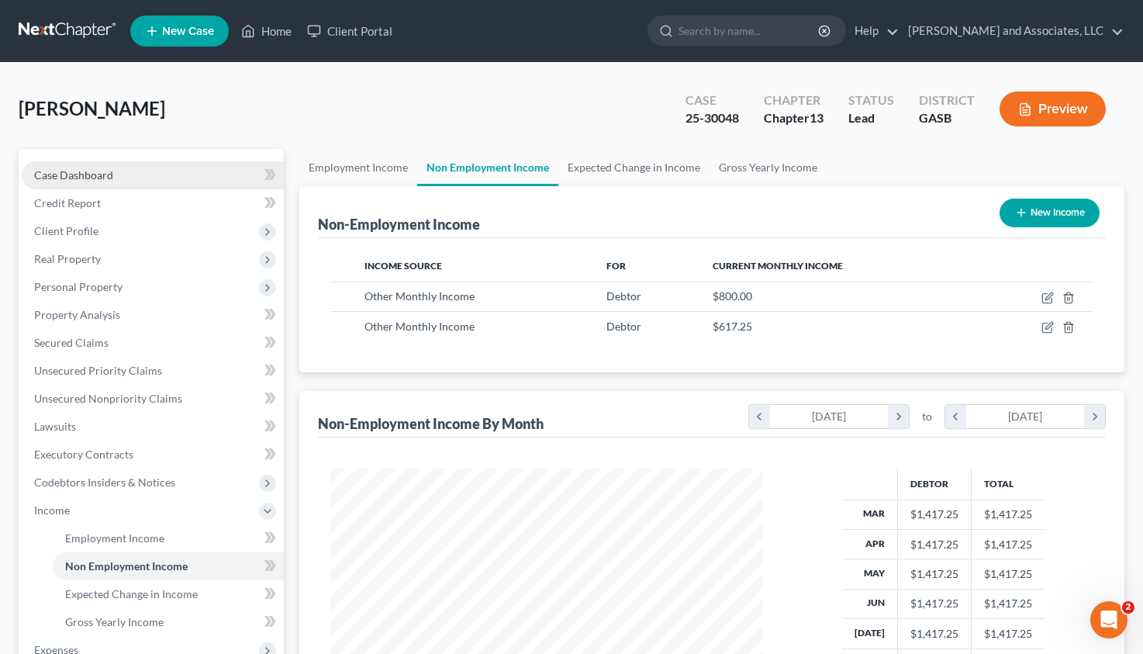
click at [94, 172] on span "Case Dashboard" at bounding box center [73, 174] width 79 height 13
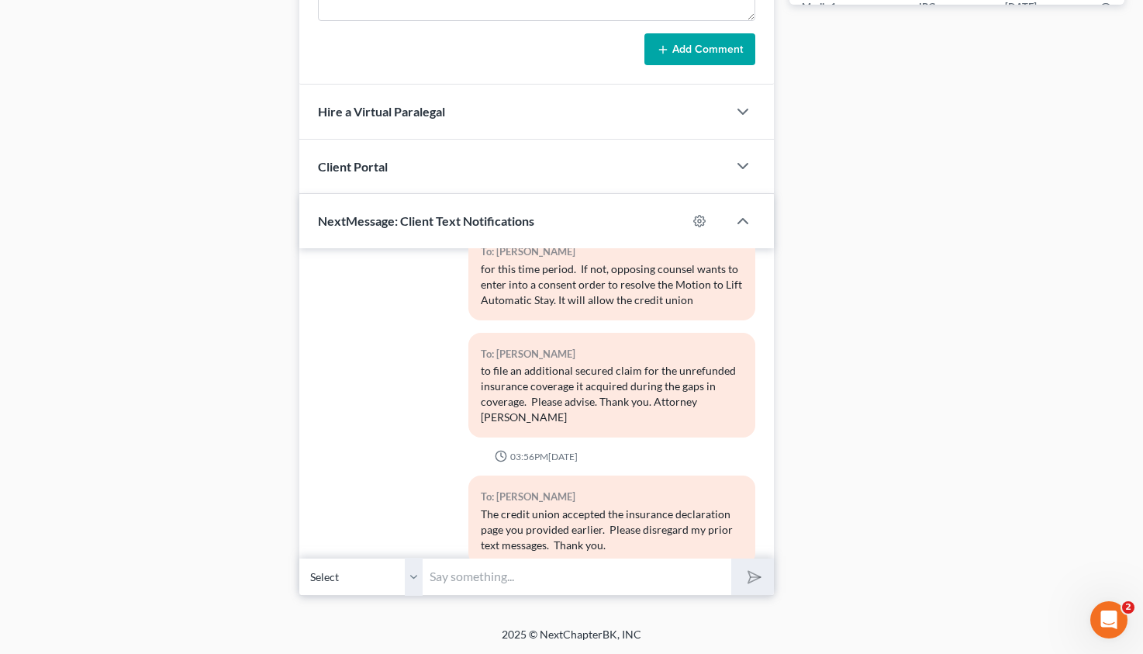
scroll to position [4701, 0]
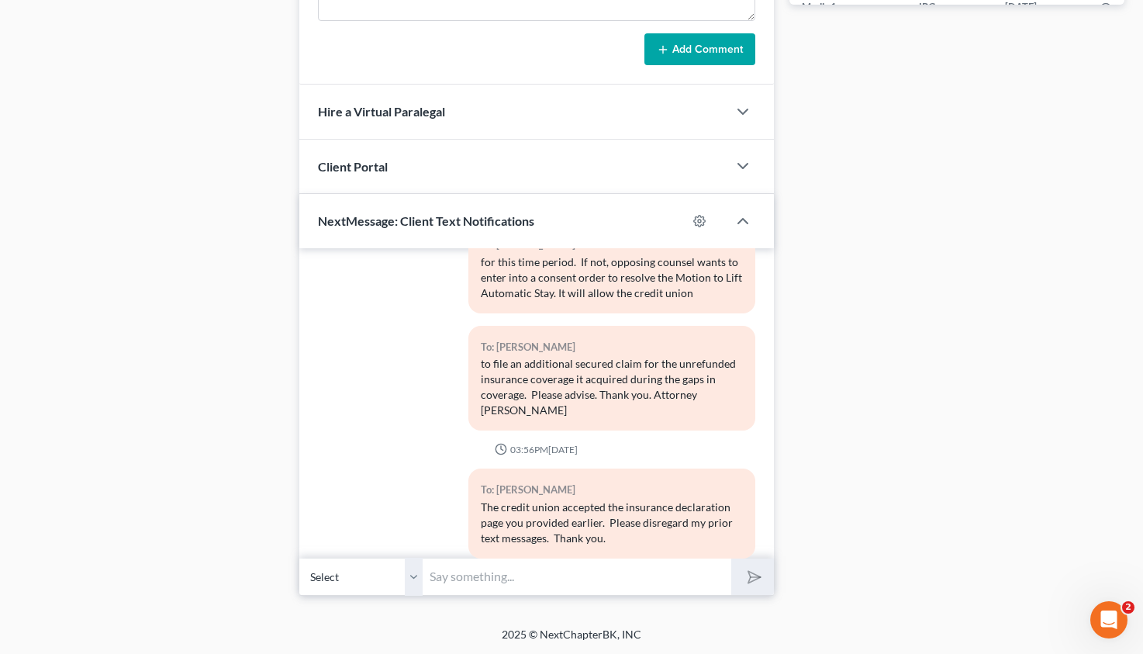
click at [529, 579] on input "text" at bounding box center [577, 577] width 308 height 38
type input "Good Morning, Ms. Long. The Trustee's office has advised that the plan payment …"
click at [749, 572] on polygon "submit" at bounding box center [751, 577] width 19 height 19
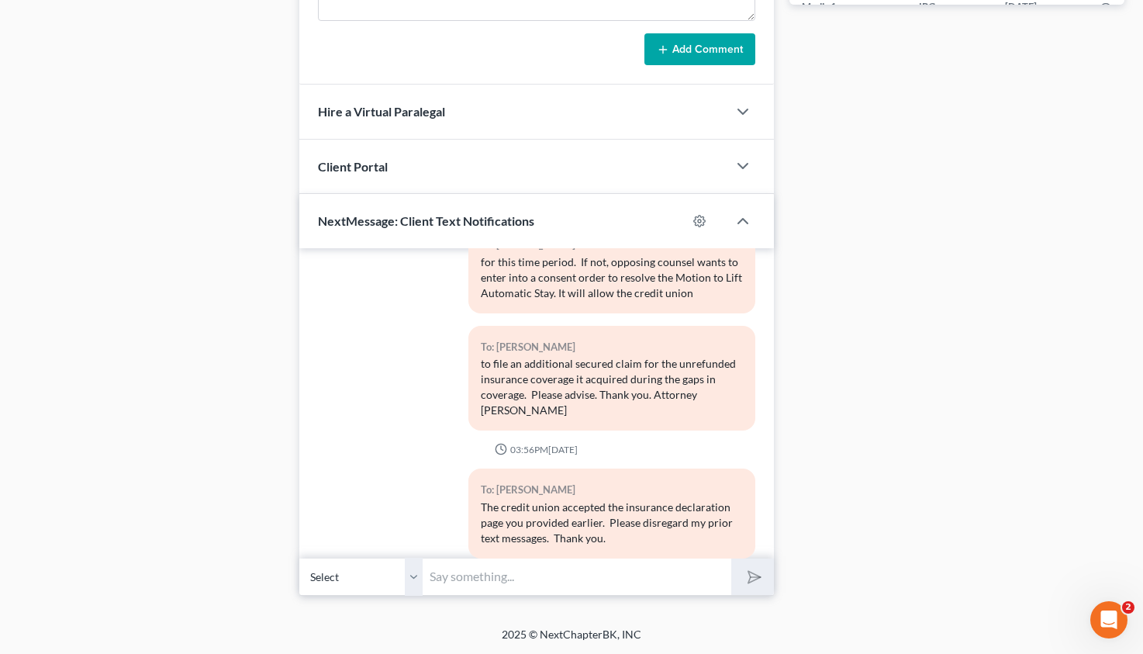
click at [516, 579] on input "text" at bounding box center [577, 577] width 308 height 38
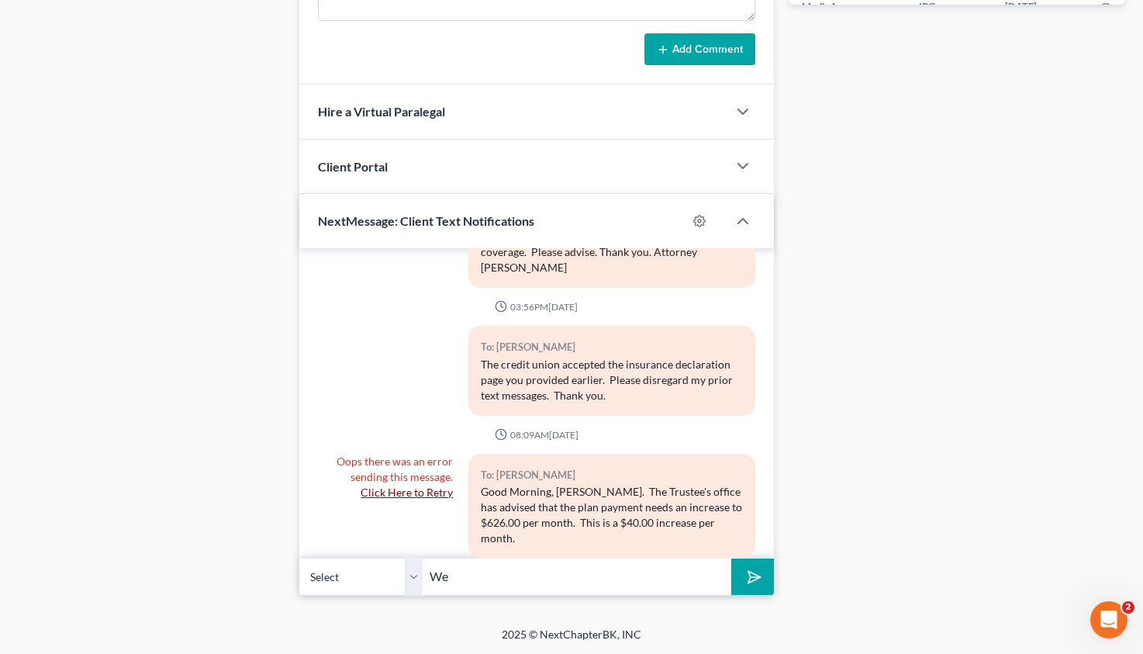
type input "W"
click at [299, 558] on select "Select +1 (229) 315-4130 - Ginny Long" at bounding box center [361, 577] width 124 height 38
click at [399, 486] on link "Click Here to Retry" at bounding box center [407, 492] width 92 height 13
click at [299, 558] on select "Select +1 (229) 315-4130 - Ginny Long" at bounding box center [361, 577] width 124 height 38
click at [403, 578] on select "Select +1 (229) 315-4130 - Ginny Long" at bounding box center [361, 577] width 124 height 38
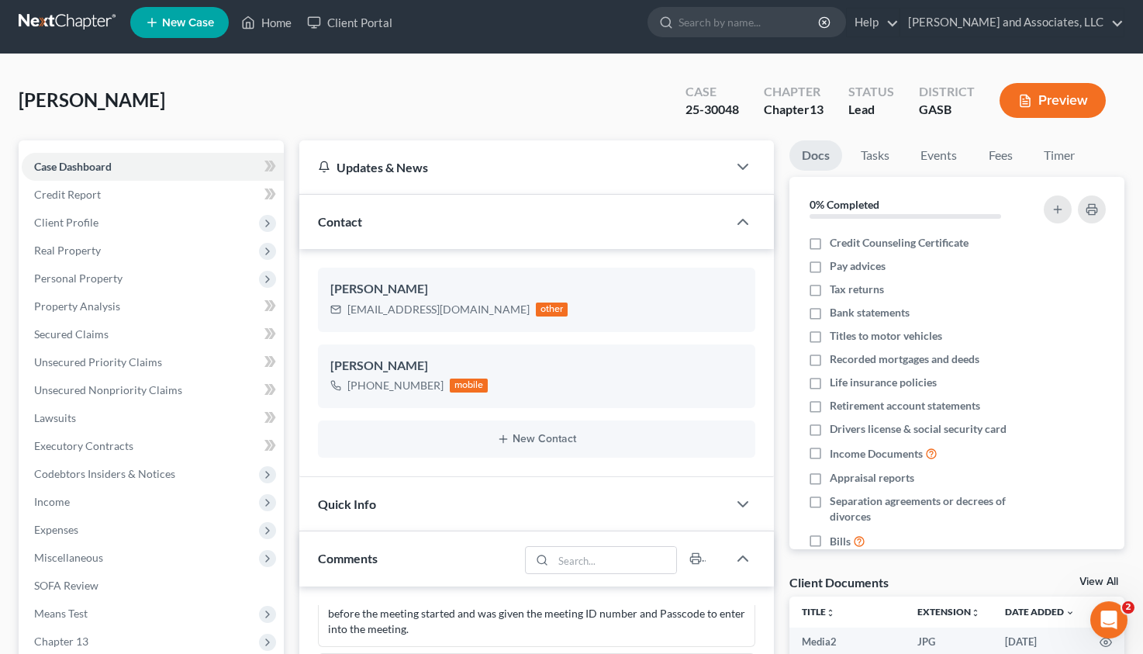
scroll to position [0, 0]
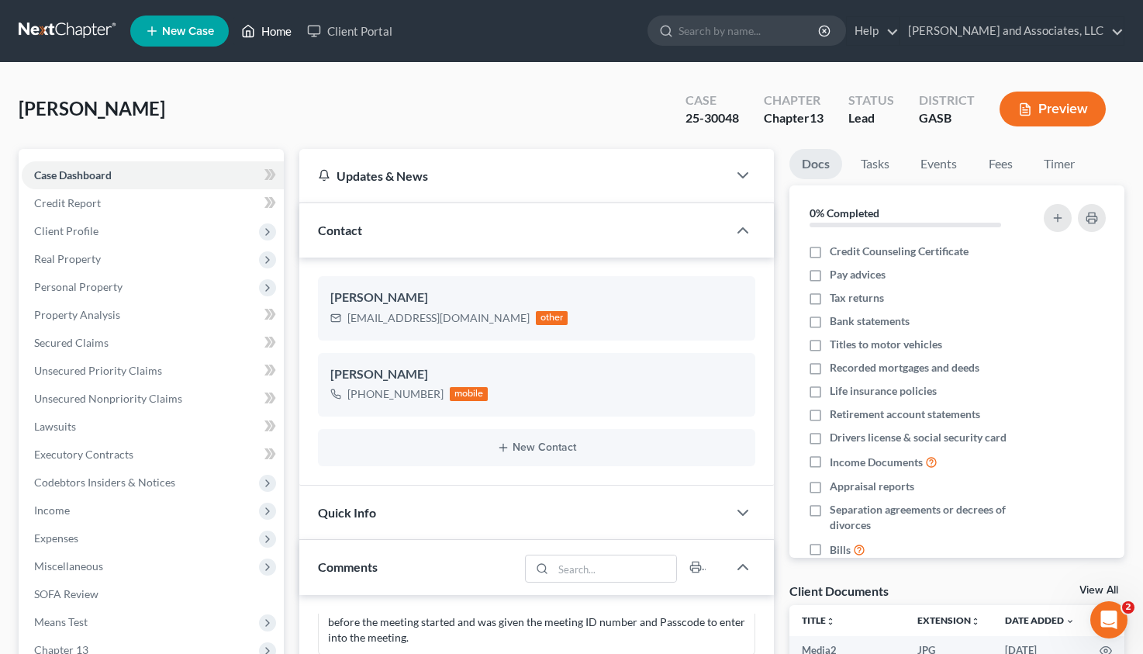
click at [275, 30] on link "Home" at bounding box center [266, 31] width 66 height 28
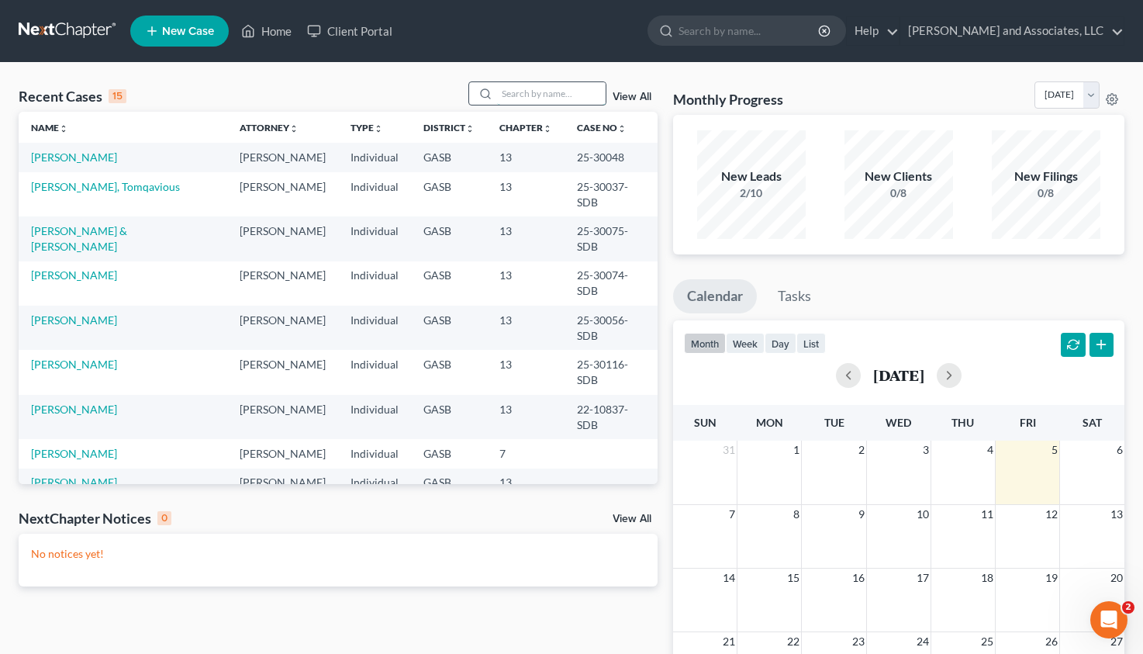
click at [515, 92] on input "search" at bounding box center [551, 93] width 109 height 22
type input "graham"
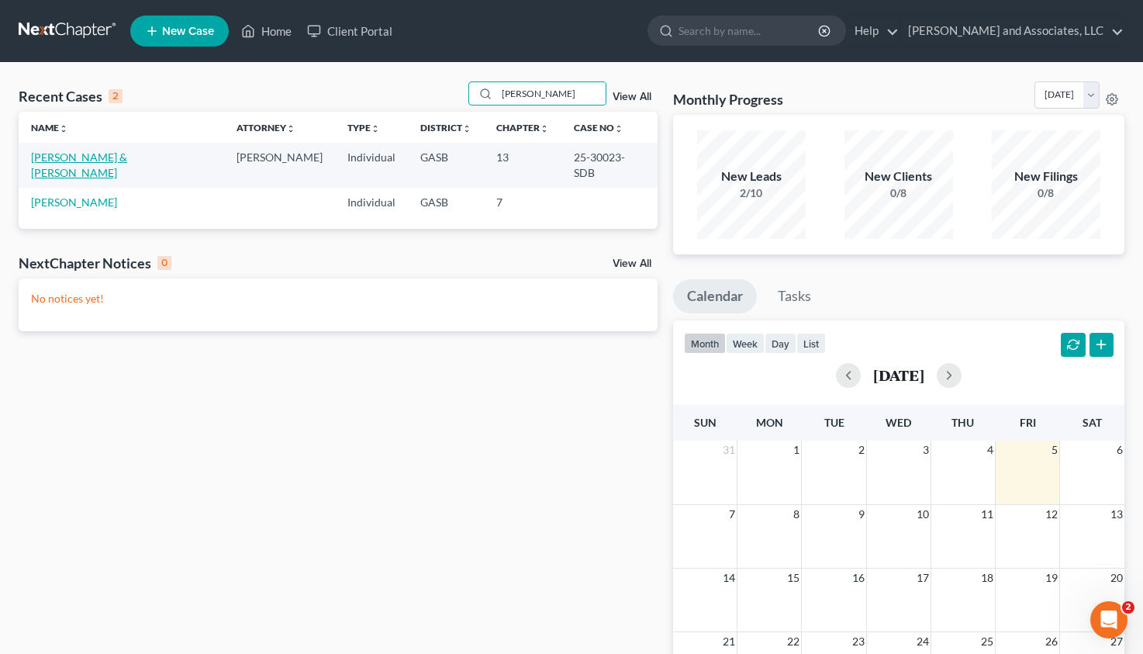
click at [47, 161] on link "[PERSON_NAME] & [PERSON_NAME]" at bounding box center [79, 164] width 96 height 29
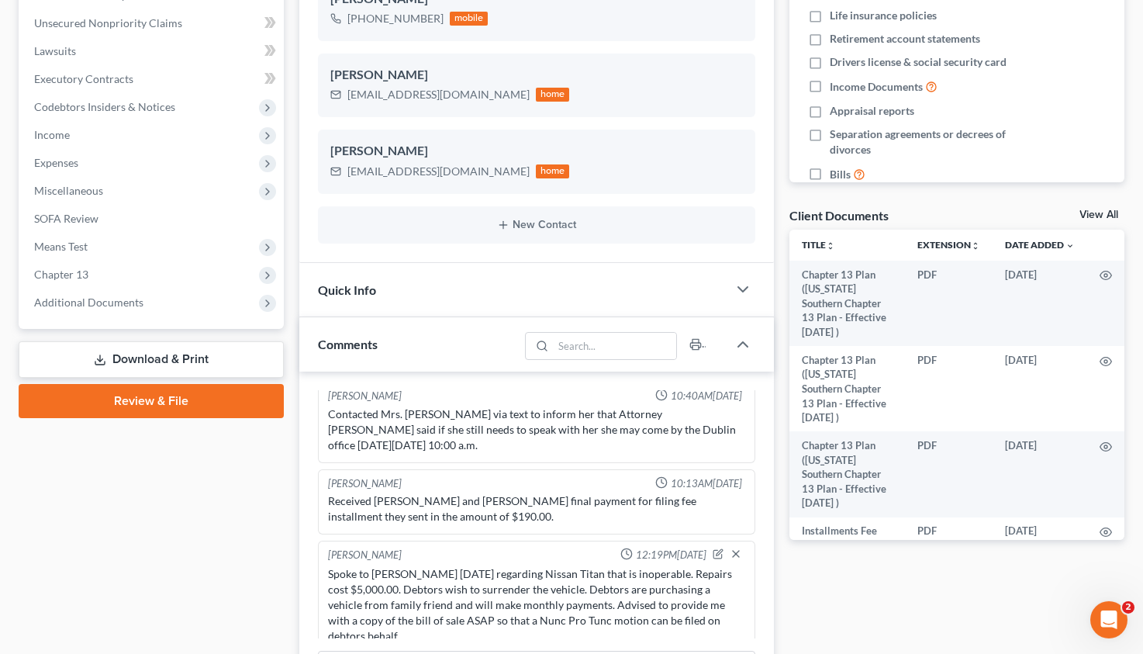
scroll to position [372, 0]
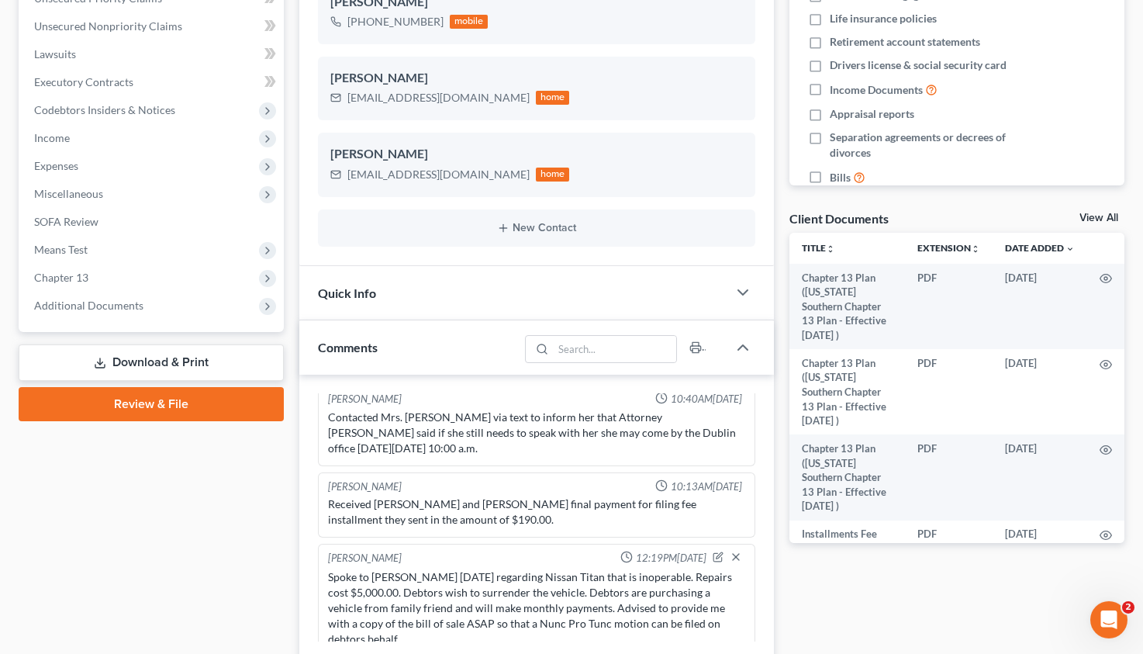
click at [213, 361] on link "Download & Print" at bounding box center [151, 362] width 265 height 36
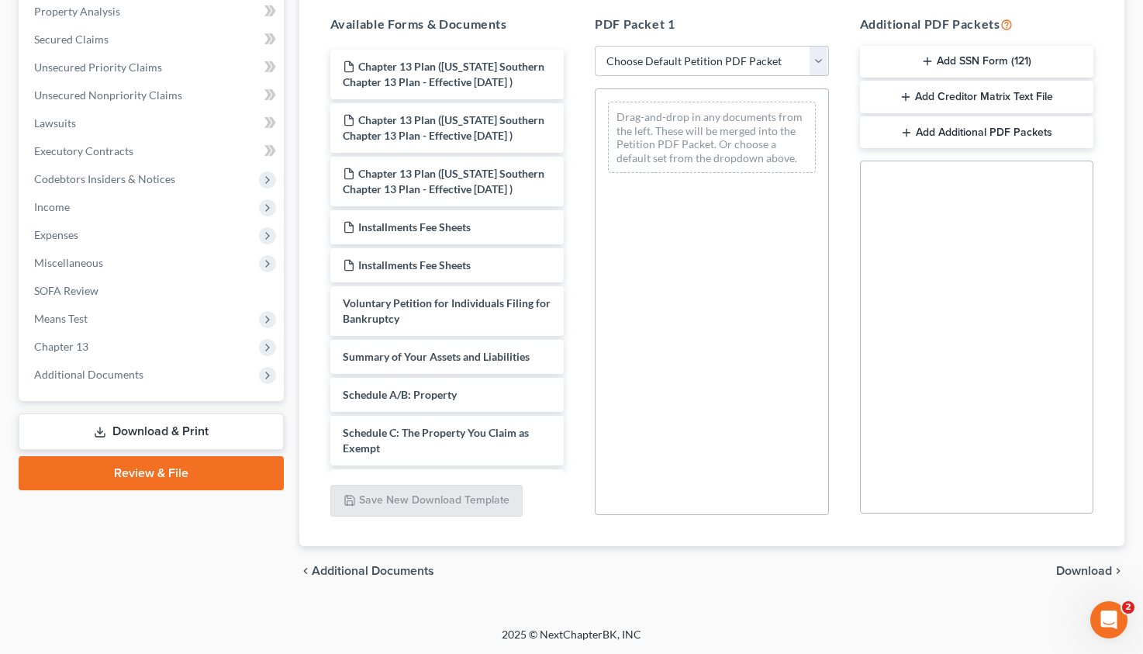
click at [595, 46] on select "Choose Default Petition PDF Packet Complete Bankruptcy Petition (all forms and …" at bounding box center [712, 61] width 234 height 31
select select "2"
click option "Amended Forms" at bounding box center [0, 0] width 0 height 0
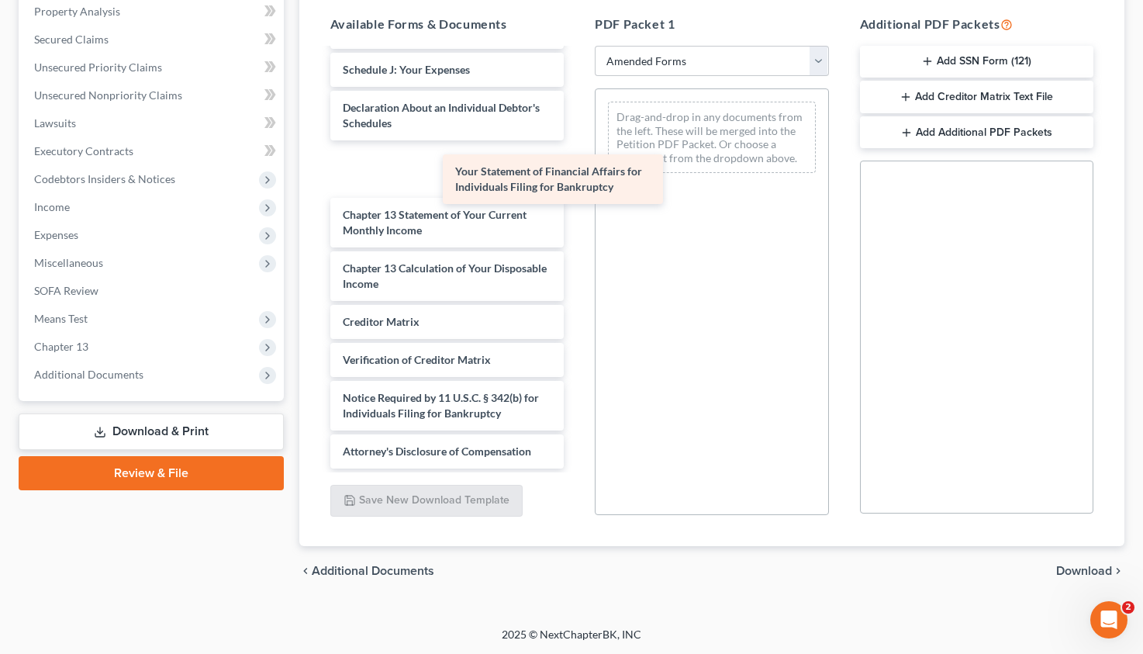
scroll to position [363, 0]
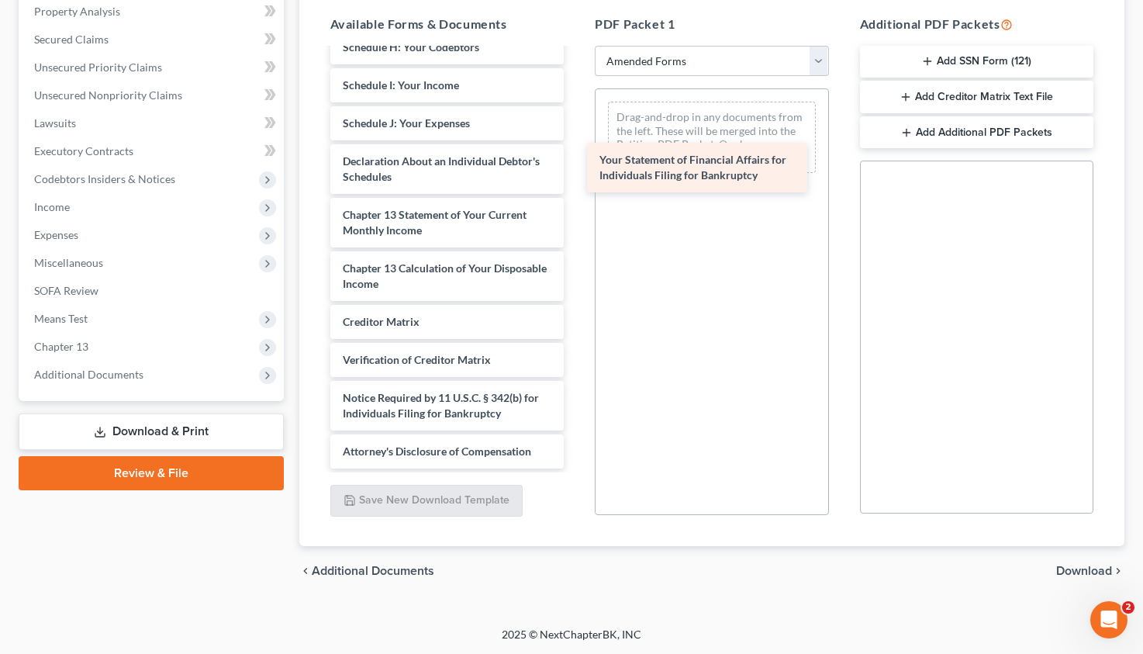
drag, startPoint x: 425, startPoint y: 166, endPoint x: 682, endPoint y: 166, distance: 256.7
click at [577, 166] on div "Your Statement of Financial Affairs for Individuals Filing for Bankruptcy Volun…" at bounding box center [447, 78] width 259 height 782
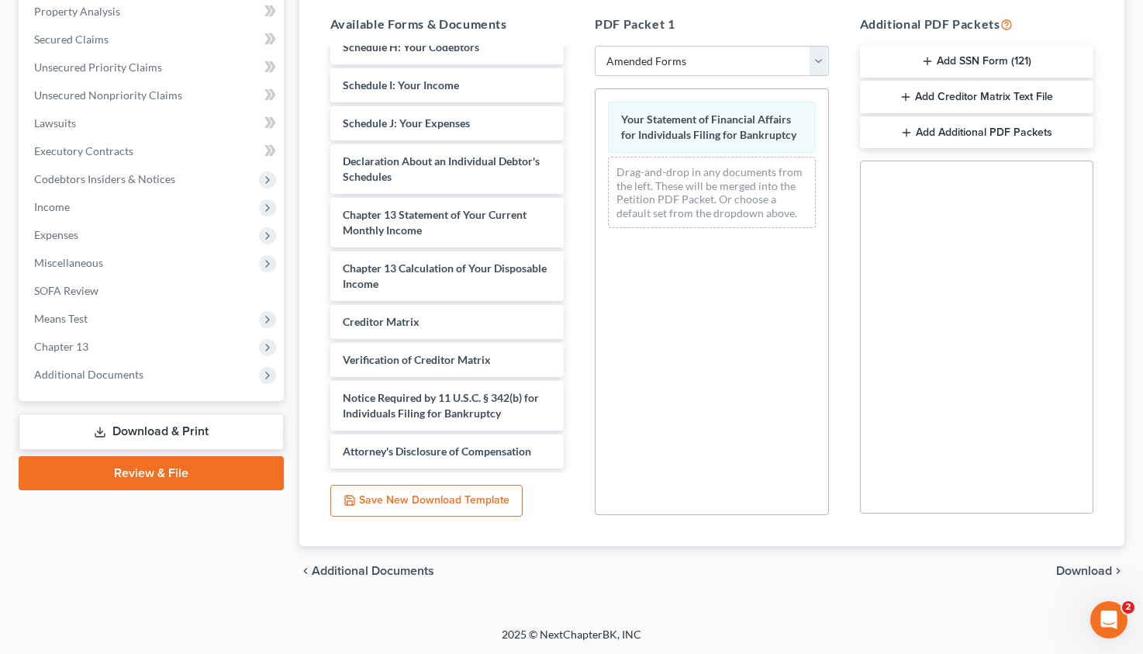
click at [1077, 573] on span "Download" at bounding box center [1084, 571] width 56 height 12
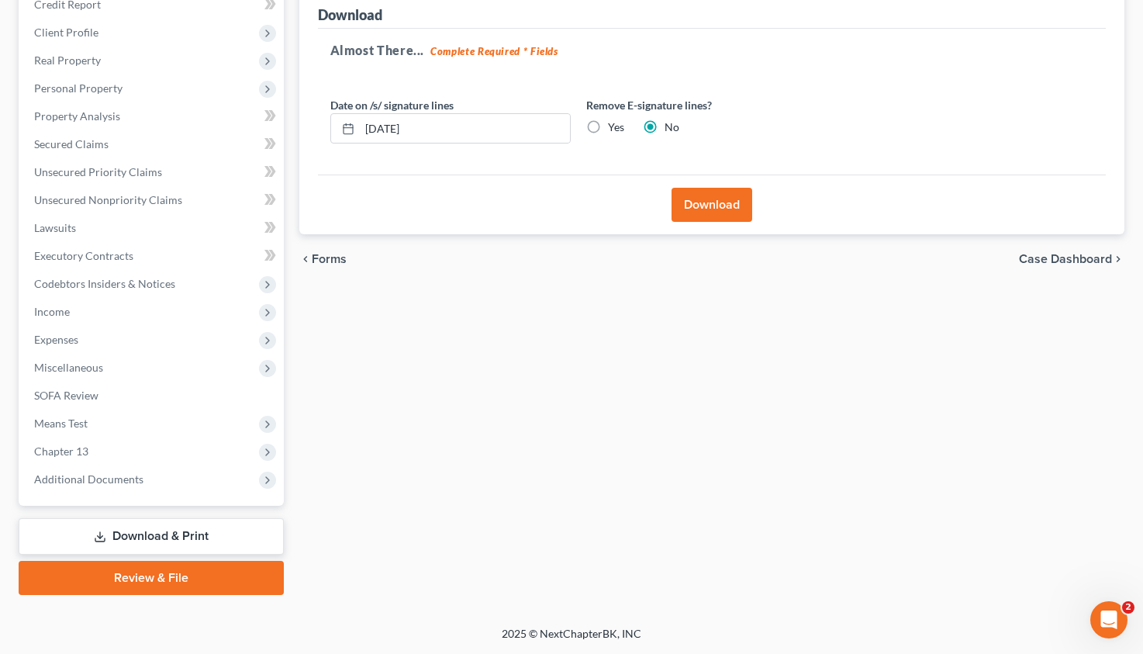
scroll to position [197, 0]
click at [728, 201] on button "Download" at bounding box center [712, 206] width 81 height 34
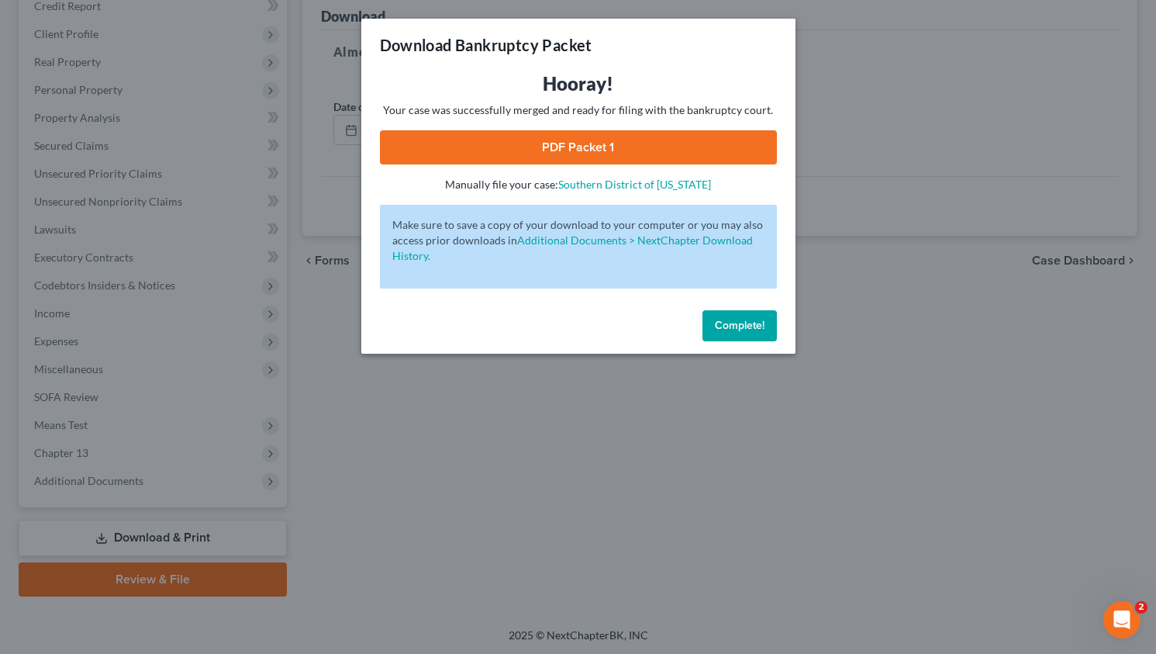
click at [630, 140] on link "PDF Packet 1" at bounding box center [578, 147] width 397 height 34
click at [745, 328] on span "Complete!" at bounding box center [740, 325] width 50 height 13
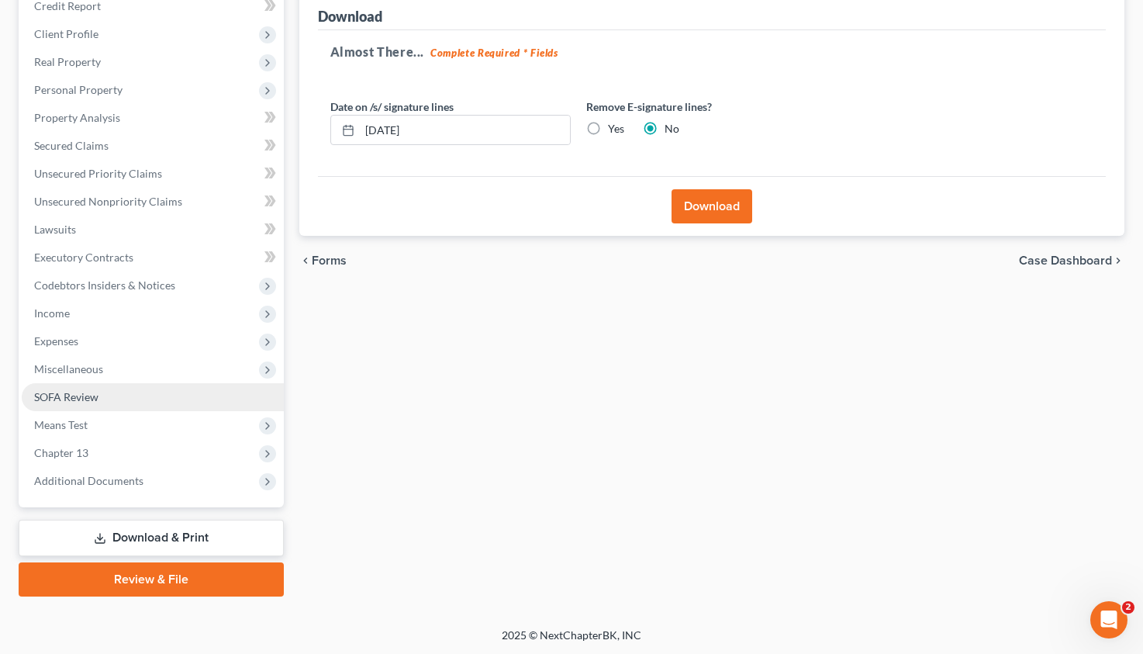
click at [95, 394] on span "SOFA Review" at bounding box center [66, 396] width 64 height 13
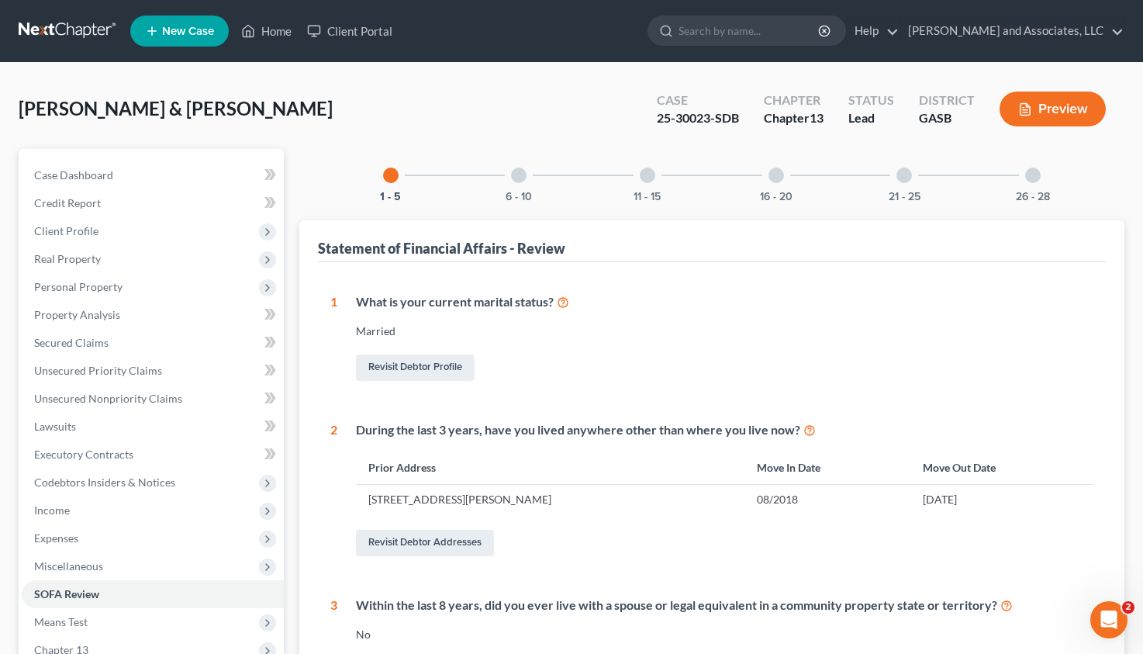
click at [1063, 113] on button "Preview" at bounding box center [1053, 109] width 106 height 35
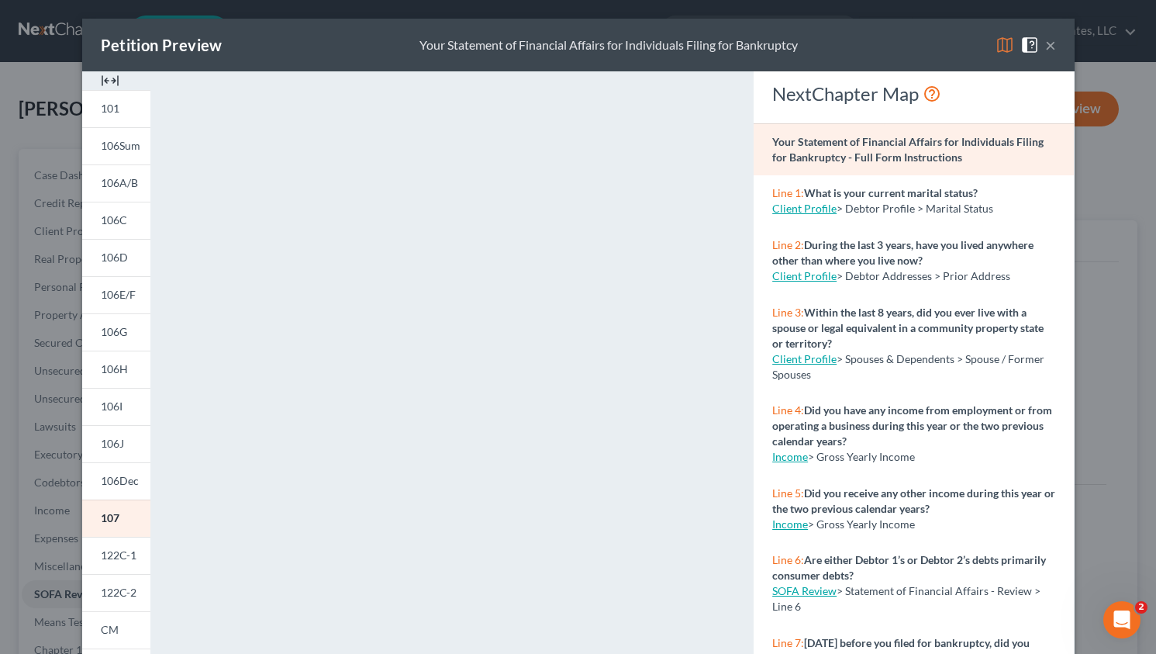
click at [1046, 47] on button "×" at bounding box center [1051, 45] width 11 height 19
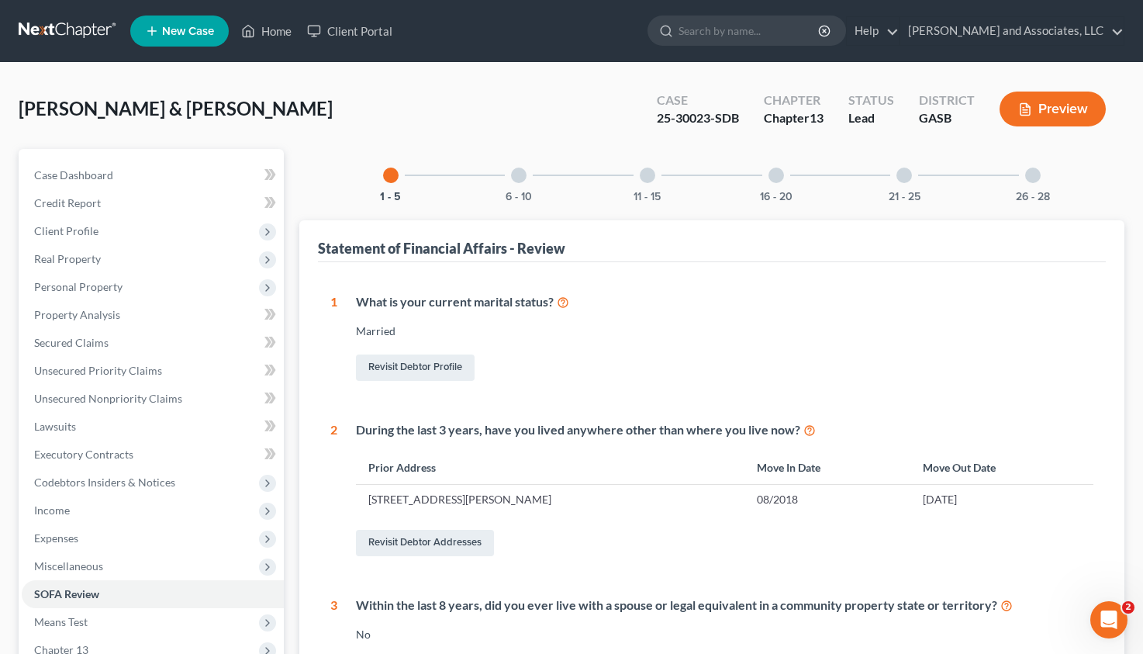
click at [1032, 177] on div at bounding box center [1033, 176] width 16 height 16
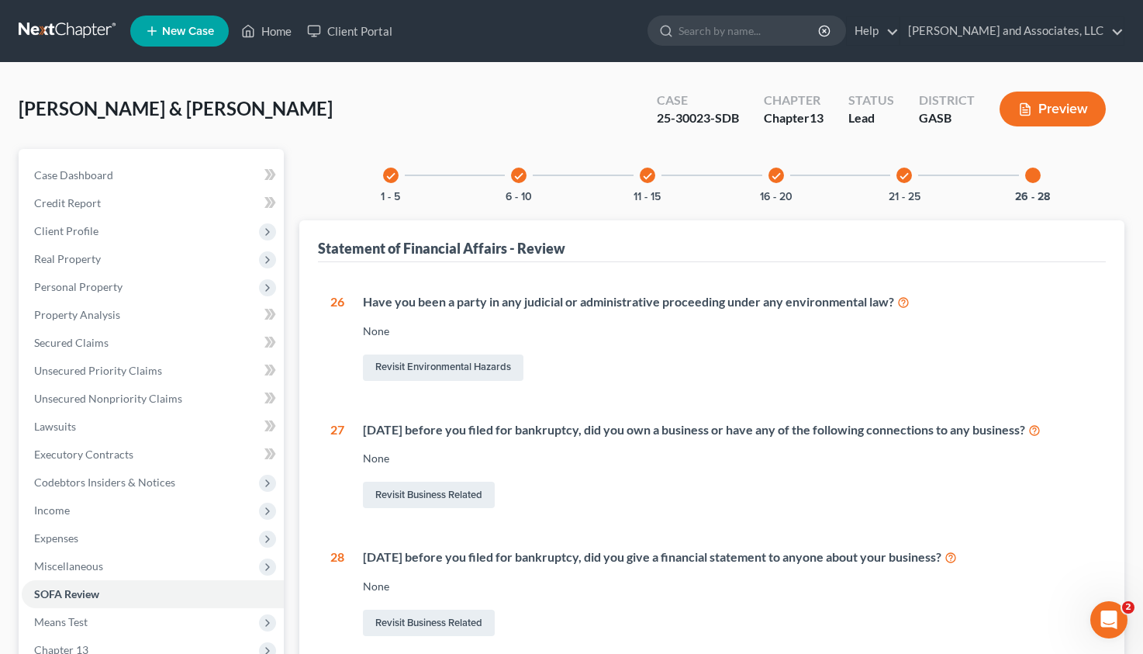
click at [904, 171] on icon "check" at bounding box center [904, 176] width 11 height 11
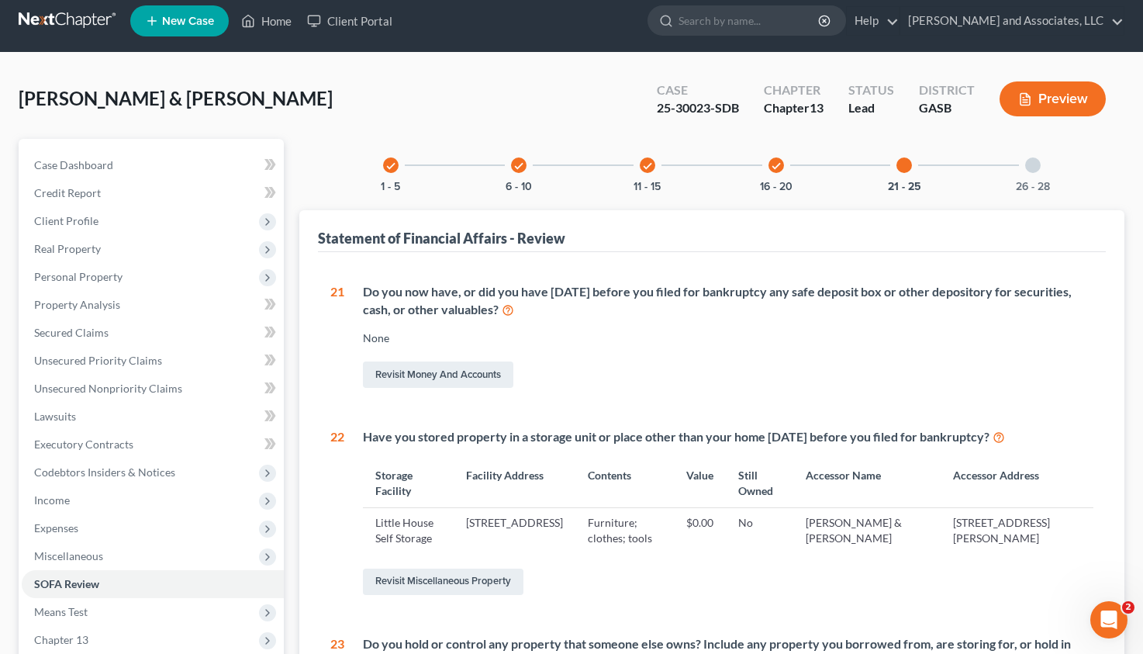
scroll to position [2, 0]
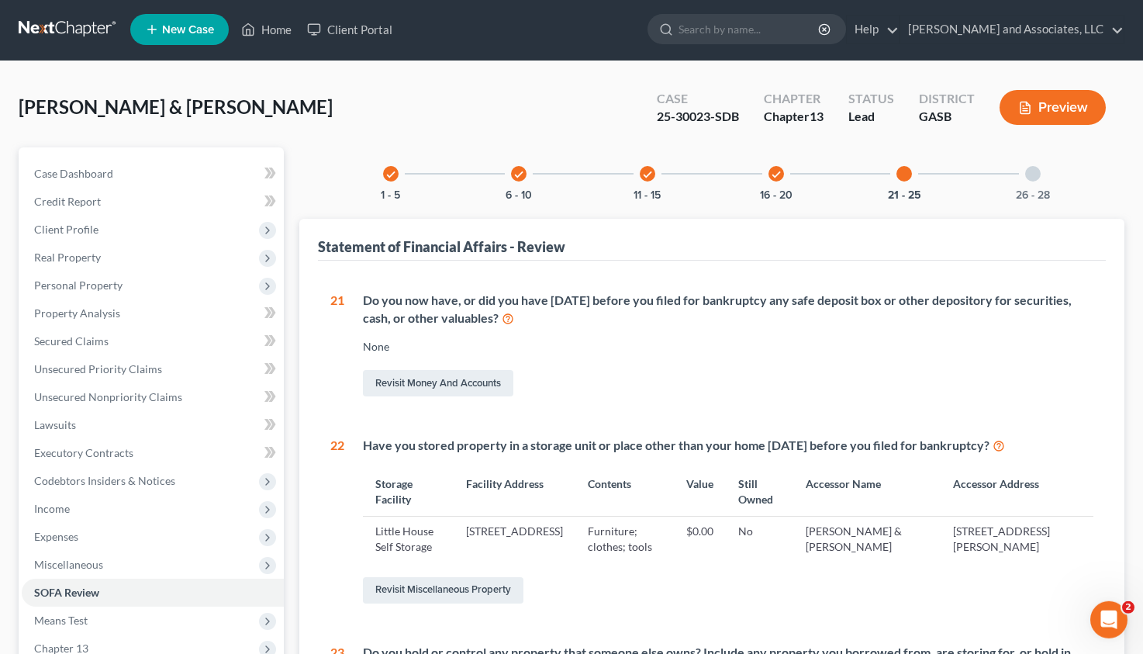
click at [773, 174] on icon "check" at bounding box center [776, 174] width 11 height 11
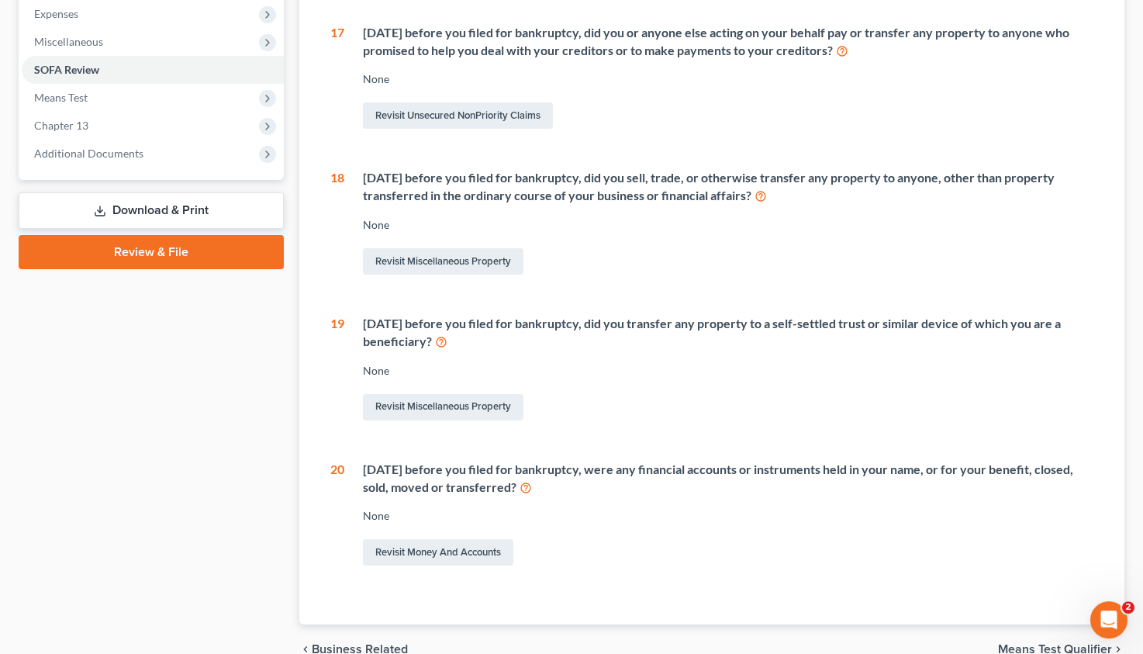
scroll to position [526, 0]
click at [443, 254] on link "Revisit Miscellaneous Property" at bounding box center [443, 260] width 161 height 26
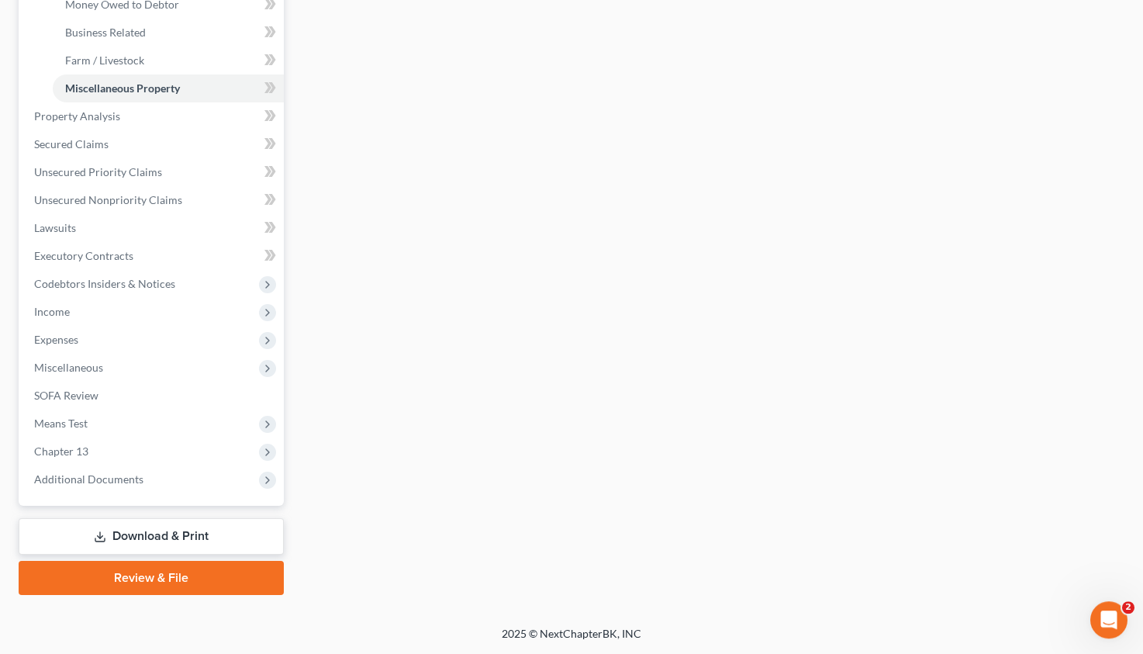
scroll to position [197, 0]
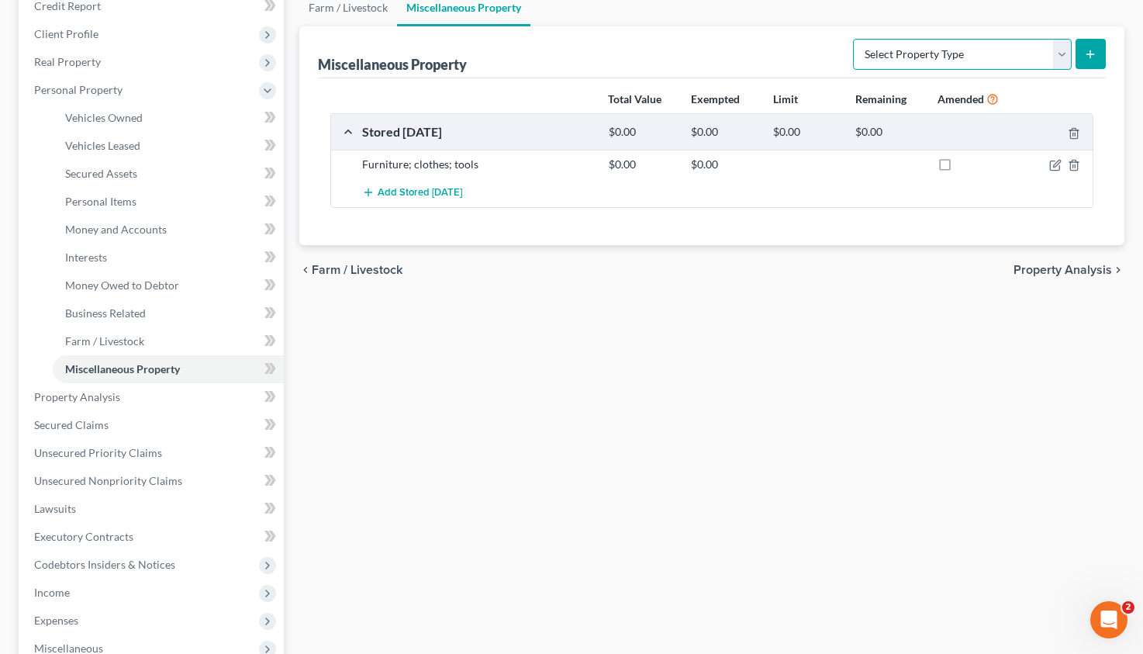
click at [853, 39] on select "Select Property Type Assigned for Creditor Benefit Within 1 Year Holding for An…" at bounding box center [962, 54] width 219 height 31
select select "transferred"
click option "Transferred" at bounding box center [0, 0] width 0 height 0
click at [1092, 52] on icon "submit" at bounding box center [1090, 54] width 12 height 12
select select "Ordinary (within 2 years)"
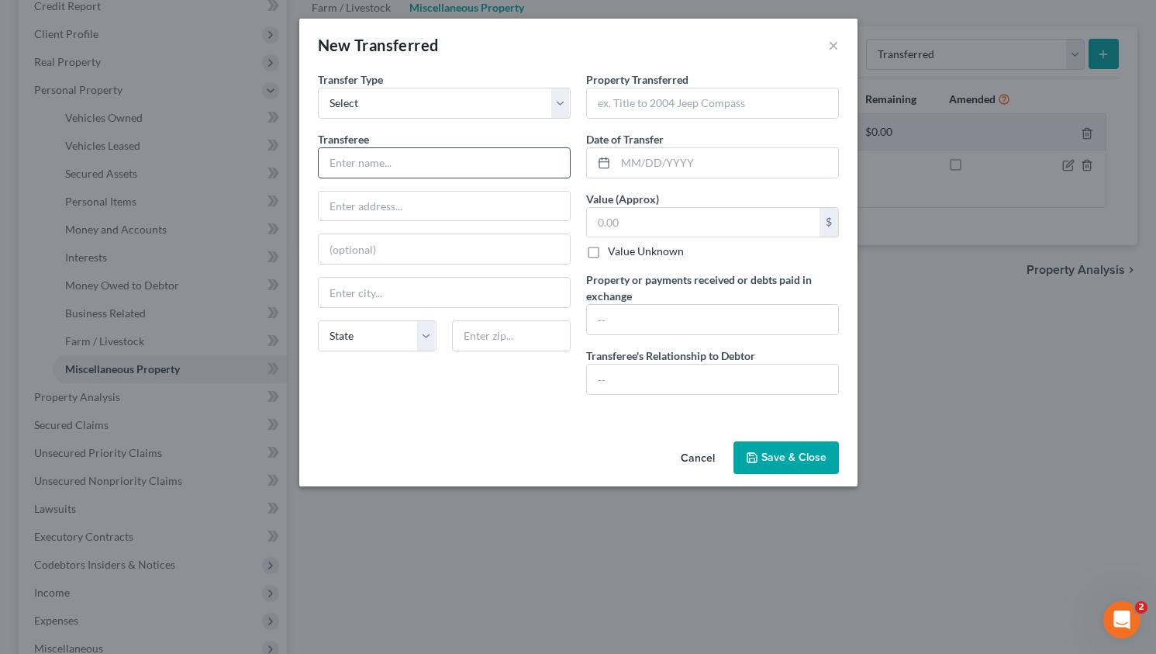
click at [418, 173] on input "text" at bounding box center [444, 162] width 251 height 29
type input "A VLRV Services"
click at [359, 213] on input "text" at bounding box center [444, 206] width 251 height 29
type input "11471 Asheville Hwy."
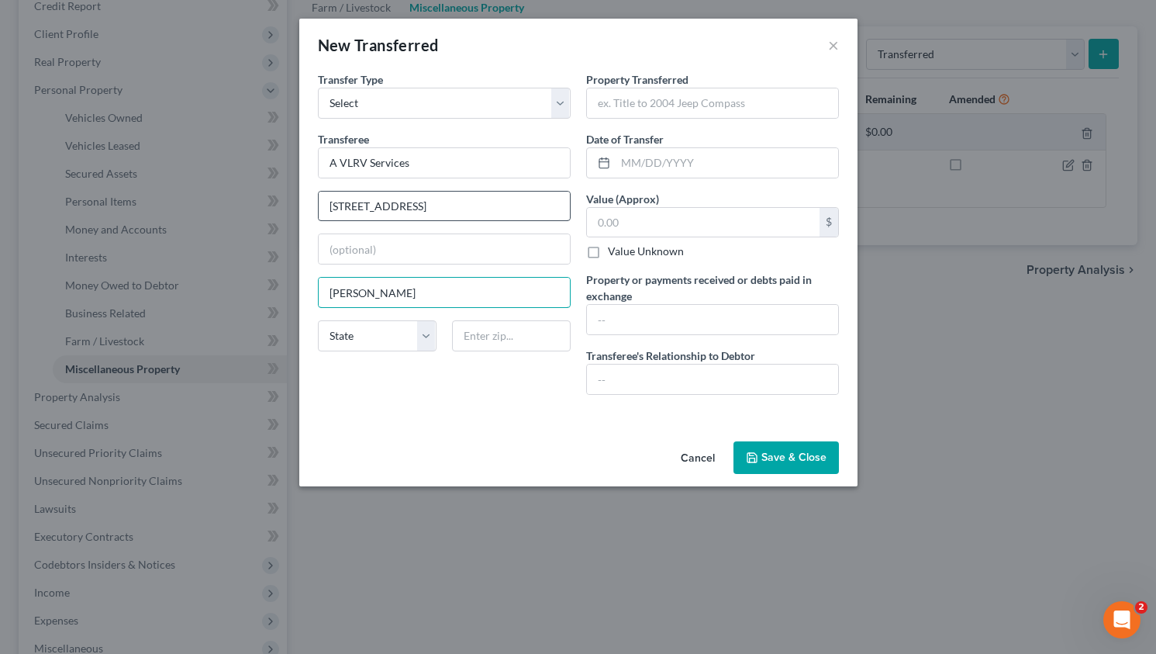
type input "Inman"
select select "42"
type input "29349"
click at [614, 216] on input "text" at bounding box center [703, 222] width 233 height 29
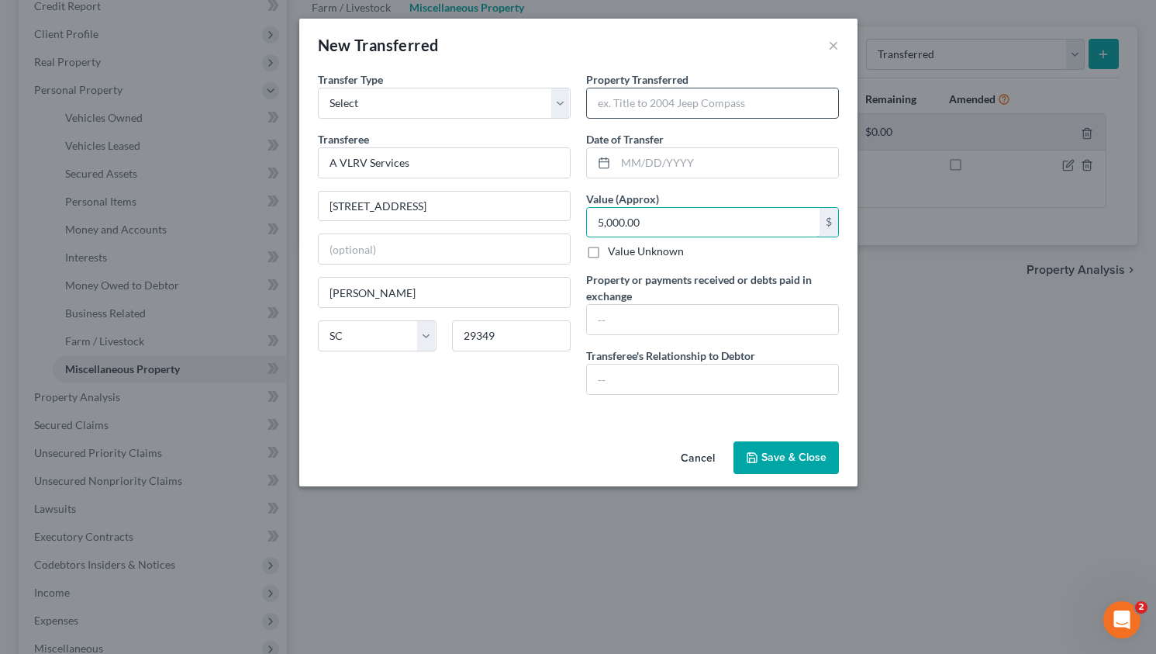
type input "5,000.00"
click at [645, 103] on input "text" at bounding box center [712, 102] width 251 height 29
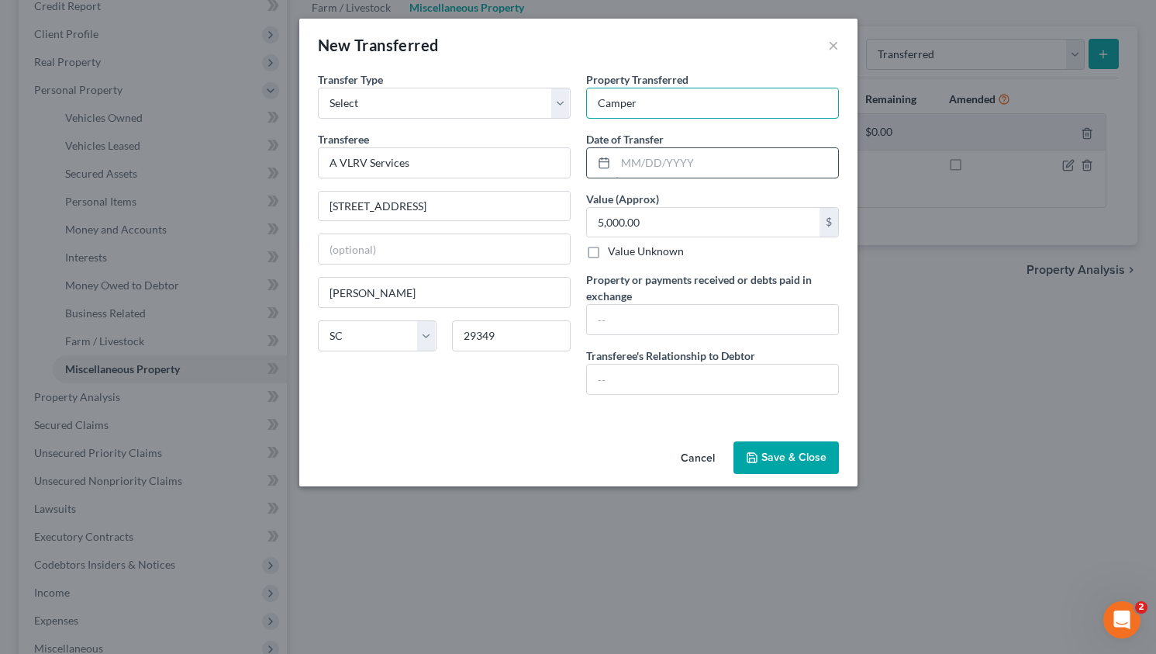
type input "Camper"
click at [630, 168] on input "text" at bounding box center [727, 162] width 223 height 29
type input "01/03/2025"
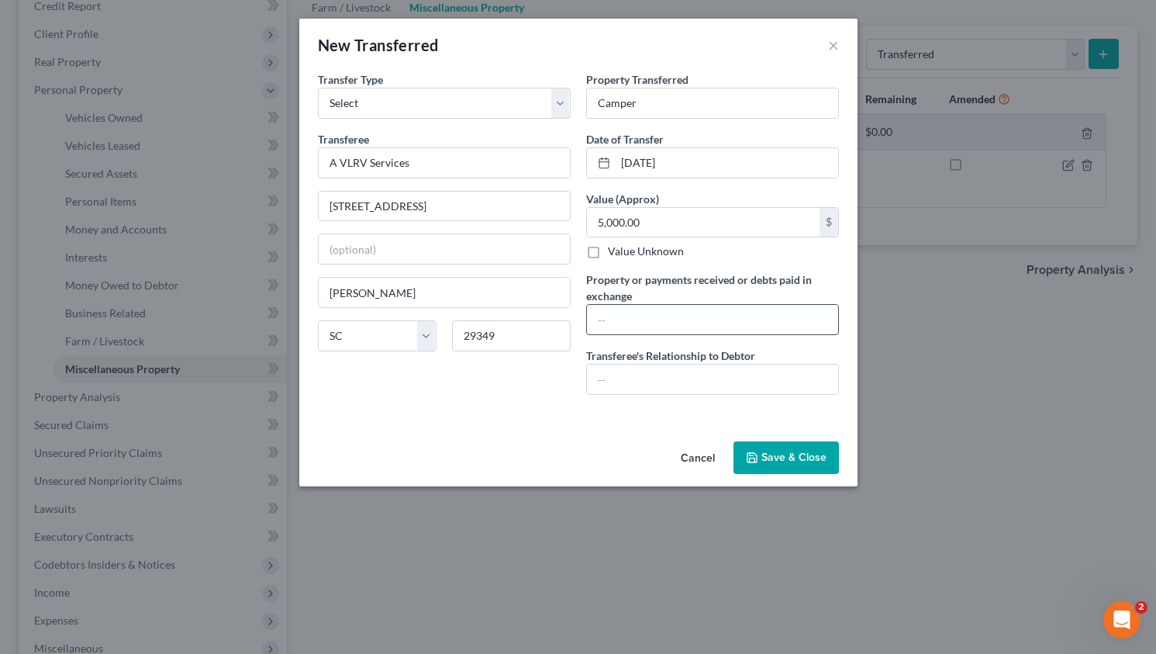
click at [614, 316] on input "text" at bounding box center [712, 319] width 251 height 29
type input "$500.00"
click at [596, 220] on input "5,000.00" at bounding box center [703, 222] width 233 height 29
type input "0"
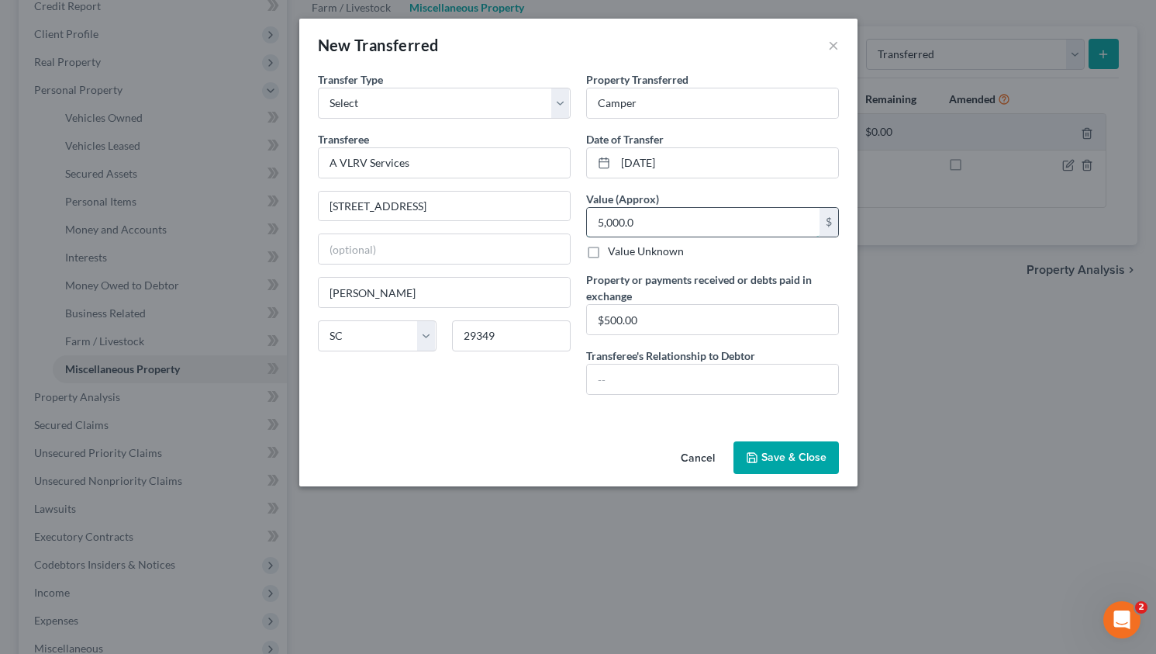
type input "5,000.00"
click at [598, 371] on input "text" at bounding box center [712, 379] width 251 height 29
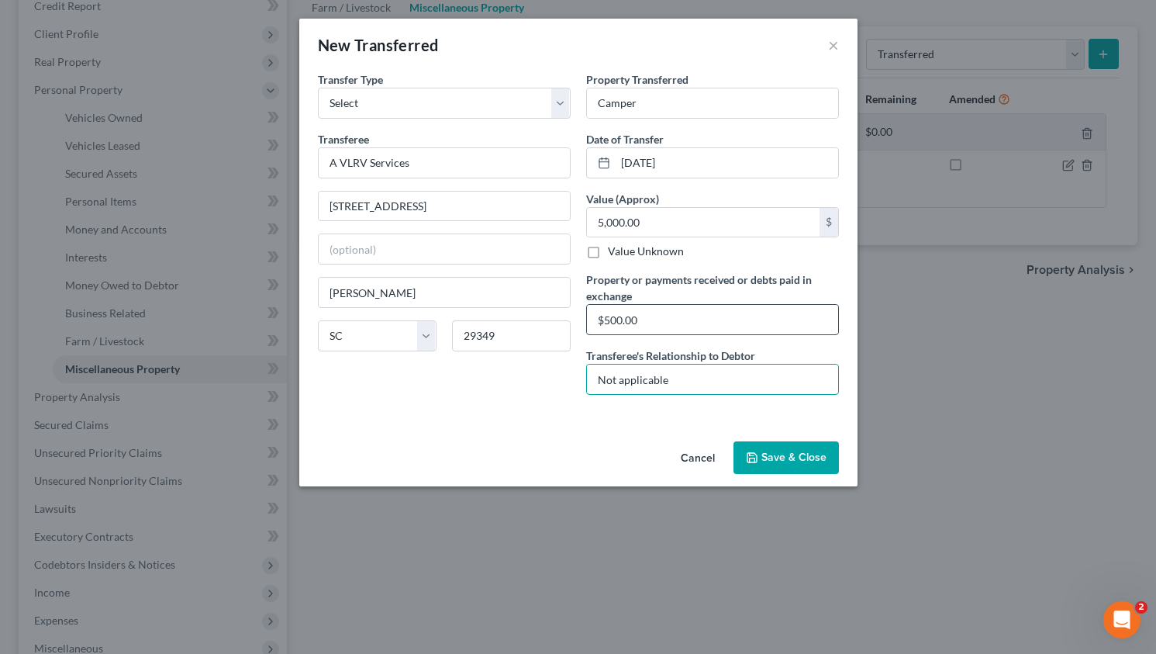
type input "Not applicable"
click at [620, 321] on input "$500.00" at bounding box center [712, 319] width 251 height 29
type input "$5000.00"
click at [766, 458] on button "Save & Close" at bounding box center [786, 457] width 105 height 33
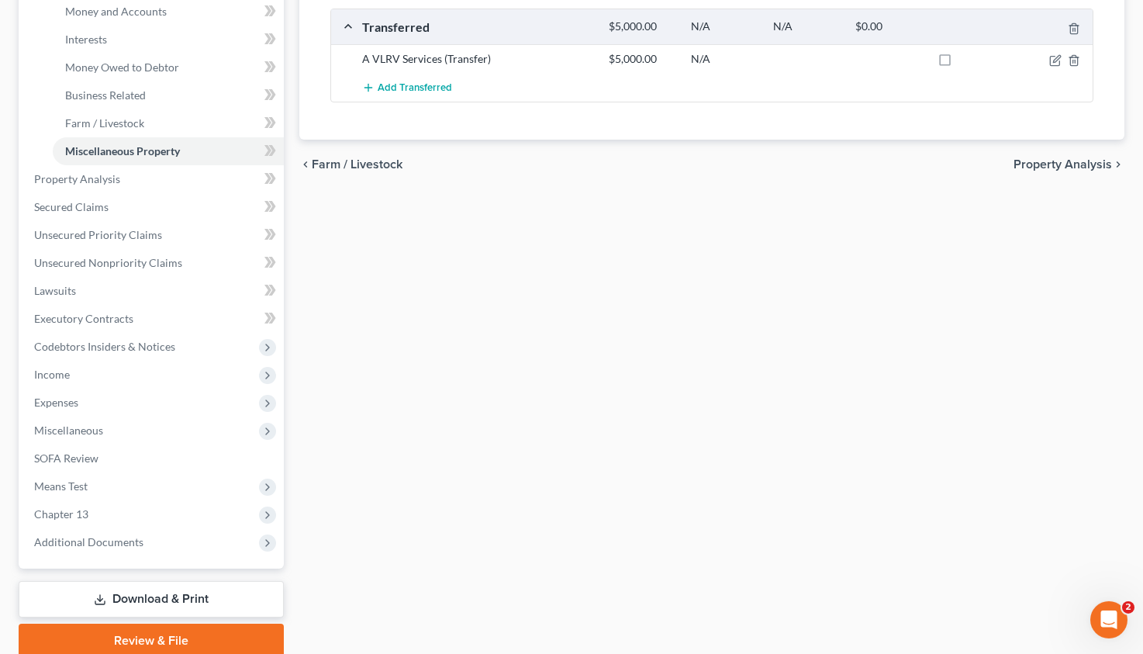
scroll to position [476, 0]
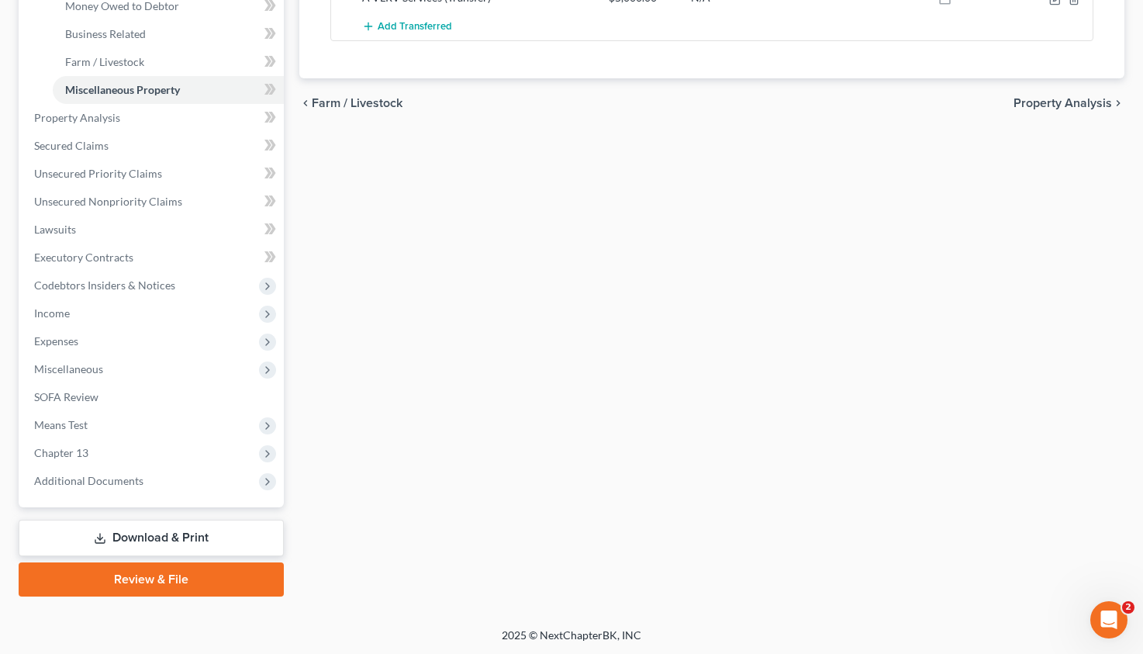
click at [1077, 101] on span "Property Analysis" at bounding box center [1063, 103] width 99 height 12
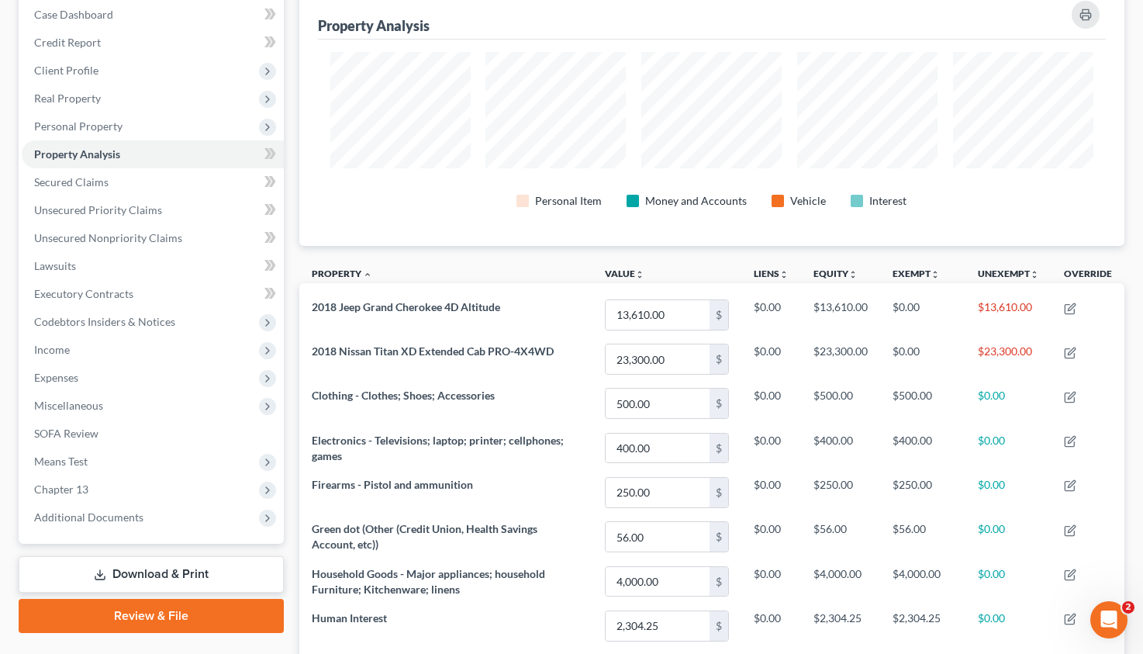
scroll to position [158, 0]
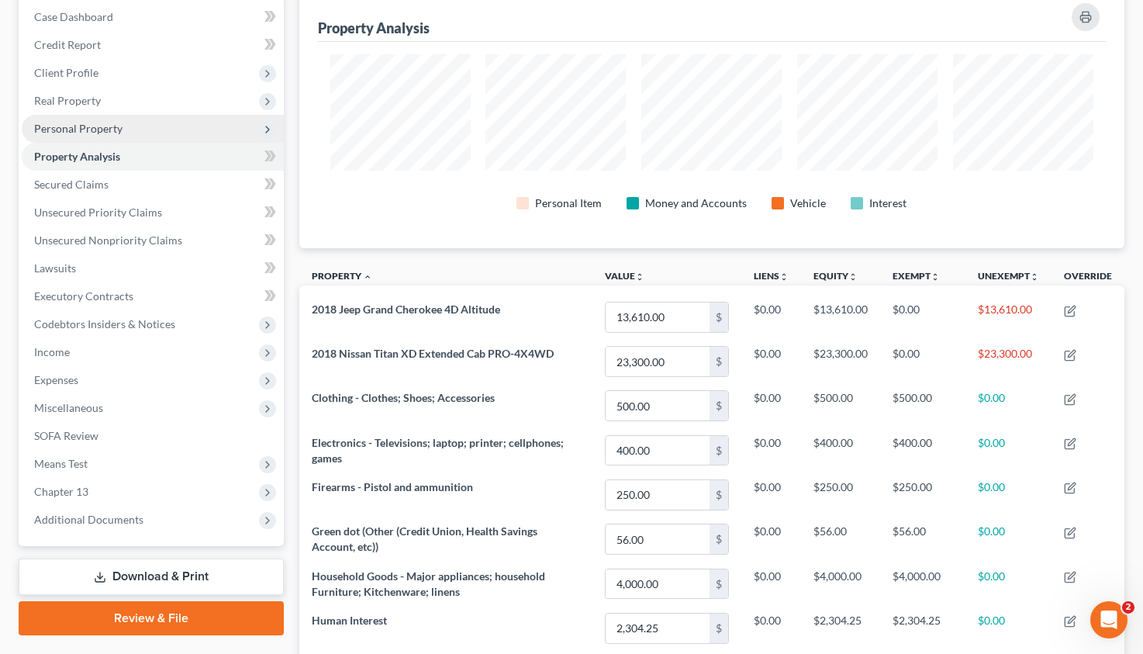
click at [77, 128] on span "Personal Property" at bounding box center [78, 128] width 88 height 13
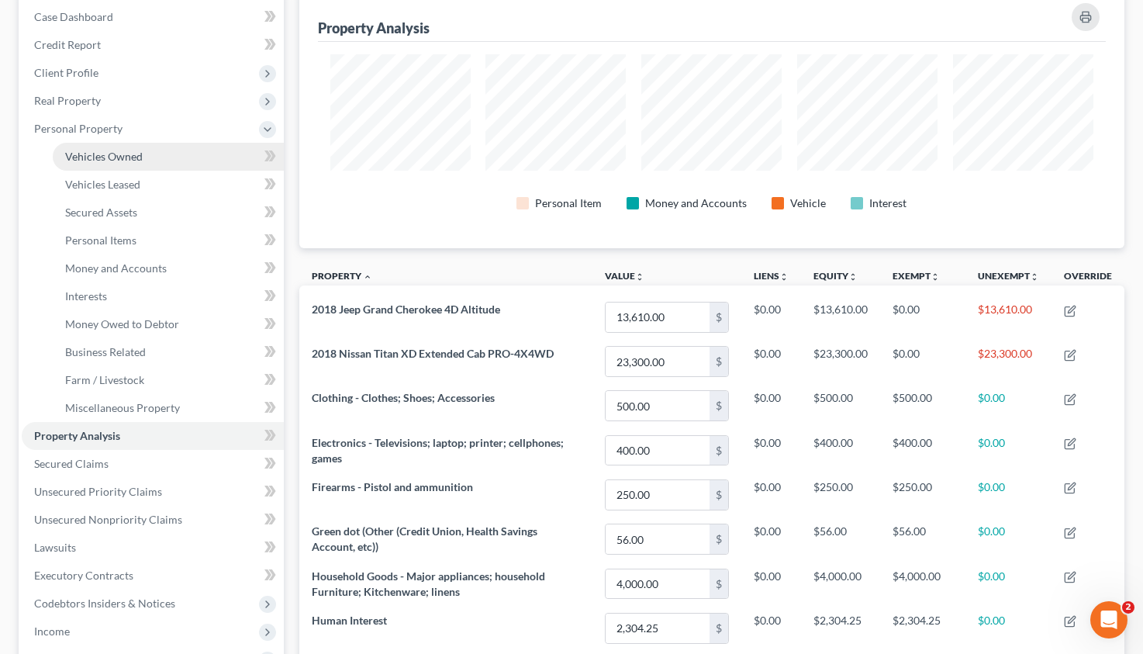
click at [98, 156] on span "Vehicles Owned" at bounding box center [104, 156] width 78 height 13
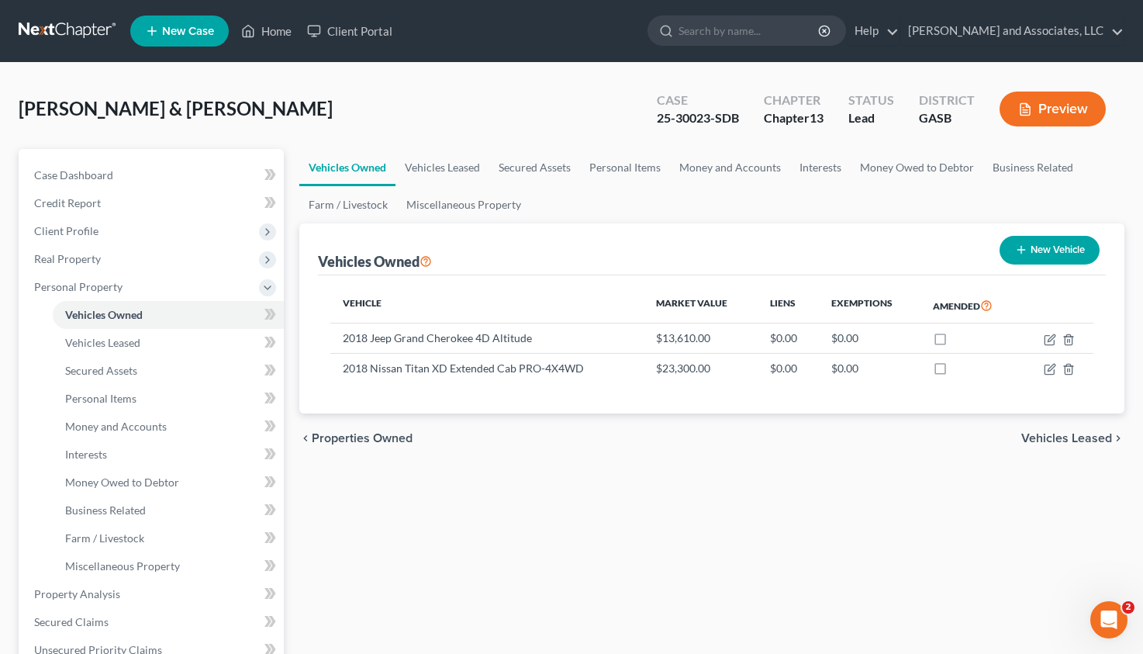
click at [1065, 438] on span "Vehicles Leased" at bounding box center [1067, 438] width 91 height 12
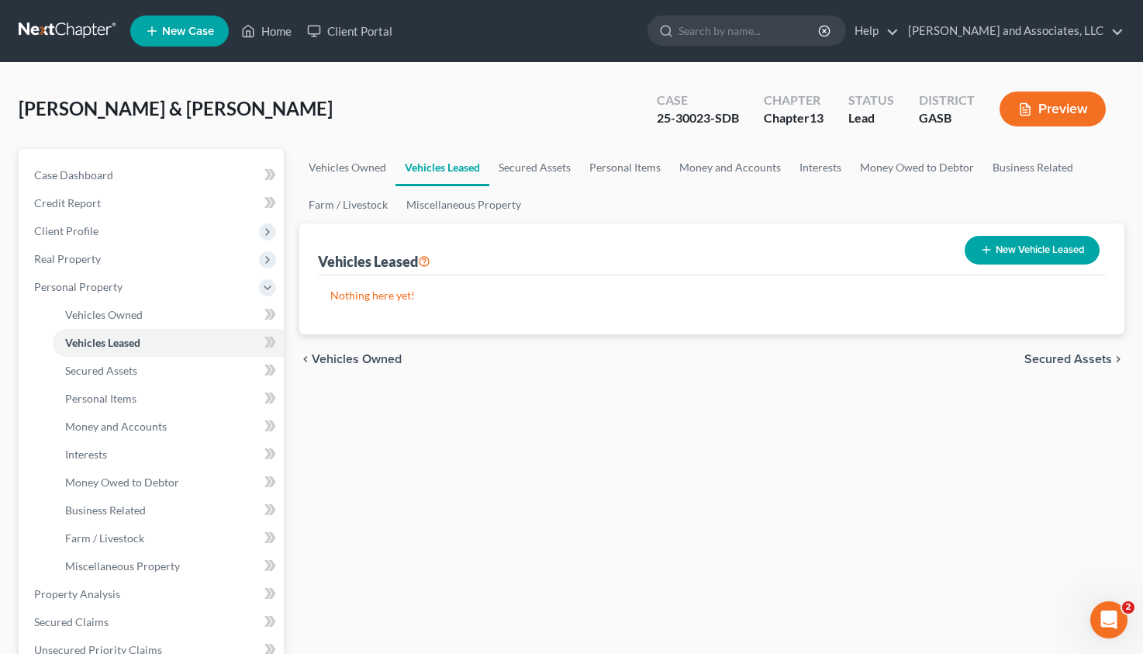
click at [1074, 359] on span "Secured Assets" at bounding box center [1069, 359] width 88 height 12
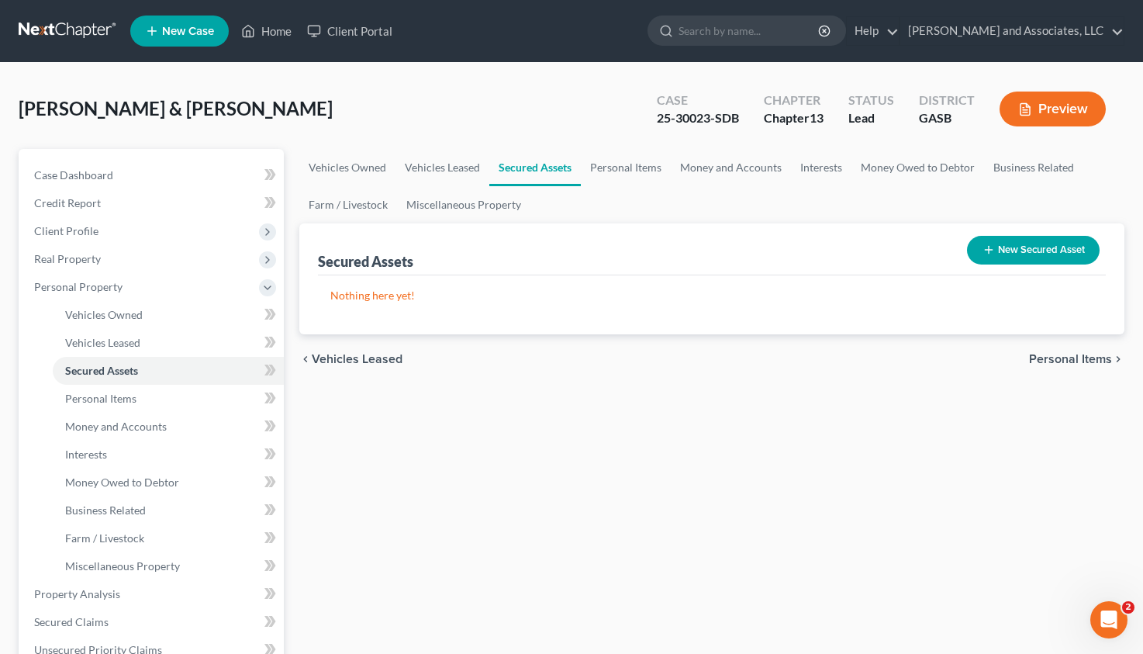
click at [1077, 361] on span "Personal Items" at bounding box center [1070, 359] width 83 height 12
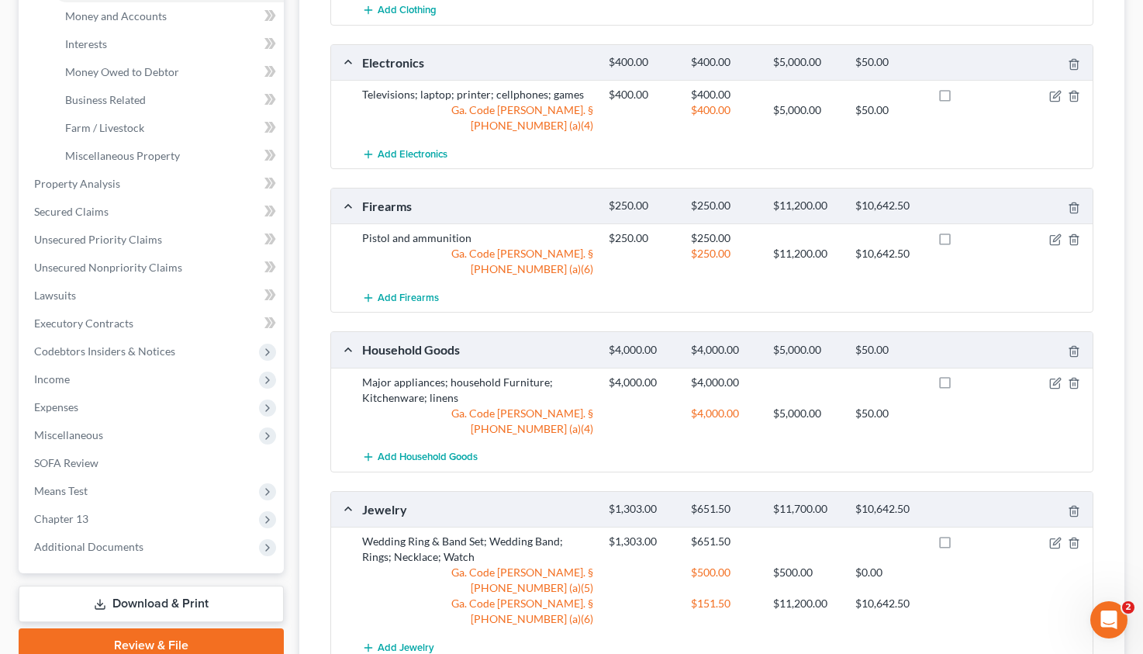
scroll to position [410, 0]
click at [50, 471] on link "SOFA Review" at bounding box center [153, 464] width 262 height 28
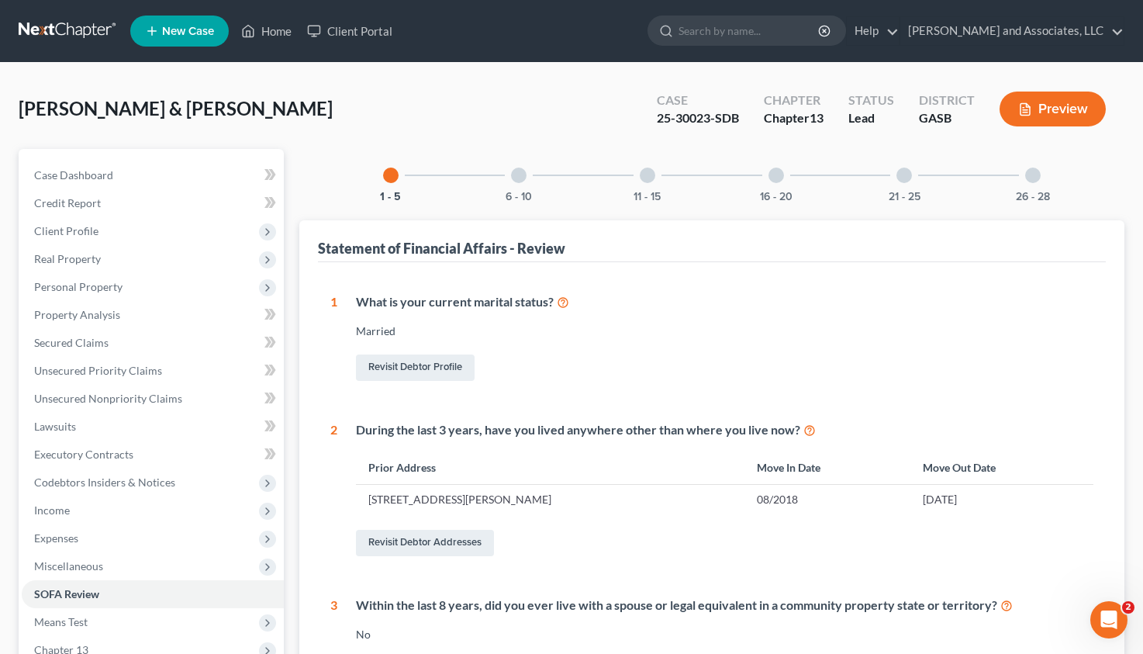
click at [906, 176] on div at bounding box center [905, 176] width 16 height 16
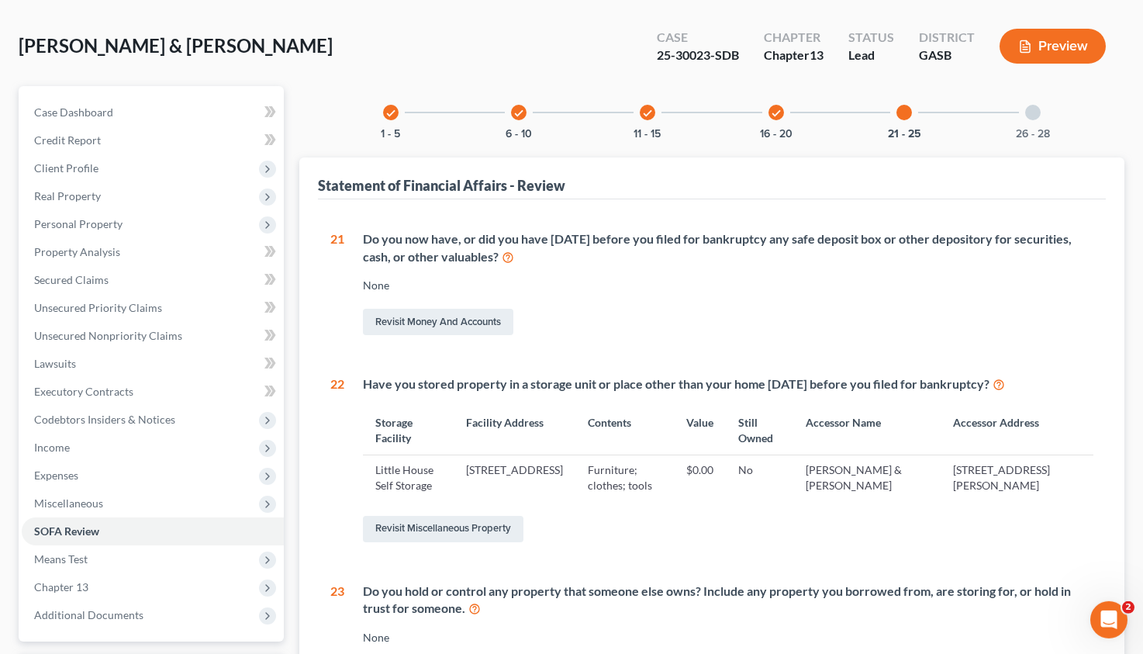
scroll to position [64, 0]
click at [780, 110] on icon "check" at bounding box center [776, 112] width 11 height 11
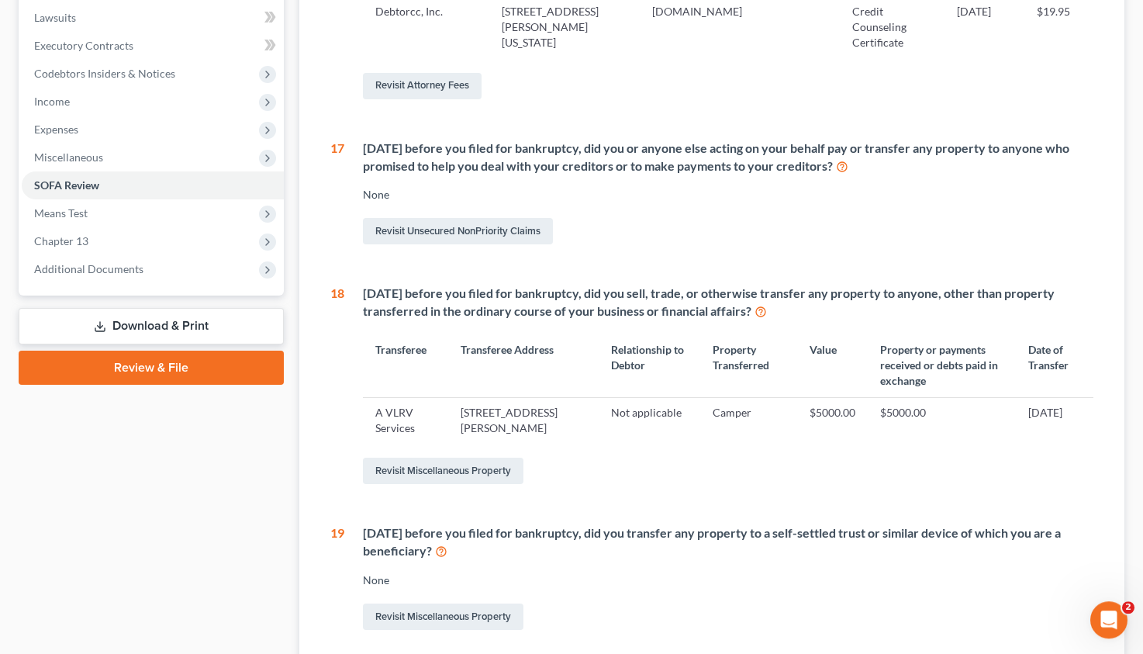
scroll to position [404, 0]
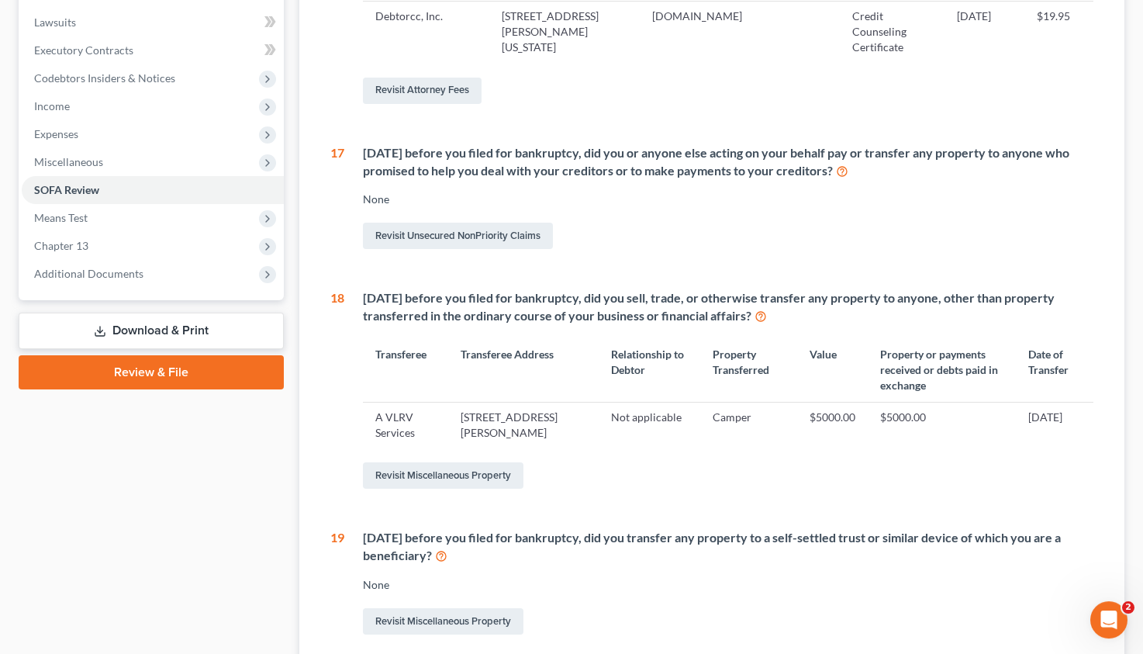
click at [179, 323] on link "Download & Print" at bounding box center [151, 331] width 265 height 36
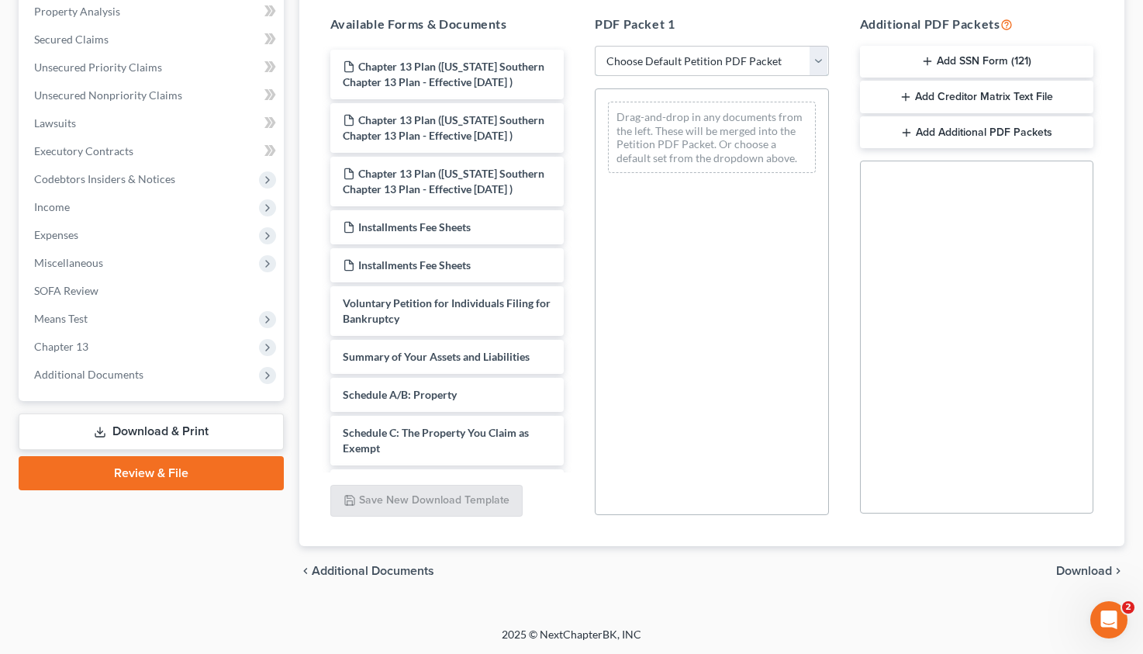
click at [595, 46] on select "Choose Default Petition PDF Packet Complete Bankruptcy Petition (all forms and …" at bounding box center [712, 61] width 234 height 31
select select "2"
click option "Amended Forms" at bounding box center [0, 0] width 0 height 0
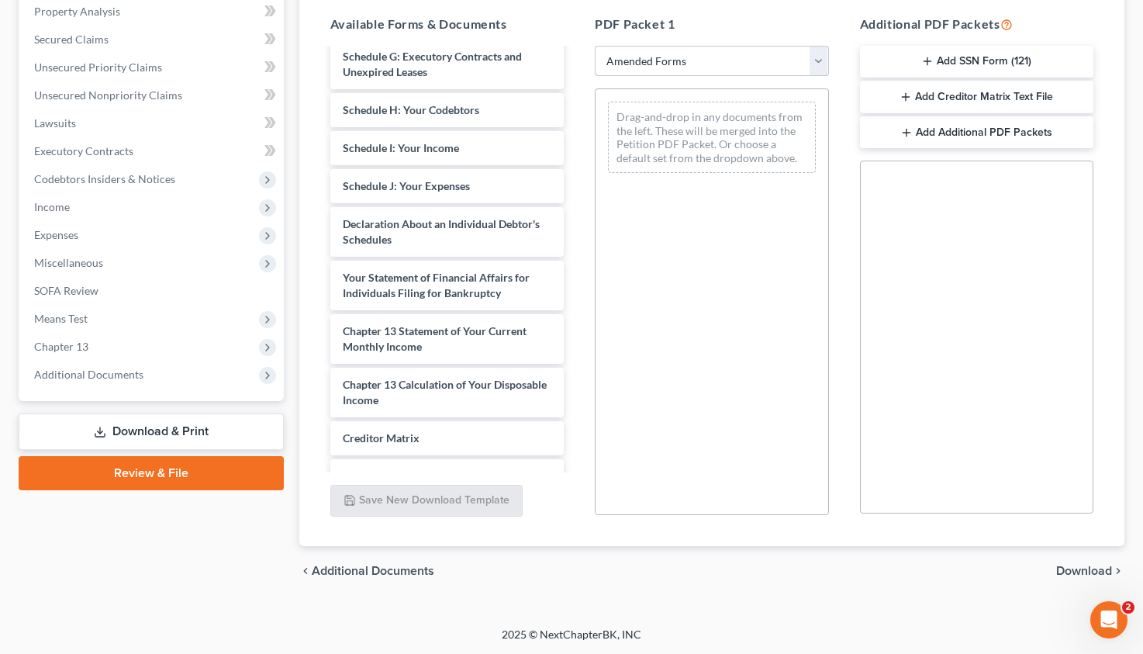
scroll to position [288, 0]
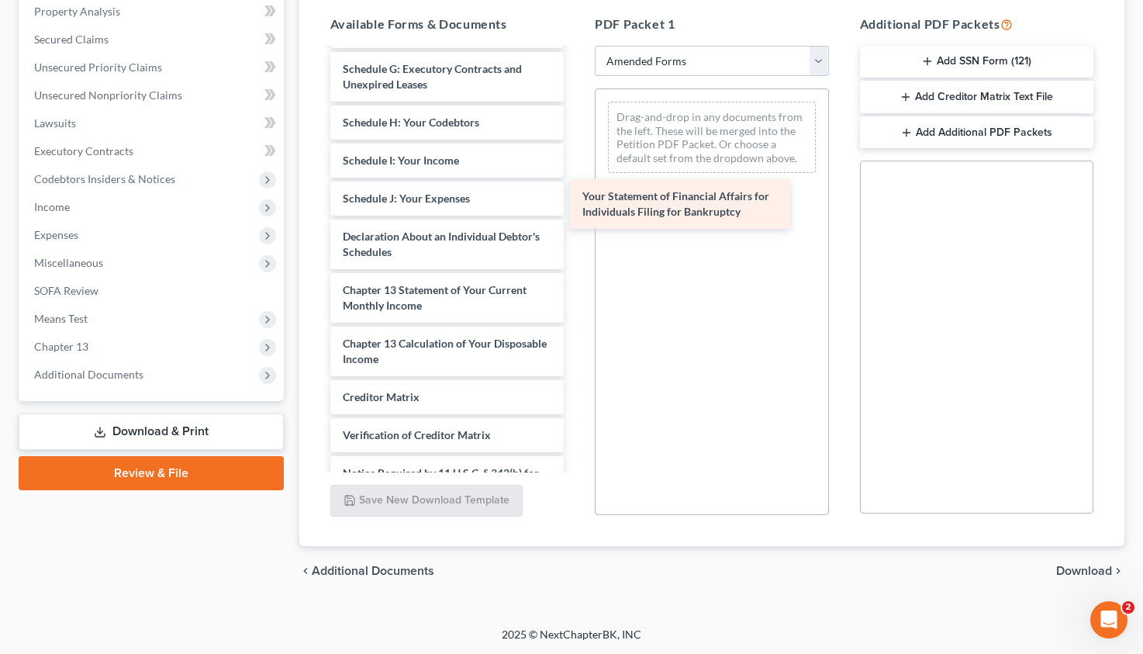
drag, startPoint x: 424, startPoint y: 296, endPoint x: 664, endPoint y: 204, distance: 256.8
click at [577, 204] on div "Your Statement of Financial Affairs for Individuals Filing for Bankruptcy Volun…" at bounding box center [447, 153] width 259 height 782
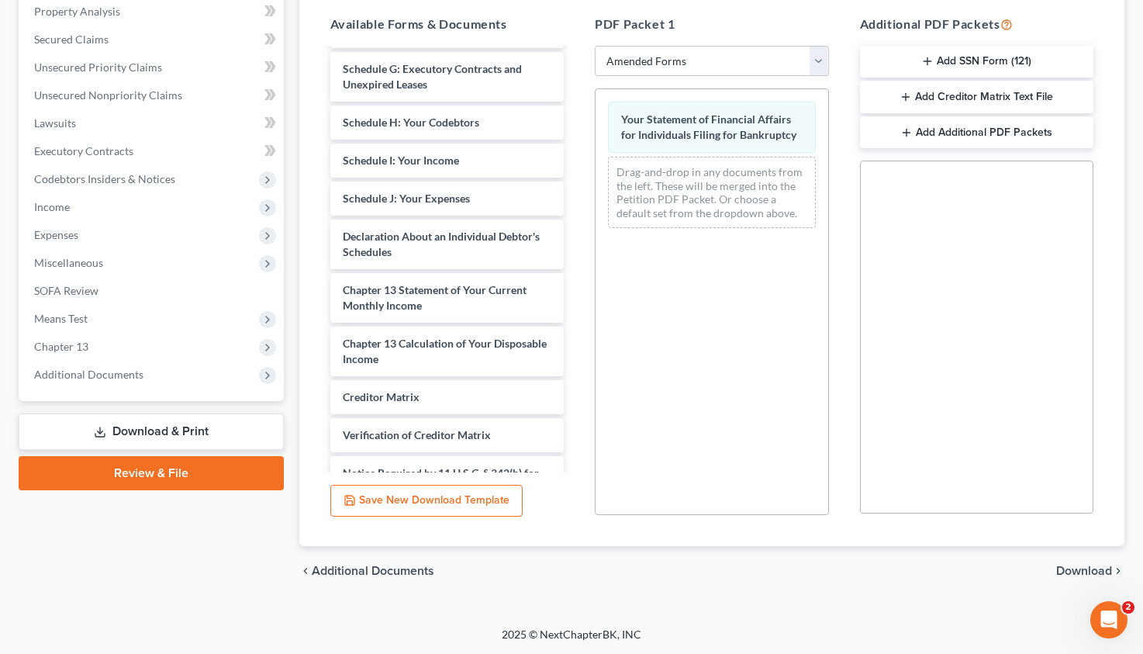
click at [1085, 567] on span "Download" at bounding box center [1084, 571] width 56 height 12
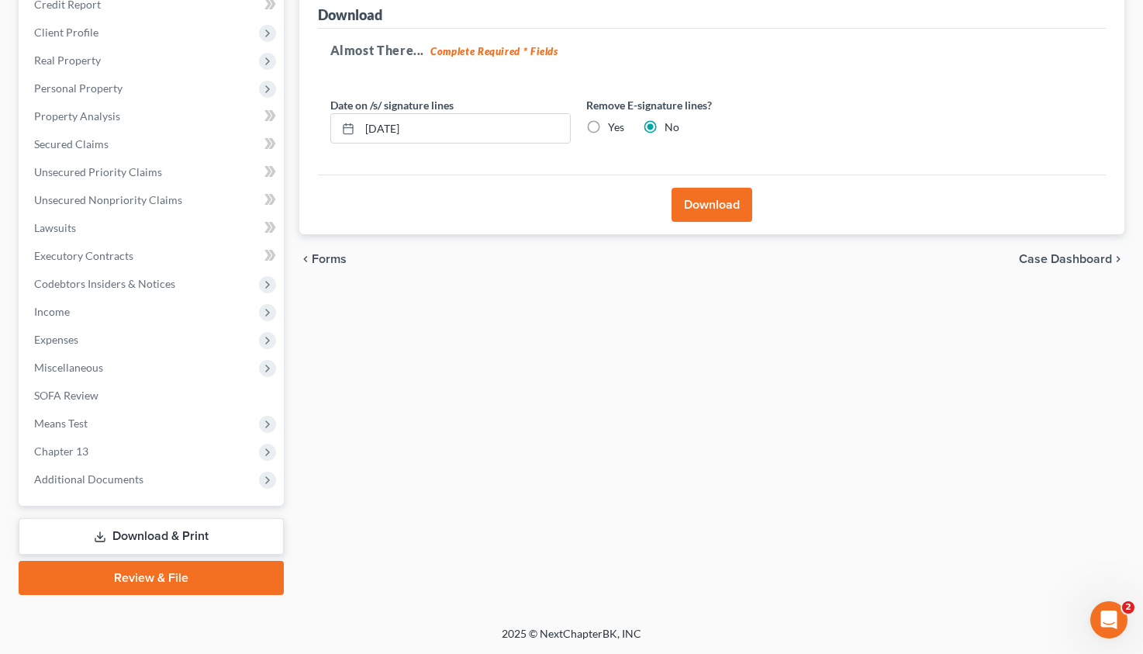
scroll to position [197, 0]
click at [710, 209] on button "Download" at bounding box center [712, 206] width 81 height 34
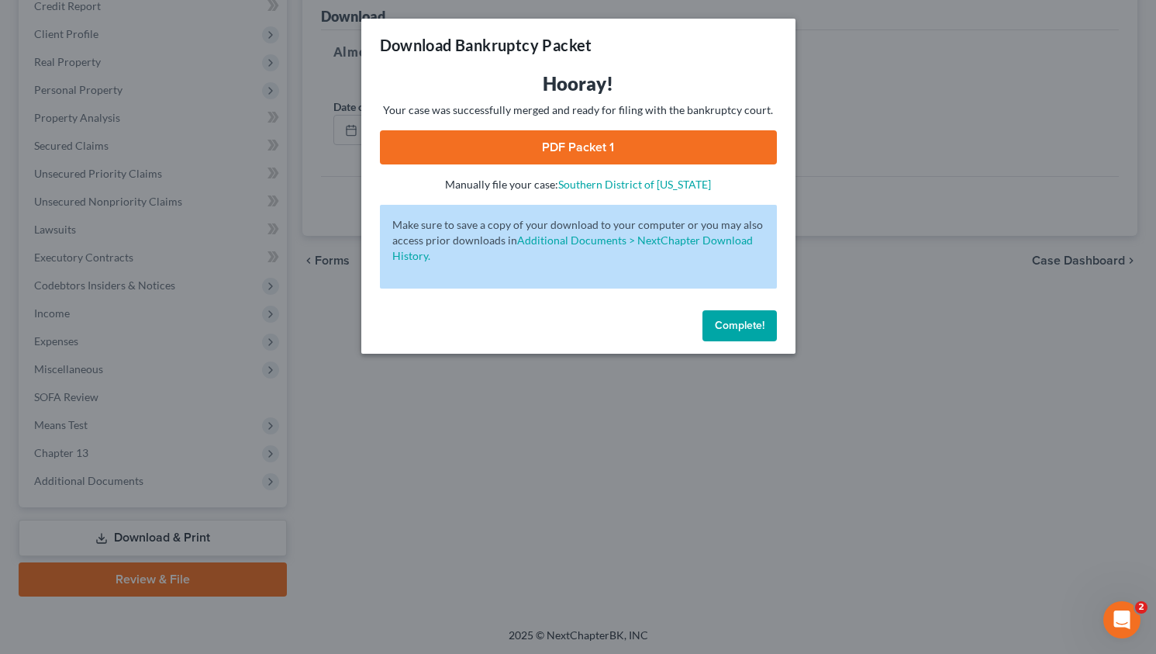
click at [621, 146] on link "PDF Packet 1" at bounding box center [578, 147] width 397 height 34
click at [731, 330] on span "Complete!" at bounding box center [740, 325] width 50 height 13
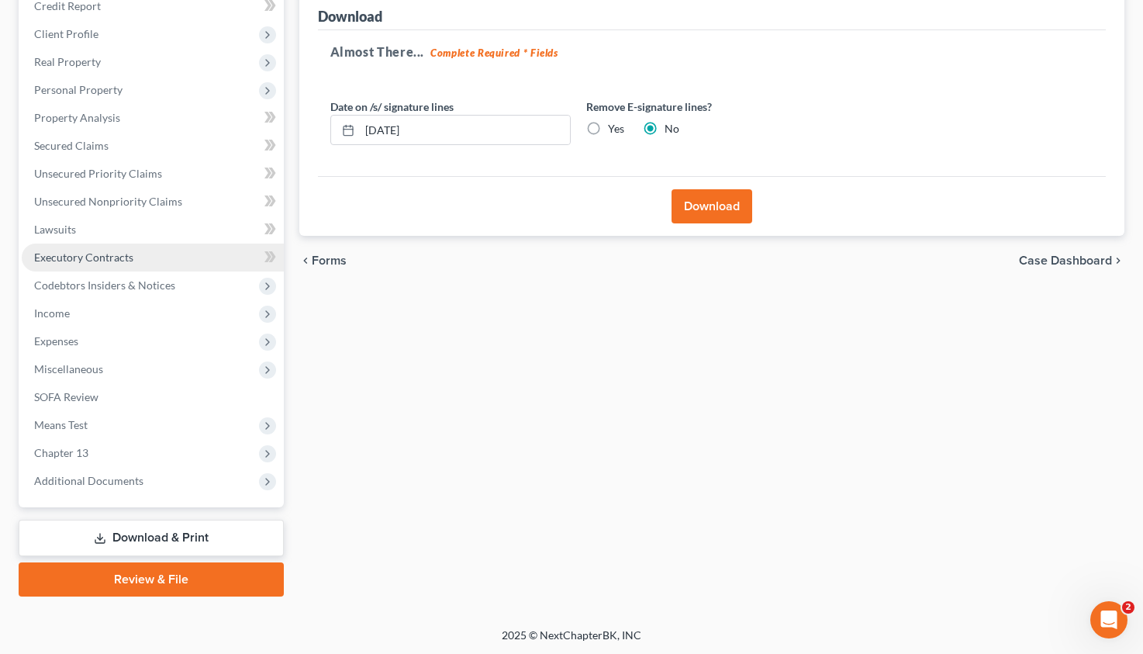
click at [88, 258] on span "Executory Contracts" at bounding box center [83, 257] width 99 height 13
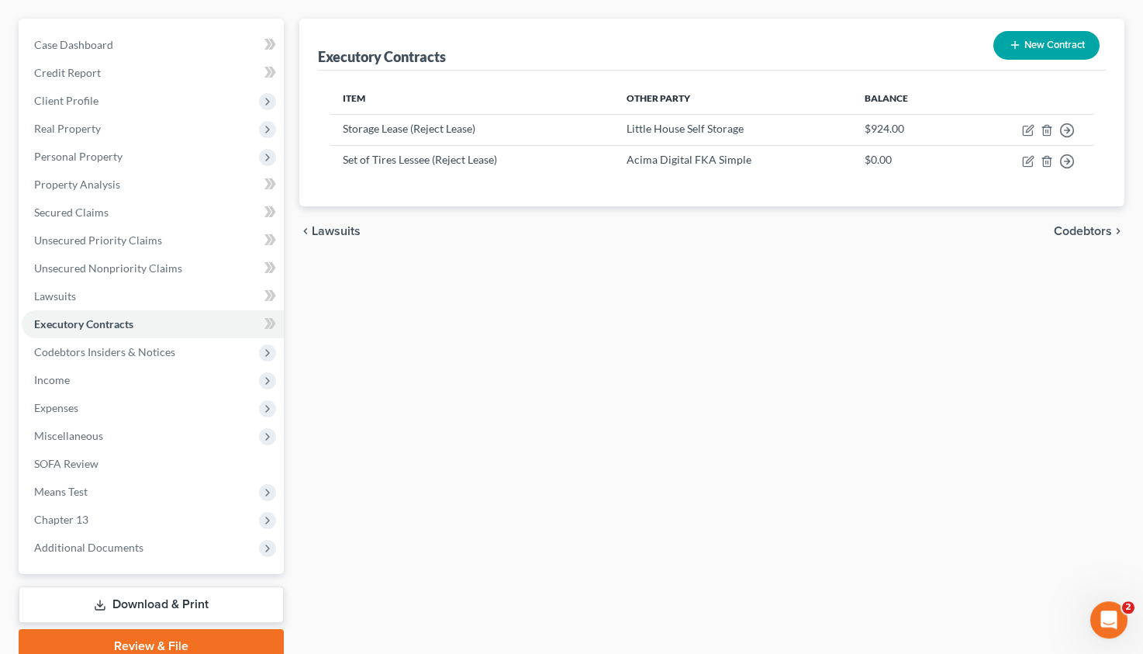
scroll to position [197, 0]
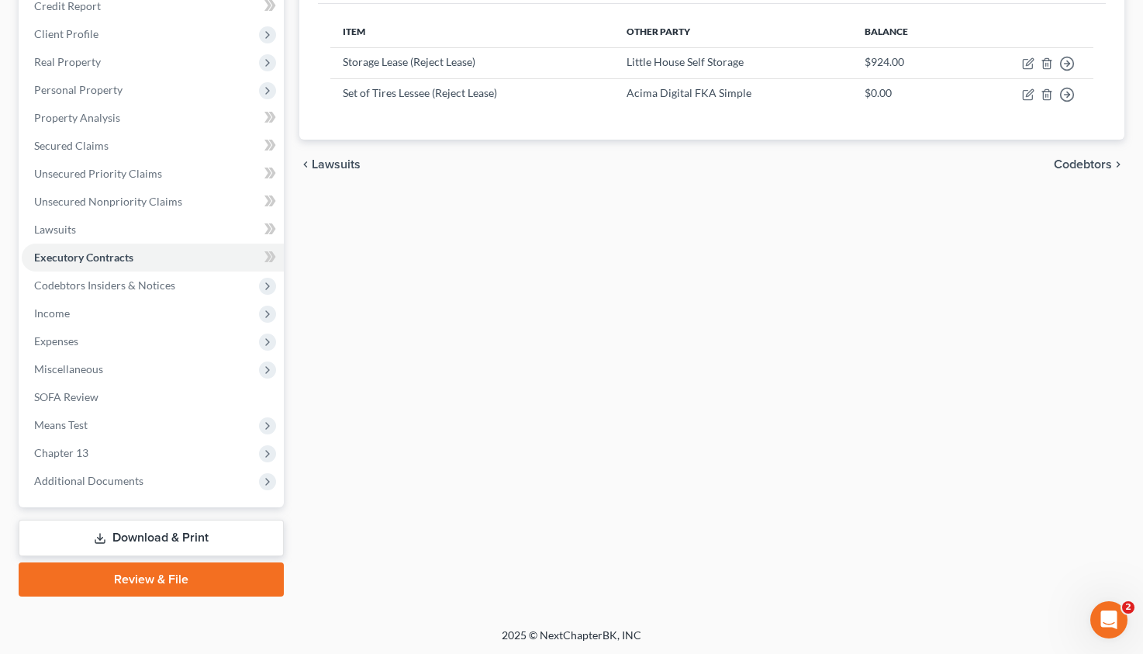
click at [157, 537] on link "Download & Print" at bounding box center [151, 538] width 265 height 36
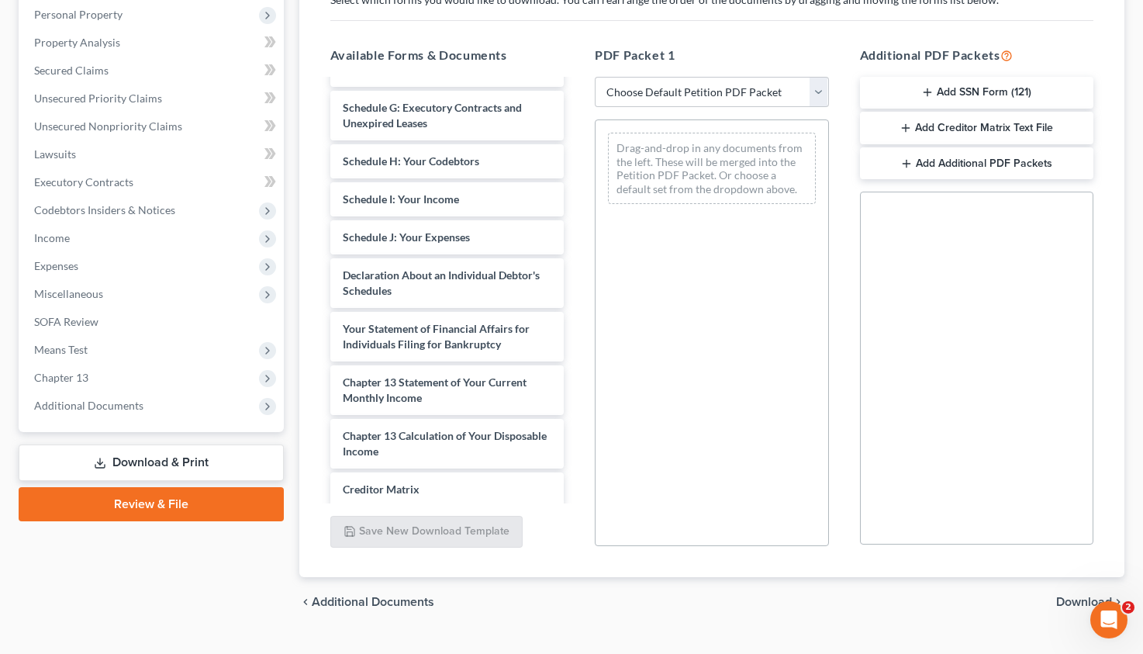
scroll to position [492, 0]
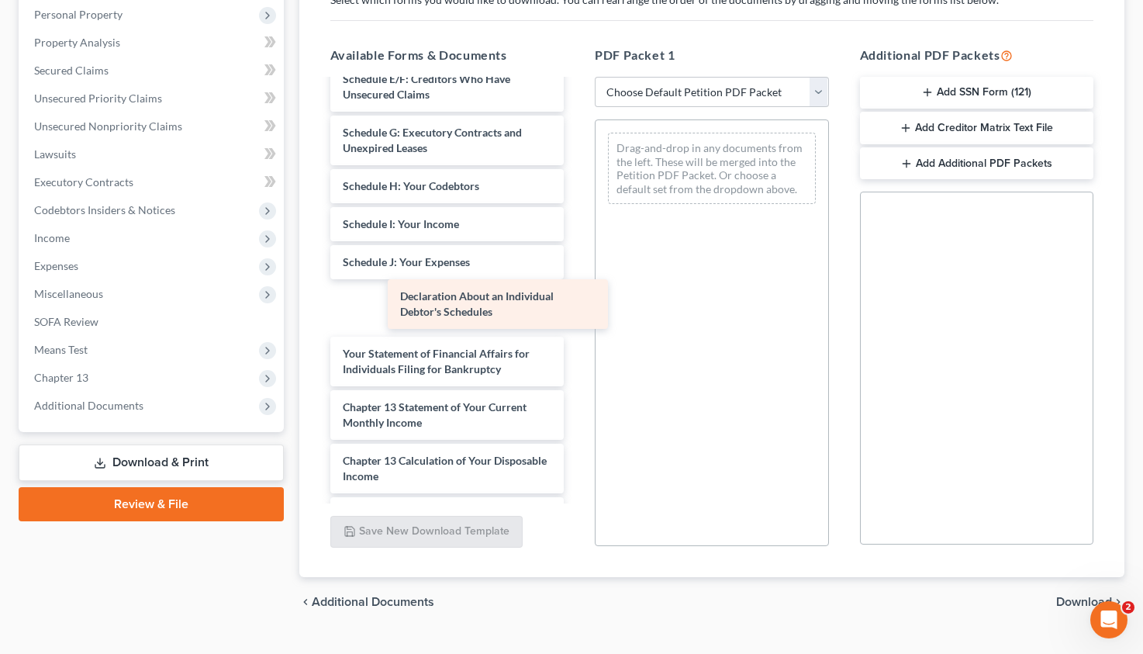
drag, startPoint x: 411, startPoint y: 311, endPoint x: 689, endPoint y: 253, distance: 283.7
click at [577, 253] on div "Declaration About an Individual Debtor's Schedules Chapter 13 Plan (Georgia Sou…" at bounding box center [447, 125] width 259 height 1072
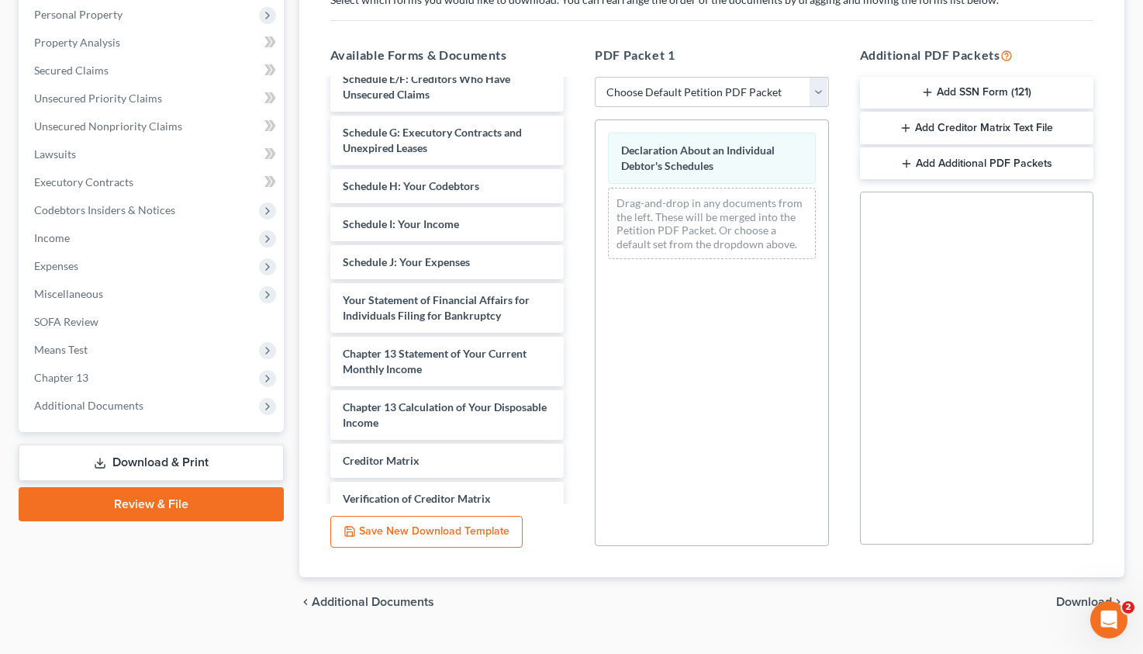
click at [1073, 601] on span "Download" at bounding box center [1084, 602] width 56 height 12
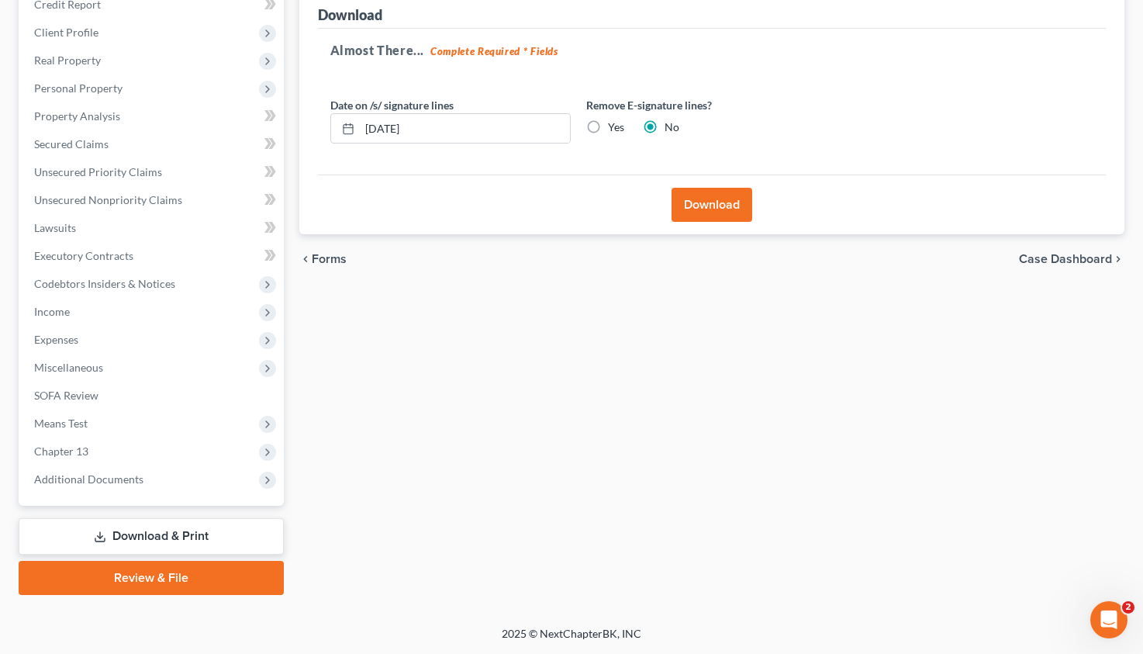
scroll to position [197, 0]
click at [712, 194] on button "Download" at bounding box center [712, 206] width 81 height 34
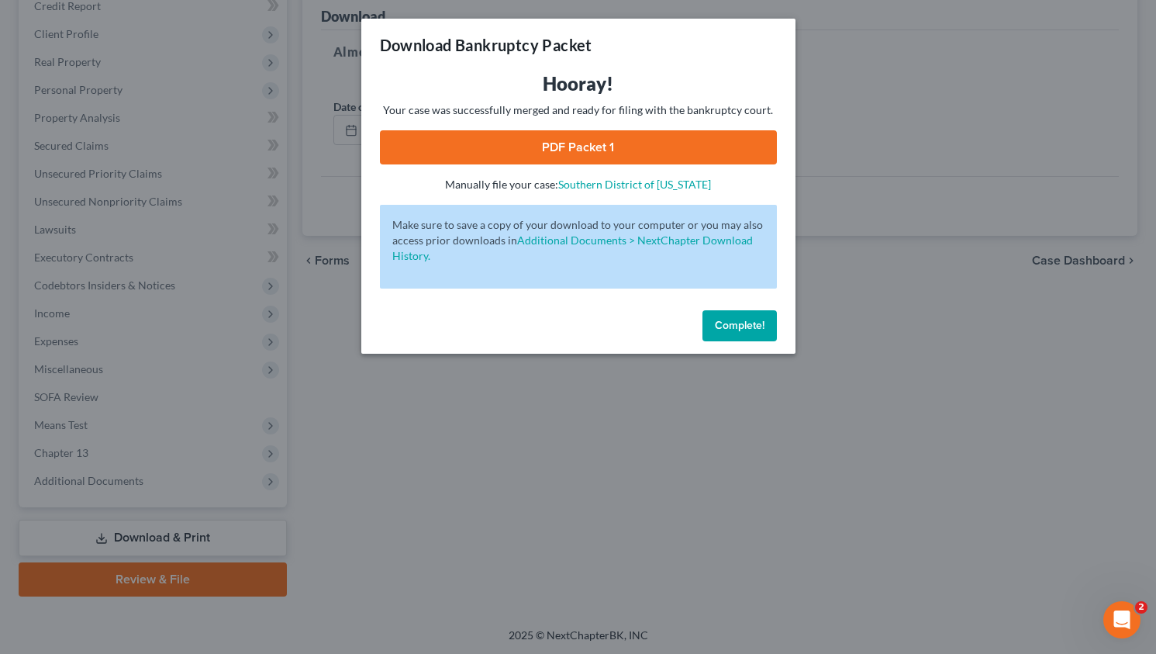
click at [589, 140] on link "PDF Packet 1" at bounding box center [578, 147] width 397 height 34
click at [727, 313] on button "Complete!" at bounding box center [740, 325] width 74 height 31
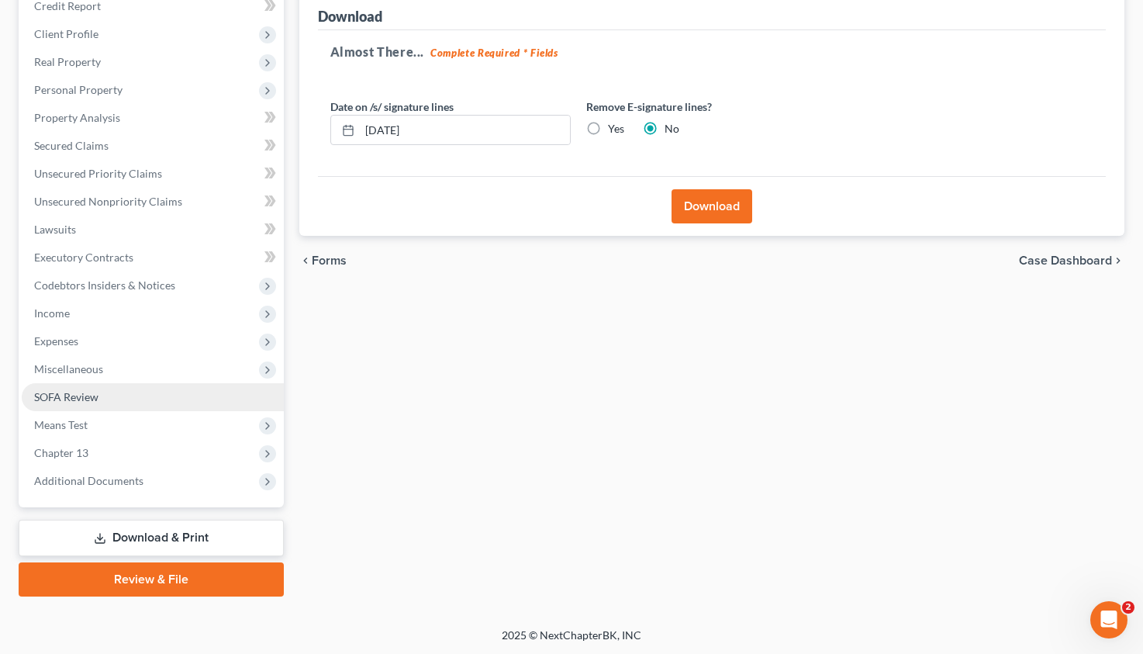
click at [60, 394] on span "SOFA Review" at bounding box center [66, 396] width 64 height 13
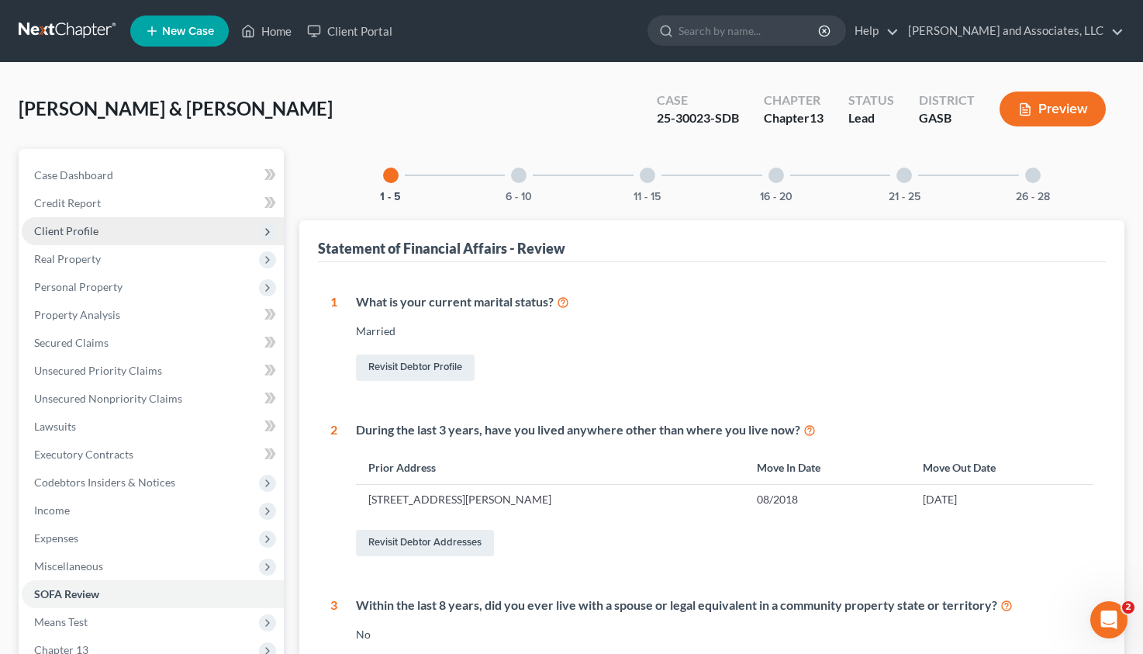
click at [94, 226] on span "Client Profile" at bounding box center [66, 230] width 64 height 13
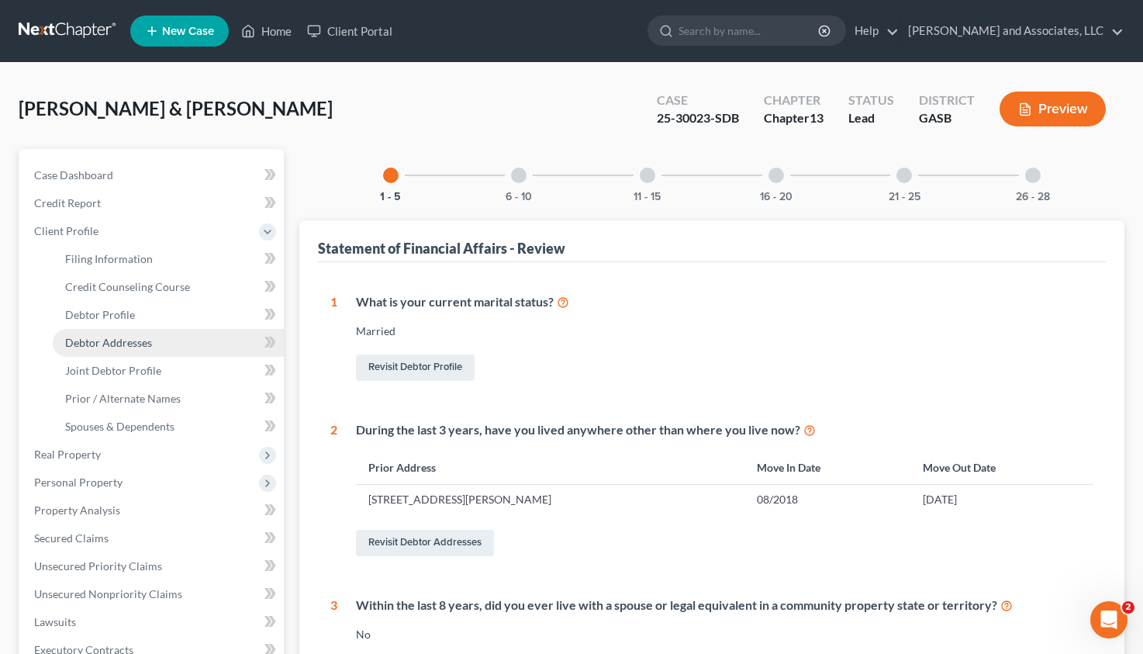
click at [140, 339] on span "Debtor Addresses" at bounding box center [108, 342] width 87 height 13
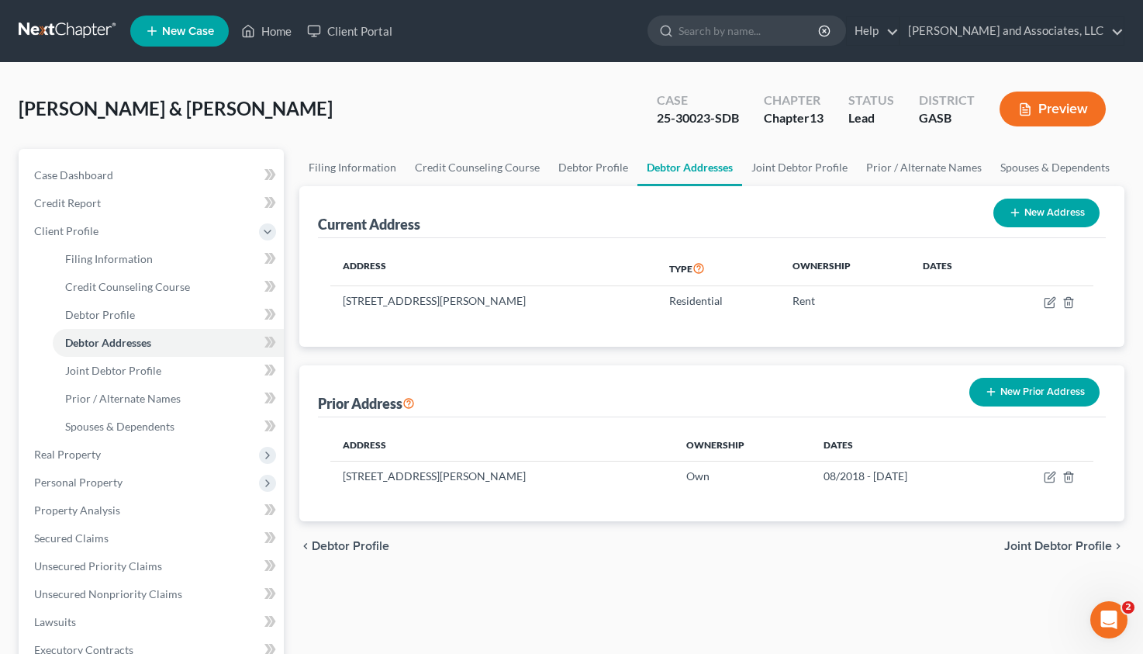
scroll to position [392, 0]
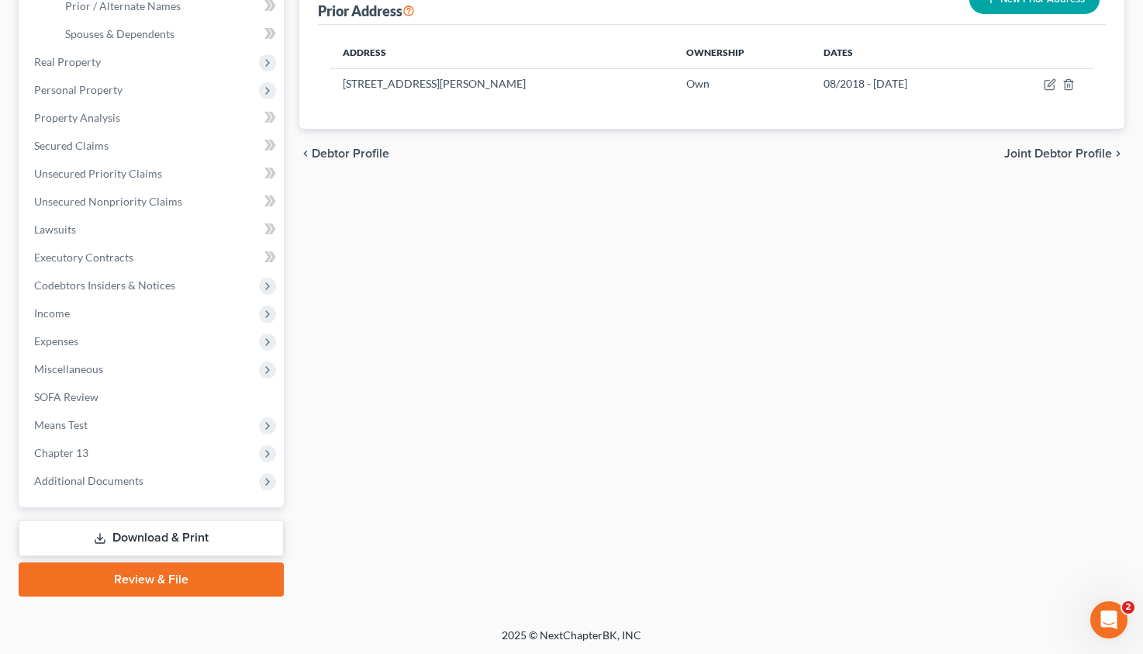
click at [173, 537] on link "Download & Print" at bounding box center [151, 538] width 265 height 36
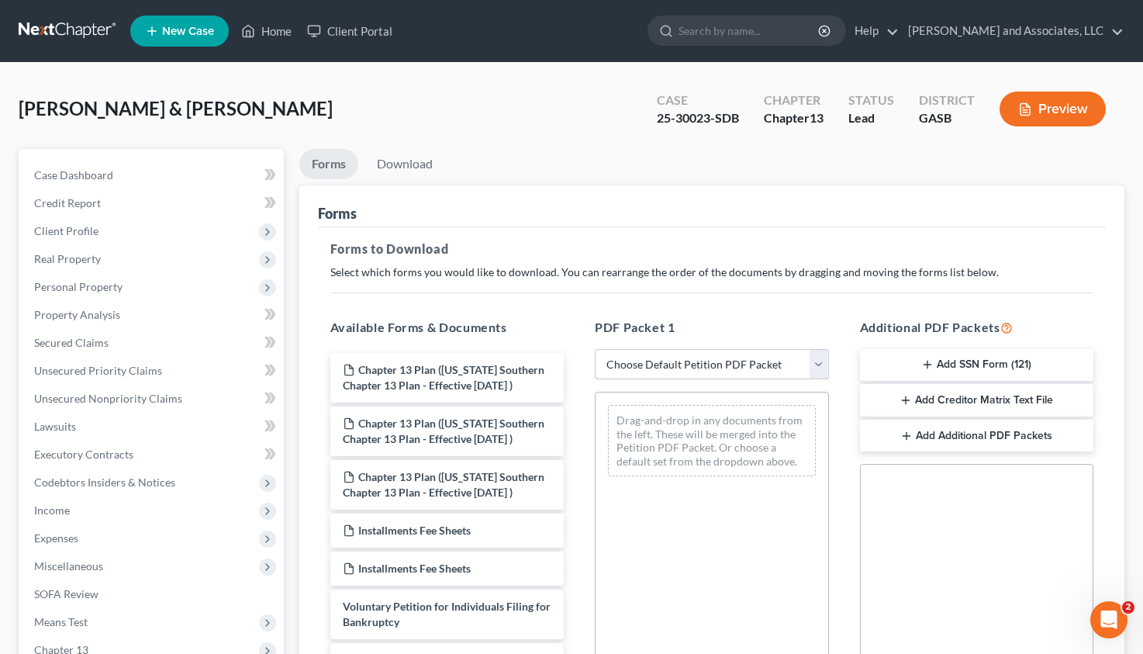
click at [595, 349] on select "Choose Default Petition PDF Packet Complete Bankruptcy Petition (all forms and …" at bounding box center [712, 364] width 234 height 31
select select "2"
click option "Amended Forms" at bounding box center [0, 0] width 0 height 0
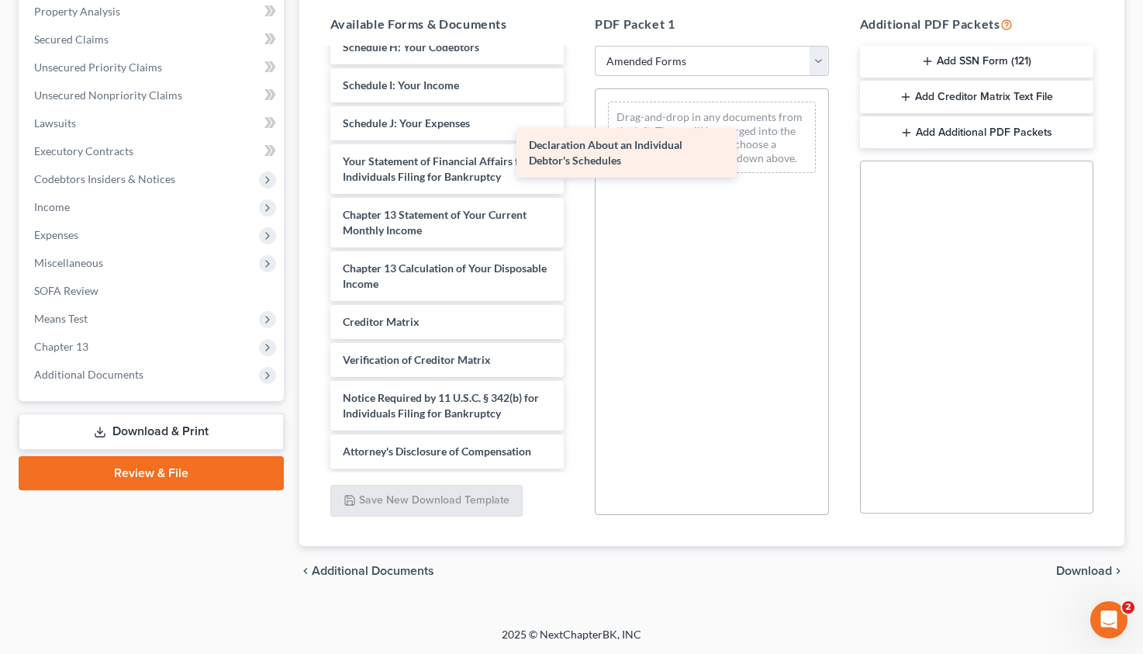
scroll to position [363, 0]
drag, startPoint x: 444, startPoint y: 147, endPoint x: 726, endPoint y: 151, distance: 281.6
click at [577, 151] on div "Declaration About an Individual Debtor's Schedules Voluntary Petition for Indiv…" at bounding box center [447, 78] width 259 height 782
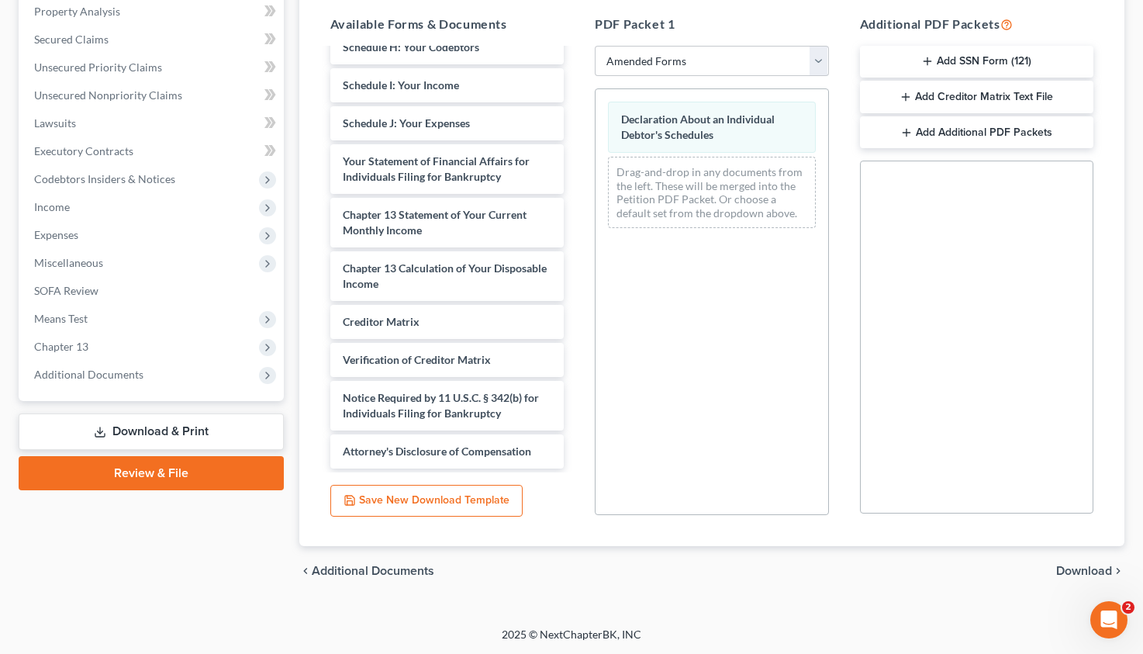
click at [1077, 575] on span "Download" at bounding box center [1084, 571] width 56 height 12
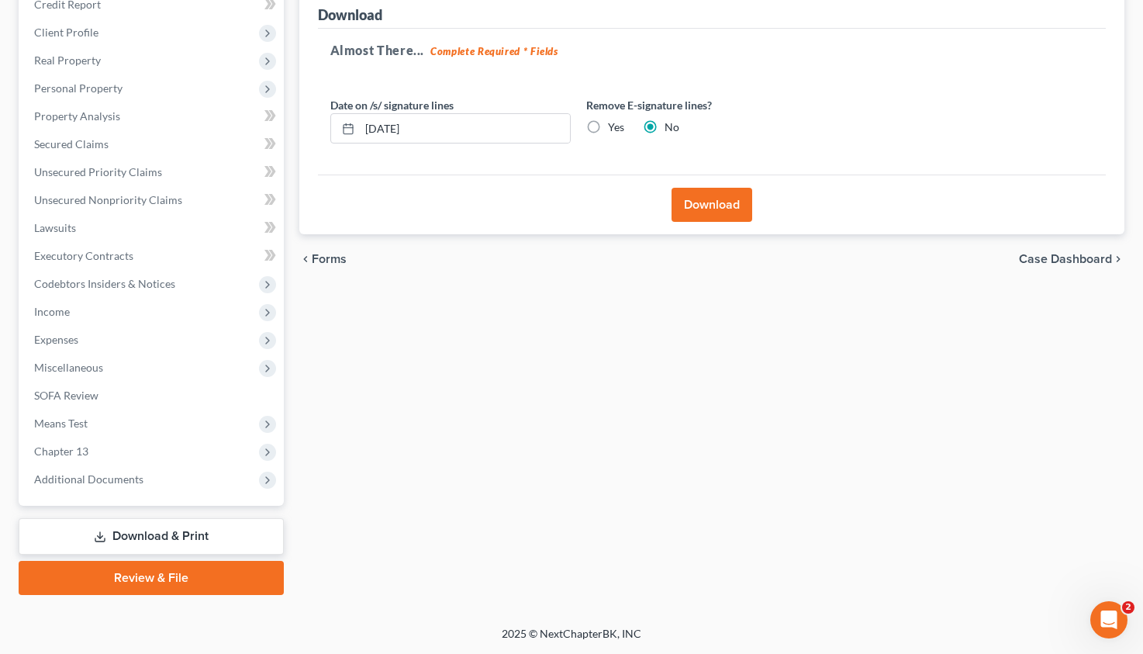
scroll to position [197, 0]
click at [717, 211] on button "Download" at bounding box center [712, 206] width 81 height 34
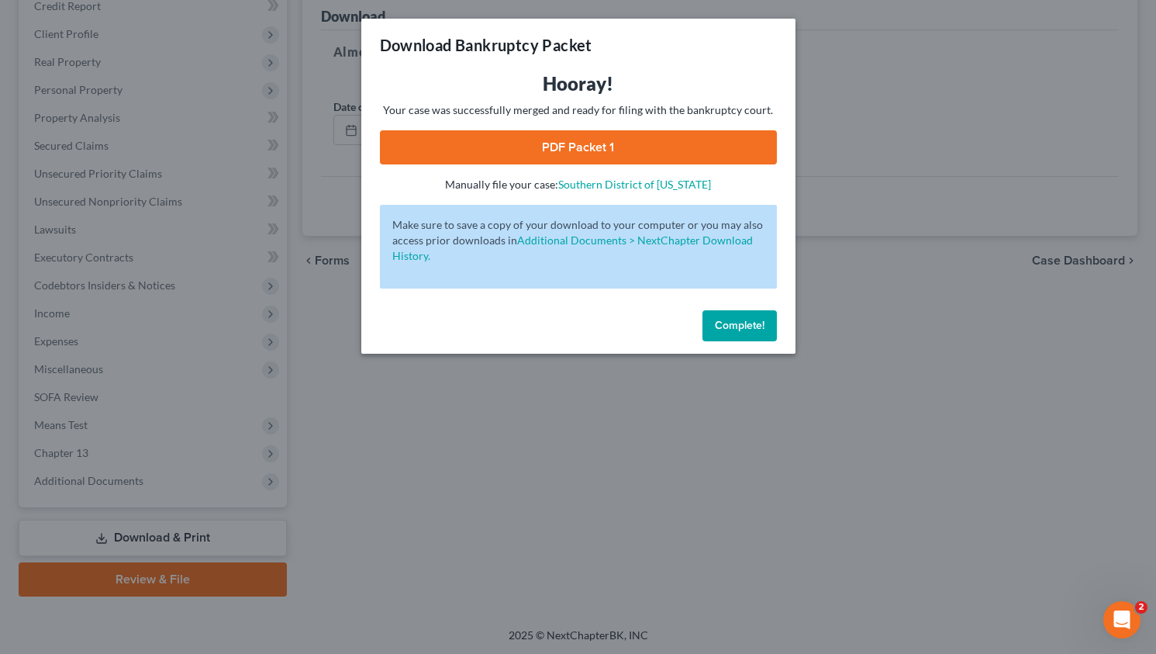
click at [656, 153] on link "PDF Packet 1" at bounding box center [578, 147] width 397 height 34
click at [736, 341] on button "Complete!" at bounding box center [740, 325] width 74 height 31
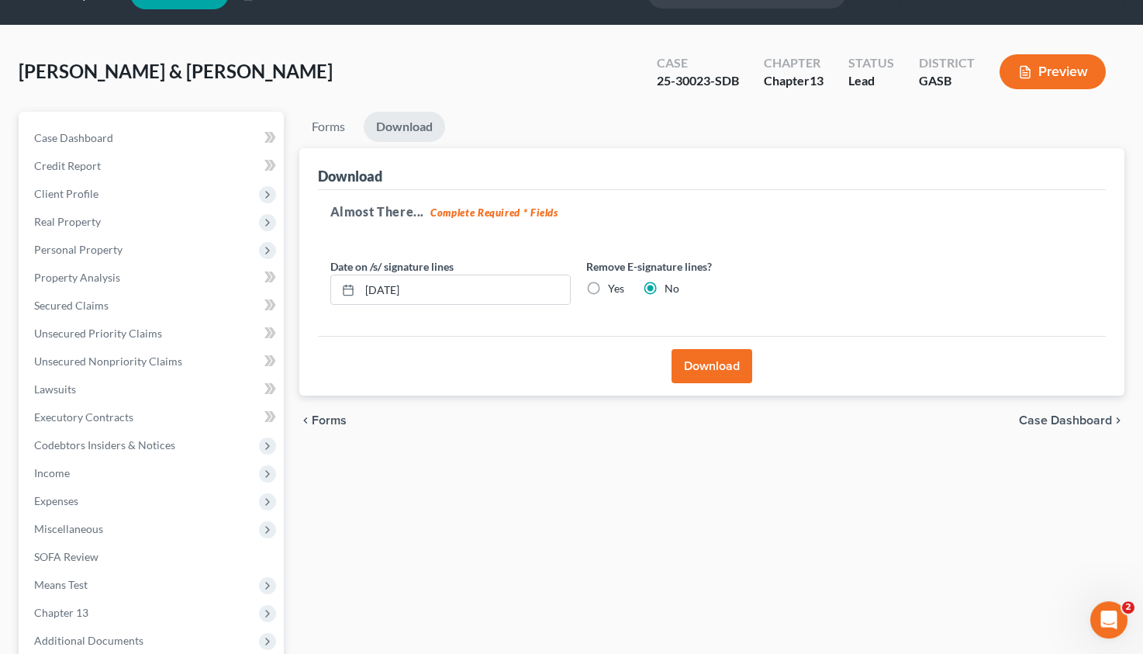
scroll to position [0, 0]
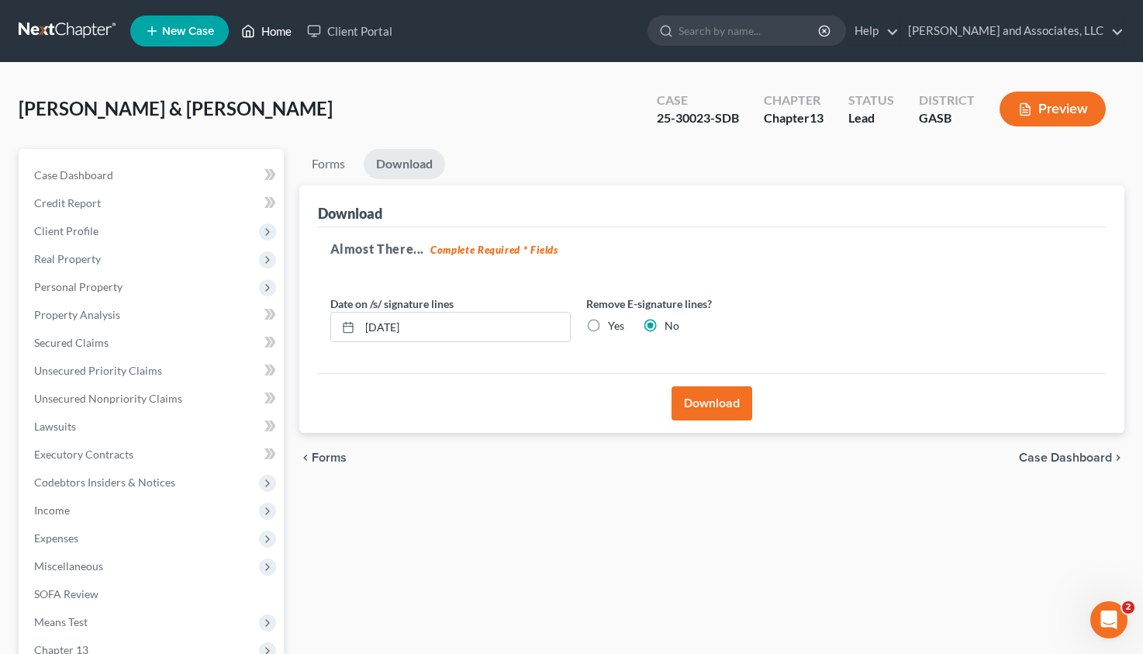
click at [275, 27] on link "Home" at bounding box center [266, 31] width 66 height 28
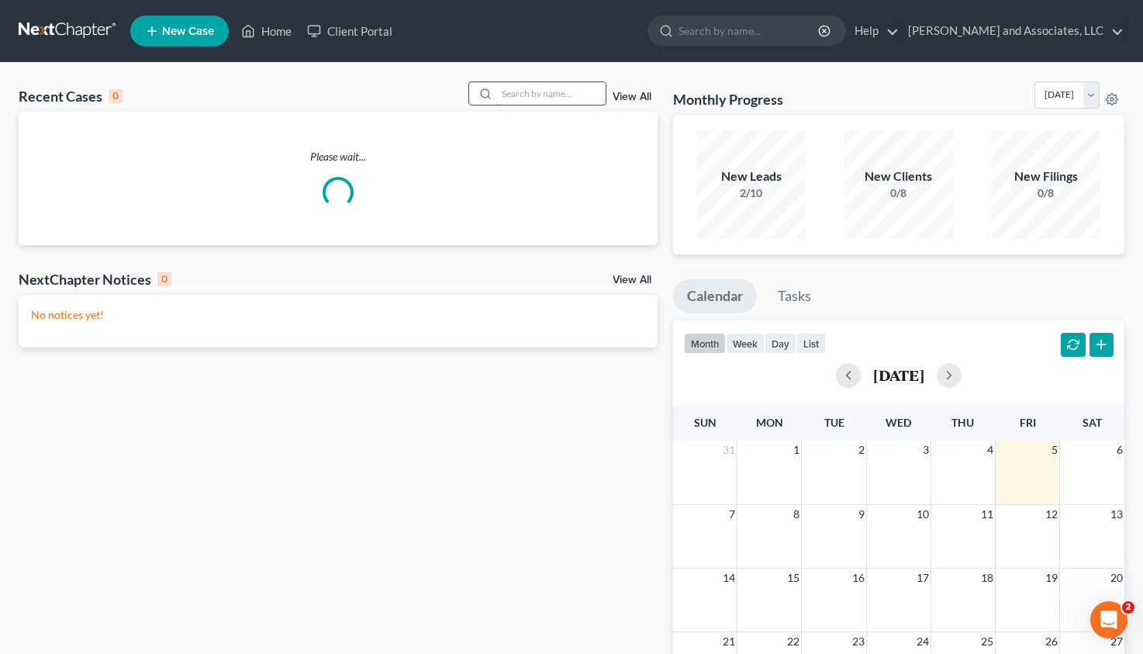
click at [512, 92] on input "search" at bounding box center [551, 93] width 109 height 22
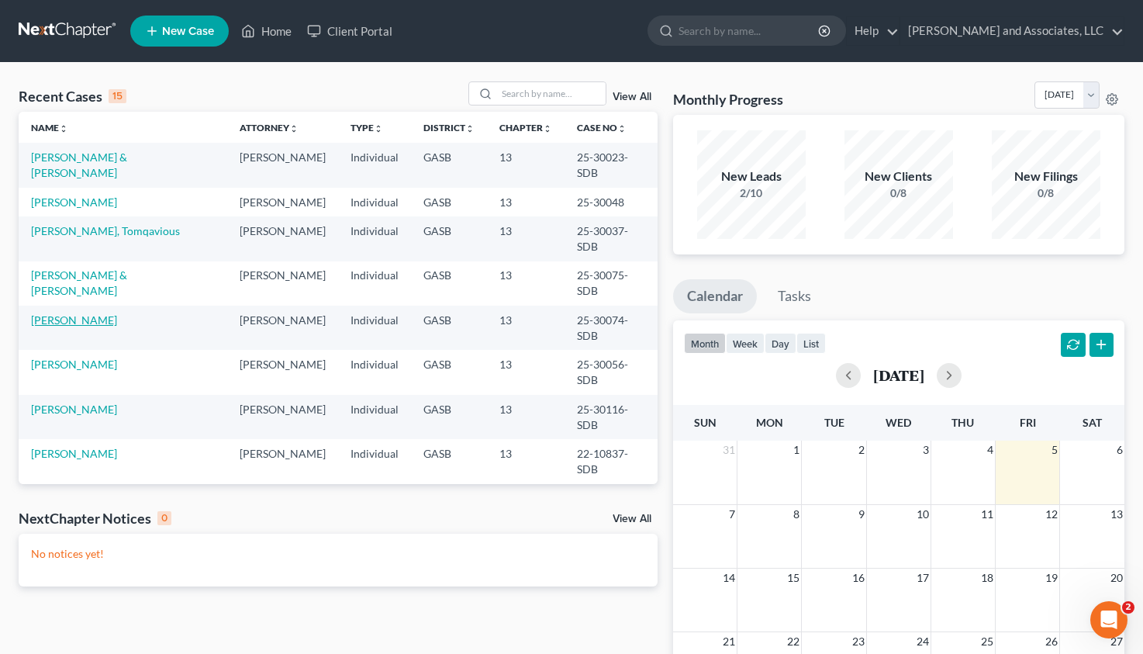
click at [68, 313] on link "[PERSON_NAME]" at bounding box center [74, 319] width 86 height 13
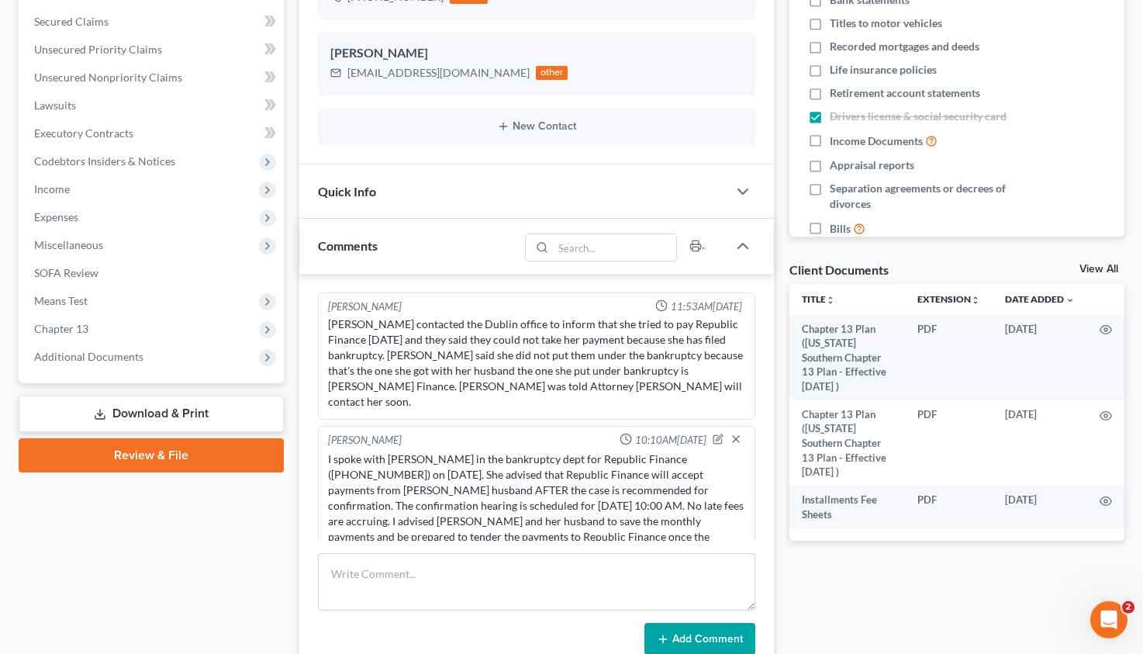
scroll to position [325, 0]
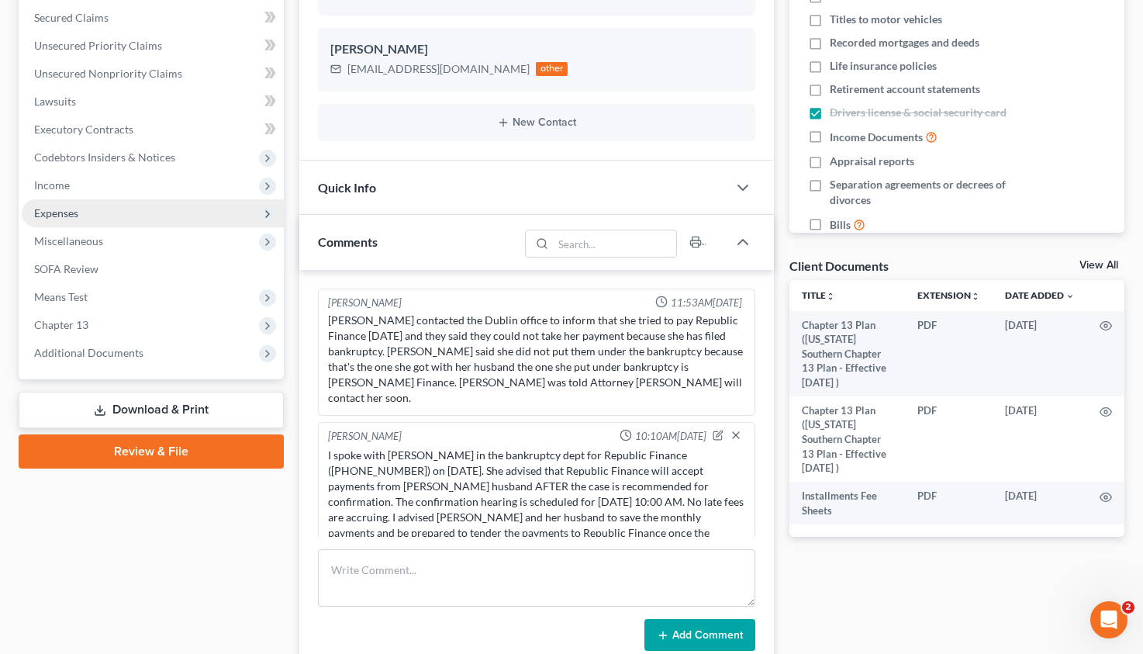
click at [62, 206] on span "Expenses" at bounding box center [56, 212] width 44 height 13
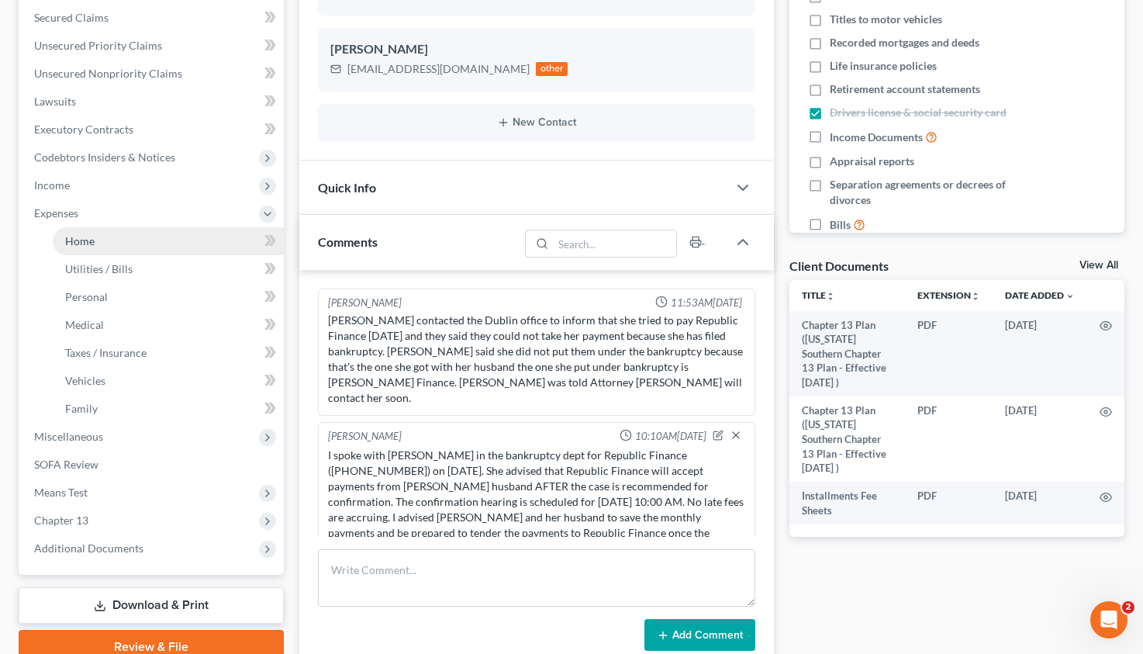
click at [92, 243] on span "Home" at bounding box center [79, 240] width 29 height 13
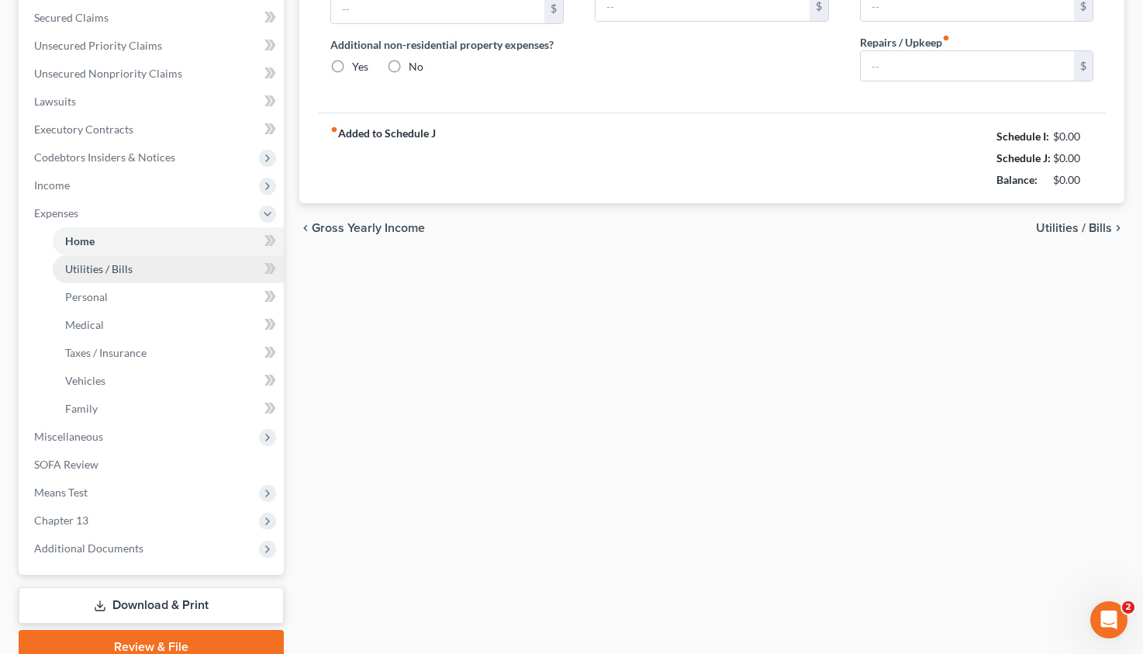
click at [97, 268] on li "Expenses Home Utilities / Bills Personal Medical" at bounding box center [153, 310] width 262 height 223
type input "0.00"
radio input "true"
type input "0.00"
type input "16.00"
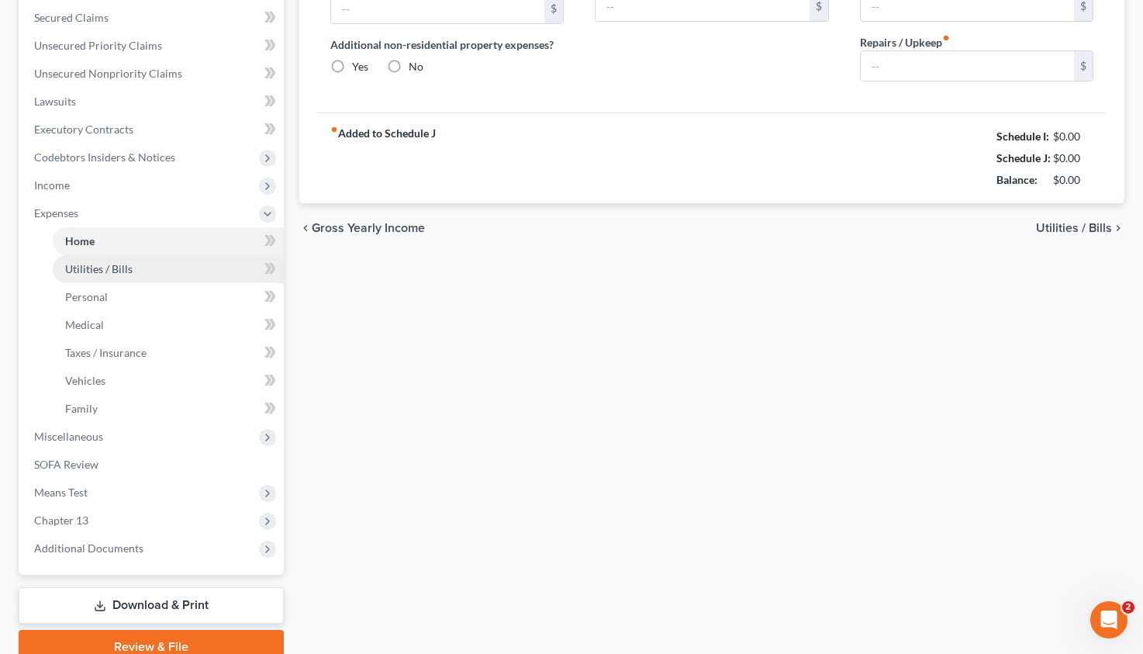
type input "0.00"
type input "250.00"
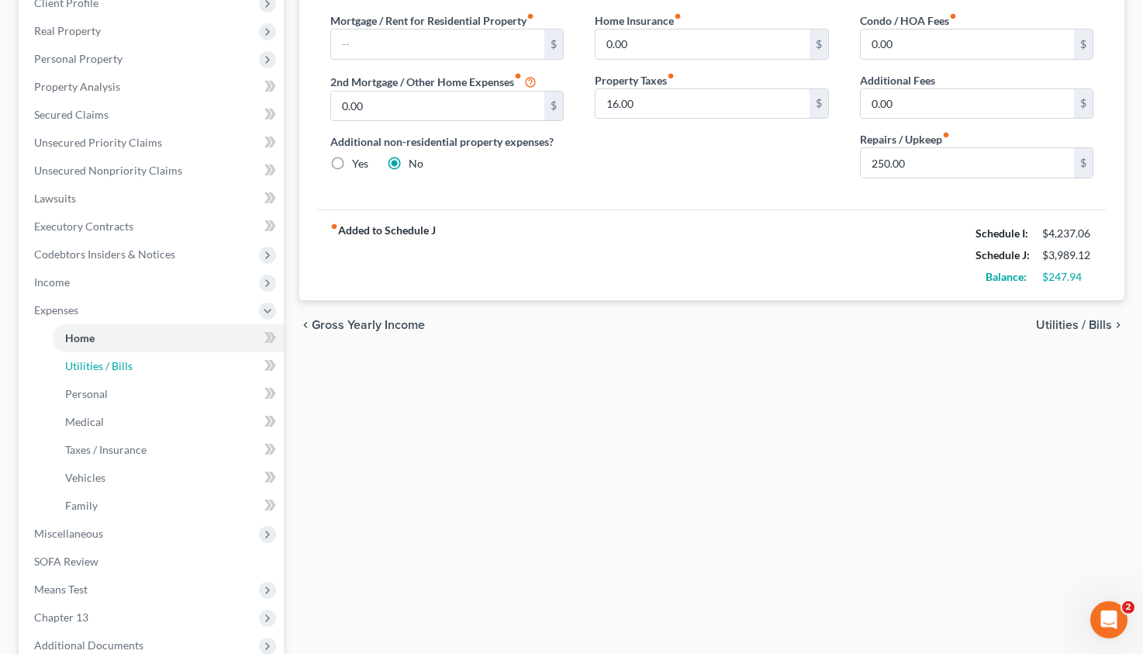
scroll to position [230, 0]
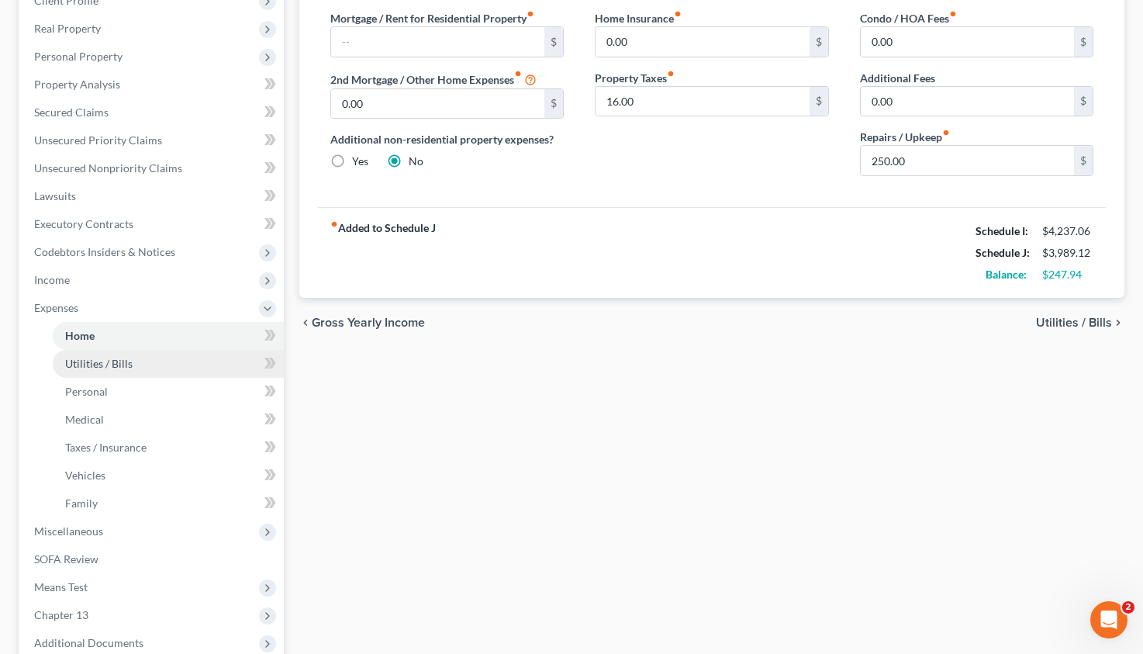
click at [106, 368] on span "Utilities / Bills" at bounding box center [98, 363] width 67 height 13
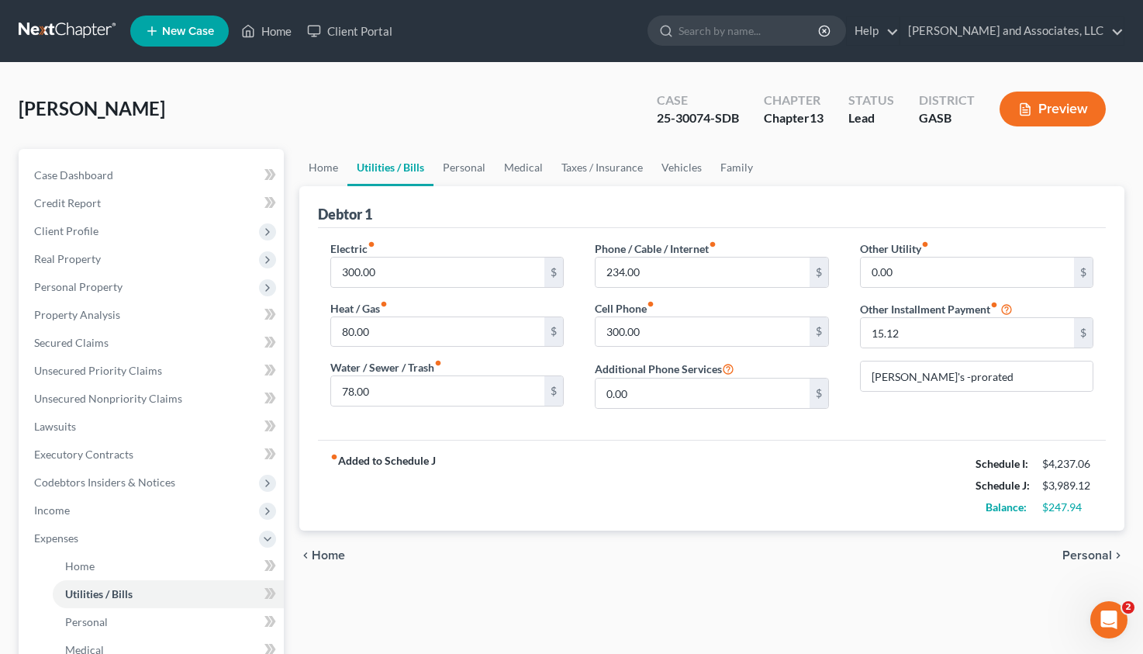
click at [331, 561] on span "Home" at bounding box center [328, 555] width 33 height 12
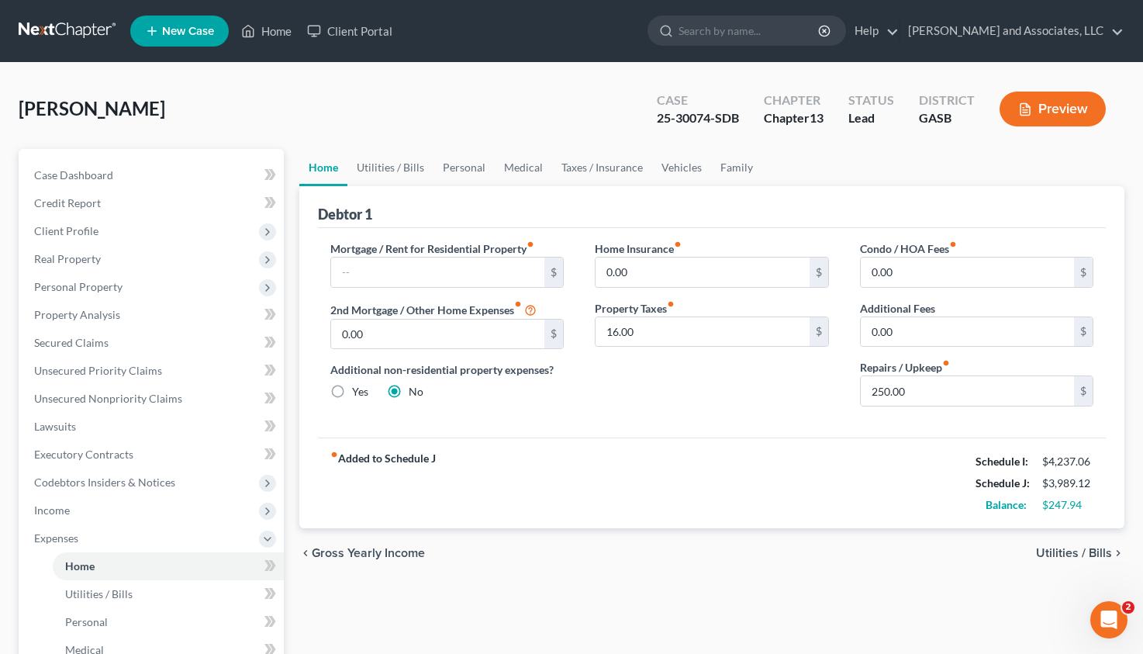
click at [1053, 553] on span "Utilities / Bills" at bounding box center [1074, 553] width 76 height 12
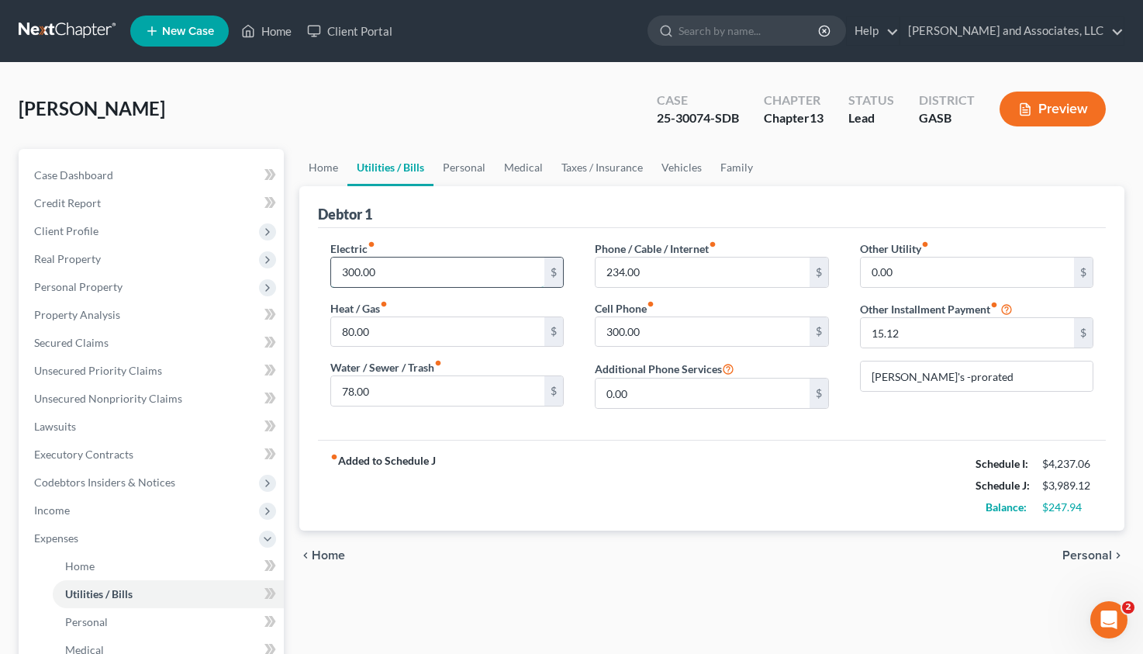
click at [379, 271] on input "300.00" at bounding box center [438, 272] width 214 height 29
click at [1086, 559] on span "Personal" at bounding box center [1088, 555] width 50 height 12
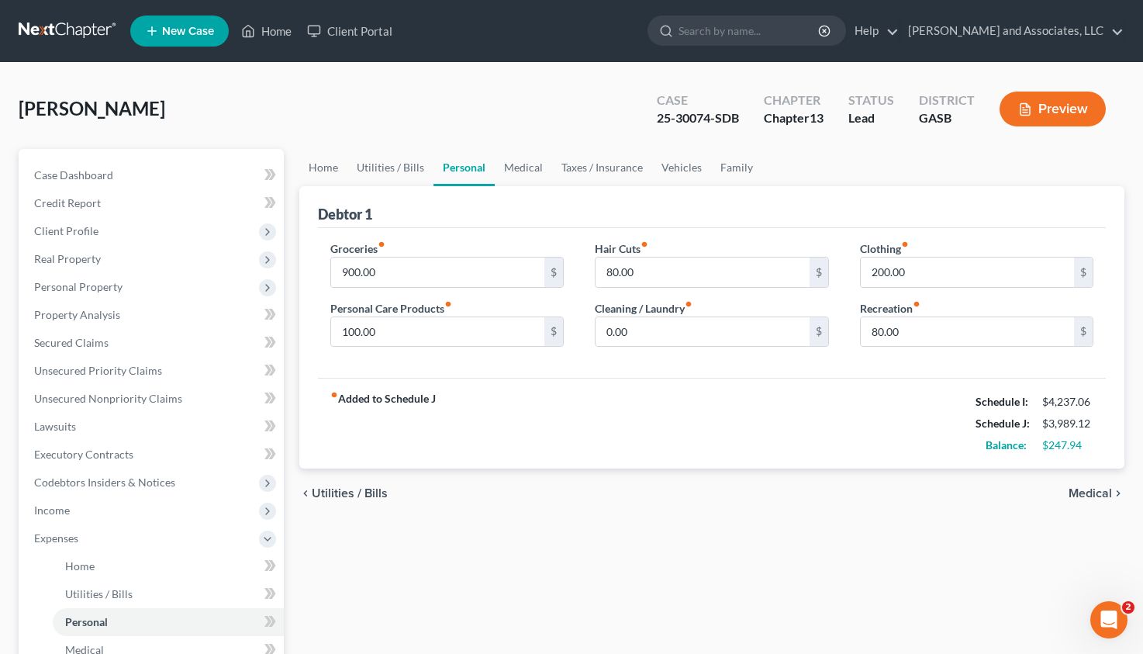
click at [1088, 488] on span "Medical" at bounding box center [1090, 493] width 43 height 12
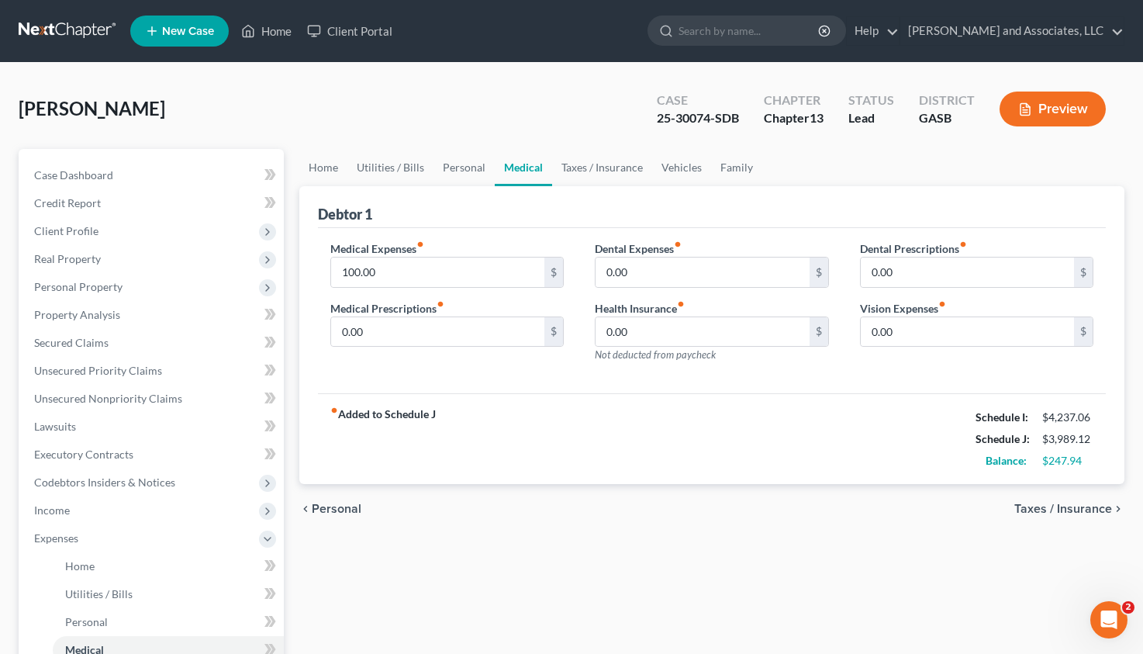
click at [1067, 508] on span "Taxes / Insurance" at bounding box center [1064, 509] width 98 height 12
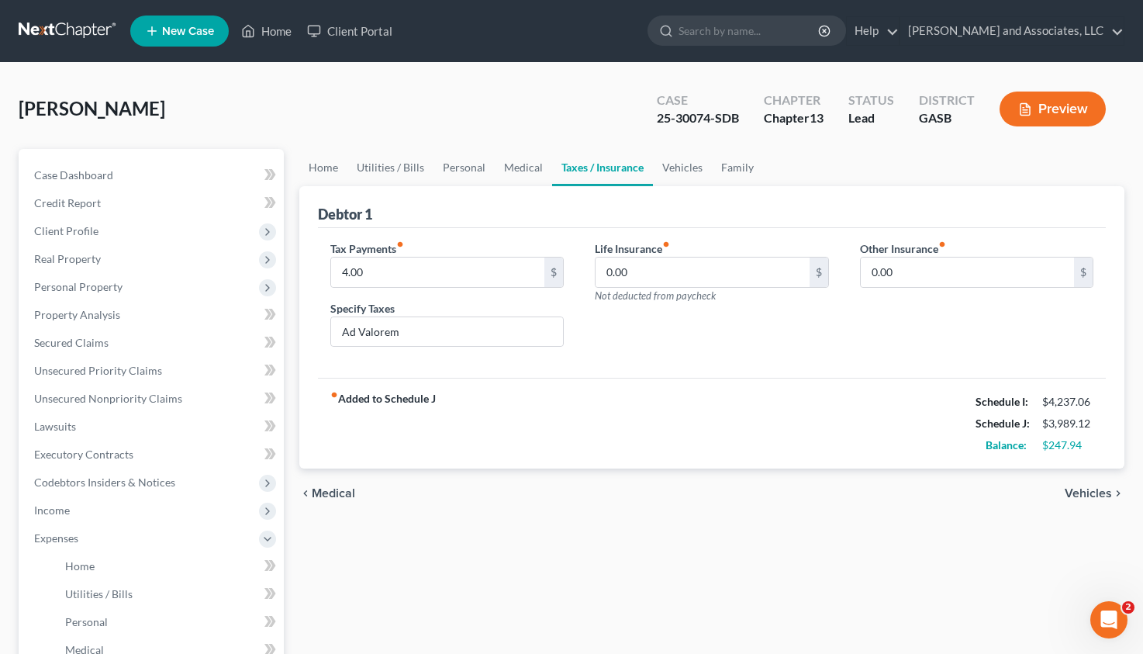
click at [1070, 488] on span "Vehicles" at bounding box center [1088, 493] width 47 height 12
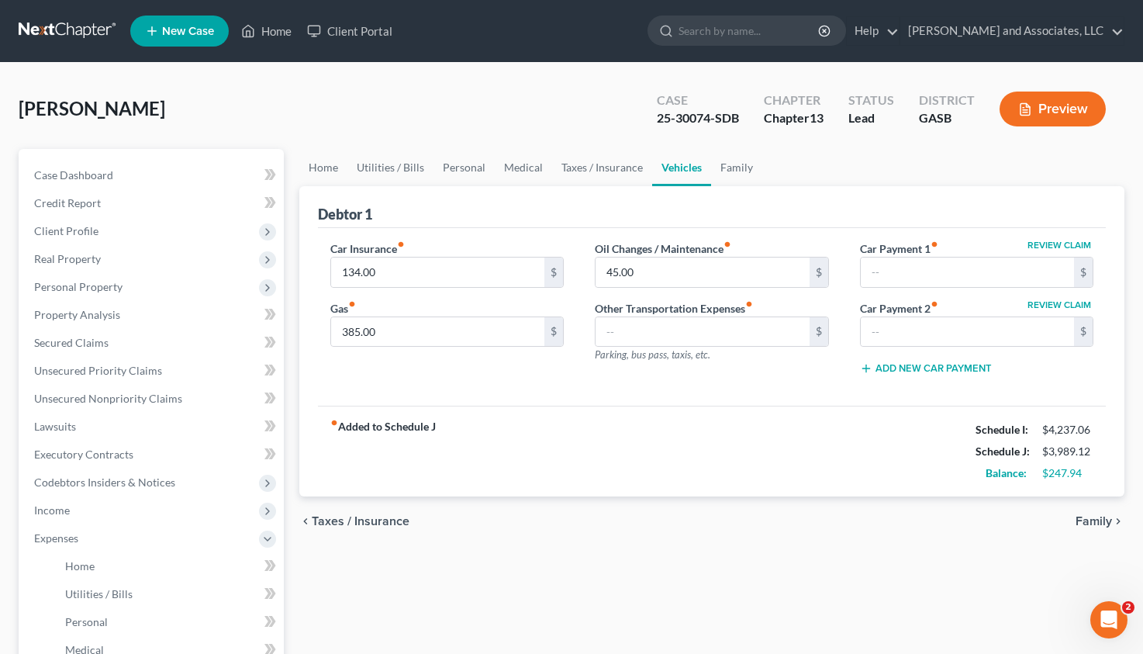
click at [1070, 489] on div "fiber_manual_record Added to Schedule J Schedule I: $4,237.06 Schedule J: $3,98…" at bounding box center [712, 451] width 789 height 91
click at [1089, 520] on span "Family" at bounding box center [1094, 521] width 36 height 12
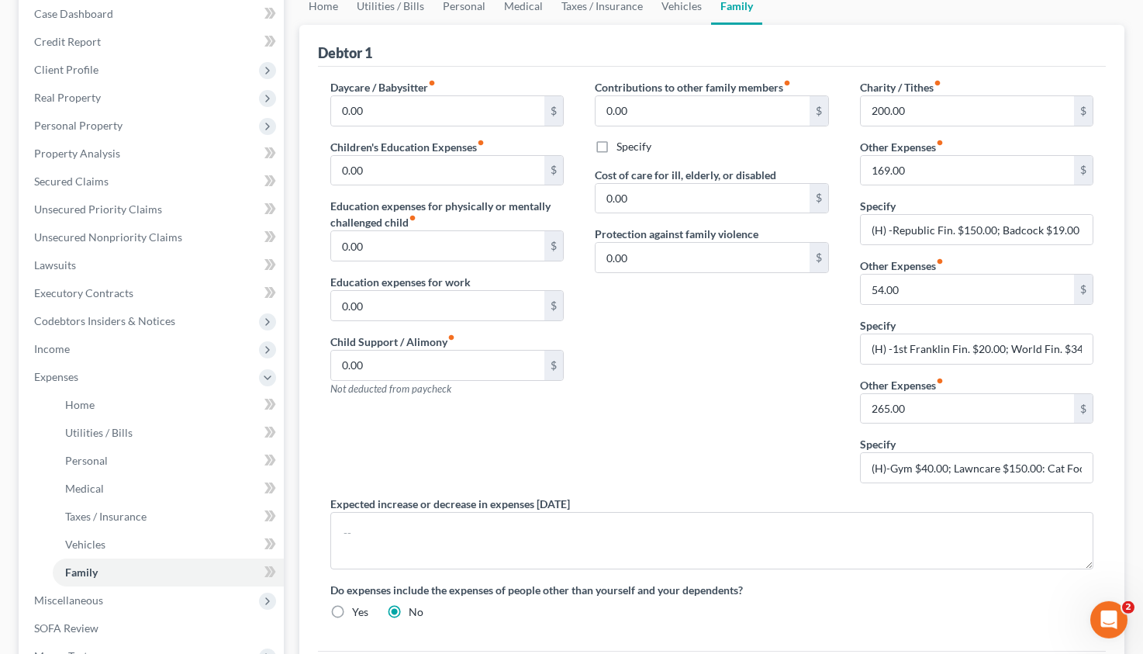
scroll to position [163, 0]
drag, startPoint x: 1043, startPoint y: 462, endPoint x: 953, endPoint y: 466, distance: 90.1
click at [953, 466] on input "(H)-Gym $40.00; Lawncare $150.00: Cat Food/Vet Fee 75.00" at bounding box center [977, 465] width 233 height 29
type input "(H)-Gym $40.00; Cat Food/Vet Fee 75.00"
click at [883, 403] on input "265.00" at bounding box center [968, 406] width 214 height 29
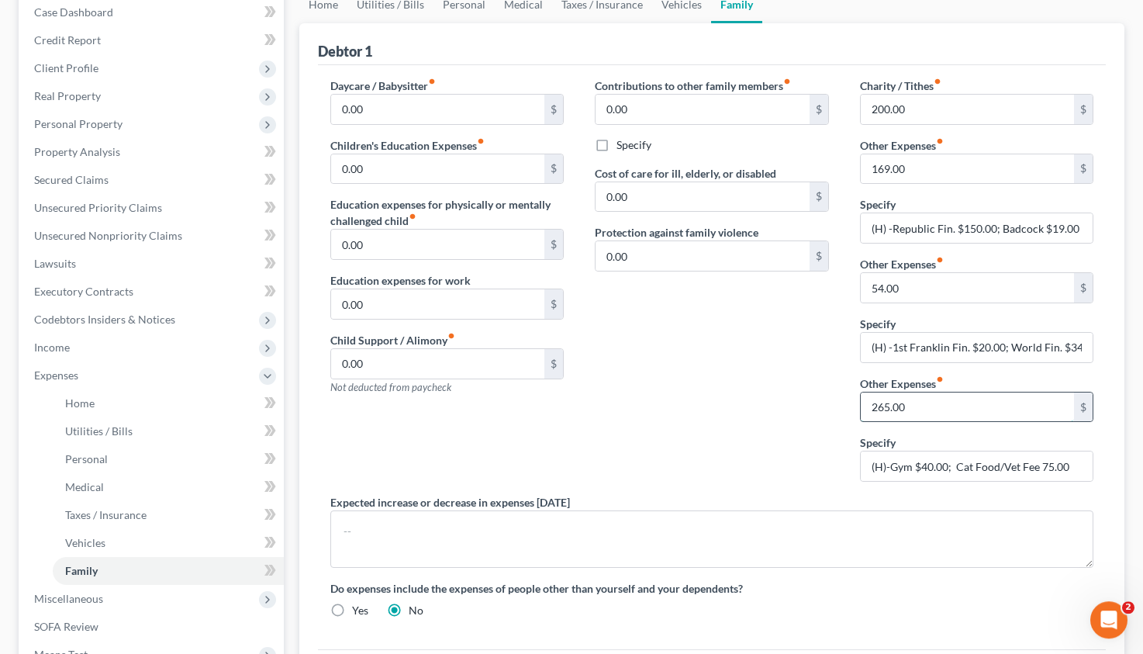
click at [883, 403] on input "265.00" at bounding box center [968, 406] width 214 height 29
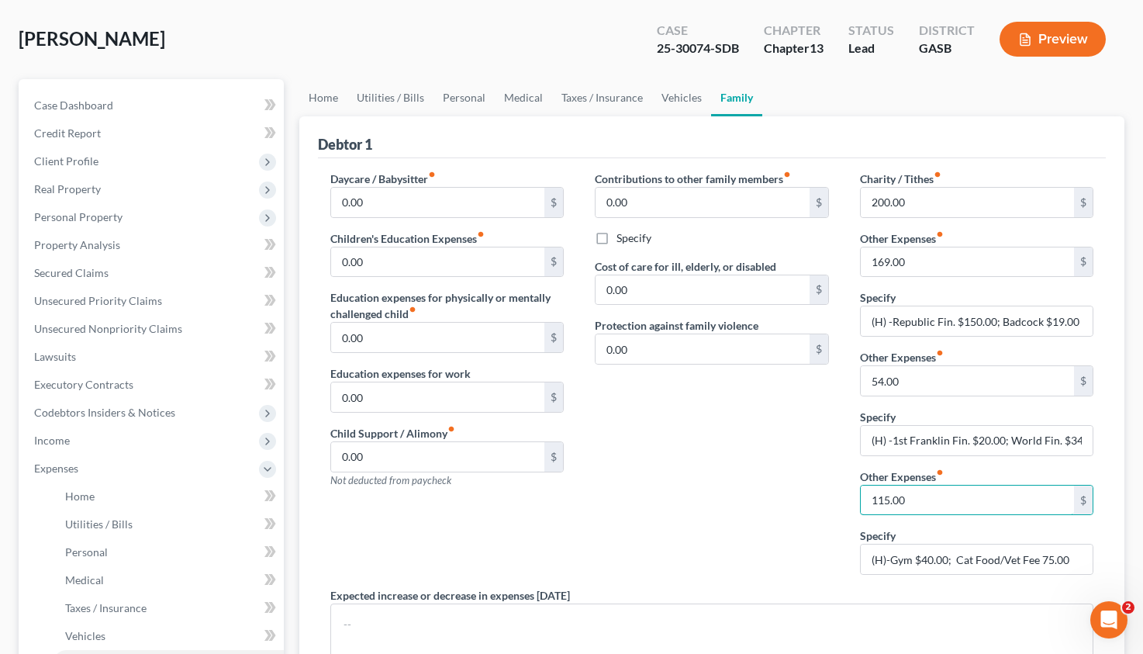
scroll to position [69, 0]
type input "115.00"
click at [575, 100] on link "Taxes / Insurance" at bounding box center [602, 98] width 100 height 37
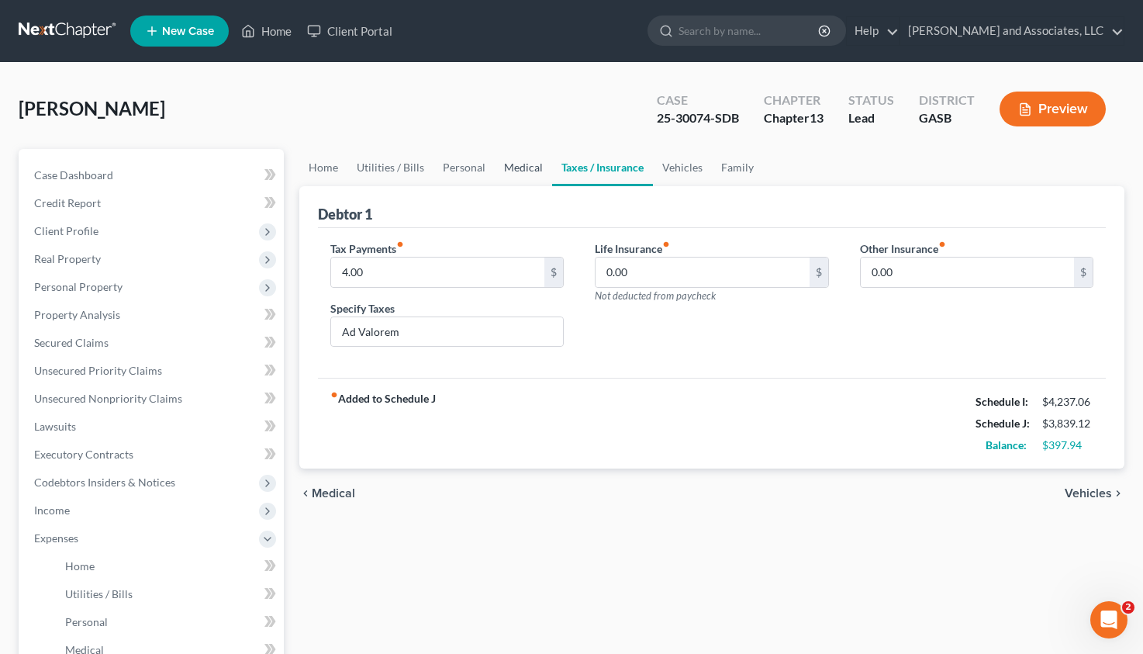
click at [510, 161] on link "Medical" at bounding box center [523, 167] width 57 height 37
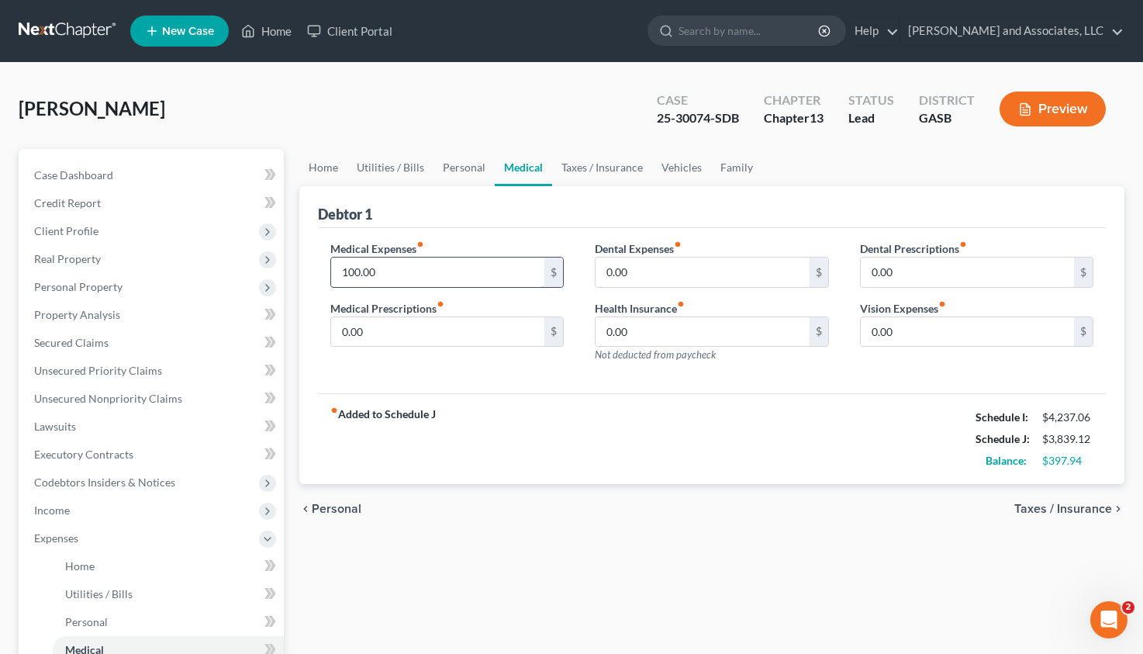
click at [359, 264] on input "100.00" at bounding box center [438, 272] width 214 height 29
click at [358, 268] on input "100.00" at bounding box center [438, 272] width 214 height 29
type input "131.00"
click at [457, 169] on link "Personal" at bounding box center [464, 167] width 61 height 37
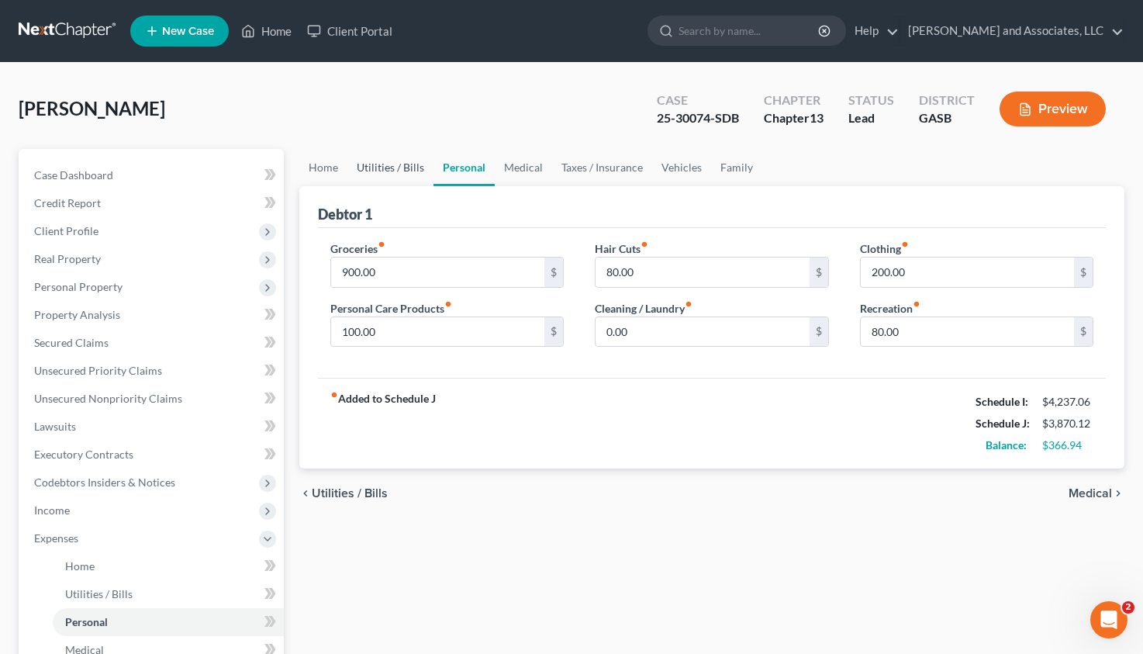
click at [382, 162] on link "Utilities / Bills" at bounding box center [390, 167] width 86 height 37
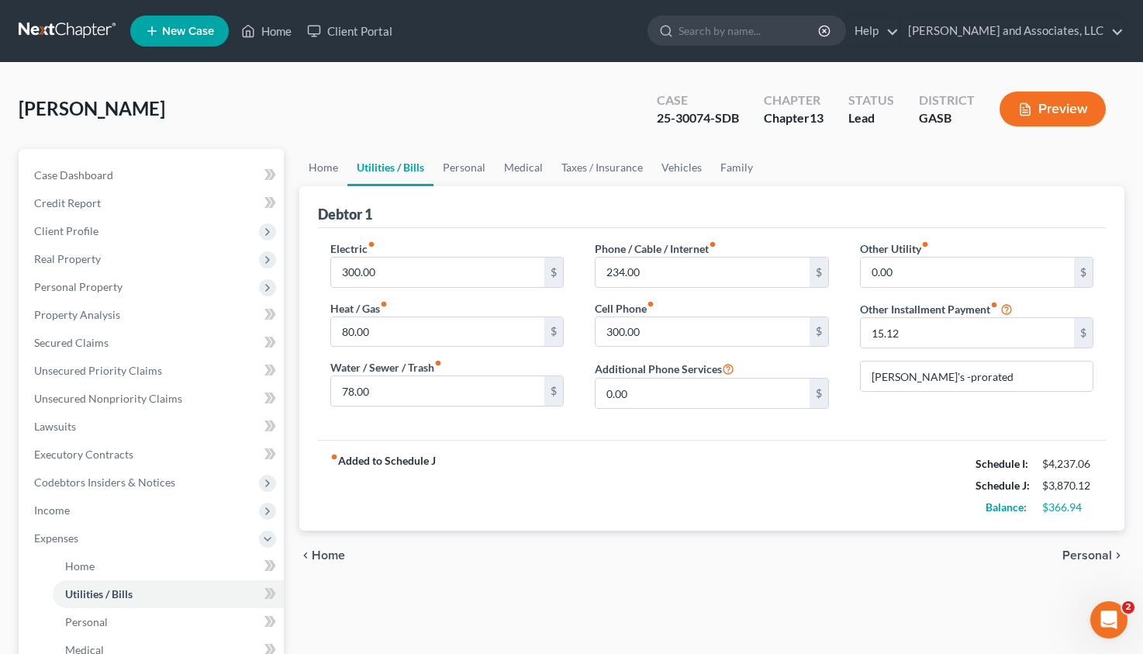
click at [322, 555] on span "Home" at bounding box center [328, 555] width 33 height 12
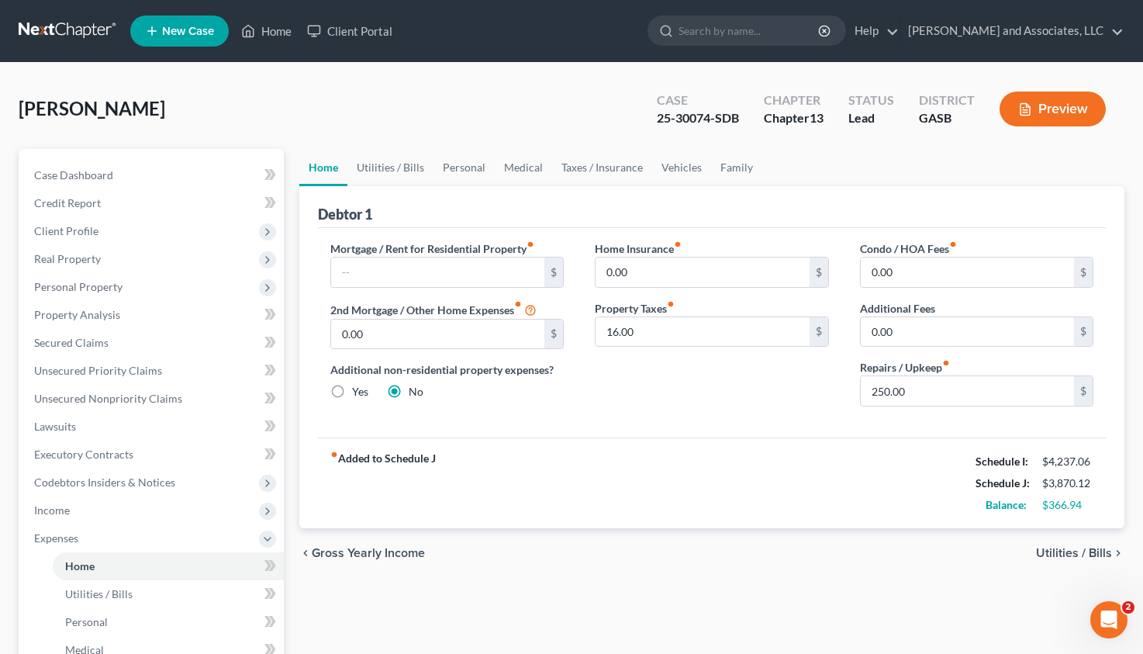
click at [1050, 556] on span "Utilities / Bills" at bounding box center [1074, 553] width 76 height 12
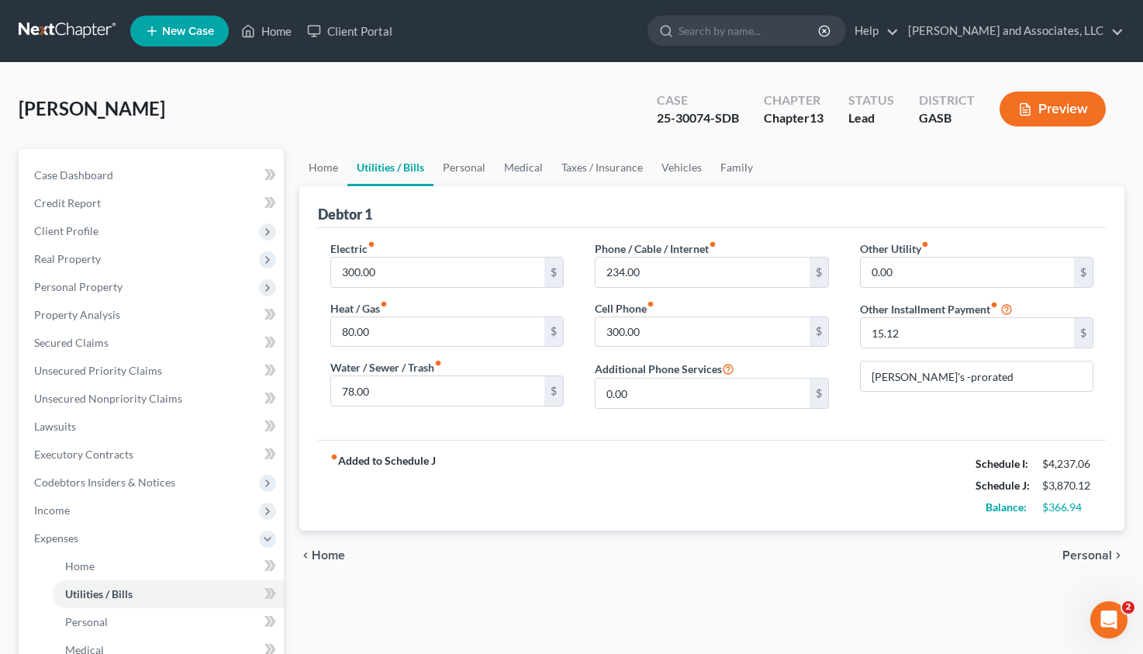
click at [1072, 551] on span "Personal" at bounding box center [1088, 555] width 50 height 12
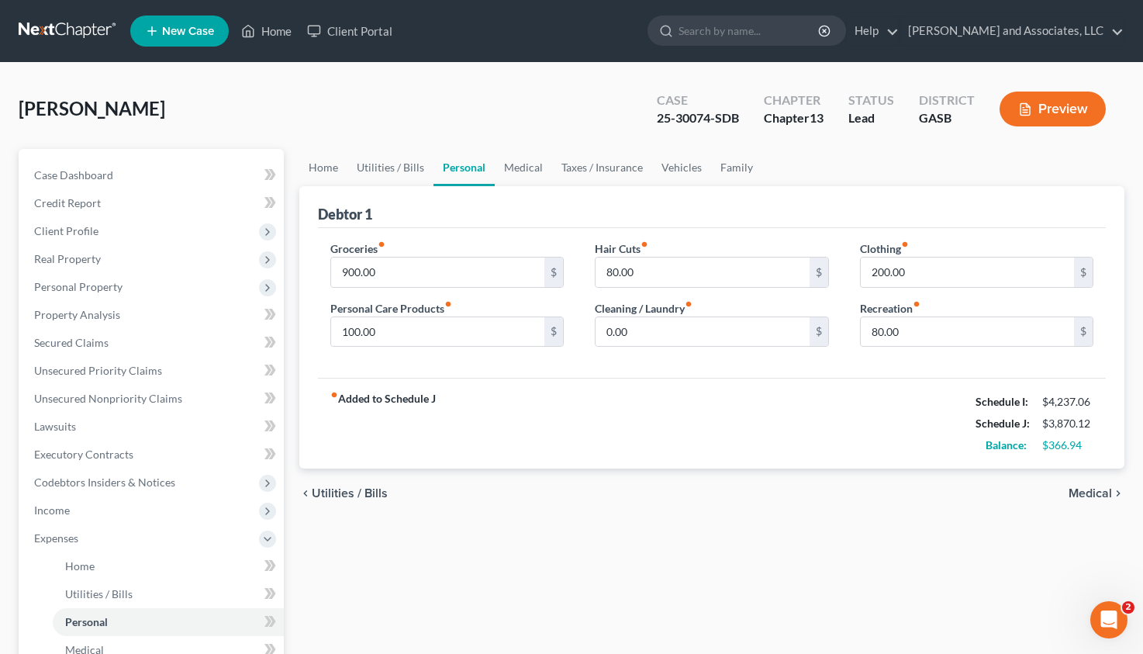
click at [1091, 490] on span "Medical" at bounding box center [1090, 493] width 43 height 12
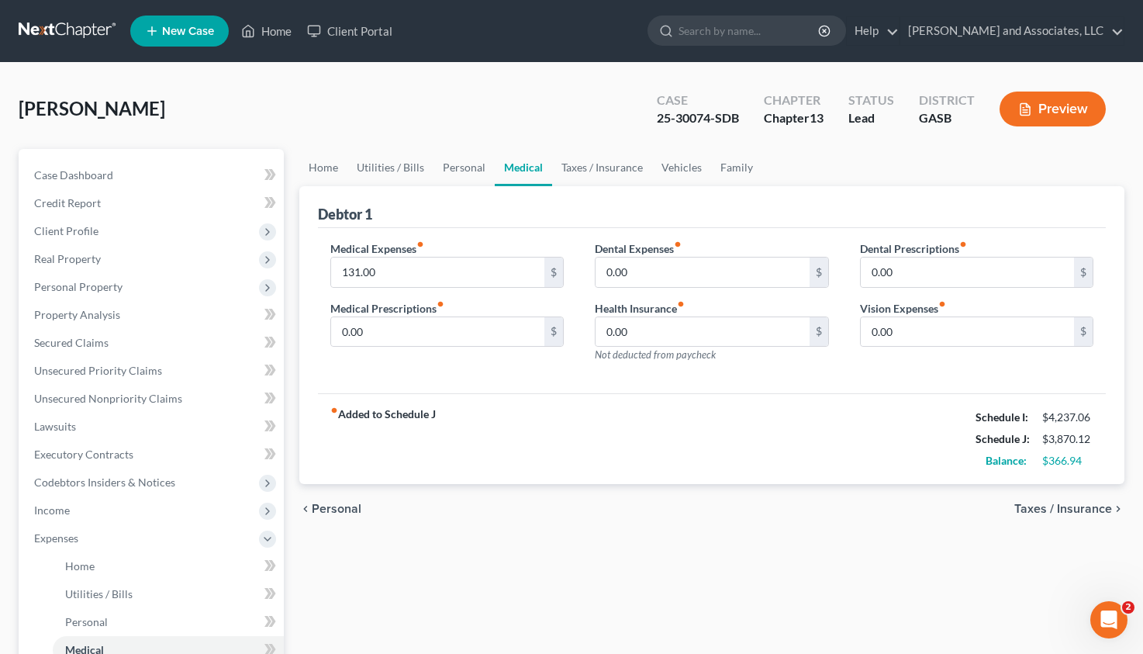
click at [1066, 503] on span "Taxes / Insurance" at bounding box center [1064, 509] width 98 height 12
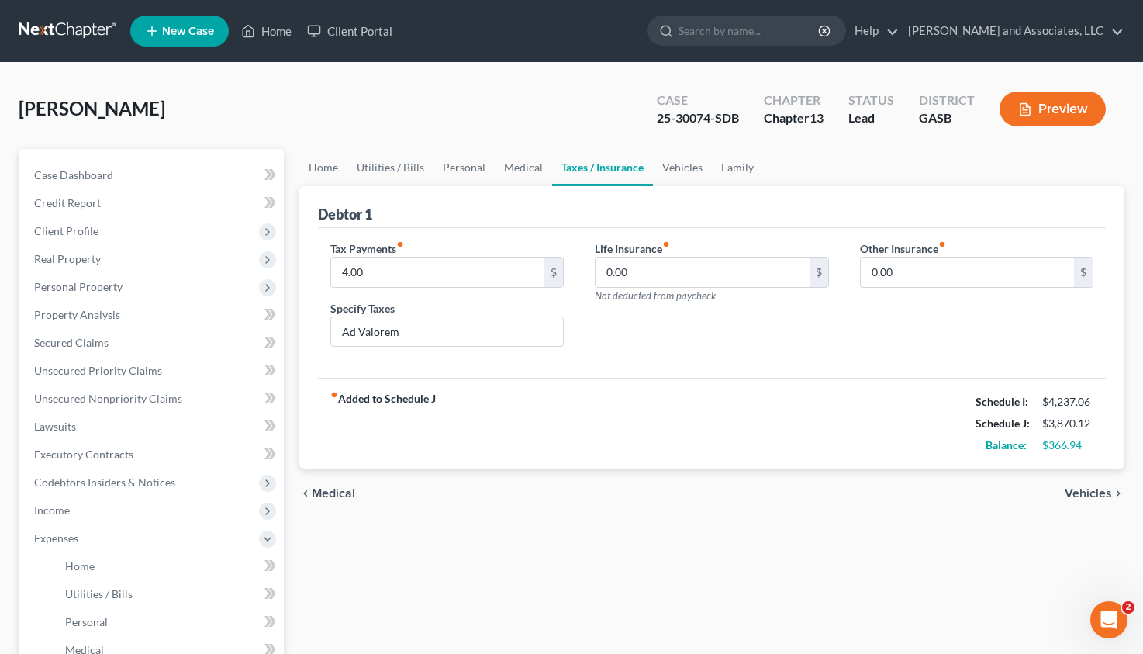
click at [1066, 508] on div "chevron_left Medical Vehicles chevron_right" at bounding box center [712, 493] width 826 height 50
click at [1079, 494] on span "Vehicles" at bounding box center [1088, 493] width 47 height 12
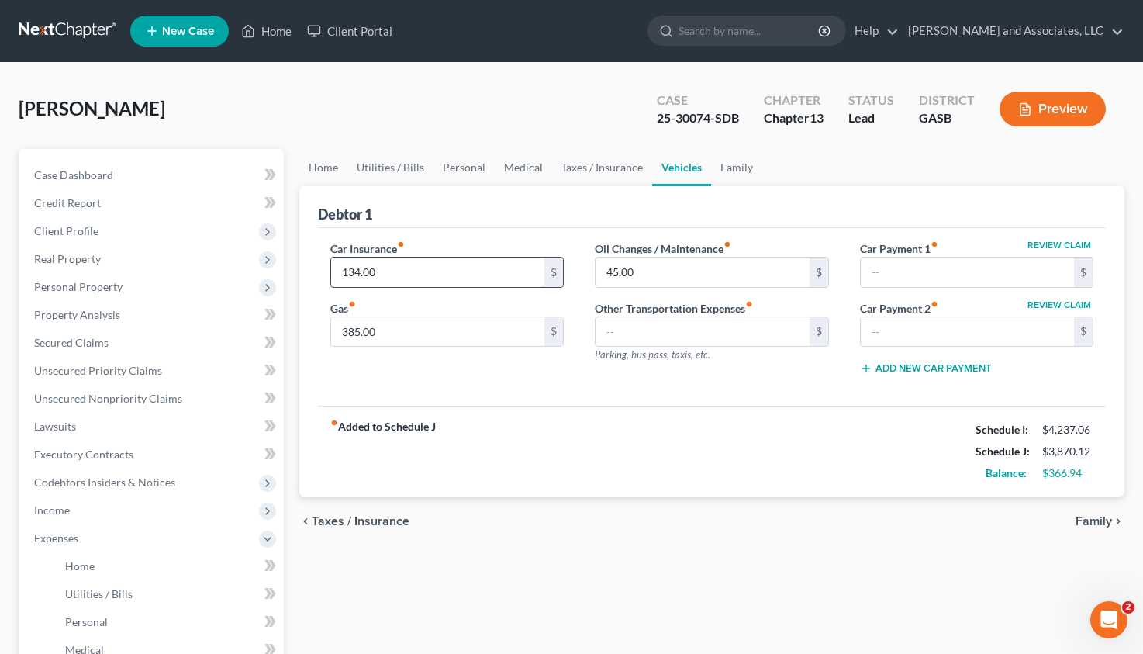
drag, startPoint x: 382, startPoint y: 267, endPoint x: 423, endPoint y: 271, distance: 41.3
click at [423, 271] on input "134.00" at bounding box center [438, 272] width 214 height 29
type input "218.00"
click at [1105, 522] on span "Family" at bounding box center [1094, 521] width 36 height 12
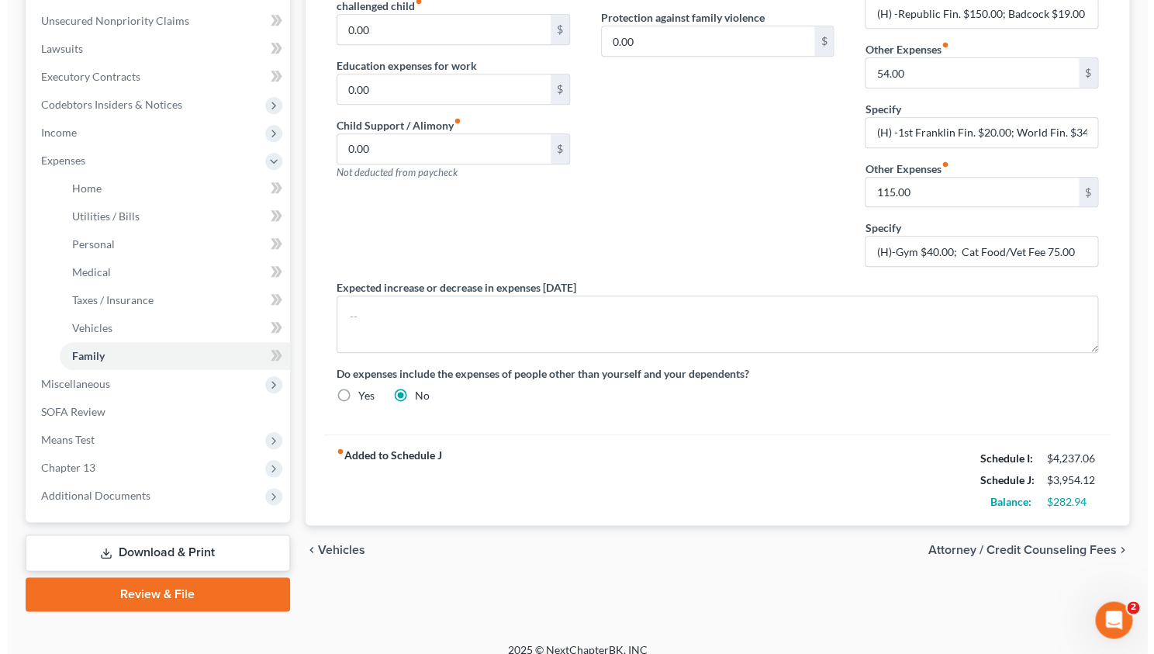
scroll to position [392, 0]
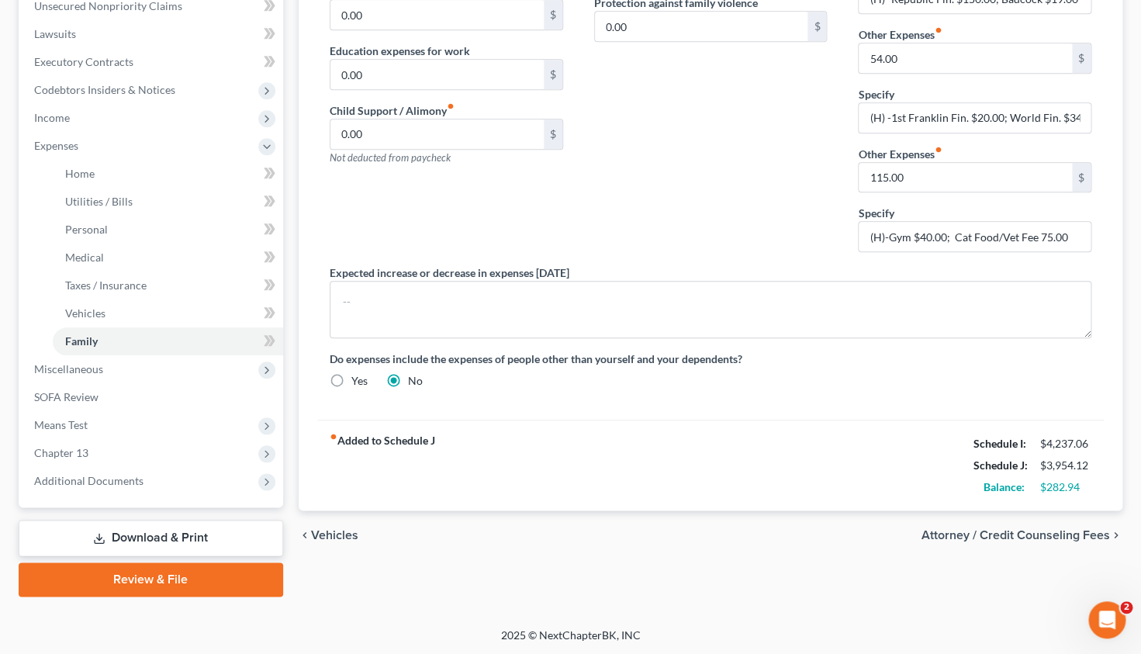
click at [1014, 537] on span "Attorney / Credit Counseling Fees" at bounding box center [1015, 535] width 188 height 12
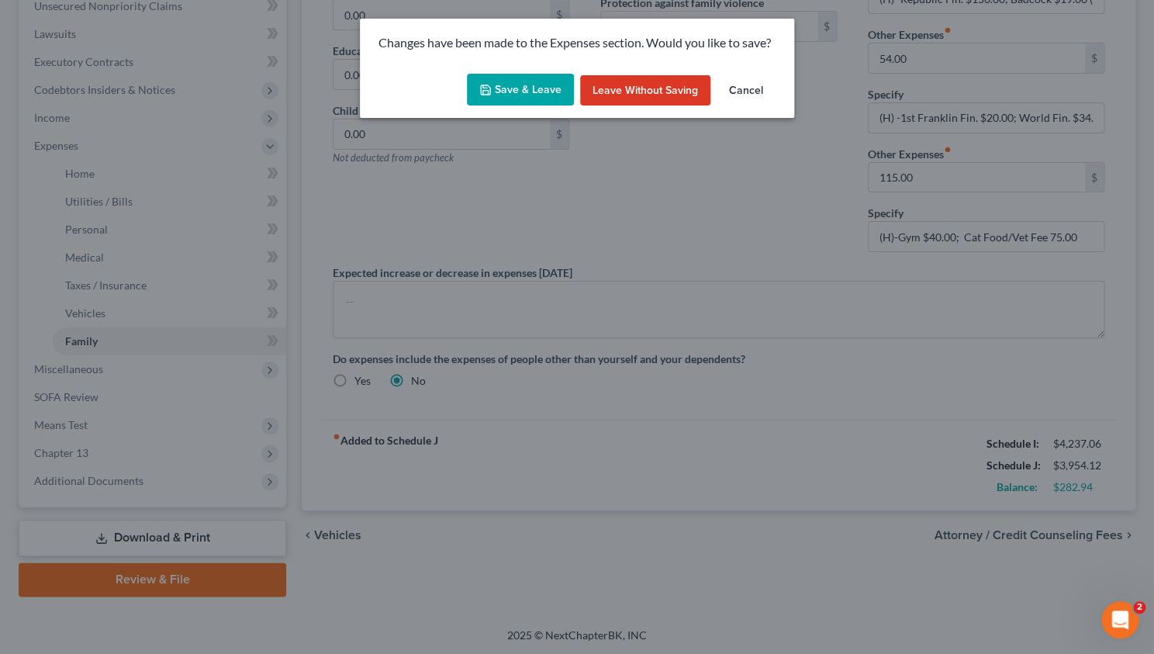
click at [492, 87] on icon "button" at bounding box center [485, 90] width 12 height 12
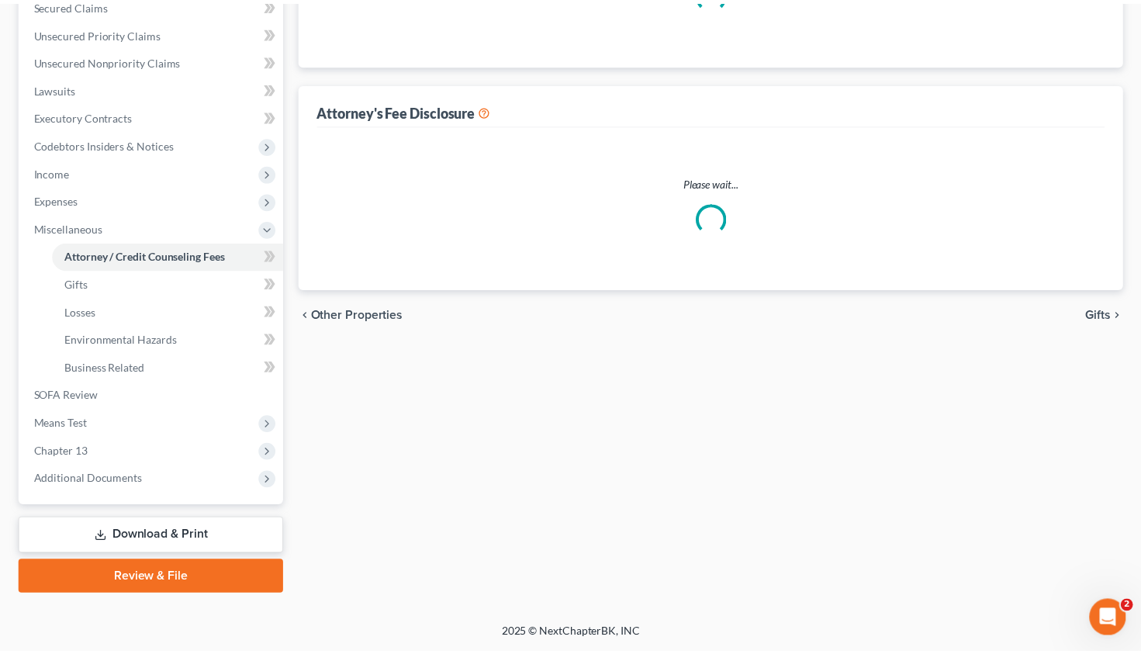
scroll to position [337, 0]
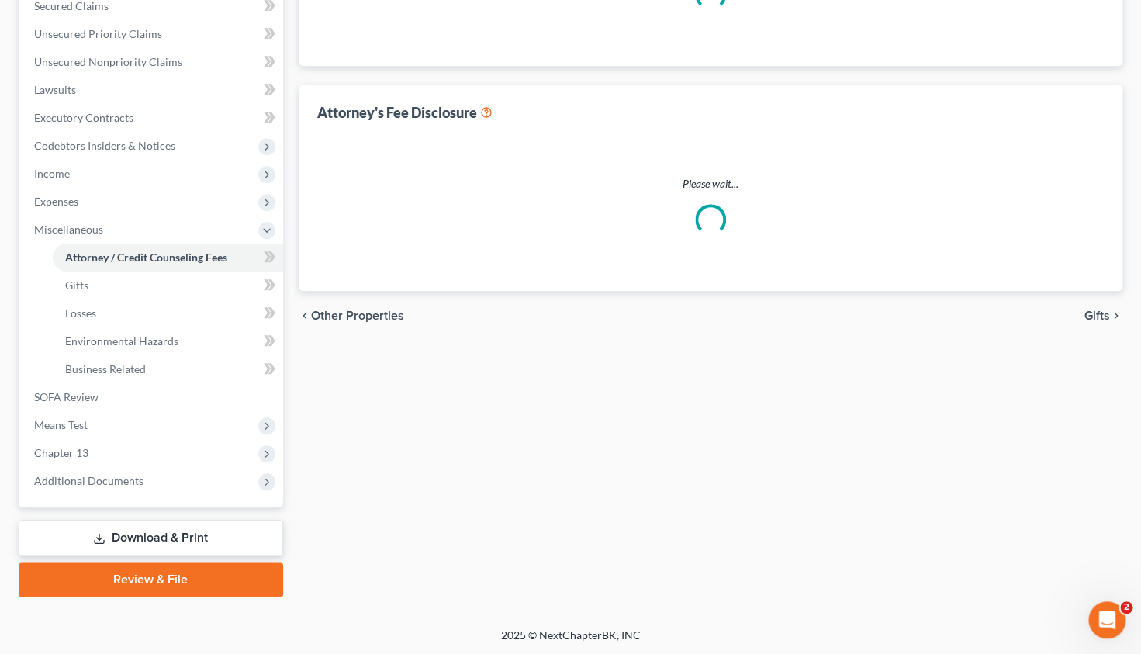
select select "0"
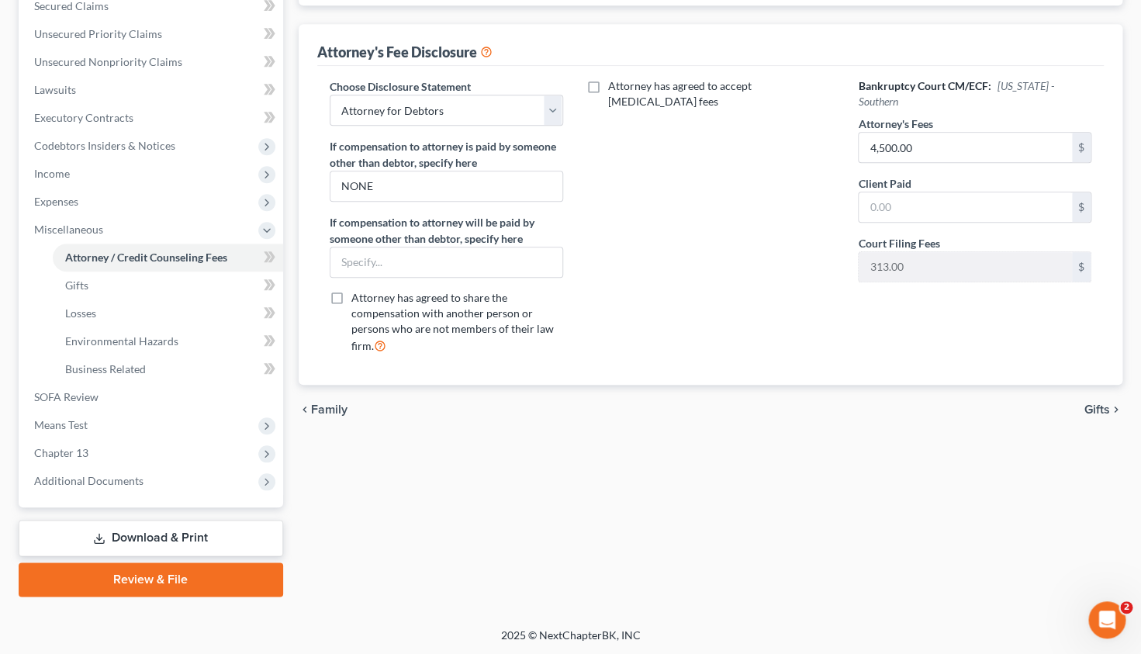
click at [180, 533] on link "Download & Print" at bounding box center [151, 538] width 264 height 36
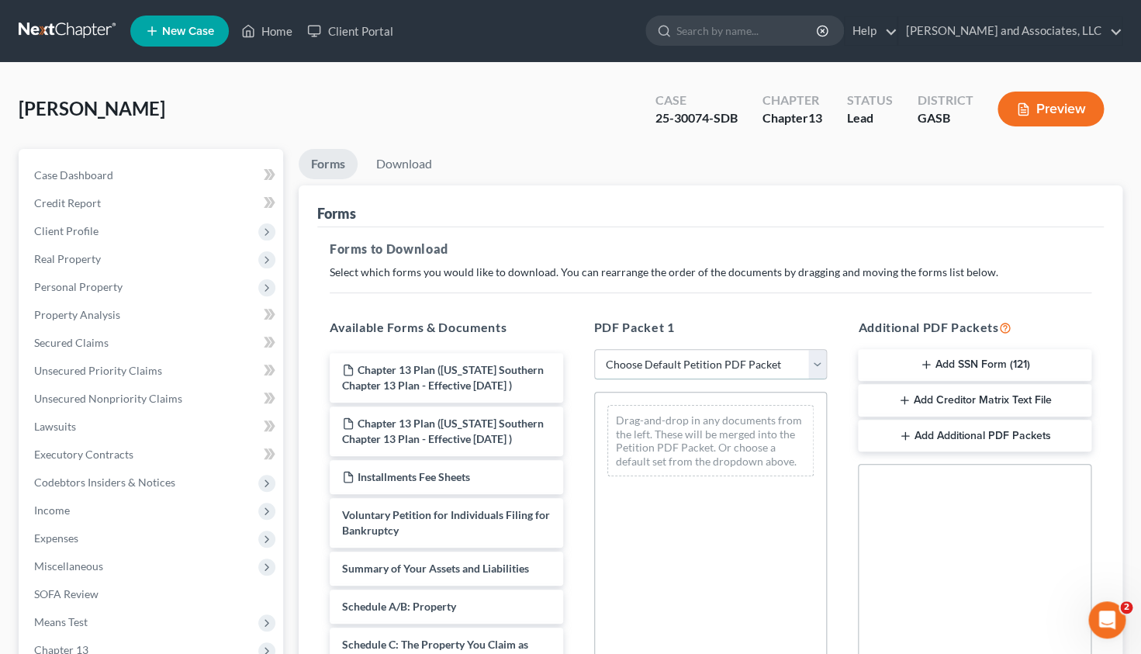
click at [594, 349] on select "Choose Default Petition PDF Packet Complete Bankruptcy Petition (all forms and …" at bounding box center [710, 364] width 233 height 31
select select "2"
click option "Amended Forms" at bounding box center [0, 0] width 0 height 0
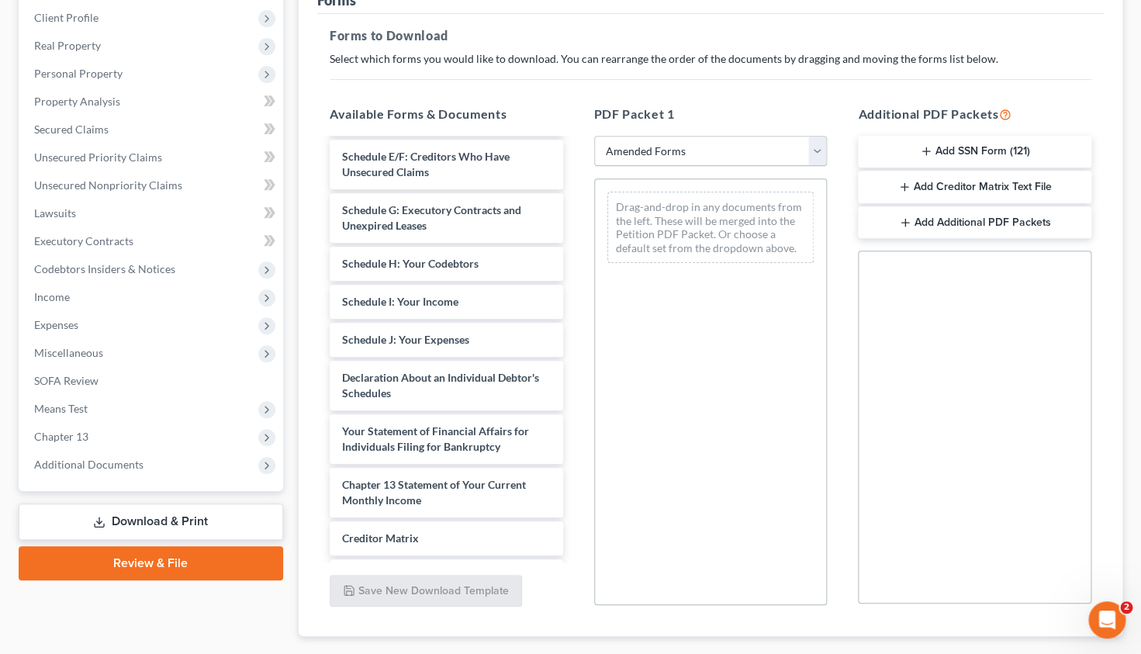
scroll to position [247, 0]
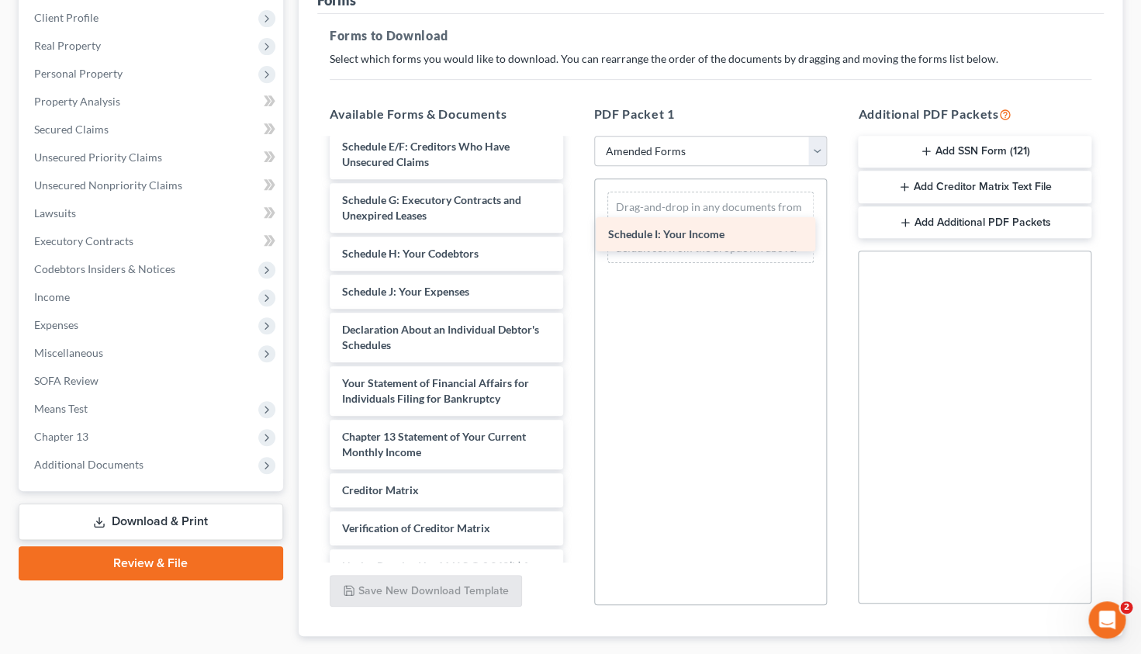
drag, startPoint x: 396, startPoint y: 285, endPoint x: 663, endPoint y: 228, distance: 273.5
click at [576, 228] on div "Schedule I: Your Income Voluntary Petition for Individuals Filing for Bankruptc…" at bounding box center [446, 265] width 258 height 744
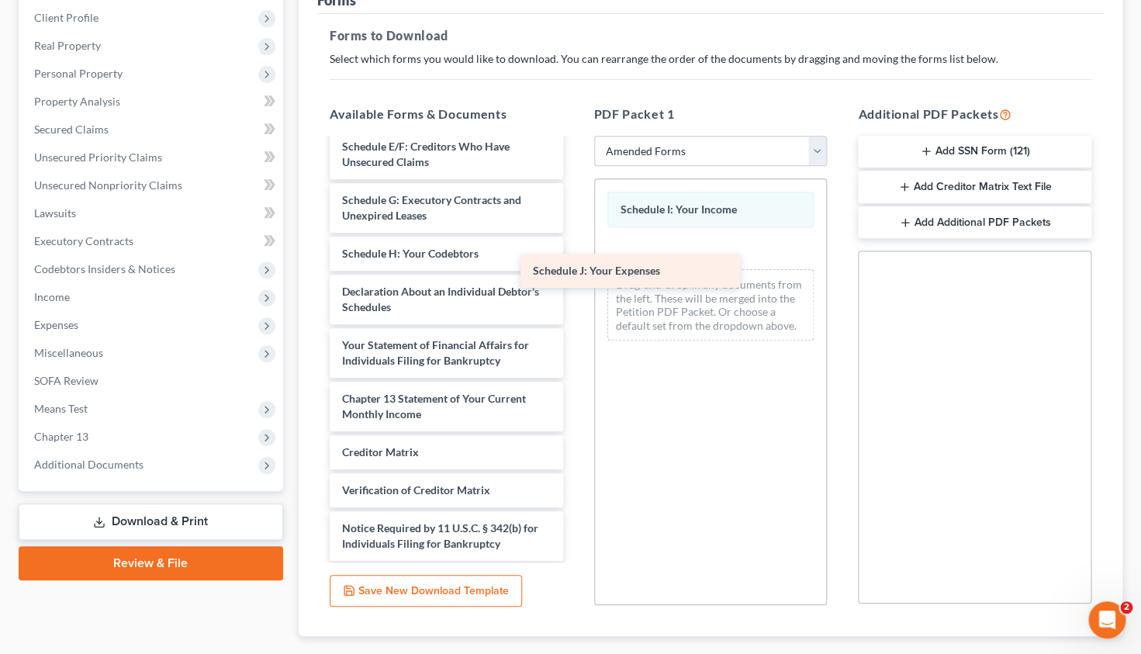
drag, startPoint x: 427, startPoint y: 298, endPoint x: 690, endPoint y: 268, distance: 264.7
click at [576, 268] on div "Schedule J: Your Expenses Voluntary Petition for Individuals Filing for Bankrup…" at bounding box center [446, 246] width 258 height 706
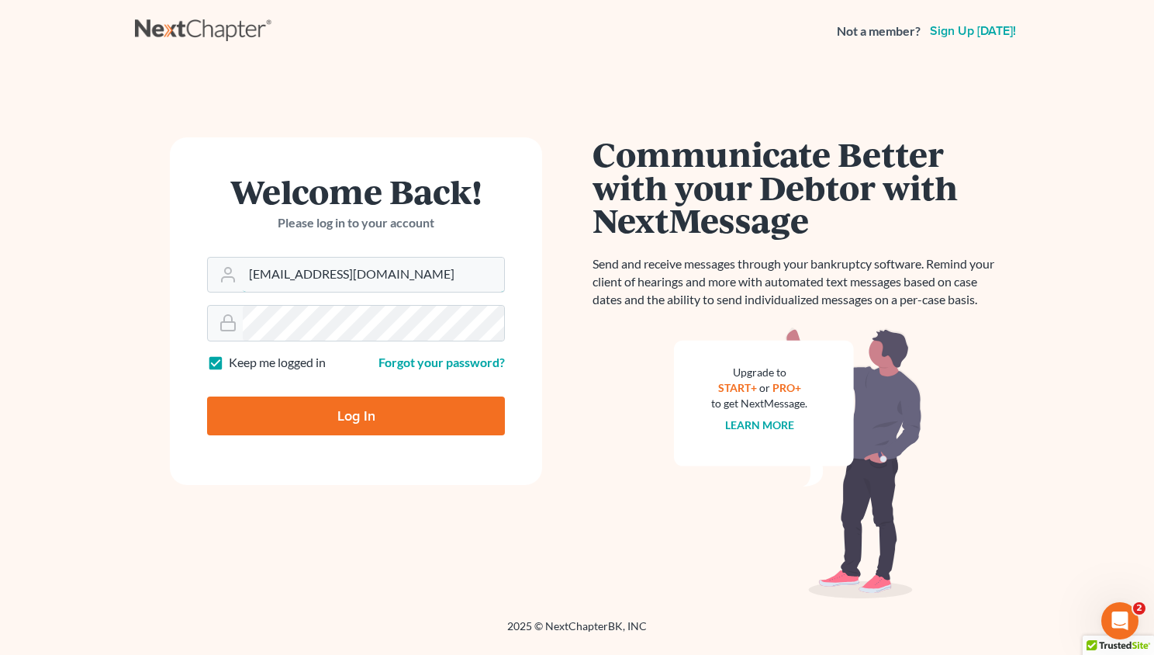
type input "mwalker@arthurlwalker.com"
click at [364, 410] on input "Log In" at bounding box center [356, 415] width 298 height 39
type input "Thinking..."
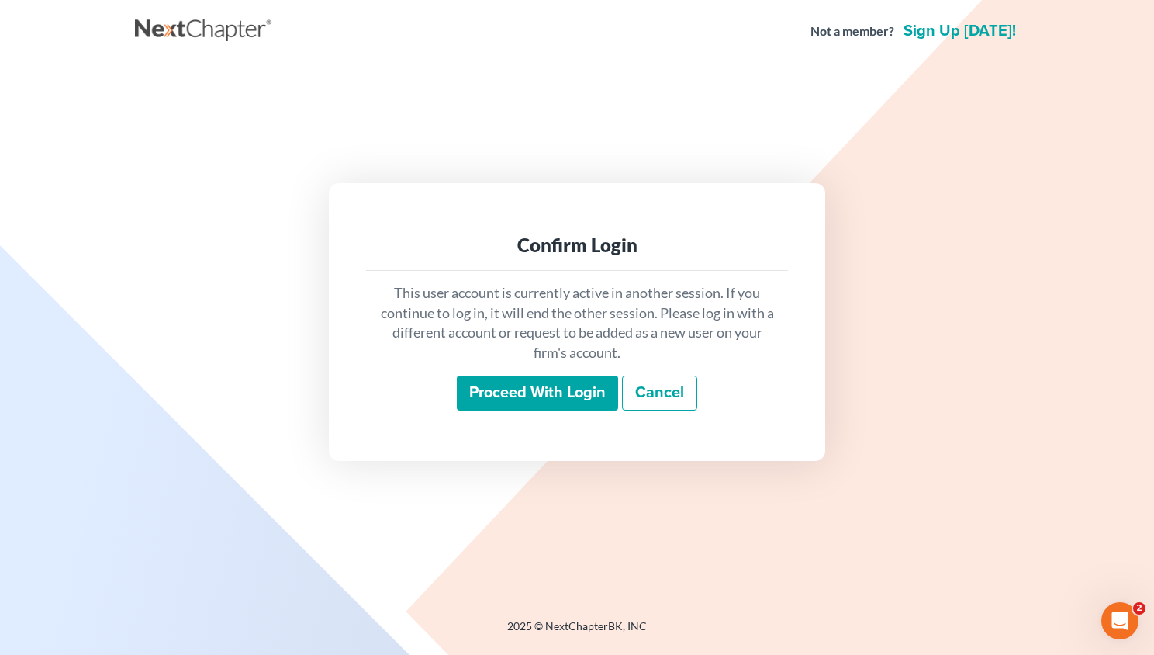
click at [517, 396] on input "Proceed with login" at bounding box center [537, 393] width 161 height 36
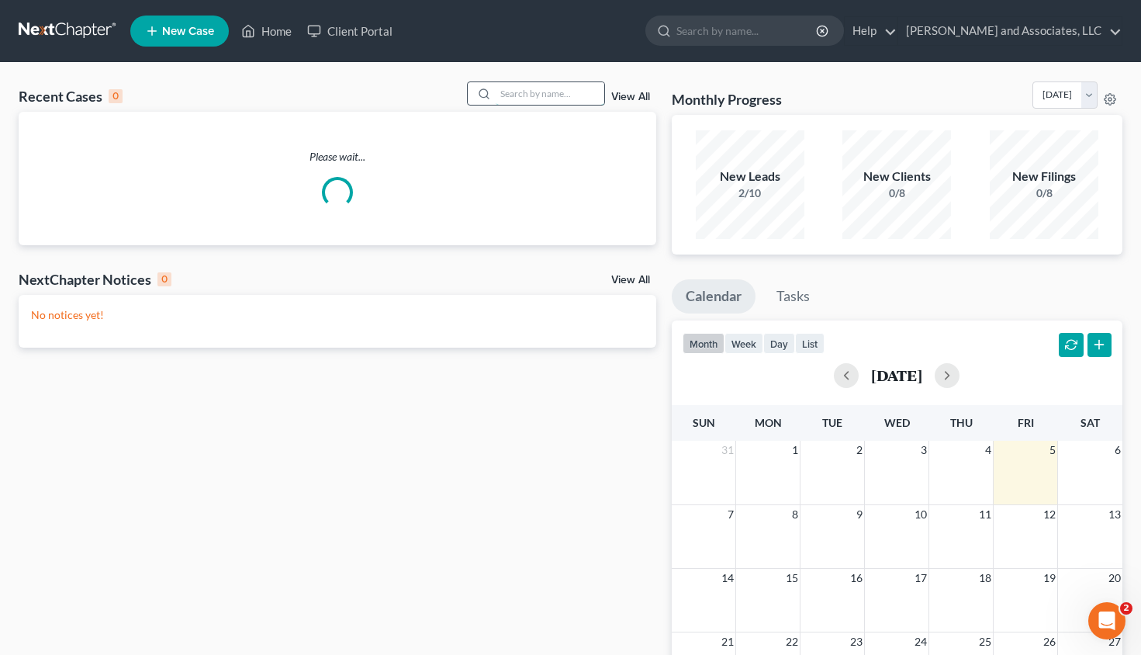
click at [496, 92] on input "search" at bounding box center [550, 93] width 109 height 22
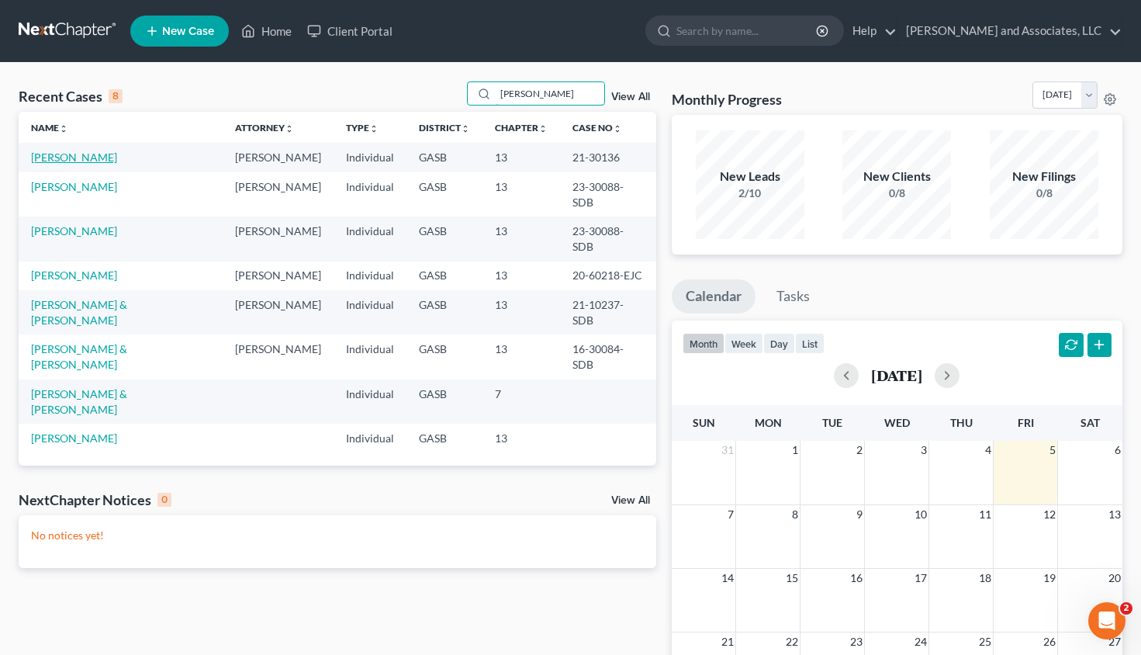
type input "[PERSON_NAME]"
click at [88, 154] on link "[PERSON_NAME]" at bounding box center [74, 156] width 86 height 13
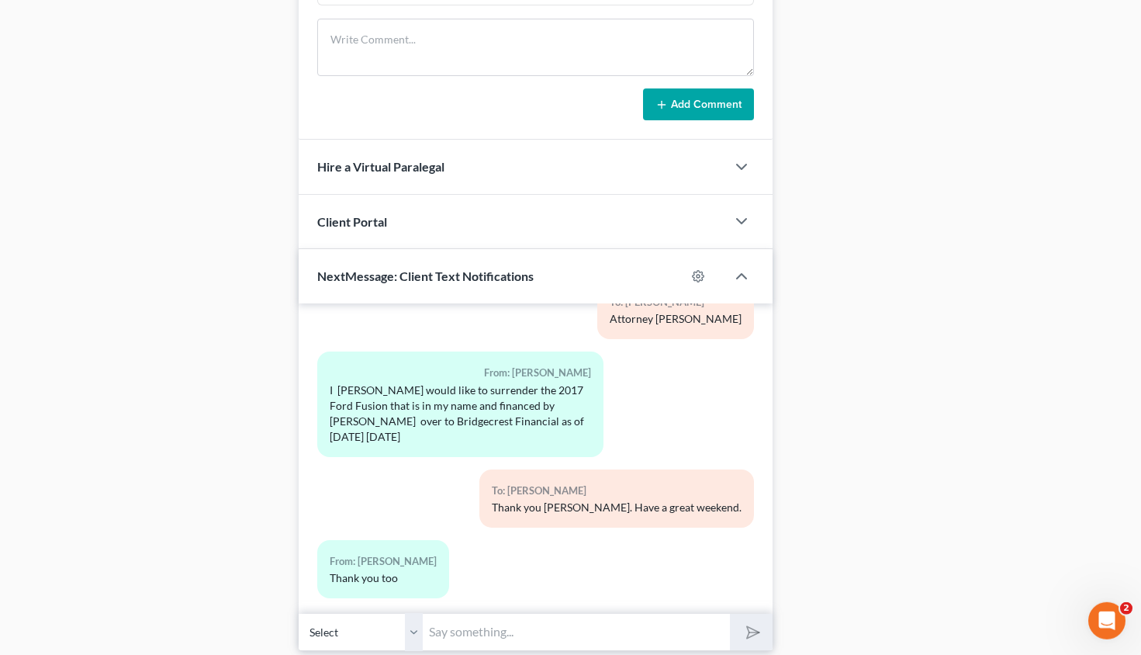
scroll to position [857, 0]
click at [458, 630] on input "text" at bounding box center [576, 630] width 307 height 38
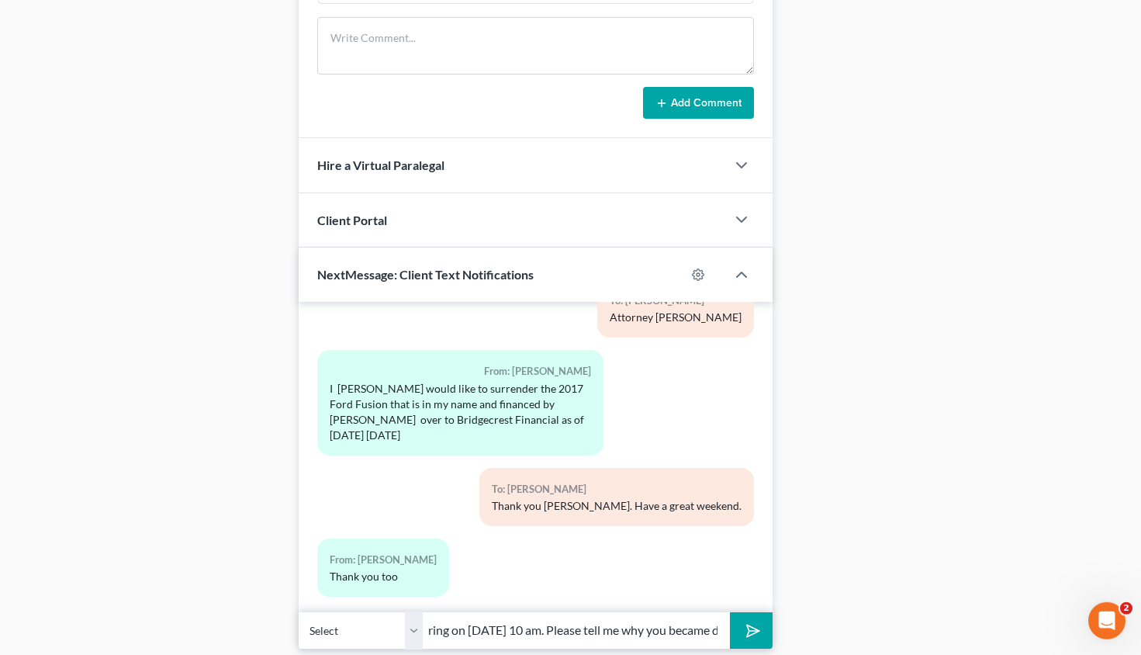
scroll to position [0, 603]
drag, startPoint x: 616, startPoint y: 625, endPoint x: 655, endPoint y: 631, distance: 39.2
click at [655, 631] on input "Good Morning, [PERSON_NAME]. This is Attorney [PERSON_NAME]. You have a Trustee…" at bounding box center [576, 630] width 307 height 38
drag, startPoint x: 725, startPoint y: 630, endPoint x: 517, endPoint y: 634, distance: 207.9
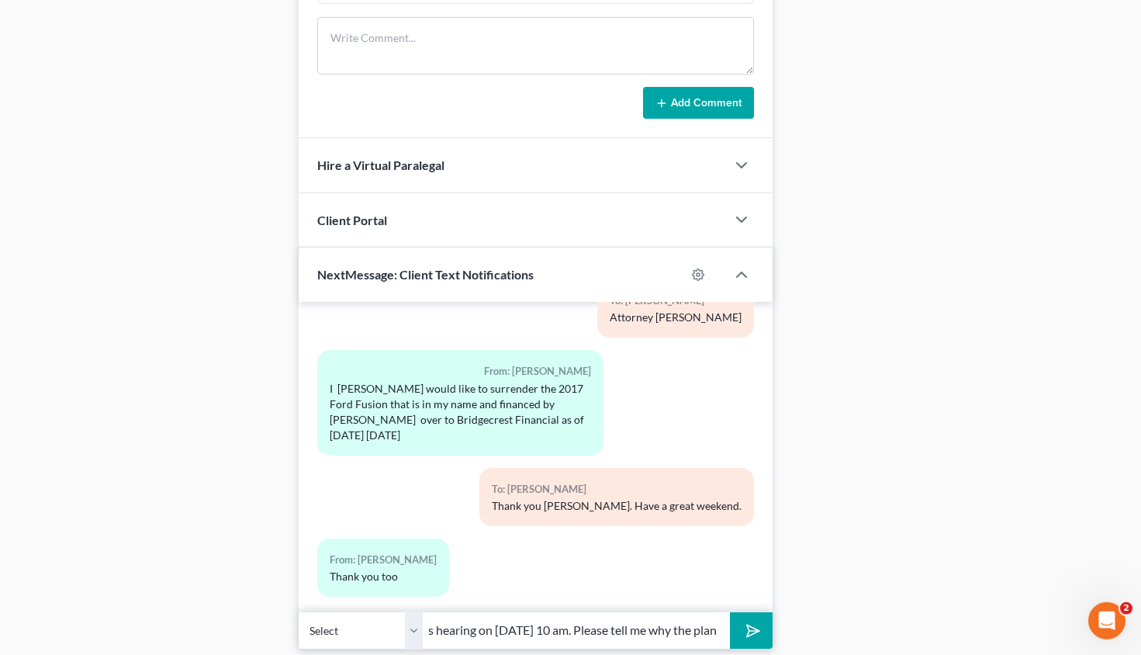
click at [517, 634] on input "Good Morning, [PERSON_NAME]. This is Attorney [PERSON_NAME]. You have a Trustee…" at bounding box center [576, 630] width 307 height 38
type input "Good Morning, [PERSON_NAME]. This is Attorney [PERSON_NAME]. You have a Trustee…"
click at [752, 618] on button "submit" at bounding box center [751, 630] width 43 height 36
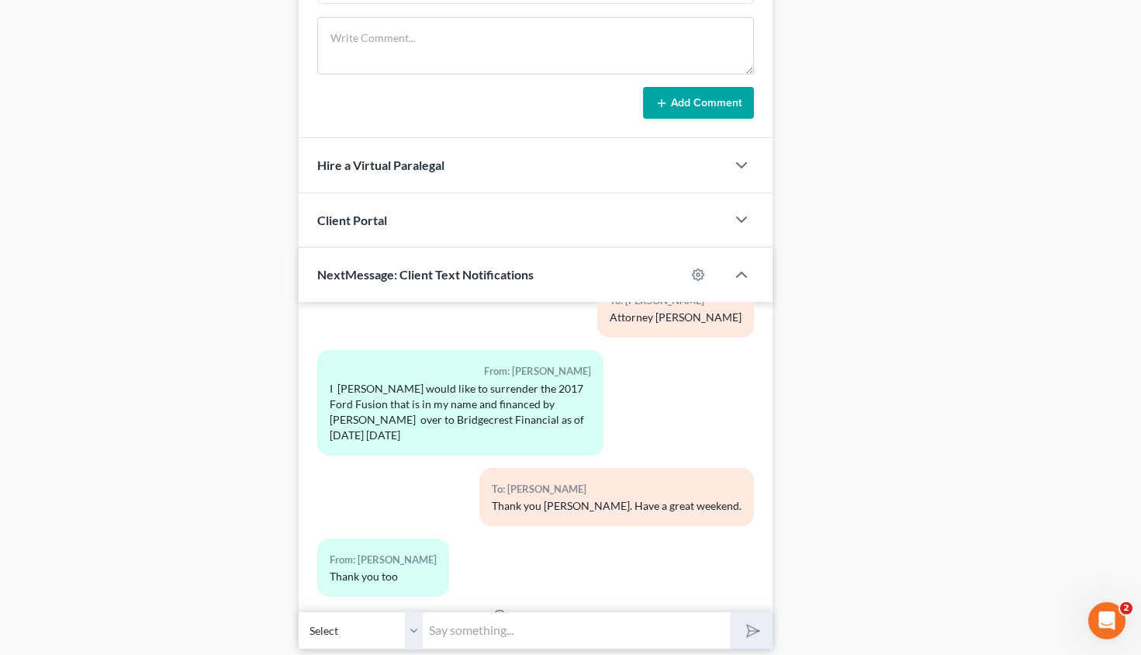
click at [489, 631] on input "text" at bounding box center [576, 630] width 307 height 38
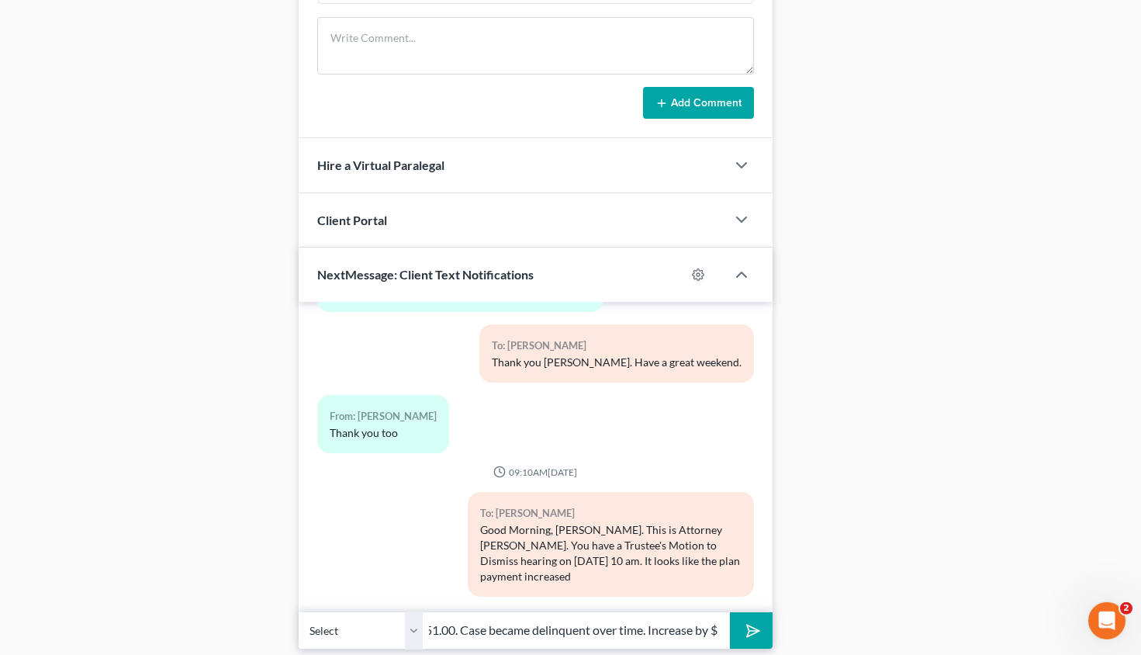
scroll to position [0, 401]
drag, startPoint x: 721, startPoint y: 631, endPoint x: 647, endPoint y: 638, distance: 73.9
click at [647, 638] on input "to $685.00 in [DATE], but the employer continued to deduct $551.00. Case became…" at bounding box center [576, 630] width 307 height 38
type input "to $685.00 in [DATE], but the employer continued to deduct $551.00. Case became…"
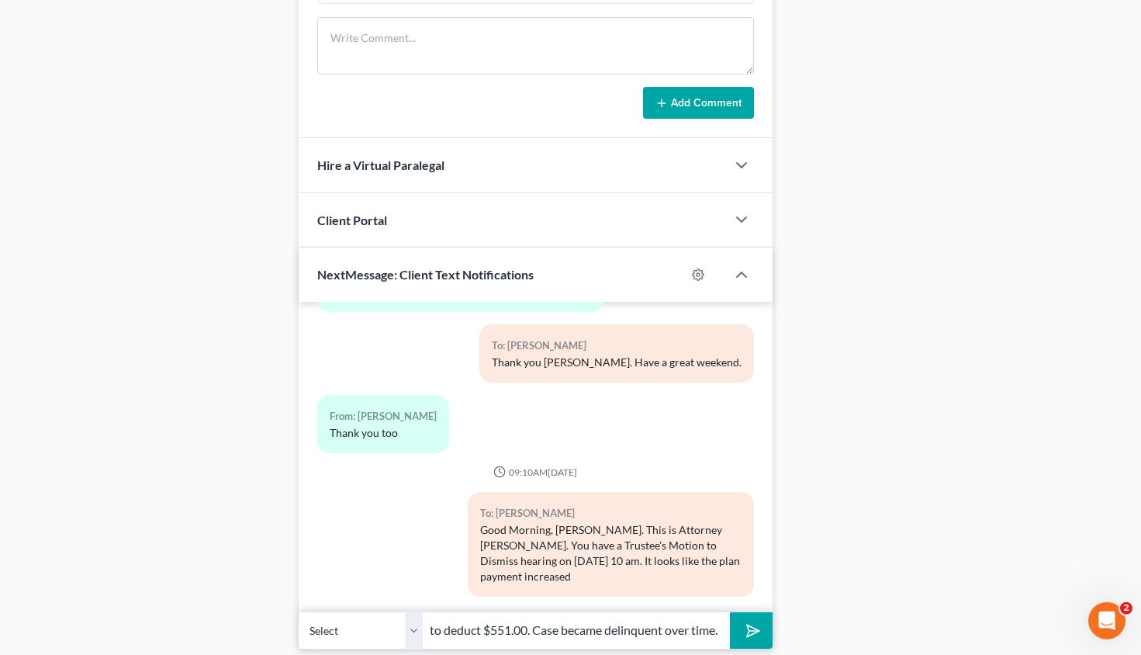
click at [742, 619] on button "submit" at bounding box center [751, 630] width 43 height 36
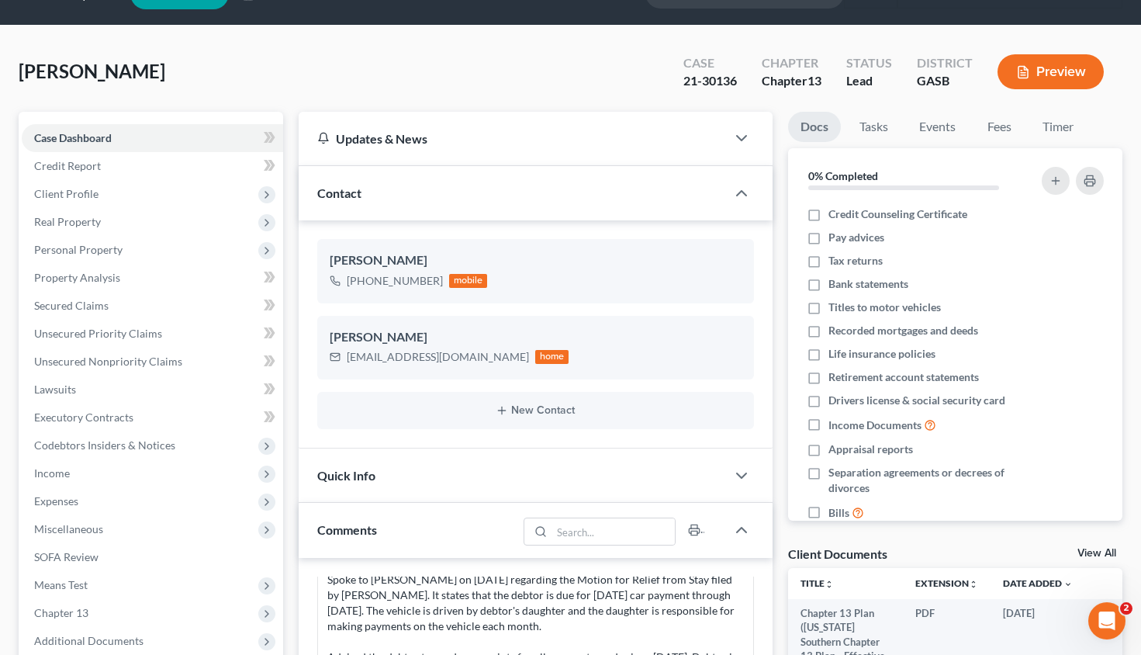
scroll to position [0, 0]
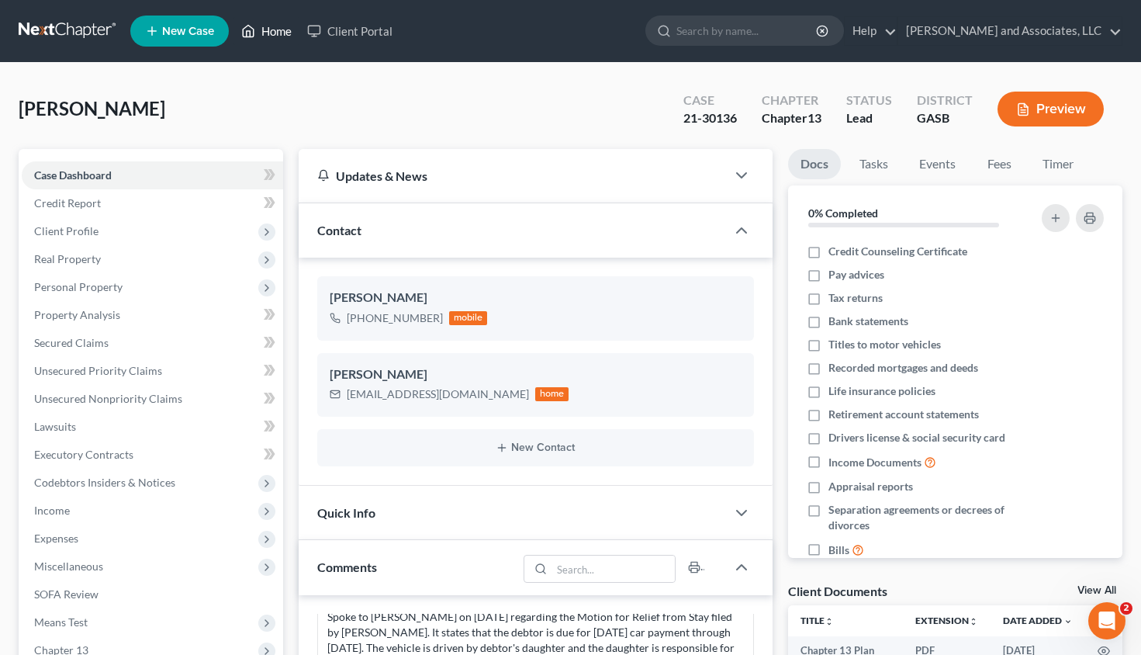
click at [290, 26] on link "Home" at bounding box center [266, 31] width 66 height 28
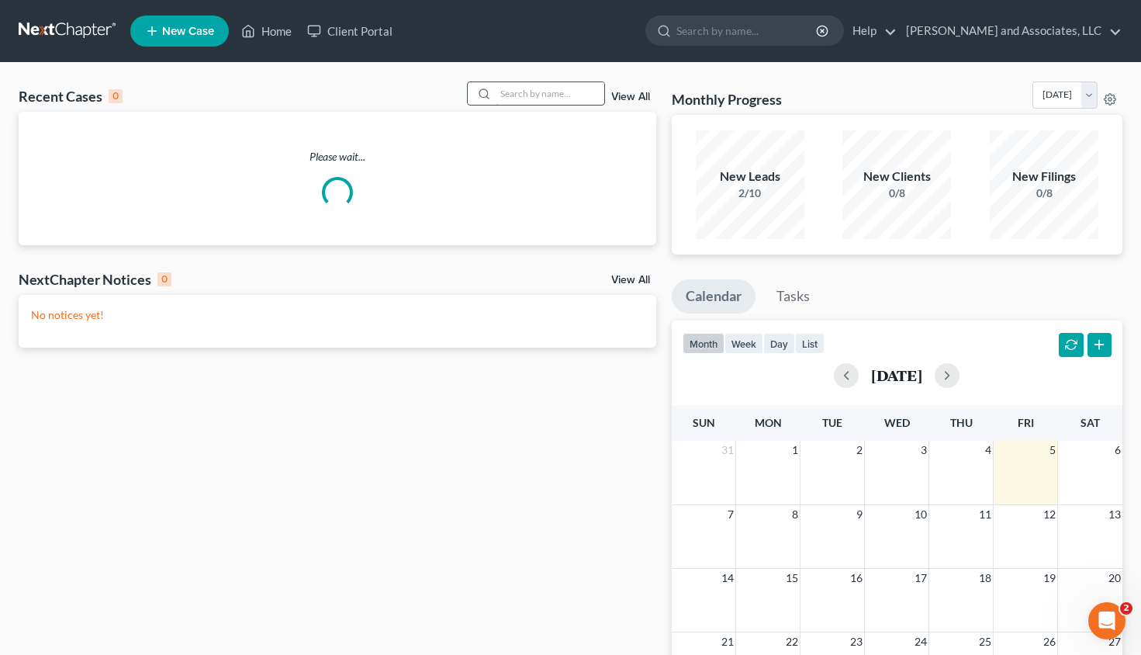
click at [496, 95] on input "search" at bounding box center [550, 93] width 109 height 22
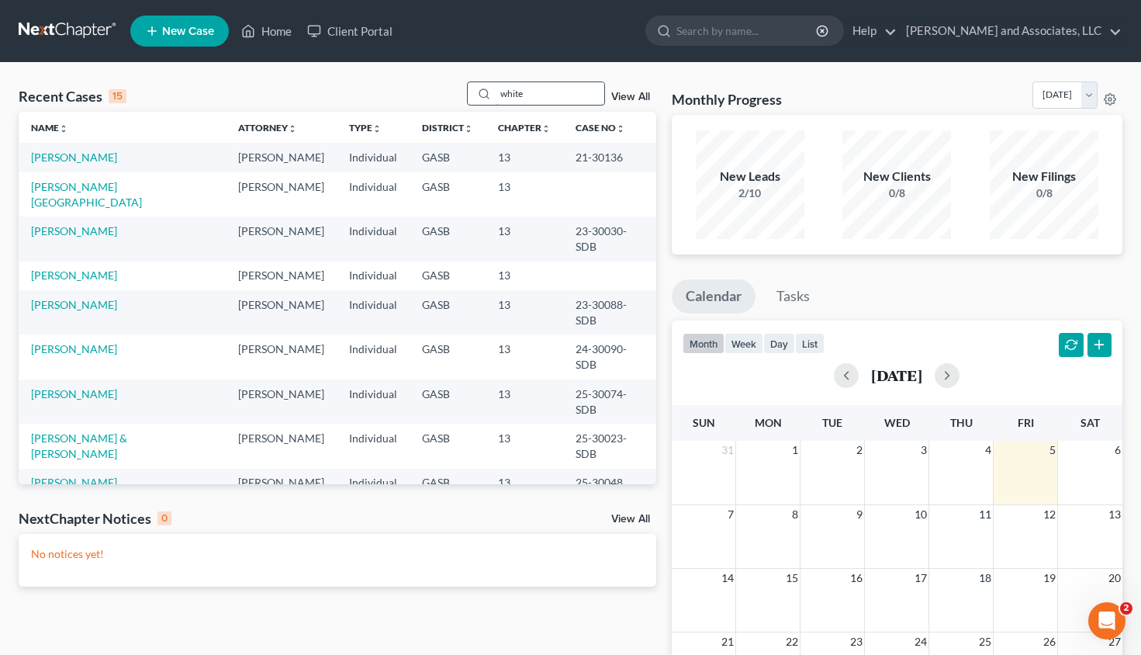
type input "white"
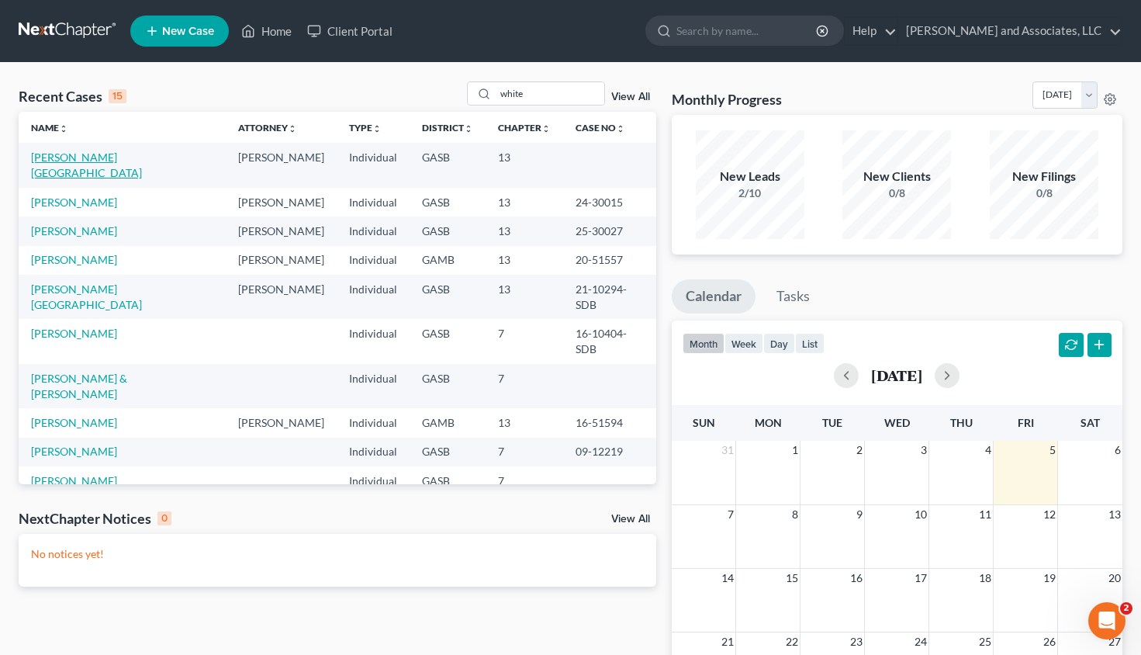
click at [71, 157] on link "[PERSON_NAME][GEOGRAPHIC_DATA]" at bounding box center [86, 164] width 111 height 29
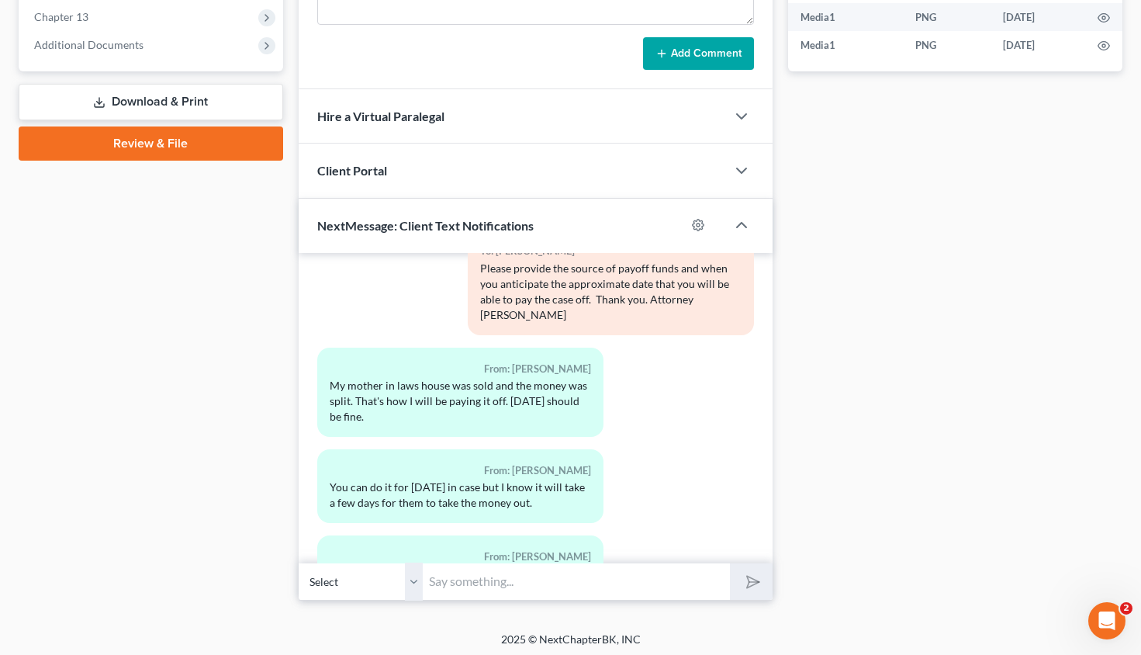
scroll to position [637, 0]
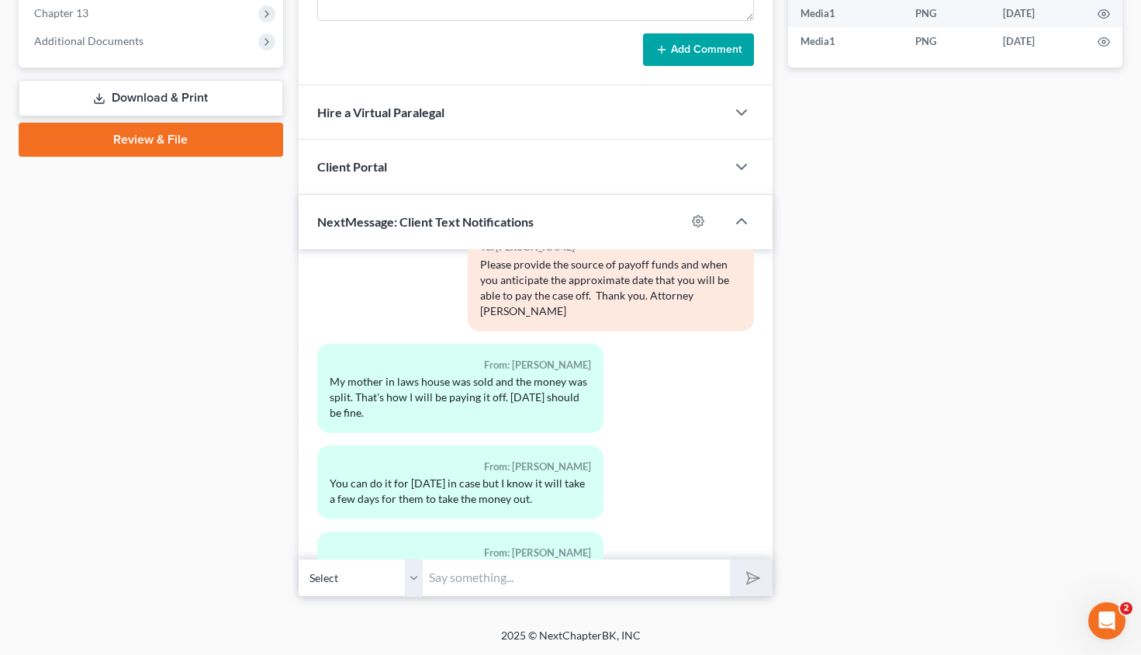
click at [458, 577] on input "text" at bounding box center [576, 577] width 307 height 38
type input "M"
type input "Good Morning, [PERSON_NAME],"
drag, startPoint x: 576, startPoint y: 573, endPoint x: 405, endPoint y: 581, distance: 171.6
click at [423, 581] on input "Good Morning, [PERSON_NAME]," at bounding box center [576, 577] width 307 height 38
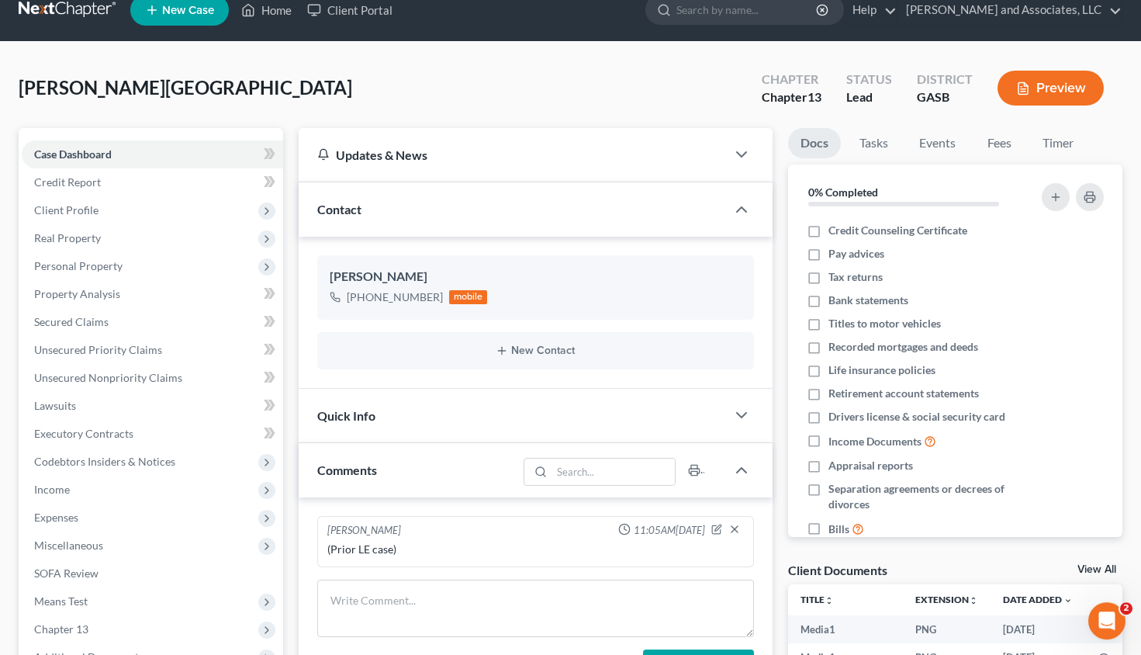
scroll to position [10, 0]
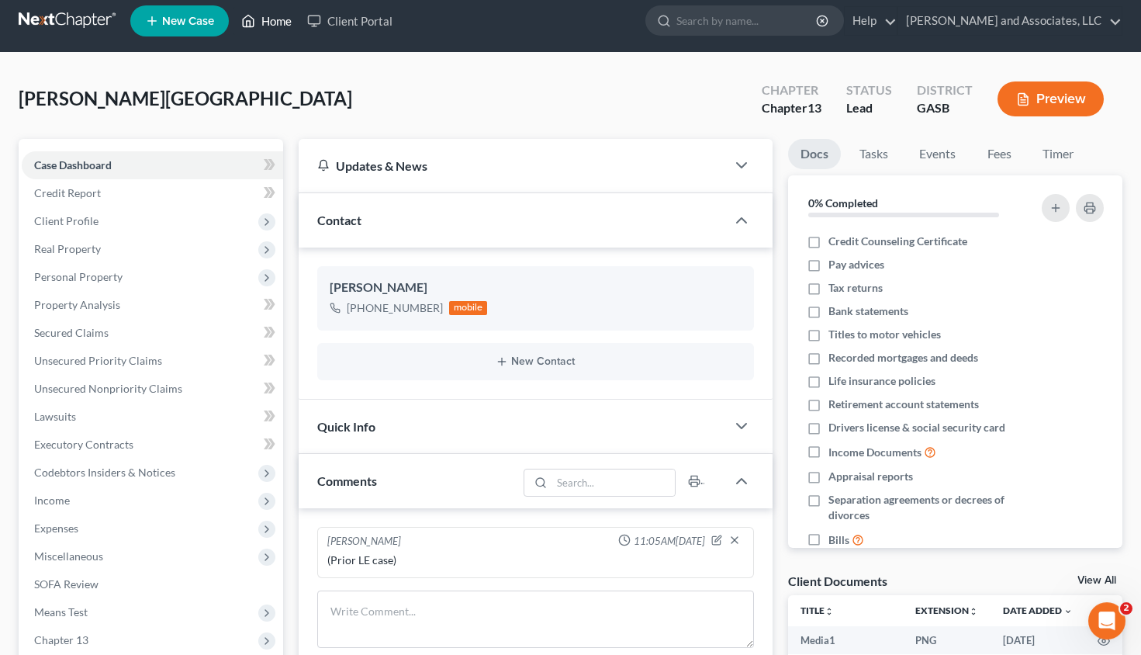
click at [278, 13] on link "Home" at bounding box center [266, 21] width 66 height 28
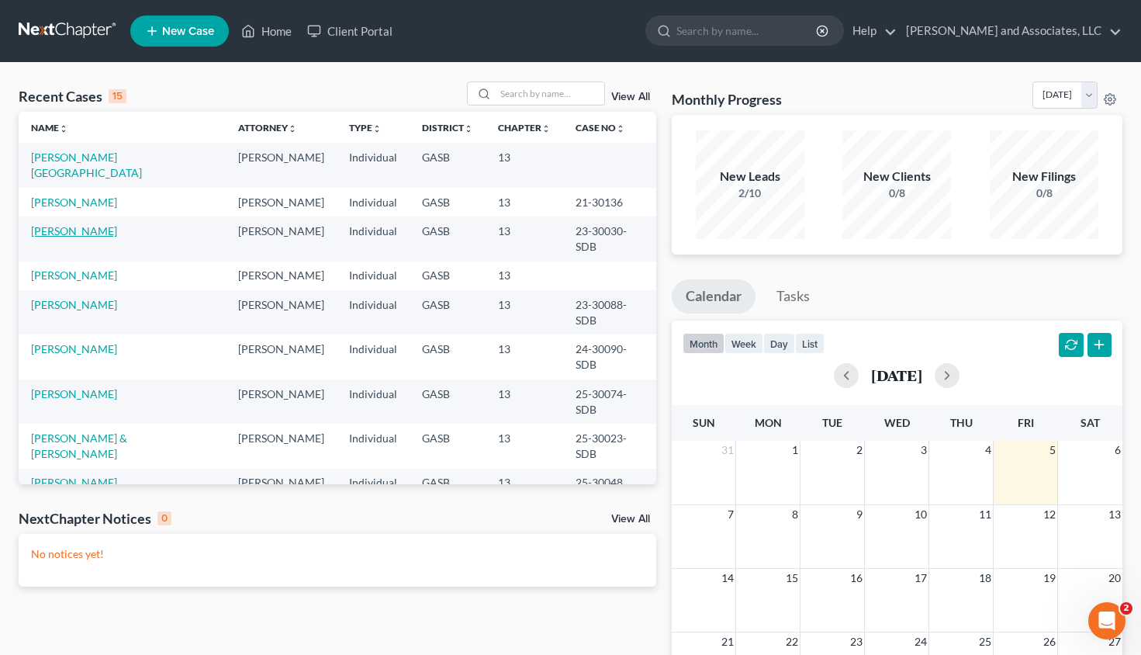
click at [87, 224] on link "[PERSON_NAME]" at bounding box center [74, 230] width 86 height 13
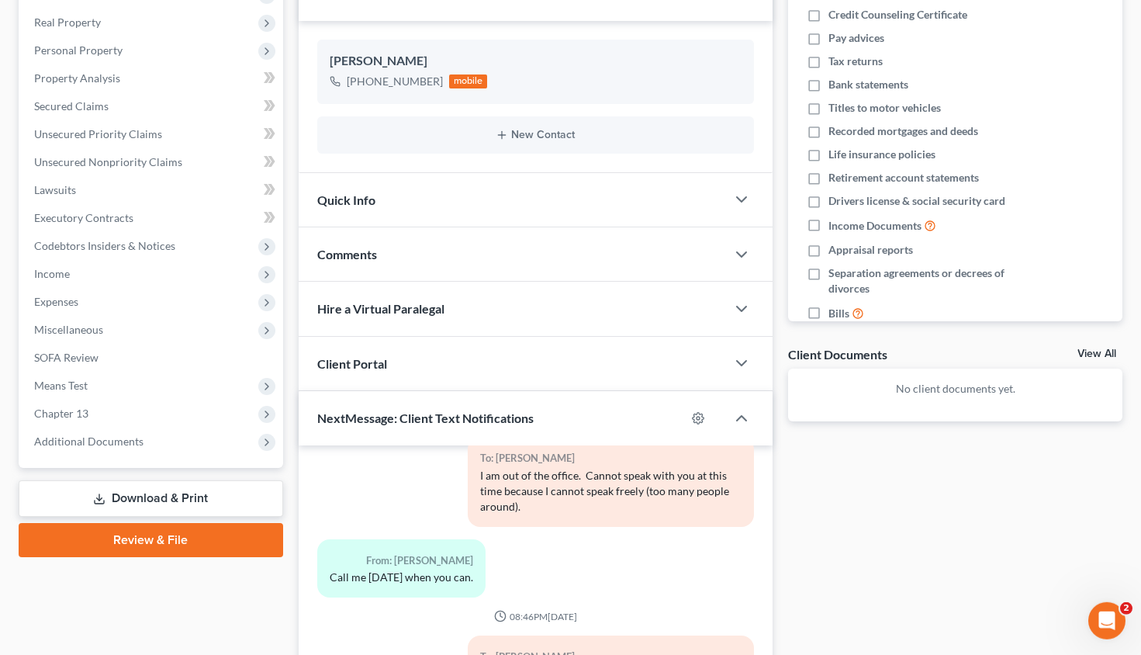
scroll to position [433, 0]
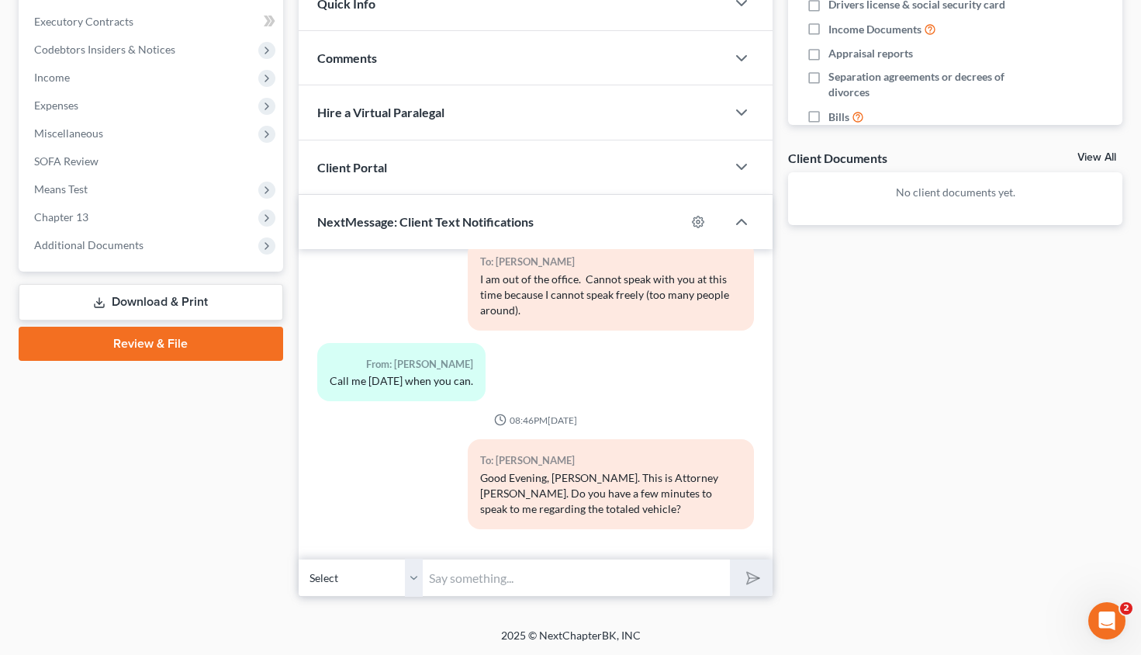
click at [463, 577] on input "text" at bounding box center [576, 577] width 307 height 38
type input "Good Morning, [PERSON_NAME]. This is Attorney [PERSON_NAME]. Have you made a de…"
click at [750, 589] on button "submit" at bounding box center [751, 577] width 43 height 36
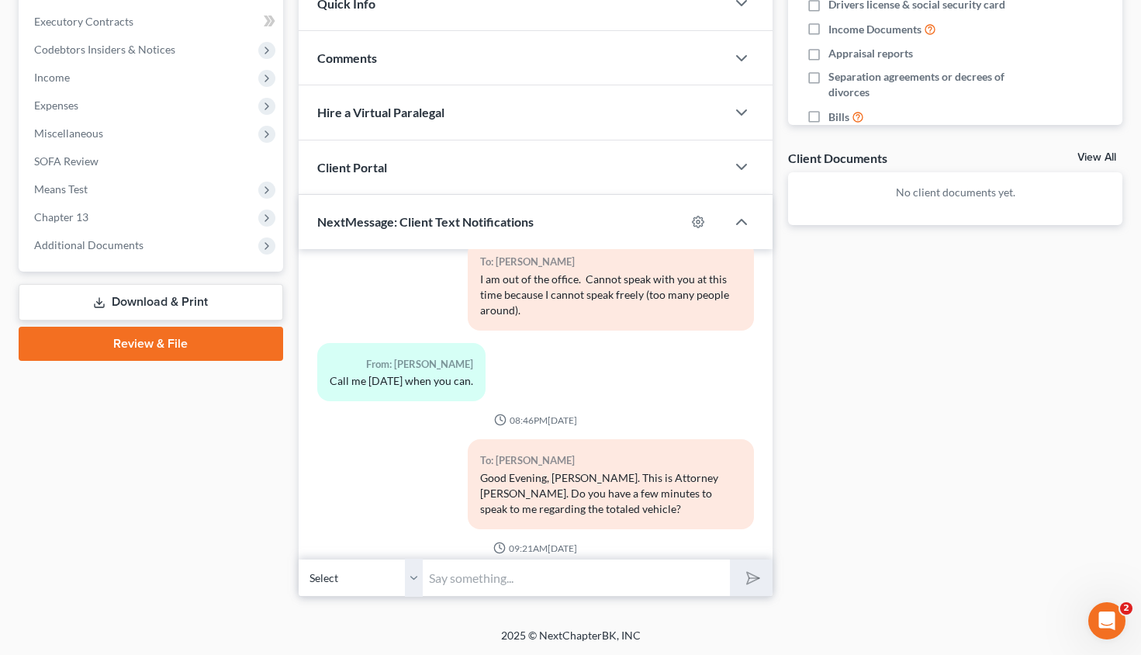
click at [546, 580] on input "text" at bounding box center [576, 577] width 307 height 38
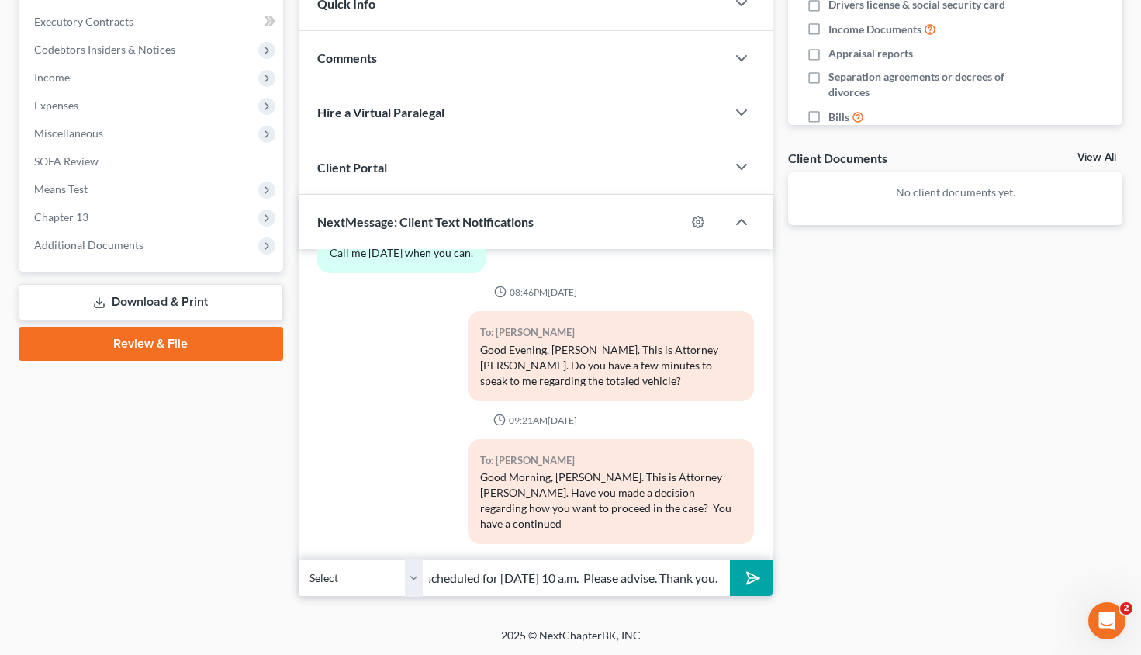
scroll to position [0, 189]
type input "Trustee's Motion to Dismiss scheduled for [DATE] 10 a.m. Please advise. Thank y…"
click at [730, 559] on button "submit" at bounding box center [751, 577] width 43 height 36
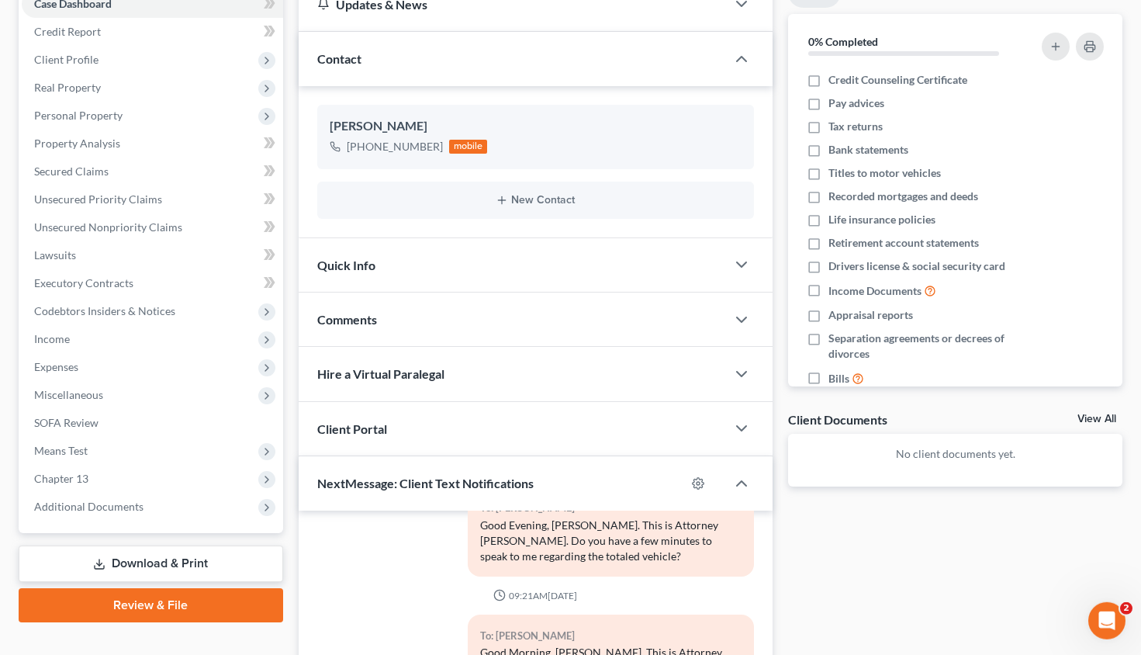
scroll to position [0, 0]
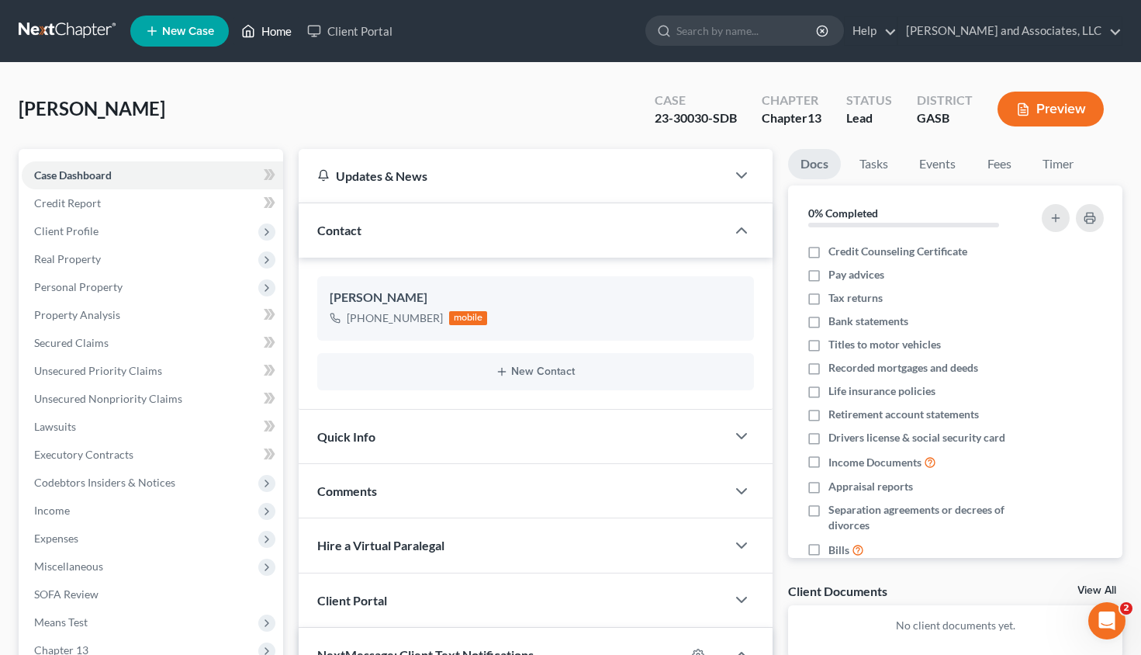
click at [281, 25] on link "Home" at bounding box center [266, 31] width 66 height 28
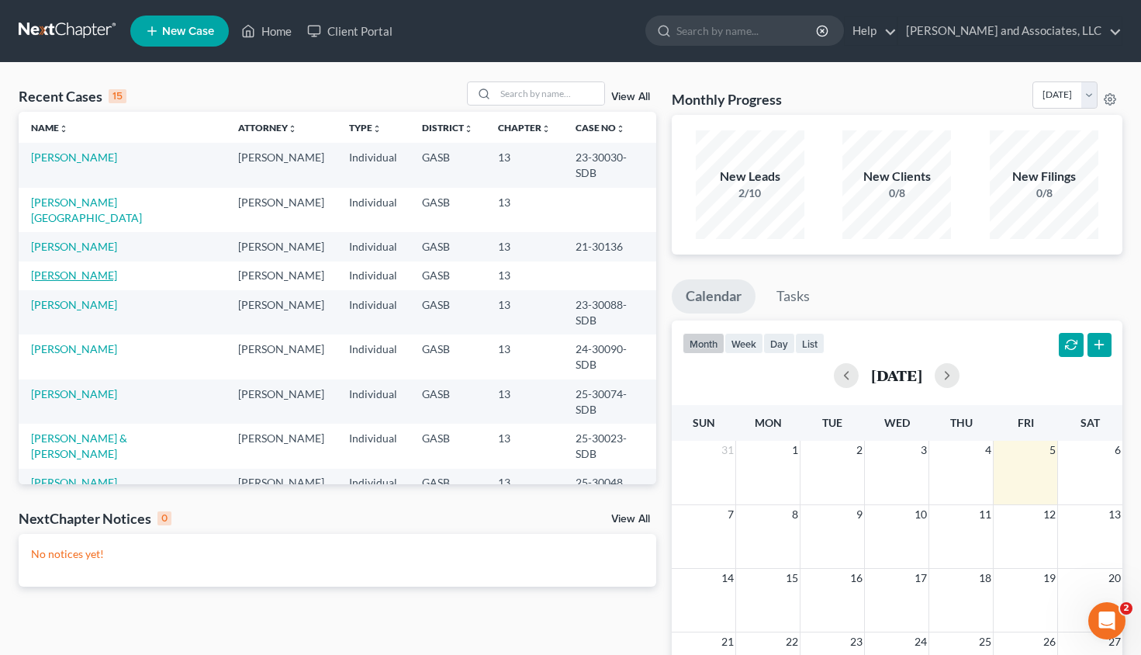
click at [70, 268] on link "[PERSON_NAME]" at bounding box center [74, 274] width 86 height 13
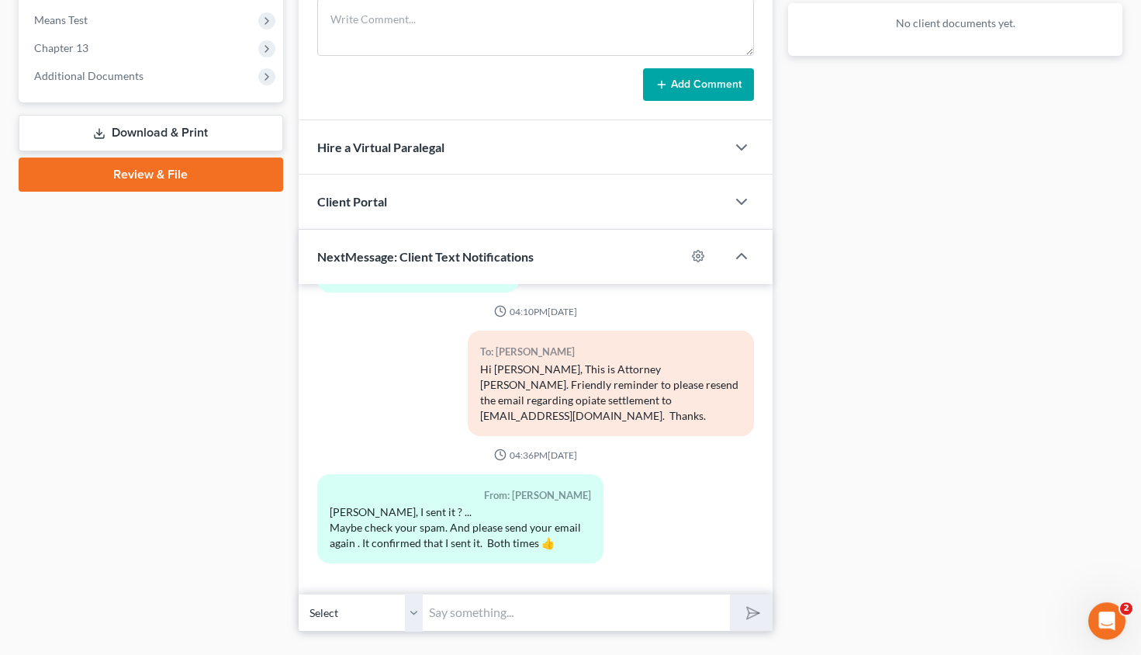
scroll to position [607, 0]
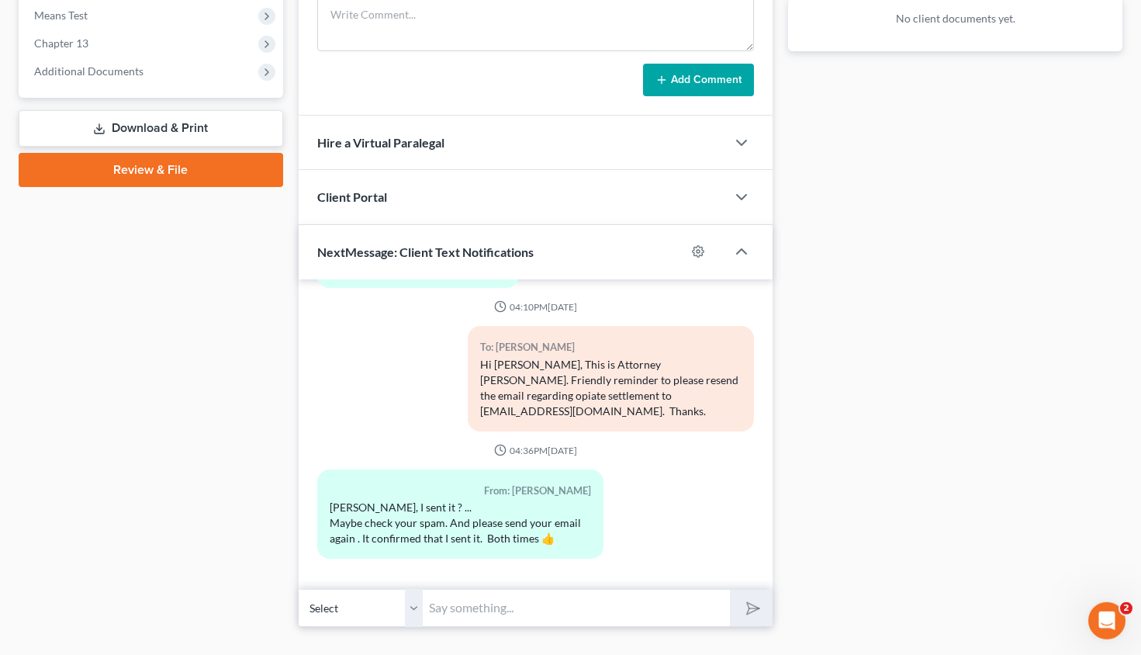
click at [299, 589] on select "Select [PHONE_NUMBER] - [PERSON_NAME]" at bounding box center [361, 608] width 124 height 38
click at [460, 607] on input "text" at bounding box center [576, 608] width 307 height 38
type input "Good Morning, [PERSON_NAME]. This is Attorney [PERSON_NAME]. The Trustee's offi…"
click at [748, 603] on polygon "submit" at bounding box center [750, 608] width 19 height 19
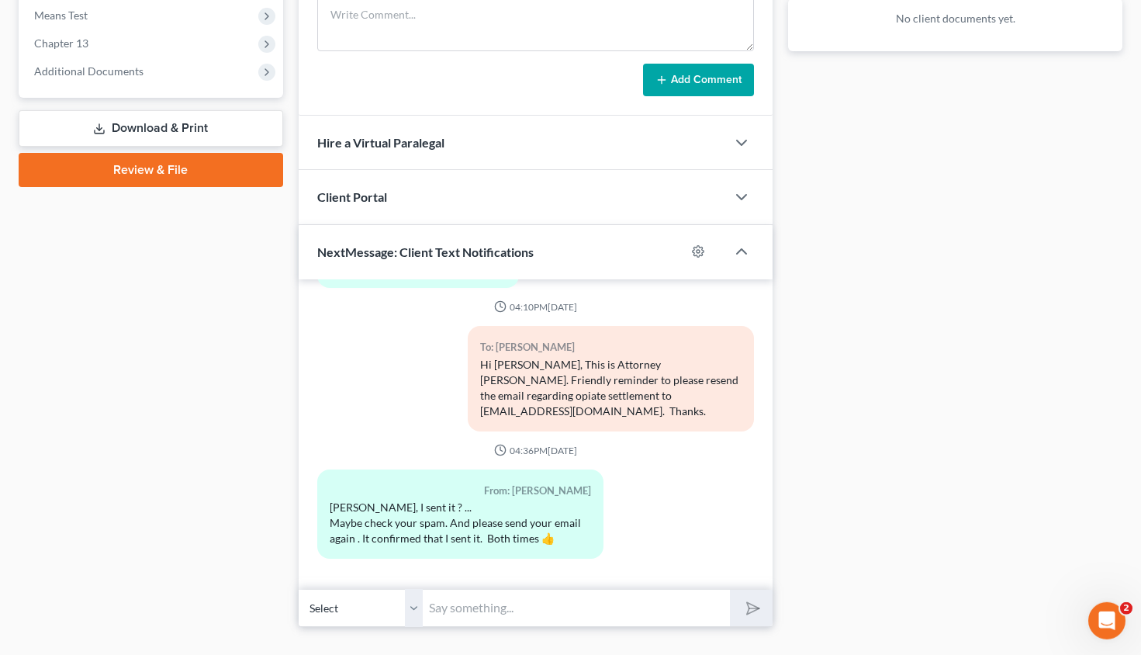
scroll to position [0, 0]
click at [523, 609] on input "text" at bounding box center [576, 608] width 307 height 38
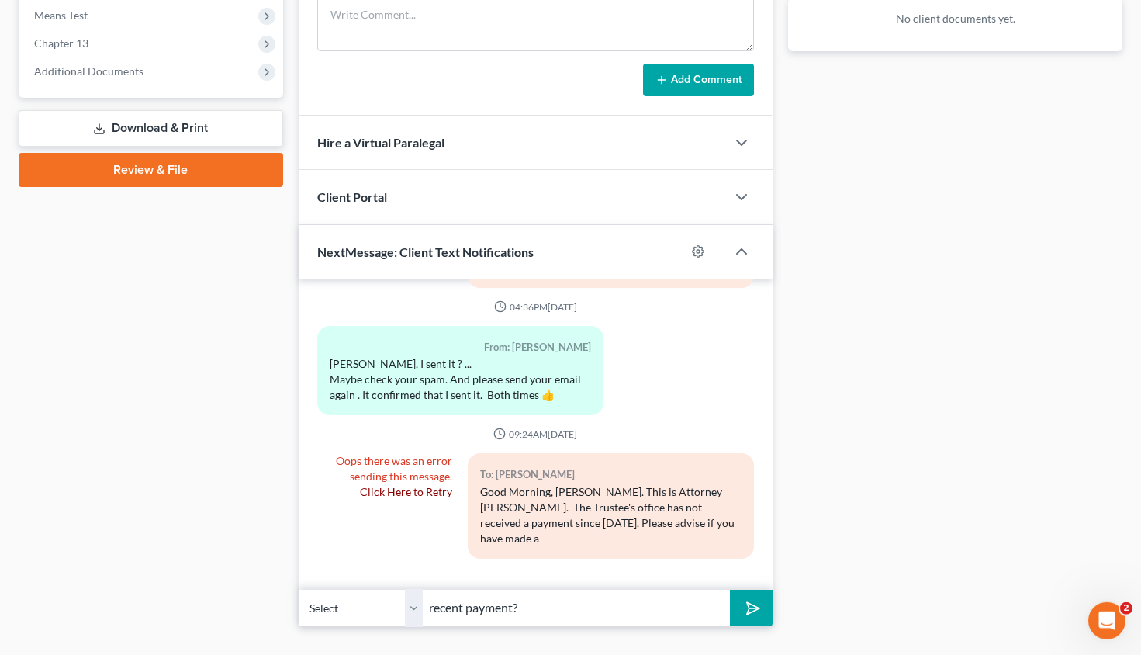
type input "recent payment?"
click at [757, 616] on button "submit" at bounding box center [751, 607] width 43 height 36
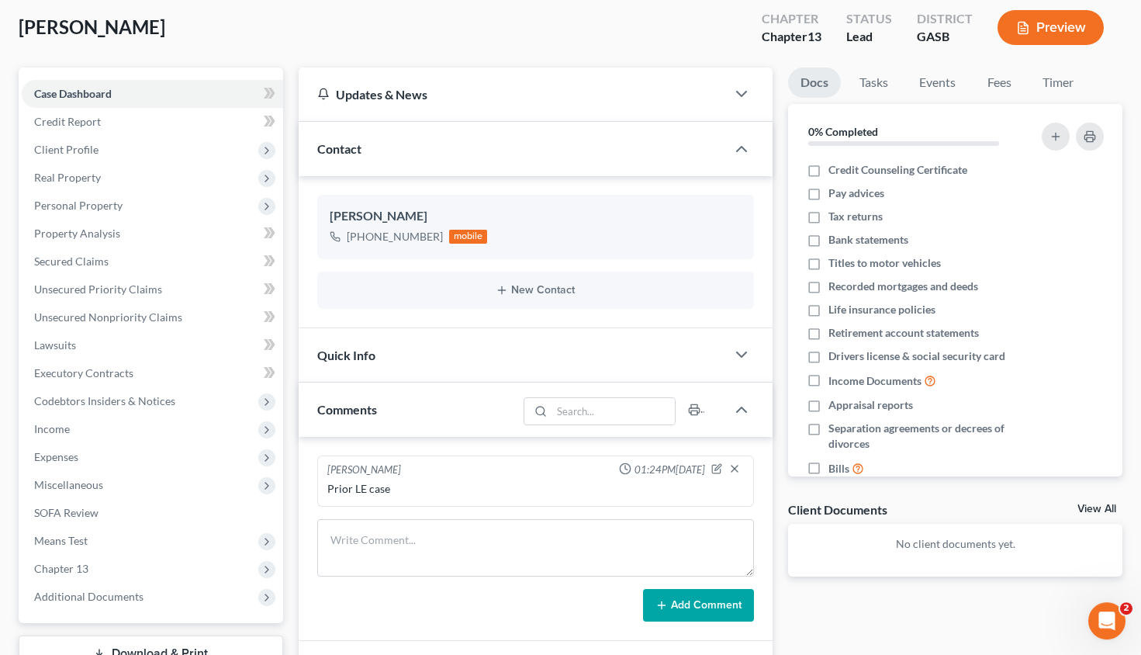
scroll to position [0, 0]
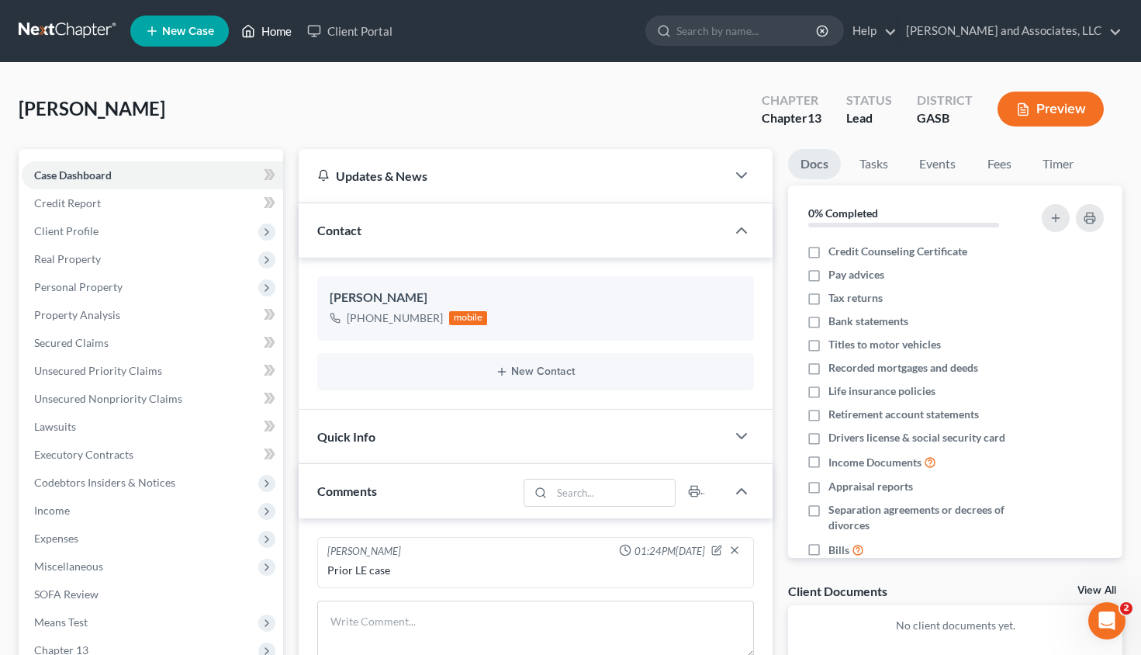
click at [264, 27] on link "Home" at bounding box center [266, 31] width 66 height 28
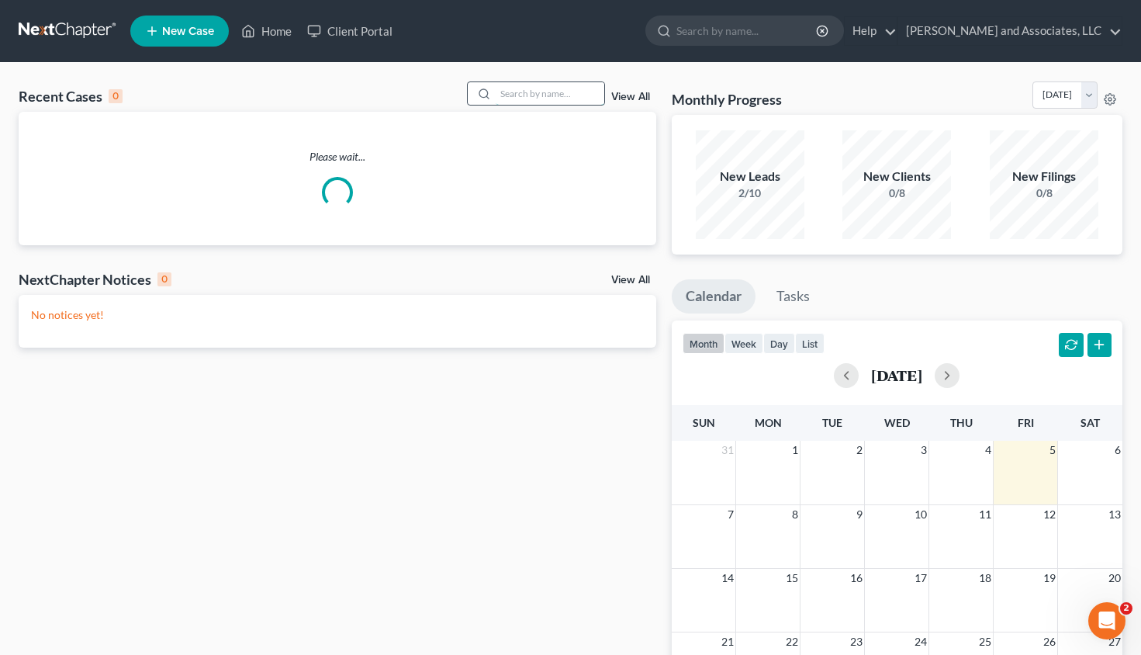
click at [527, 98] on input "search" at bounding box center [550, 93] width 109 height 22
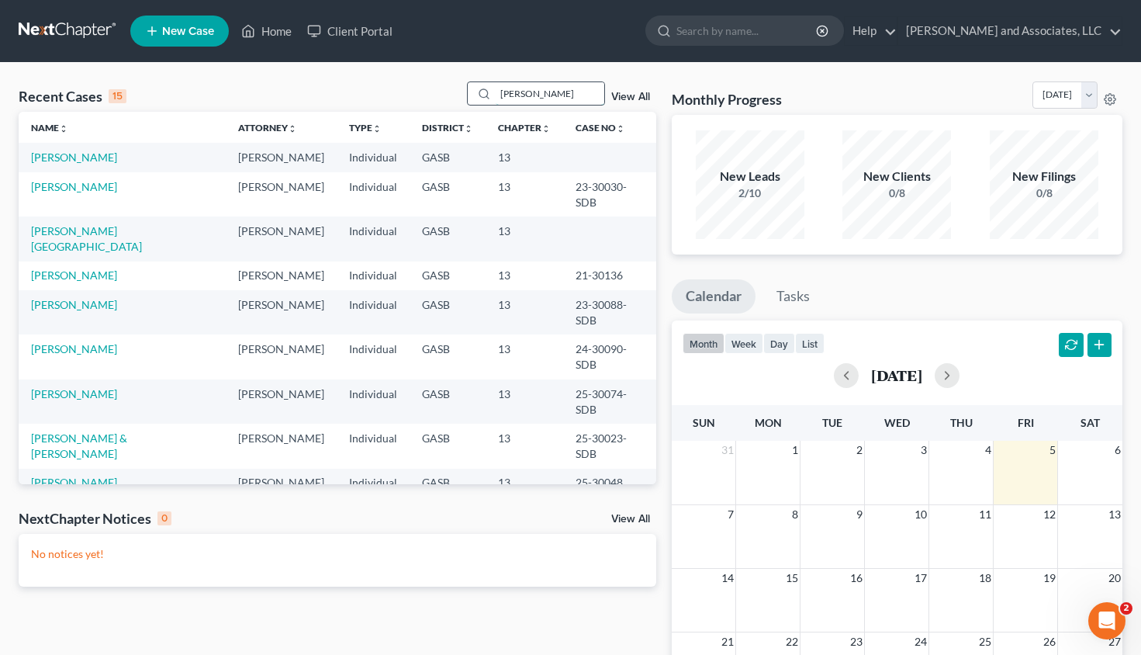
type input "[PERSON_NAME]"
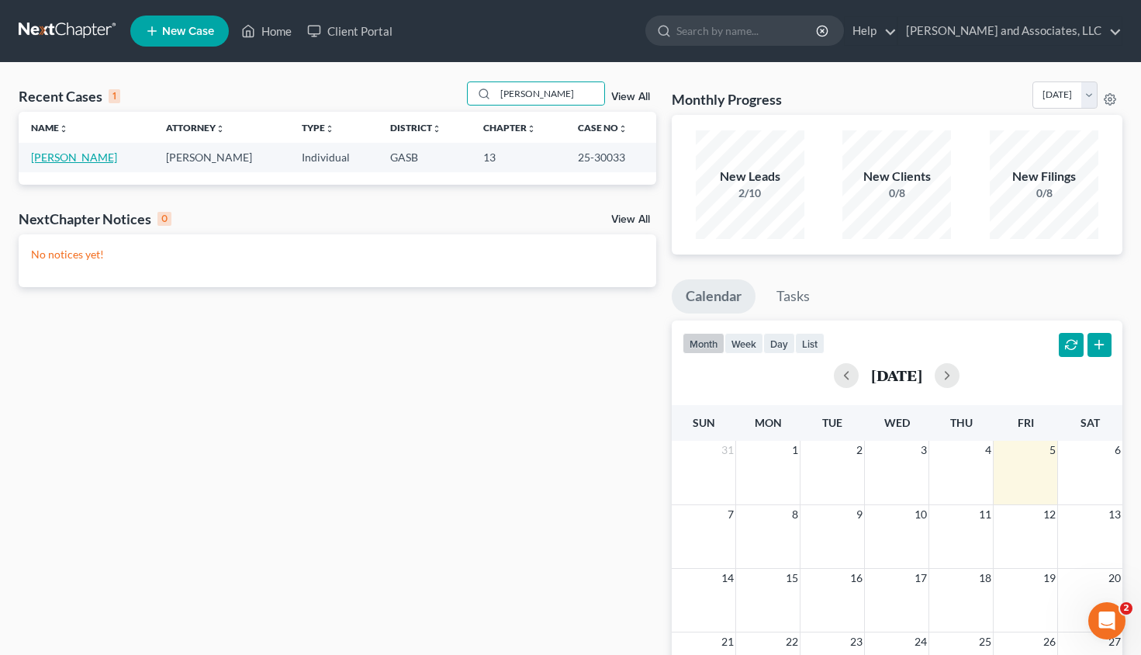
click at [77, 152] on link "[PERSON_NAME]" at bounding box center [74, 156] width 86 height 13
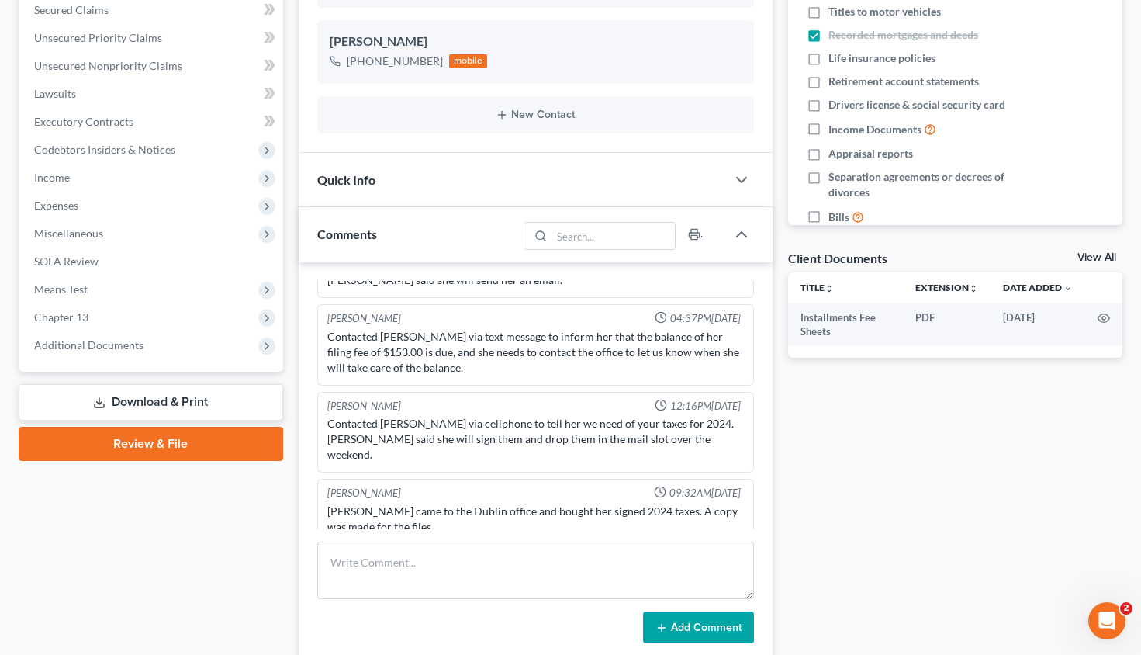
scroll to position [309, 0]
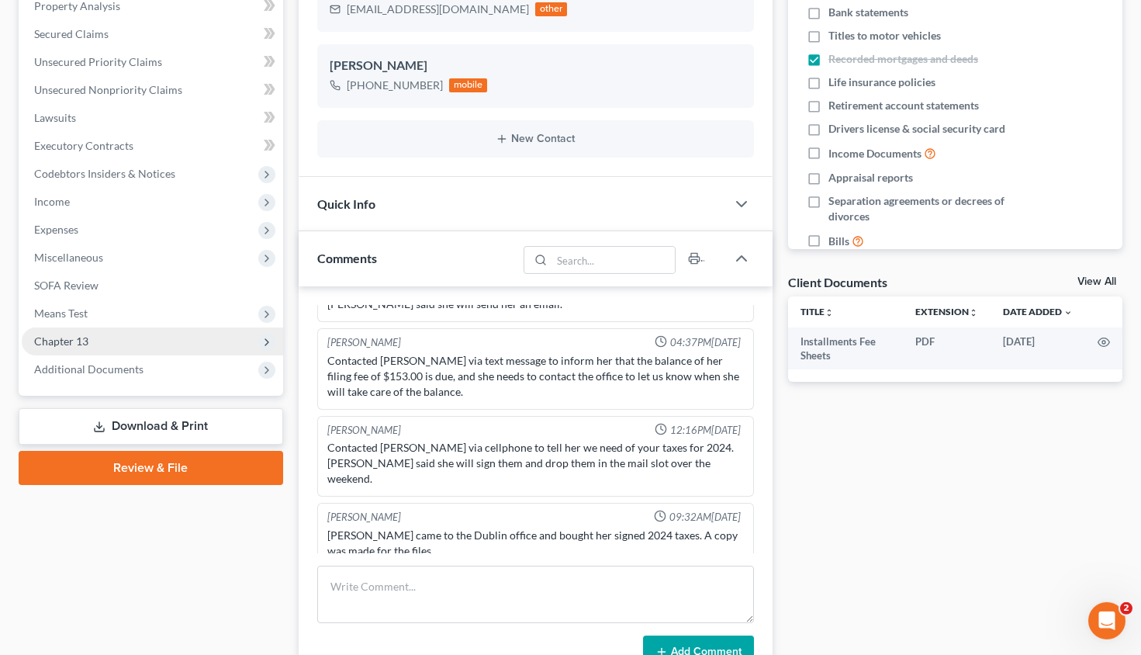
click at [64, 339] on span "Chapter 13" at bounding box center [61, 340] width 54 height 13
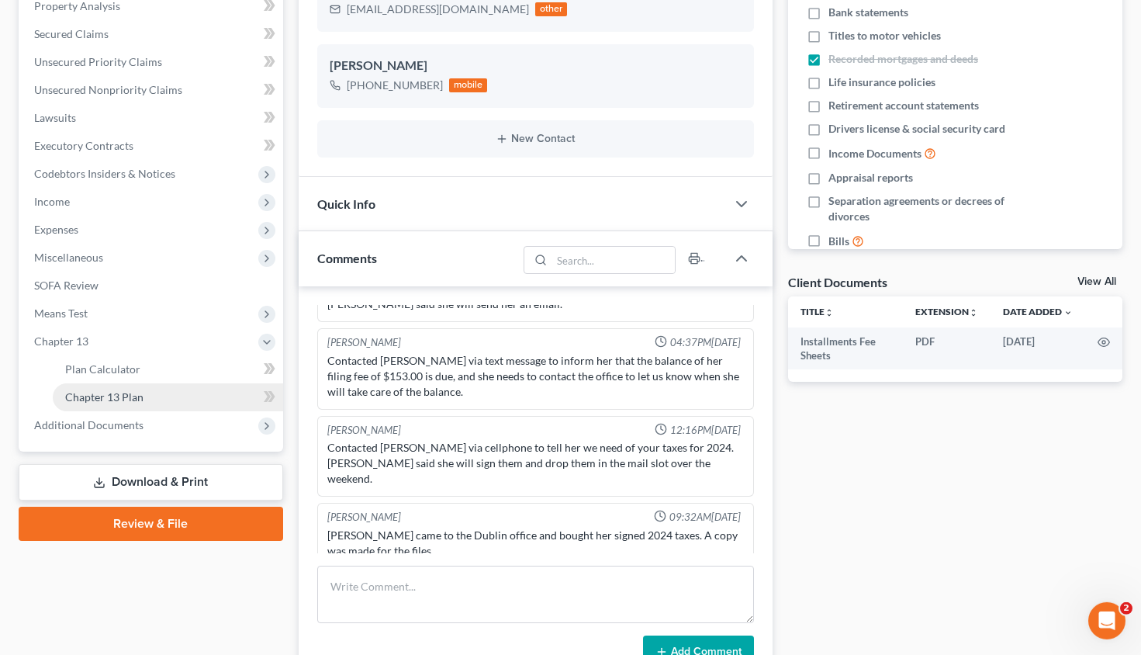
click at [100, 392] on span "Chapter 13 Plan" at bounding box center [104, 396] width 78 height 13
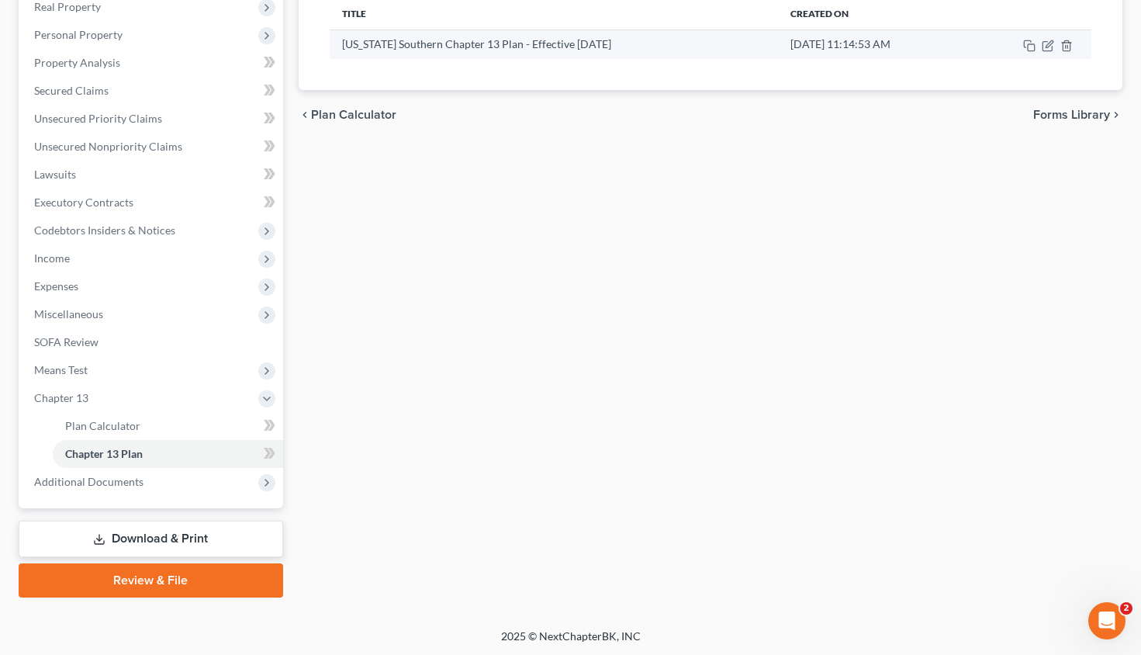
click at [1041, 43] on td at bounding box center [1029, 43] width 123 height 29
click at [1051, 43] on icon "button" at bounding box center [1048, 46] width 12 height 12
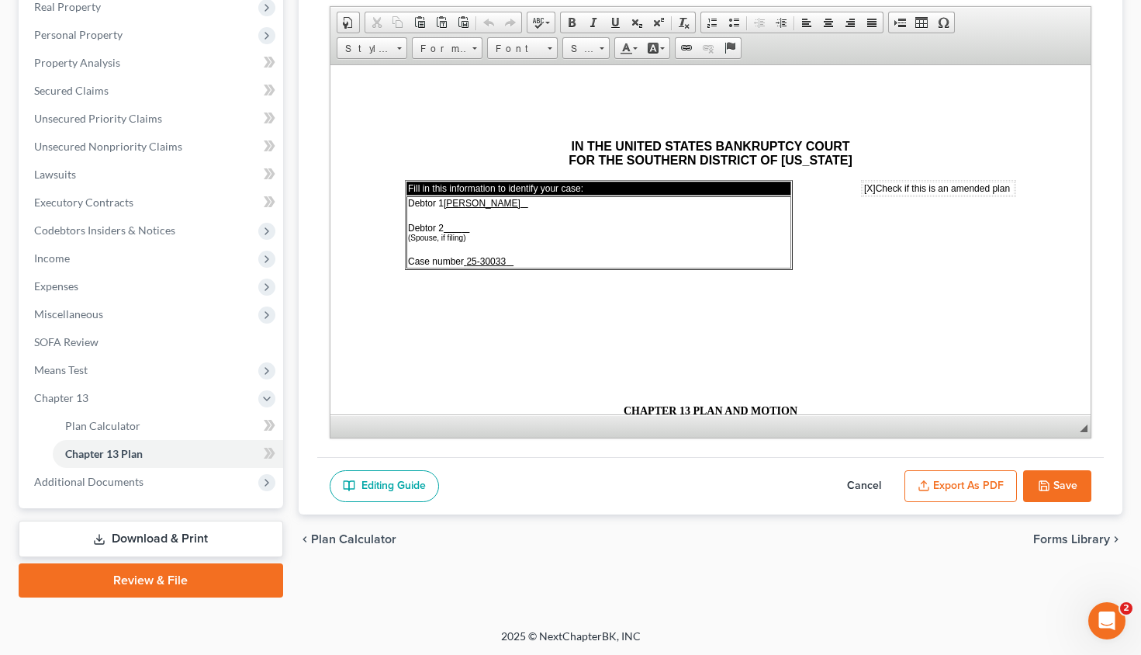
scroll to position [0, 0]
click at [965, 482] on button "Export as PDF" at bounding box center [960, 486] width 112 height 33
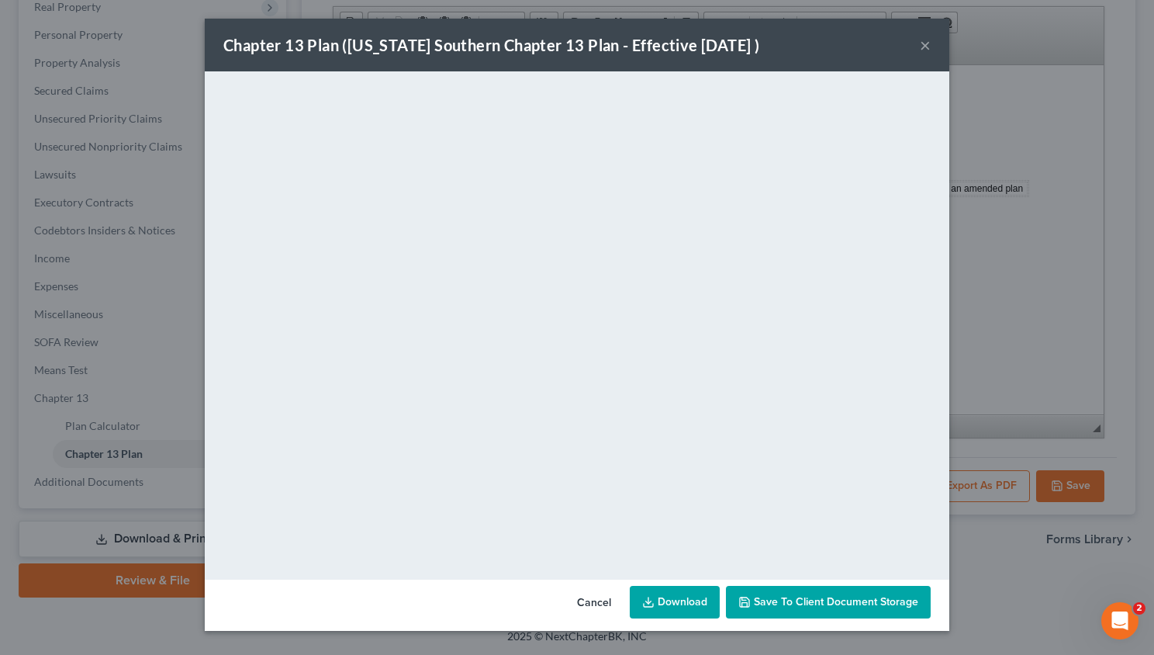
click at [693, 595] on link "Download" at bounding box center [675, 602] width 90 height 33
click at [922, 48] on button "×" at bounding box center [925, 45] width 11 height 19
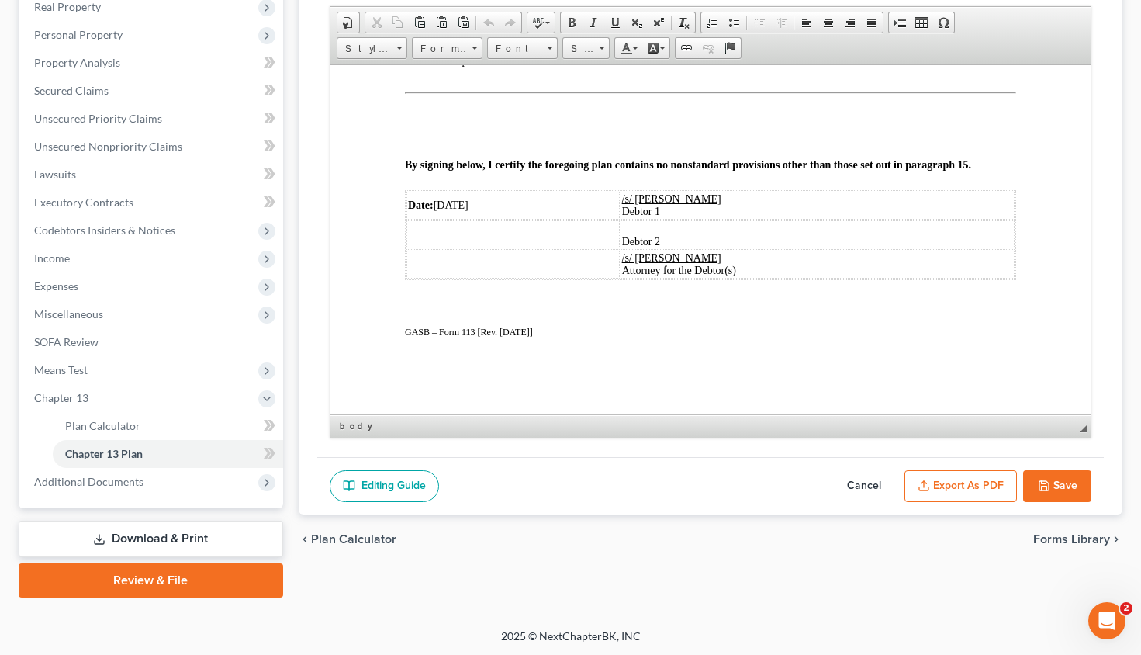
scroll to position [2841, 0]
click at [461, 219] on td "Date: [DATE]" at bounding box center [512, 205] width 213 height 28
click at [1056, 479] on button "Save" at bounding box center [1057, 486] width 68 height 33
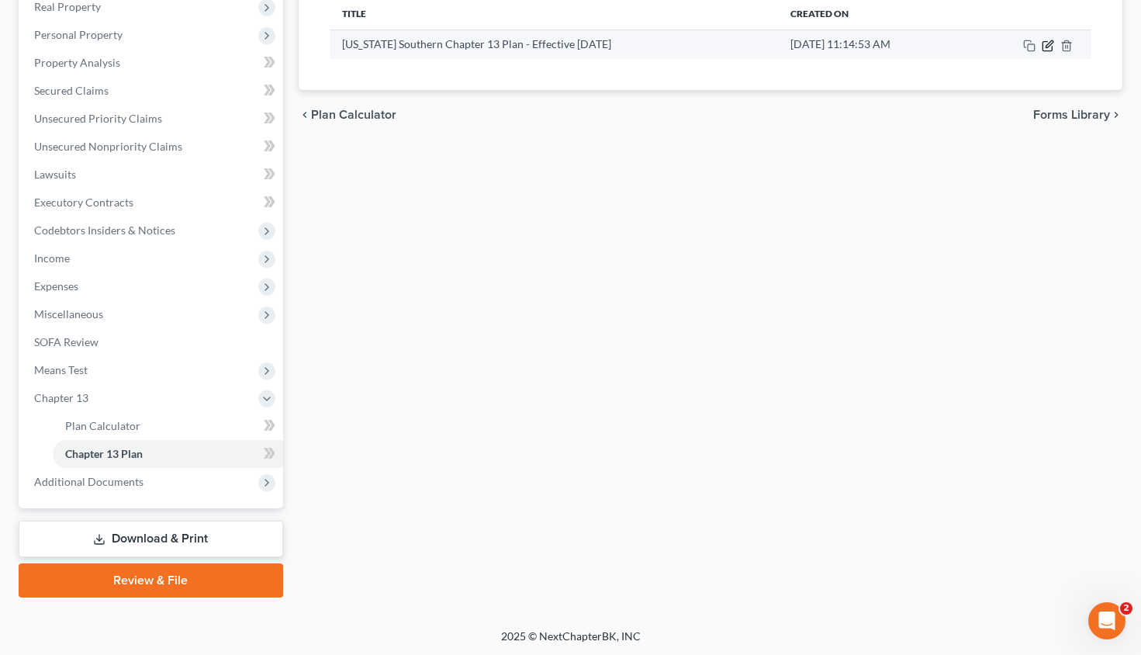
click at [1050, 46] on icon "button" at bounding box center [1048, 46] width 12 height 12
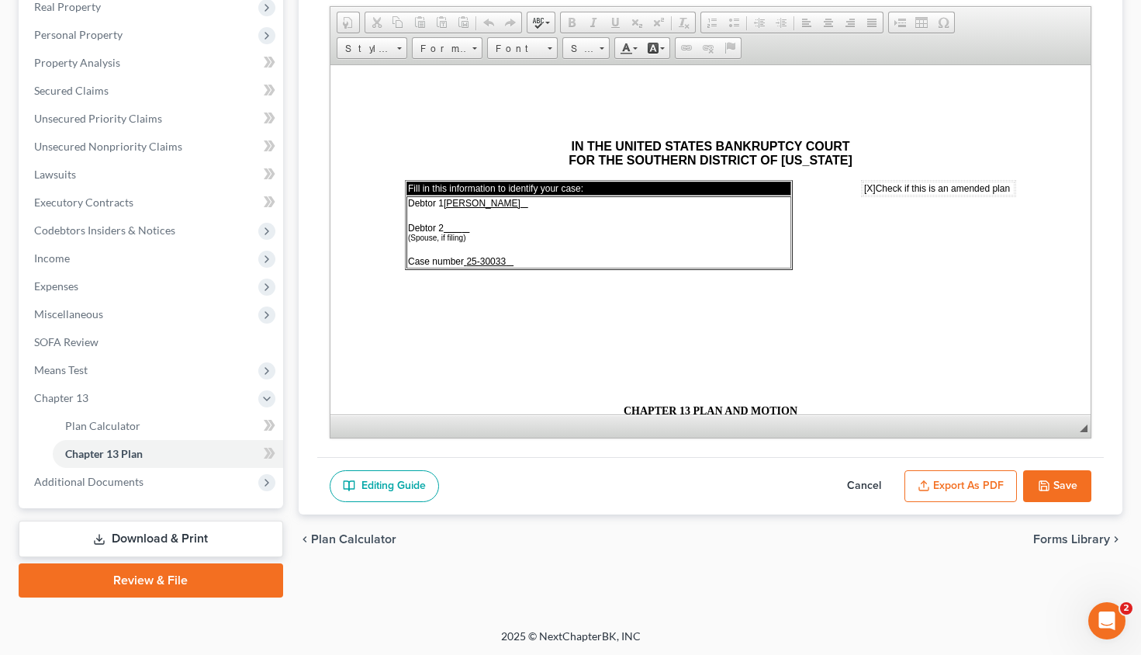
scroll to position [0, 0]
click at [977, 483] on button "Export as PDF" at bounding box center [960, 486] width 112 height 33
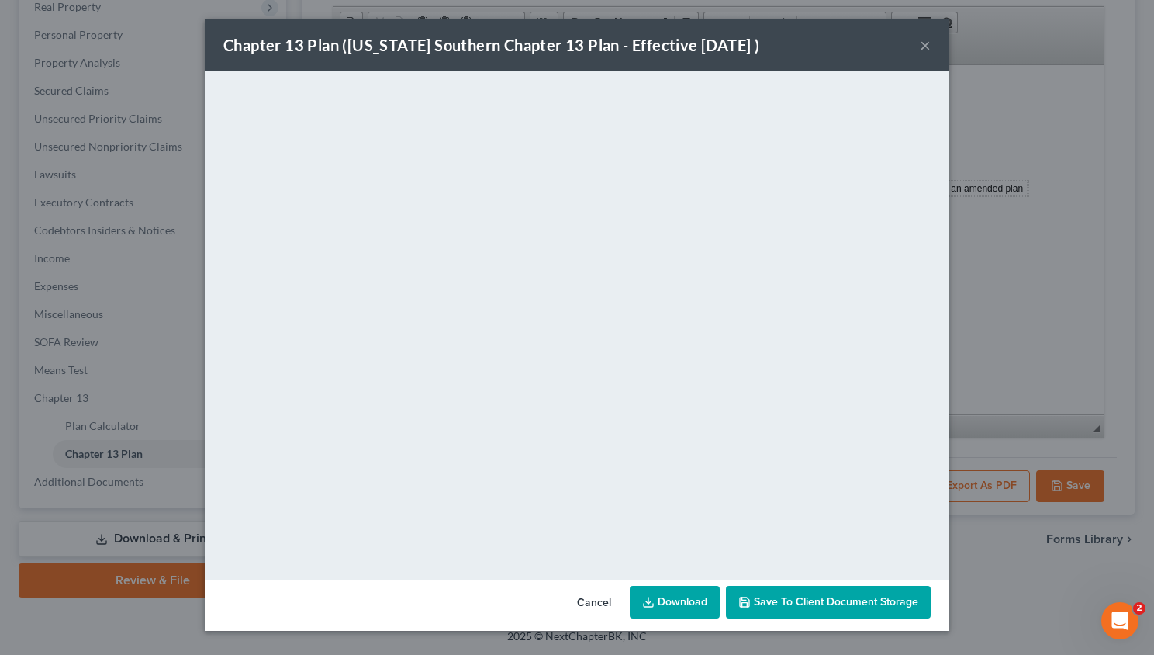
click at [673, 603] on link "Download" at bounding box center [675, 602] width 90 height 33
click at [677, 601] on link "Download" at bounding box center [675, 602] width 90 height 33
click at [928, 43] on button "×" at bounding box center [925, 45] width 11 height 19
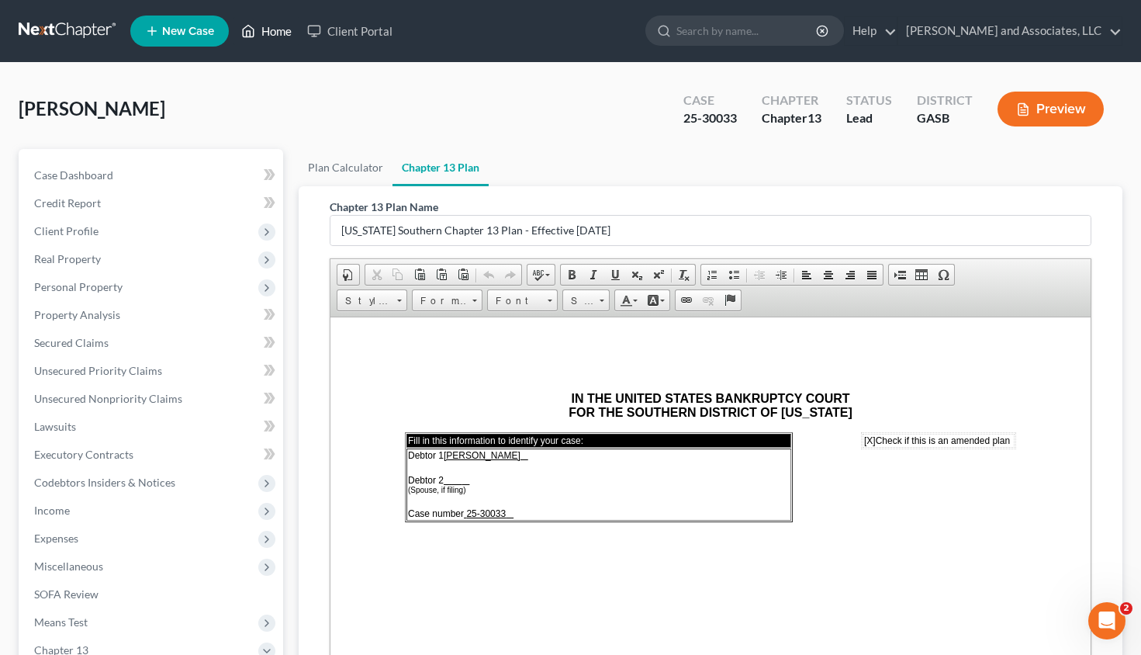
click at [291, 31] on link "Home" at bounding box center [266, 31] width 66 height 28
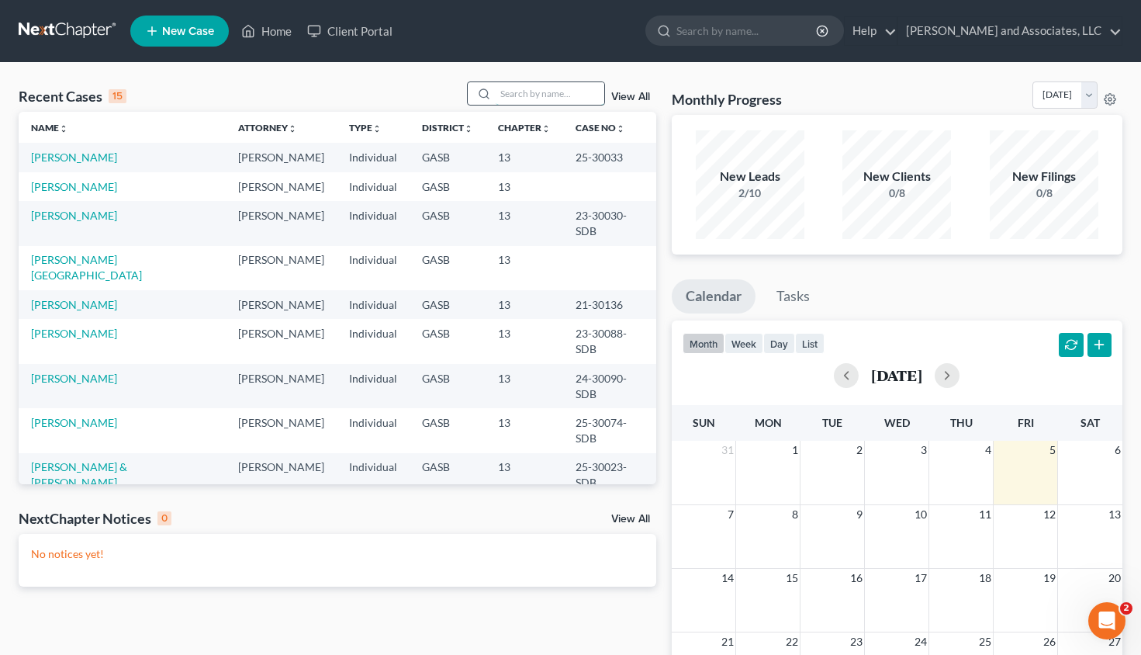
click at [513, 92] on input "search" at bounding box center [550, 93] width 109 height 22
type input "[PERSON_NAME]"
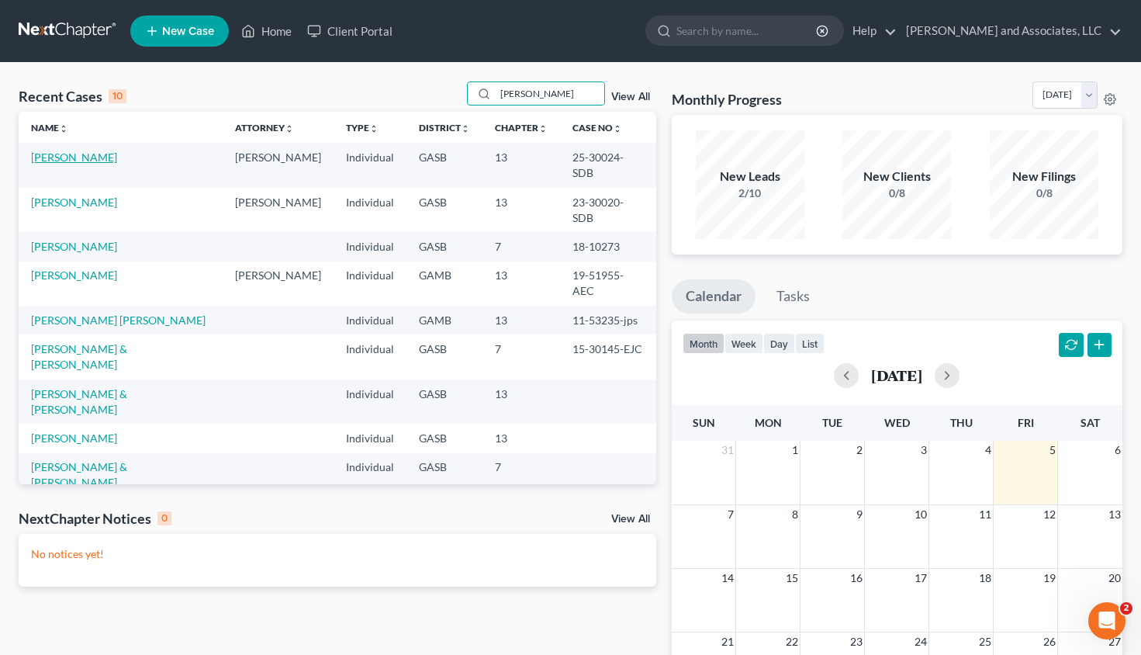
click at [69, 158] on link "[PERSON_NAME]" at bounding box center [74, 156] width 86 height 13
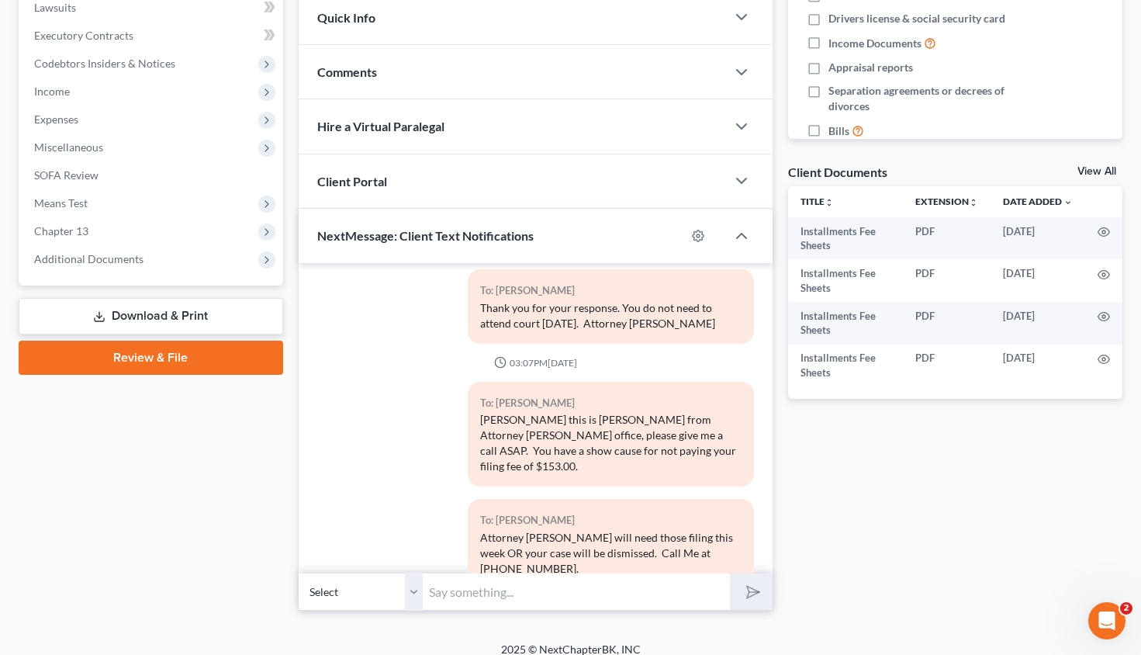
scroll to position [433, 0]
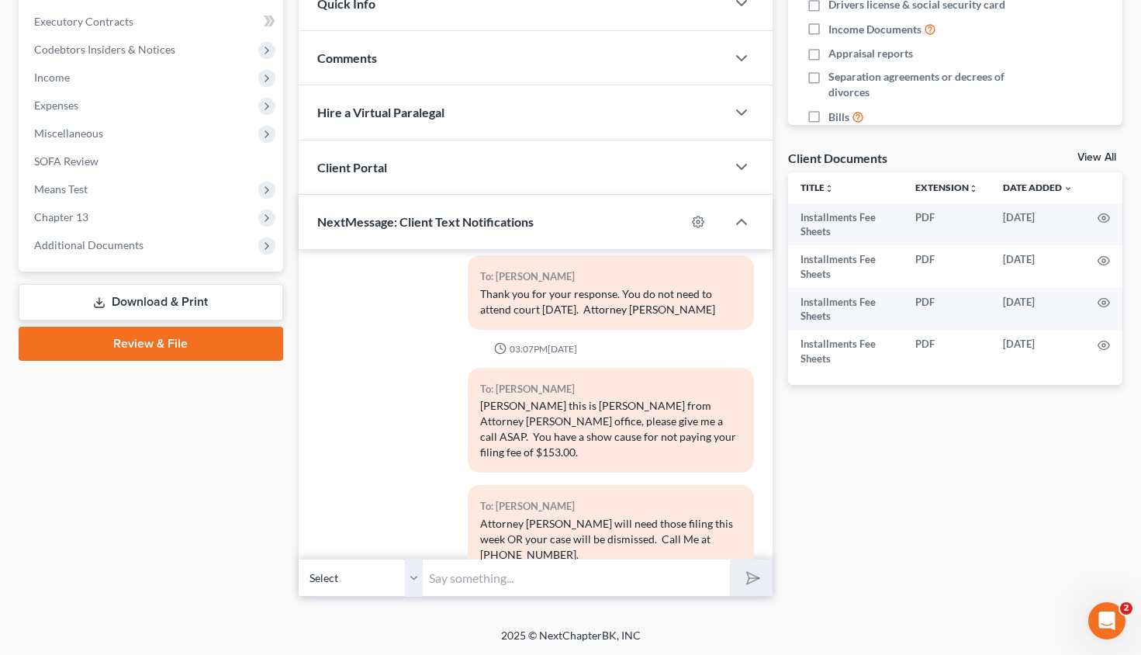
click at [454, 572] on input "text" at bounding box center [576, 577] width 307 height 38
type input "Good Morning, [PERSON_NAME]. This is Attorney [PERSON_NAME]. You have two heari…"
click at [745, 576] on icon "submit" at bounding box center [750, 578] width 22 height 22
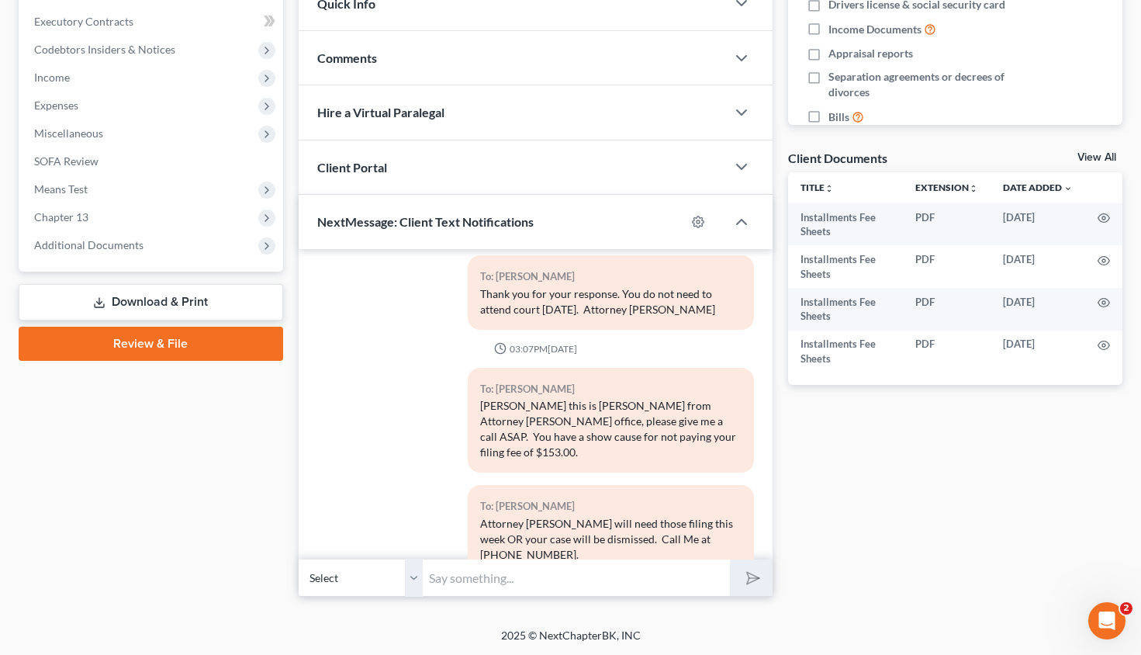
click at [488, 579] on input "text" at bounding box center [576, 577] width 307 height 38
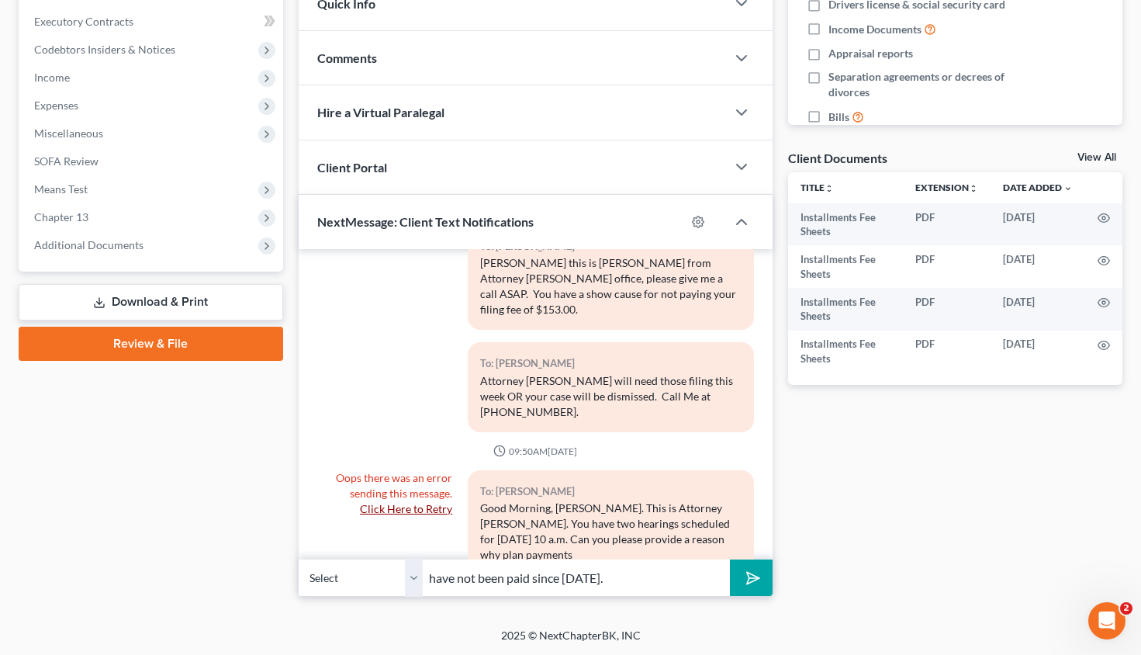
type input "have not been paid since [DATE]."
click at [730, 559] on button "submit" at bounding box center [751, 577] width 43 height 36
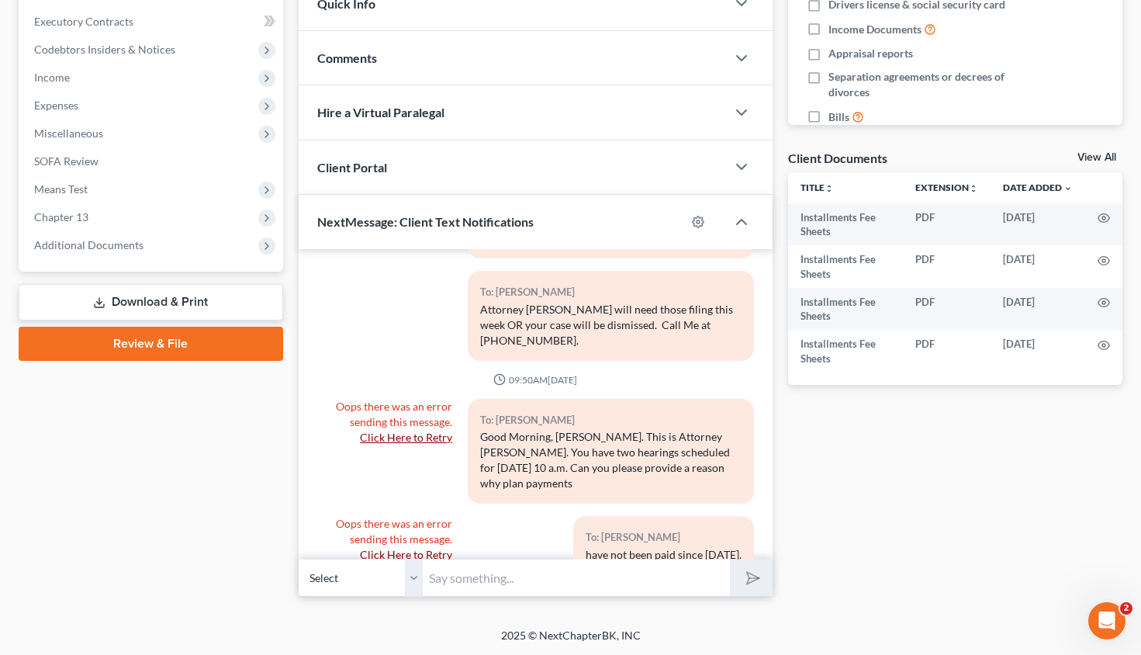
click at [421, 585] on select "Select [PHONE_NUMBER] - [PERSON_NAME]" at bounding box center [361, 577] width 124 height 38
click at [652, 629] on div "2025 © NextChapterBK, INC" at bounding box center [571, 641] width 884 height 28
